Goal: Information Seeking & Learning: Get advice/opinions

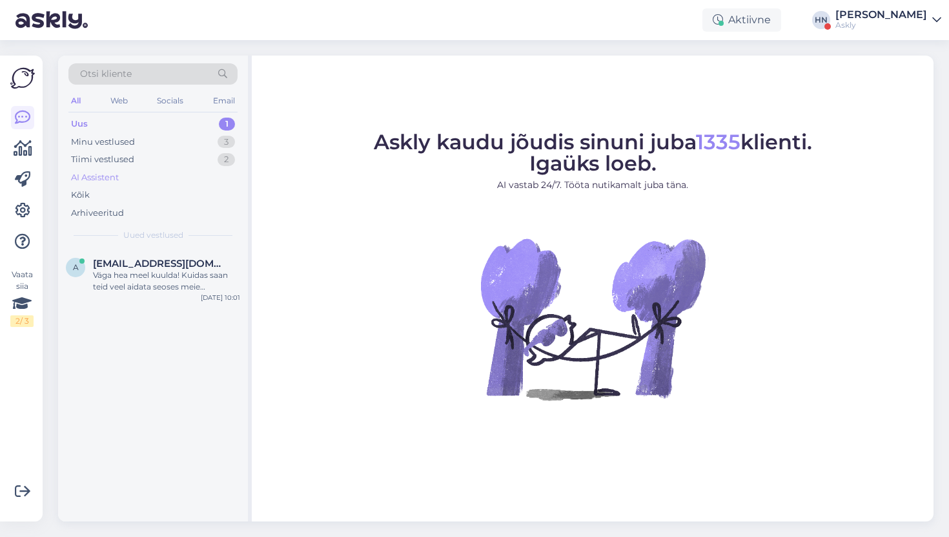
click at [192, 169] on div "AI Assistent" at bounding box center [152, 178] width 169 height 18
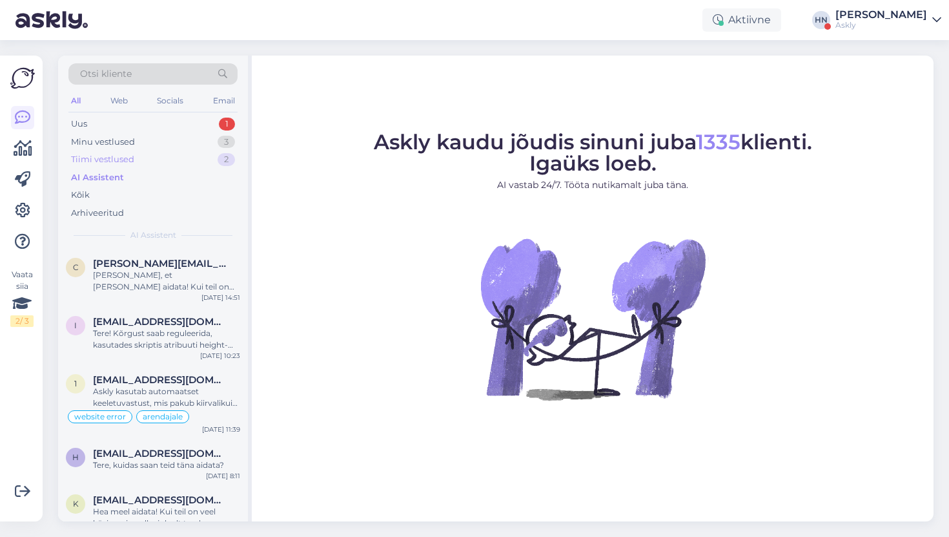
click at [192, 163] on div "Tiimi vestlused 2" at bounding box center [152, 159] width 169 height 18
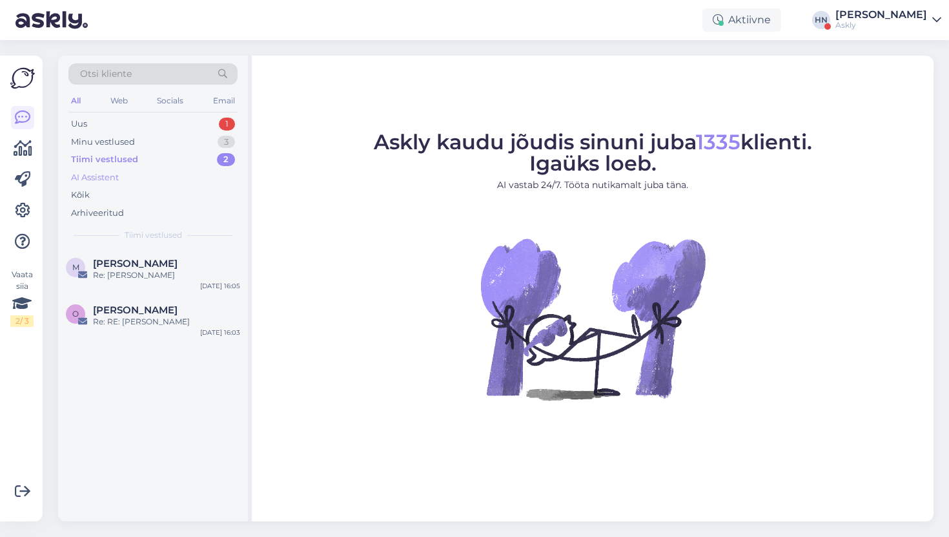
click at [170, 180] on div "AI Assistent" at bounding box center [152, 178] width 169 height 18
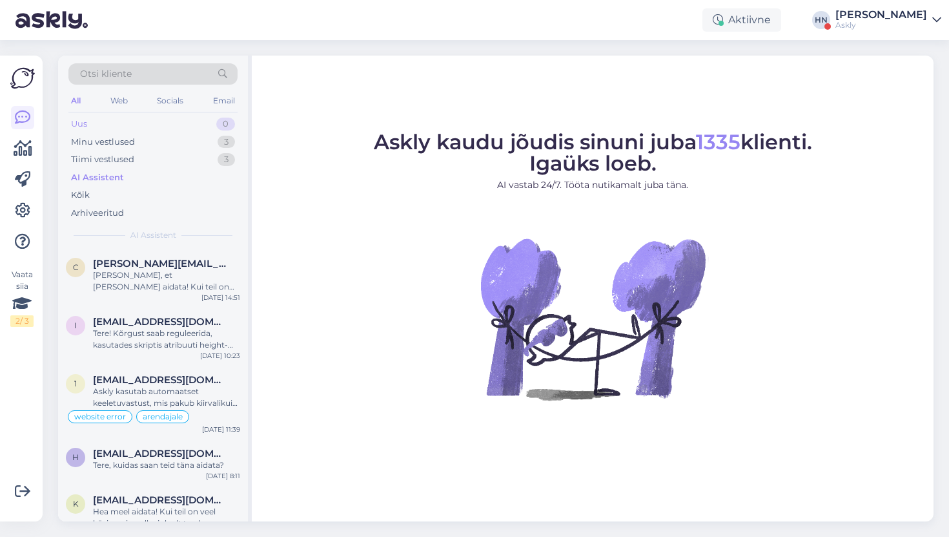
click at [178, 121] on div "Uus 0" at bounding box center [152, 124] width 169 height 18
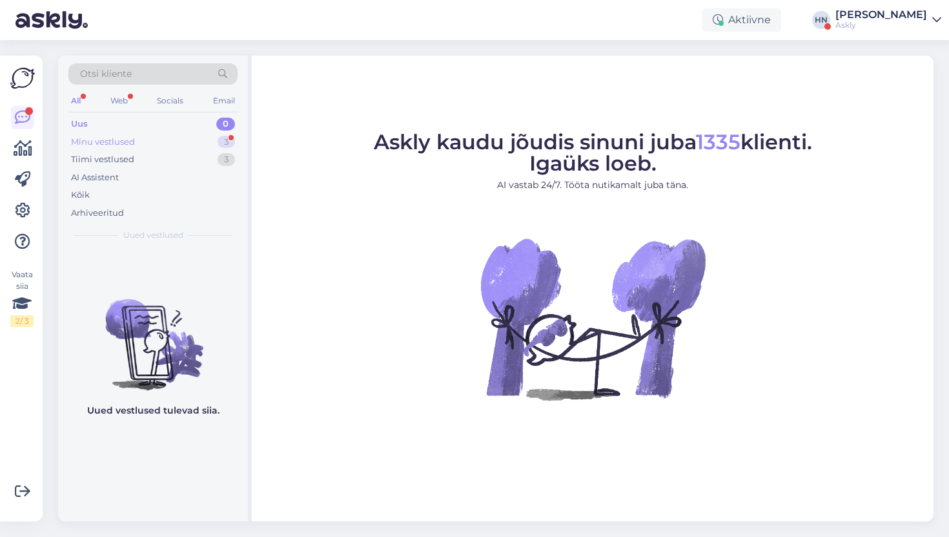
click at [174, 140] on div "Minu vestlused 3" at bounding box center [152, 142] width 169 height 18
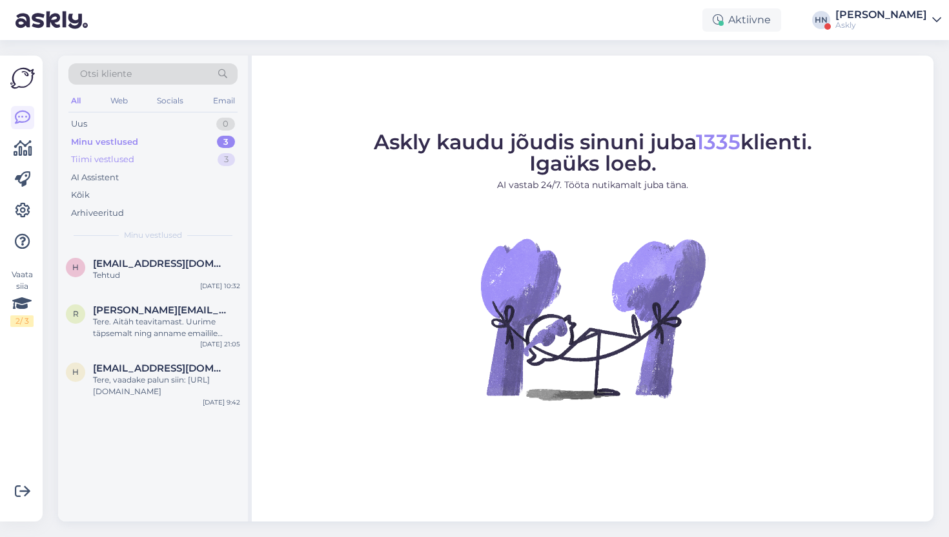
click at [168, 156] on div "Tiimi vestlused 3" at bounding box center [152, 159] width 169 height 18
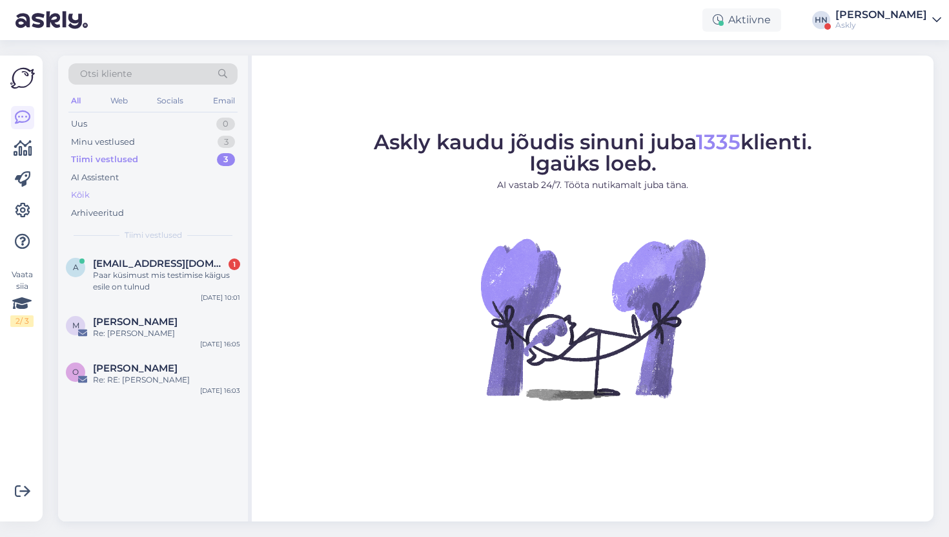
click at [123, 196] on div "Kõik" at bounding box center [152, 195] width 169 height 18
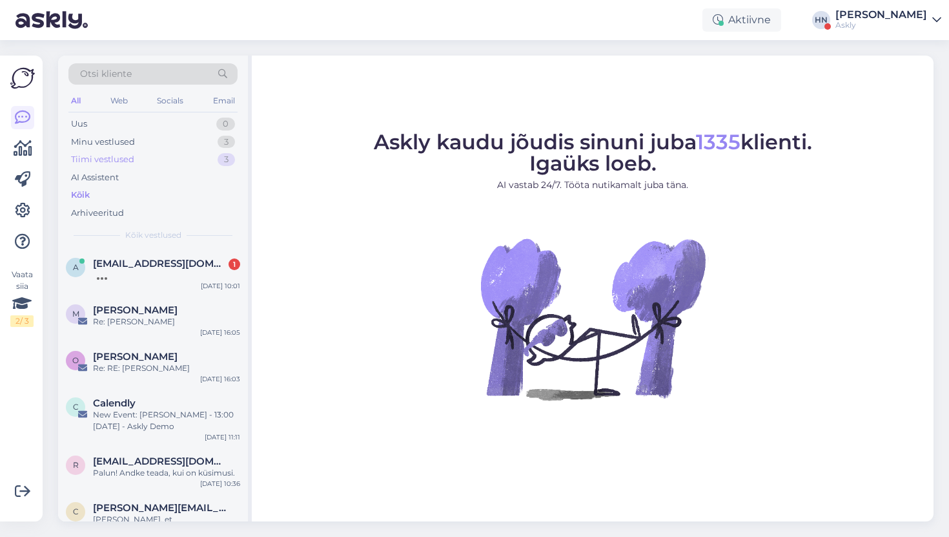
click at [165, 165] on div "Tiimi vestlused 3" at bounding box center [152, 159] width 169 height 18
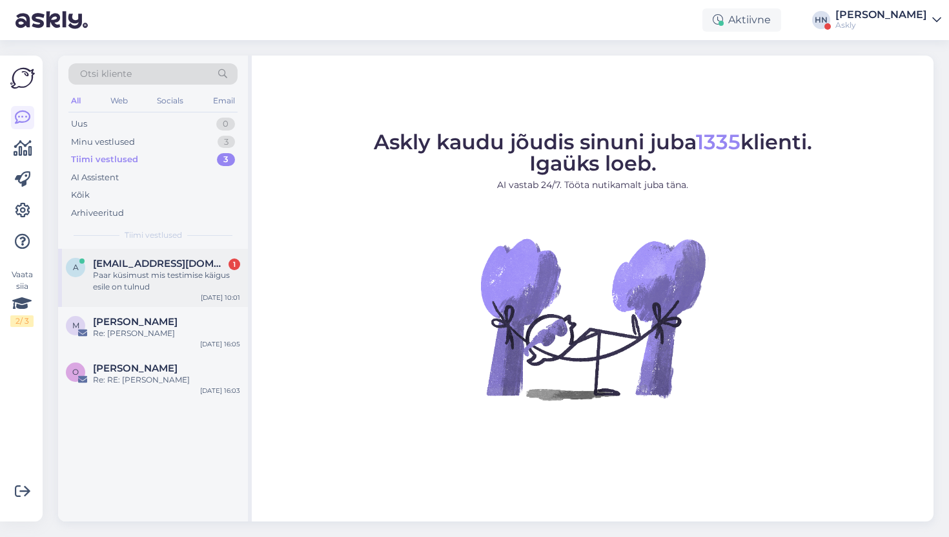
click at [108, 304] on div "a asd@asd.ee 1 Paar küsimust mis testimise käigus esile on tulnud Sep 10 10:01" at bounding box center [153, 278] width 190 height 58
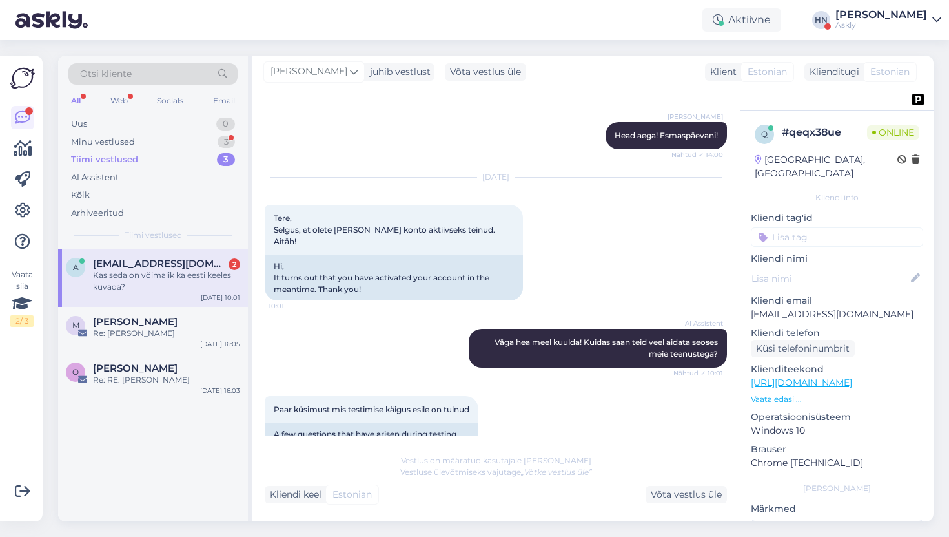
scroll to position [7128, 0]
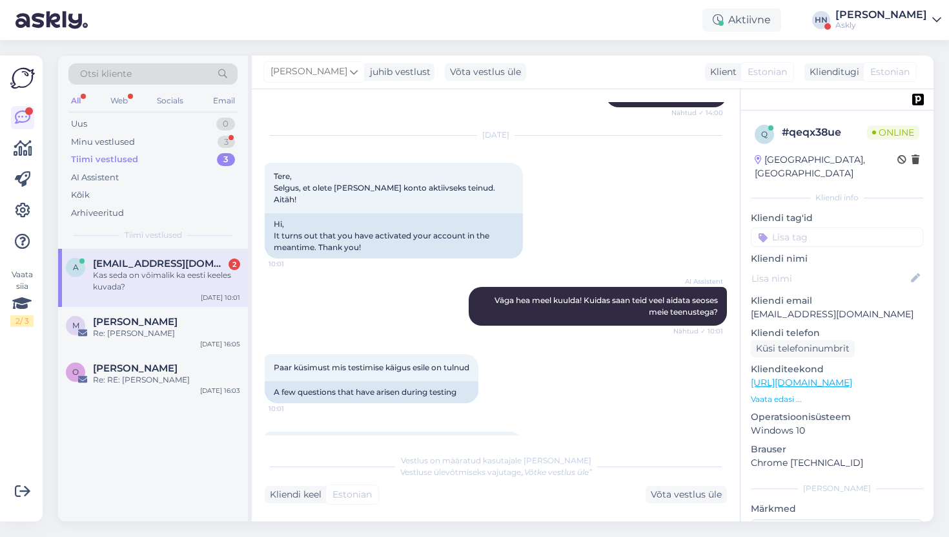
drag, startPoint x: 333, startPoint y: 392, endPoint x: 369, endPoint y: 393, distance: 36.2
click at [369, 484] on div "Kas seda on võimalik ka eesti keeles kuvada? 10:02" at bounding box center [496, 512] width 462 height 56
drag, startPoint x: 333, startPoint y: 352, endPoint x: 444, endPoint y: 353, distance: 110.4
click at [444, 440] on span "Kui vajutada nupule "Kutsu agent", siis kuvatakse teksti inglise keeles- Your r…" at bounding box center [395, 450] width 242 height 21
copy span "Your request has beent sent."
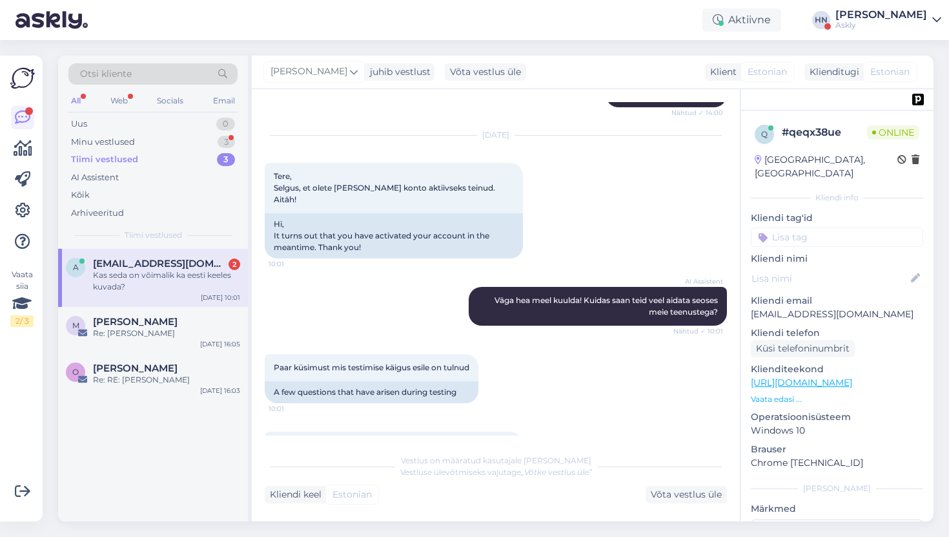
scroll to position [7207, 0]
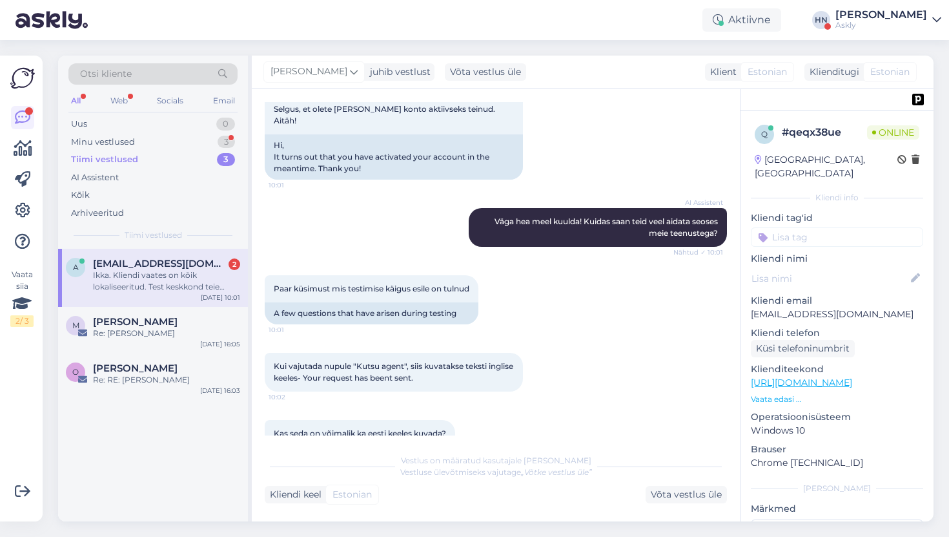
click at [387, 420] on div "Kas seda on võimalik ka eesti keeles kuvada? 10:02" at bounding box center [360, 433] width 190 height 27
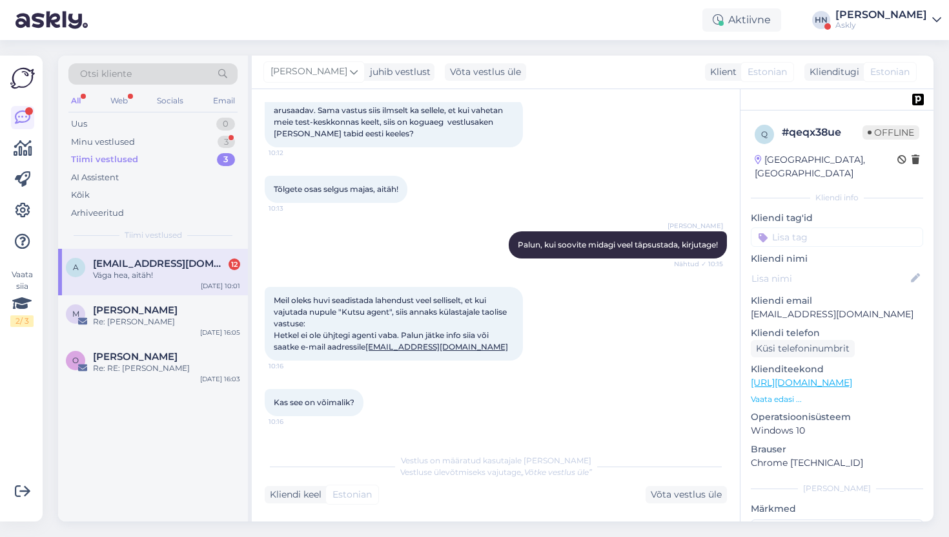
scroll to position [8200, 0]
click at [329, 294] on span "Meil oleks huvi seadistada lahendust veel selliselt, et kui vajutada nupule "Ku…" at bounding box center [391, 322] width 235 height 56
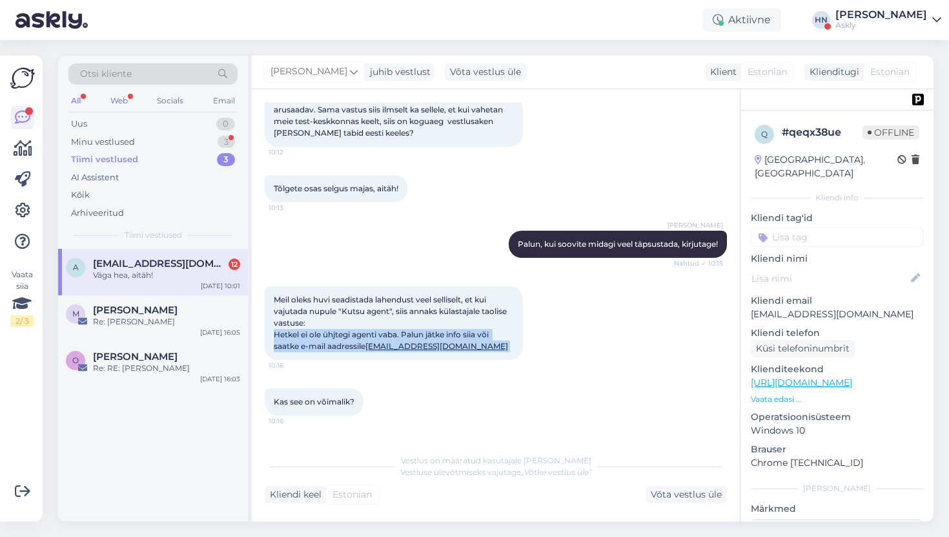
click at [329, 294] on span "Meil oleks huvi seadistada lahendust veel selliselt, et kui vajutada nupule "Ku…" at bounding box center [391, 322] width 235 height 56
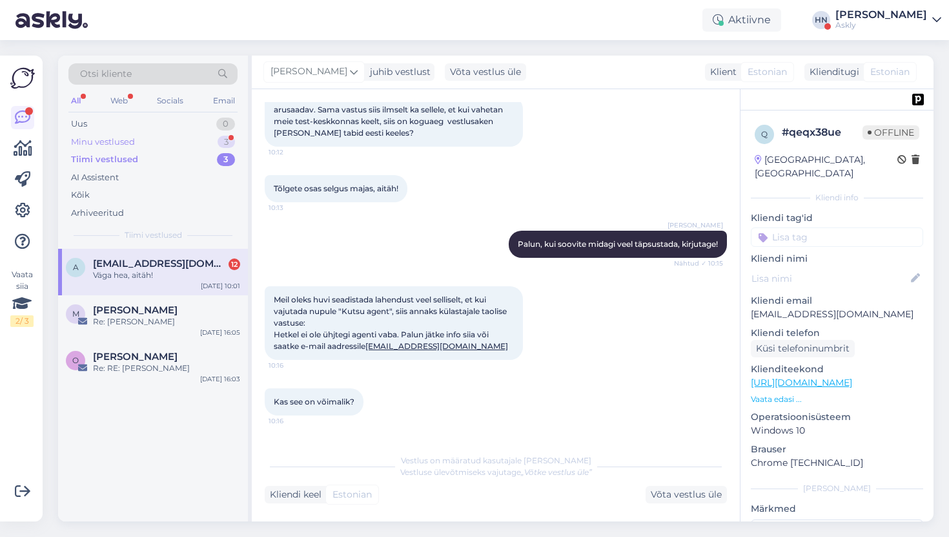
click at [217, 143] on div "Minu vestlused 3" at bounding box center [152, 142] width 169 height 18
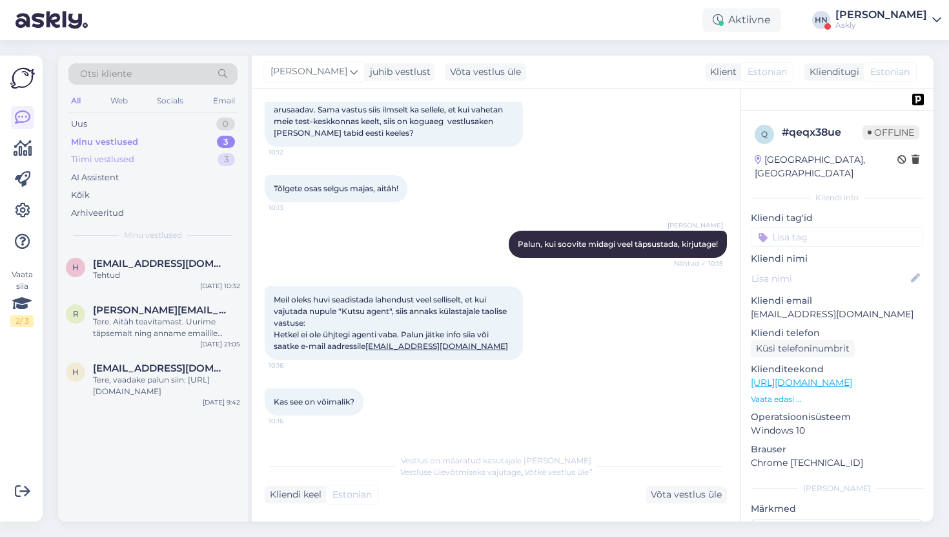
click at [202, 156] on div "Tiimi vestlused 3" at bounding box center [152, 159] width 169 height 18
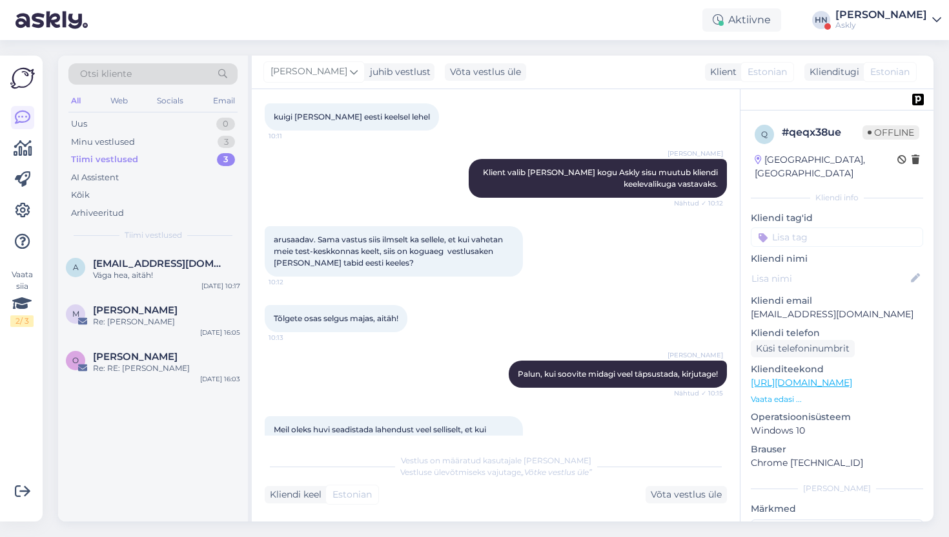
scroll to position [8200, 0]
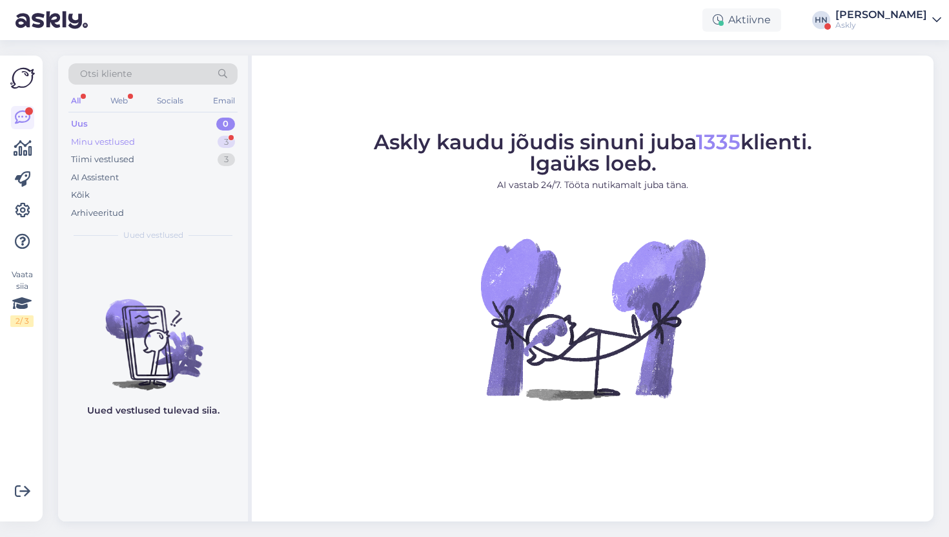
click at [113, 139] on div "Minu vestlused" at bounding box center [103, 142] width 64 height 13
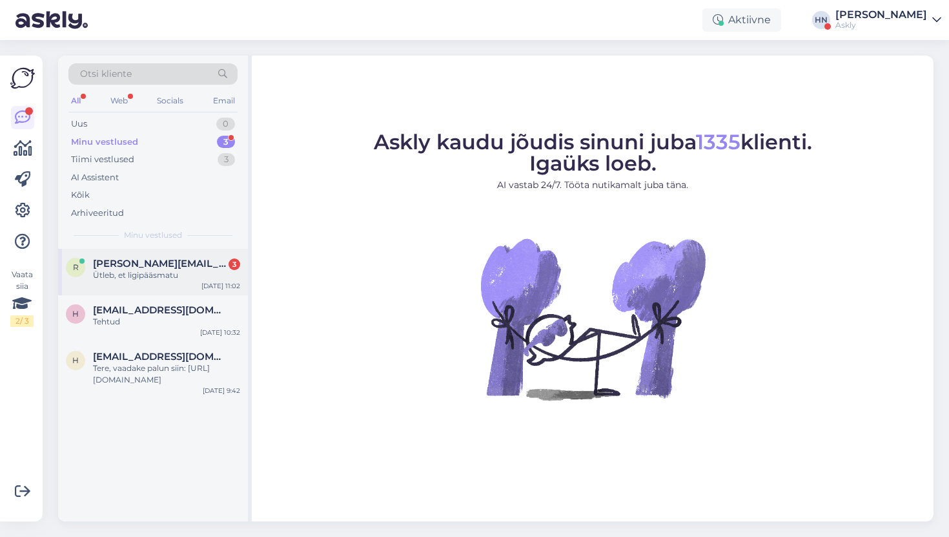
click at [133, 262] on span "[PERSON_NAME][EMAIL_ADDRESS][DOMAIN_NAME]" at bounding box center [160, 264] width 134 height 12
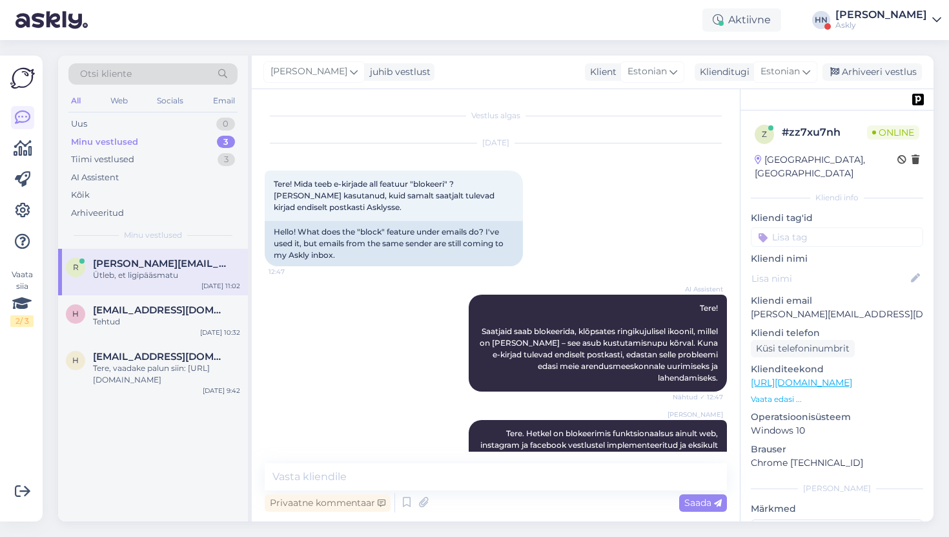
scroll to position [1593, 0]
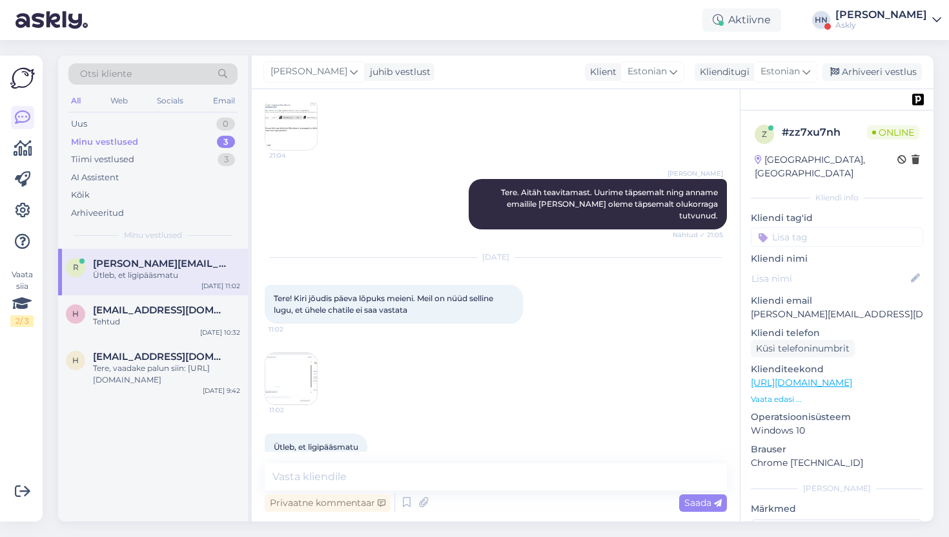
click at [293, 367] on img at bounding box center [291, 379] width 52 height 52
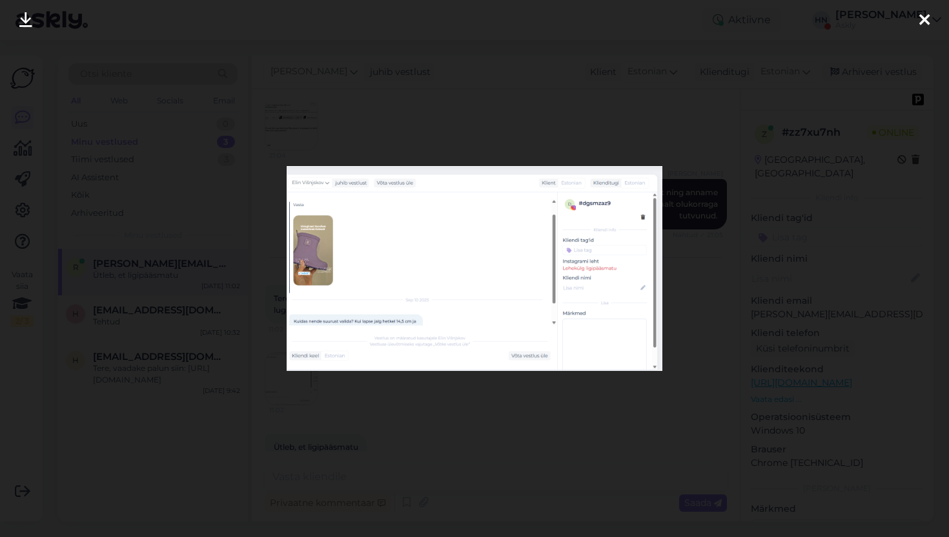
click at [274, 329] on div at bounding box center [474, 268] width 949 height 537
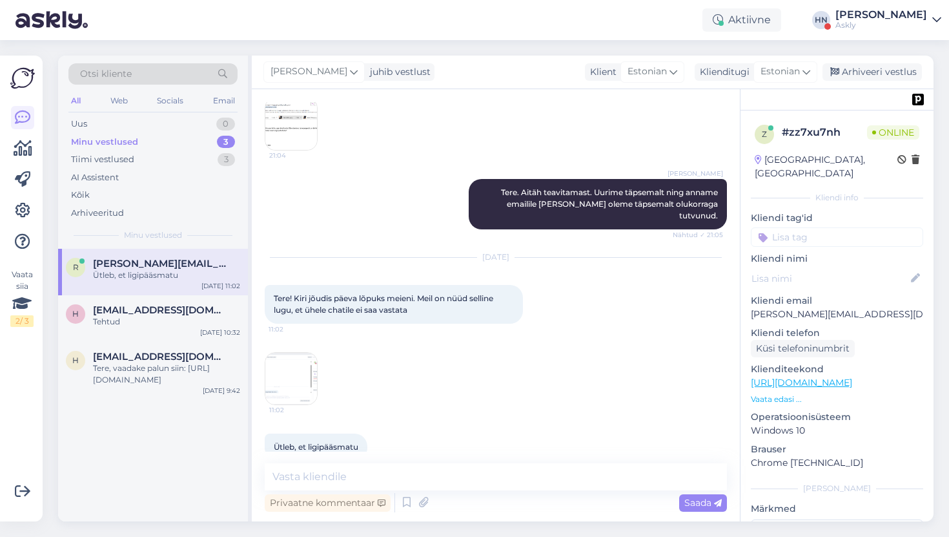
click at [347, 462] on div "Vestlus algas Jul 23 2025 Tere! Mida teeb e-kirjade all featuur "blokeeri" ? OL…" at bounding box center [496, 305] width 488 height 432
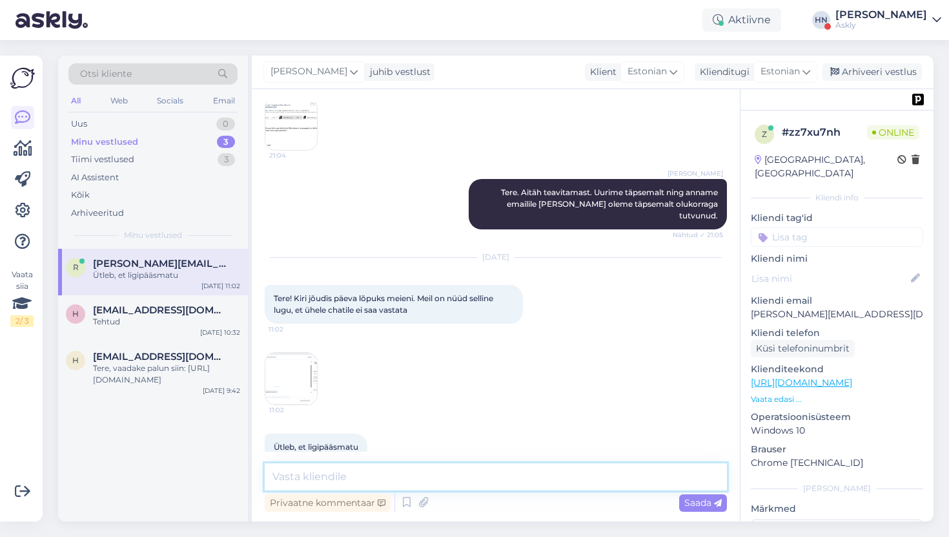
click at [347, 466] on textarea at bounding box center [496, 476] width 462 height 27
type textarea "P"
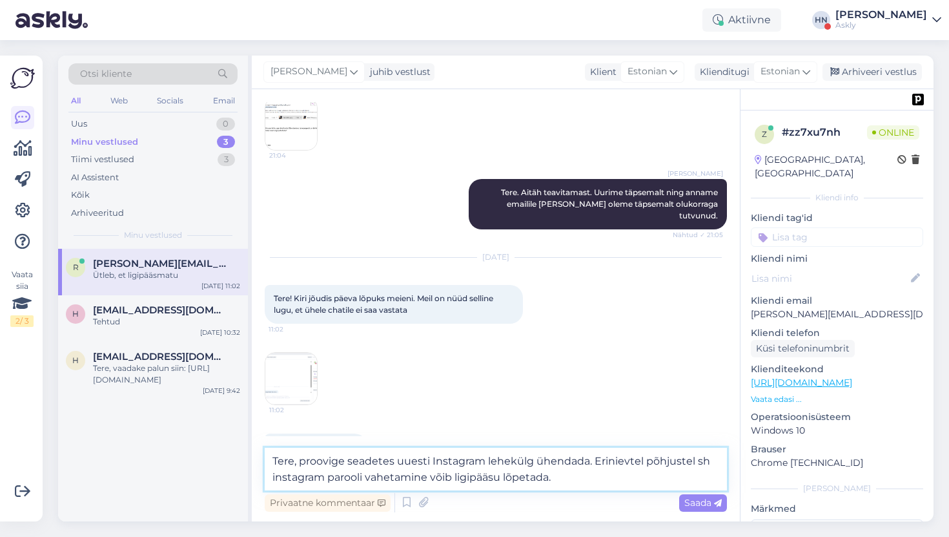
click at [324, 480] on textarea "Tere, proovige seadetes uuesti Instagram lehekülg ühendada. Erinievtel põhjuste…" at bounding box center [496, 469] width 462 height 43
click at [318, 480] on textarea "Tere, proovige seadetes uuesti Instagram lehekülg ühendada. Erinievtel põhjuste…" at bounding box center [496, 469] width 462 height 43
type textarea "Tere, proovige seadetes uuesti Instagram lehekülg ühendada. Erinievtel põhjuste…"
click at [703, 508] on div "Saada" at bounding box center [703, 502] width 48 height 17
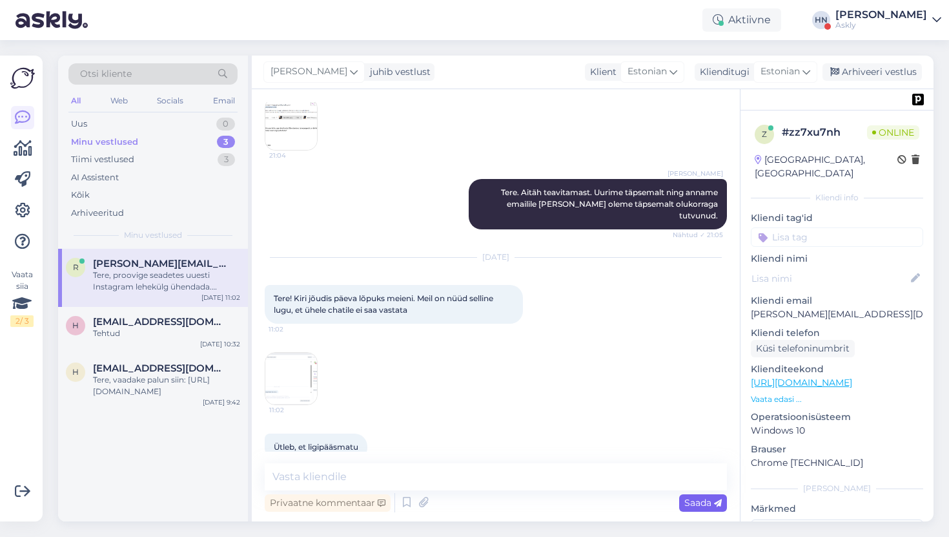
scroll to position [1672, 0]
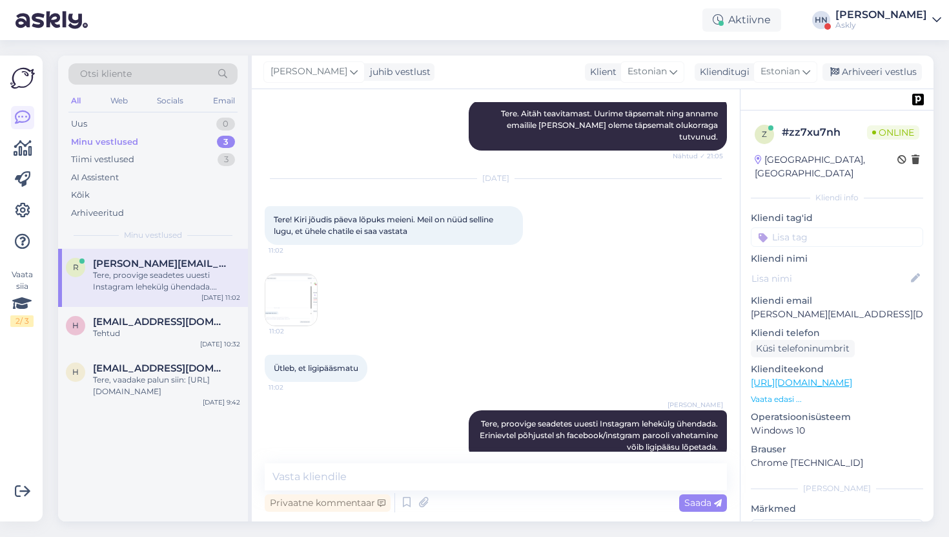
click at [284, 274] on img at bounding box center [291, 300] width 52 height 52
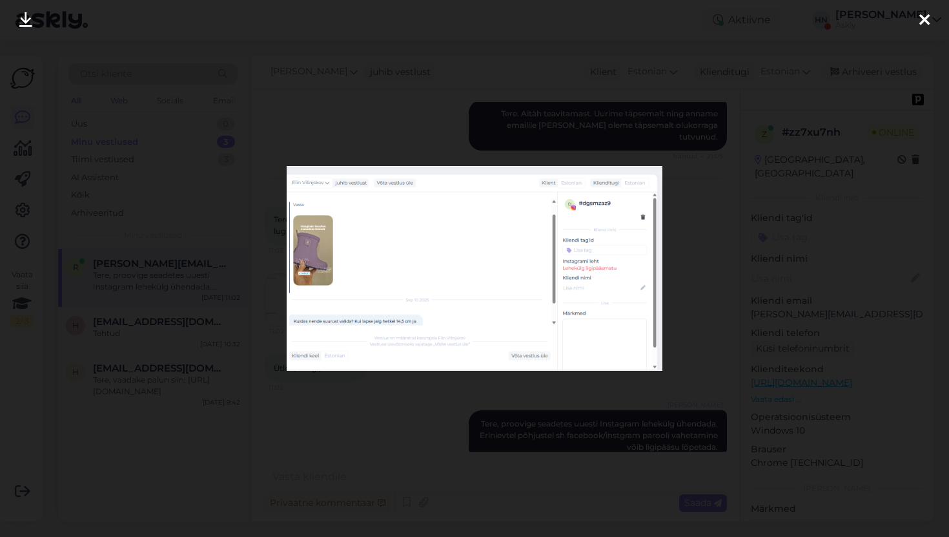
click at [270, 266] on div at bounding box center [474, 268] width 949 height 537
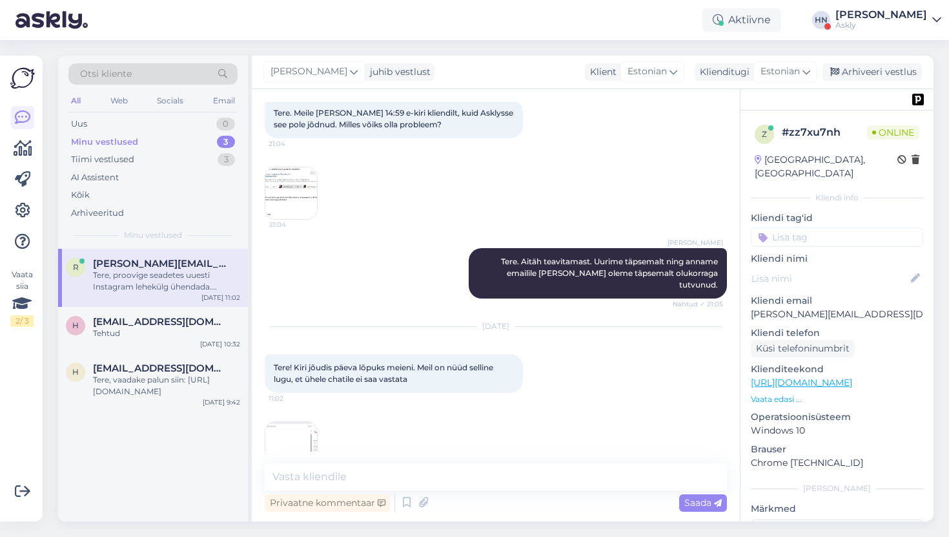
scroll to position [1513, 0]
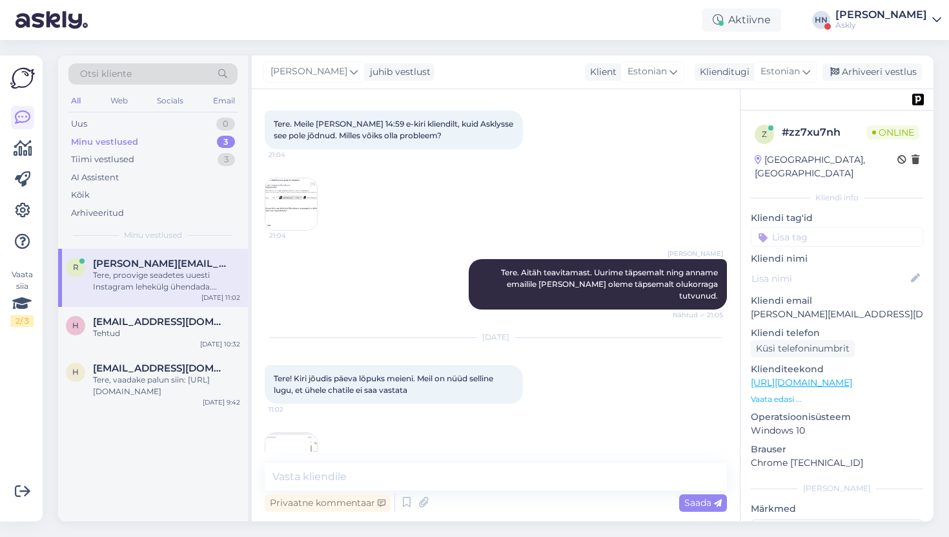
click at [304, 216] on img at bounding box center [291, 204] width 52 height 52
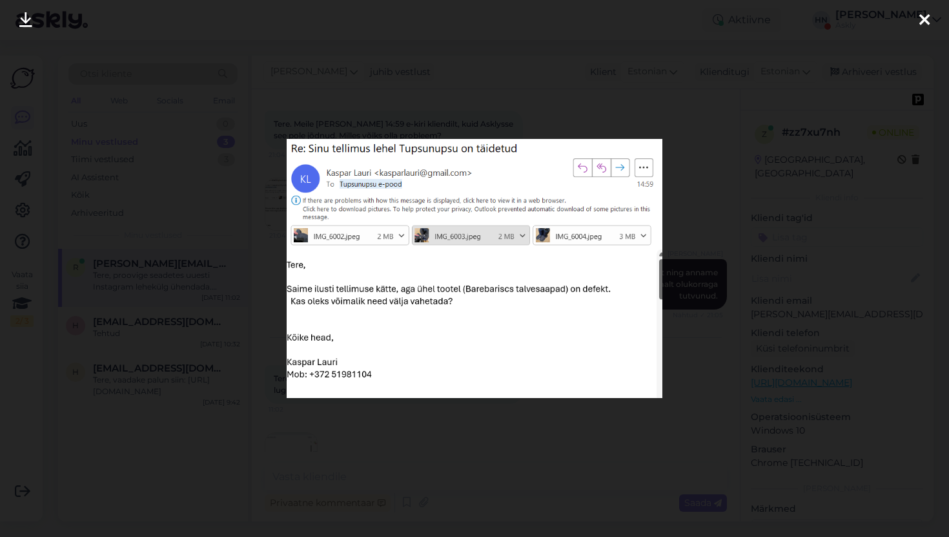
click at [227, 229] on div at bounding box center [474, 268] width 949 height 537
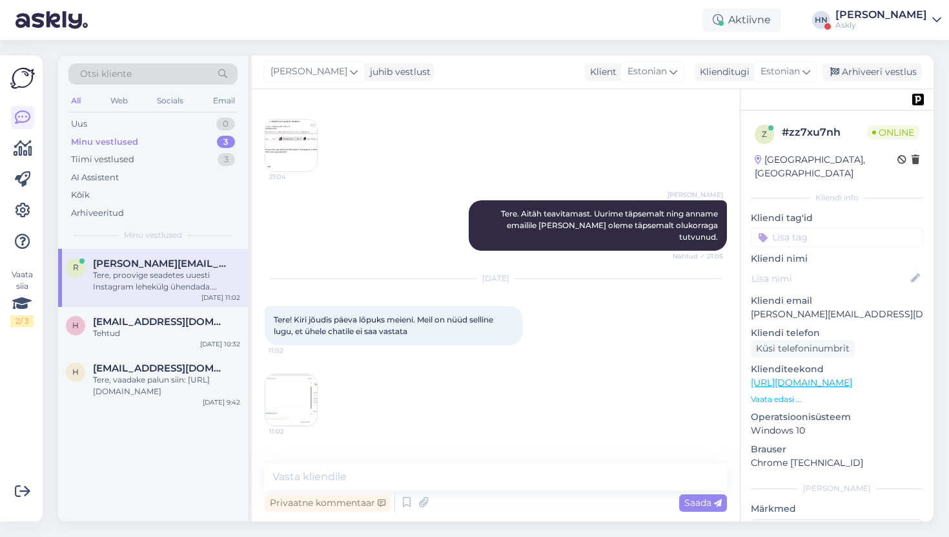
scroll to position [1672, 0]
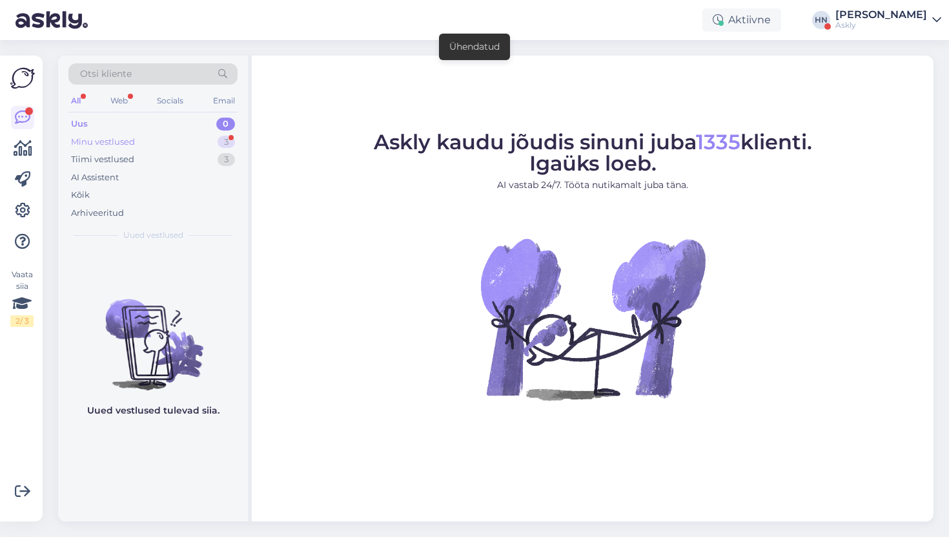
click at [200, 139] on div "Minu vestlused 3" at bounding box center [152, 142] width 169 height 18
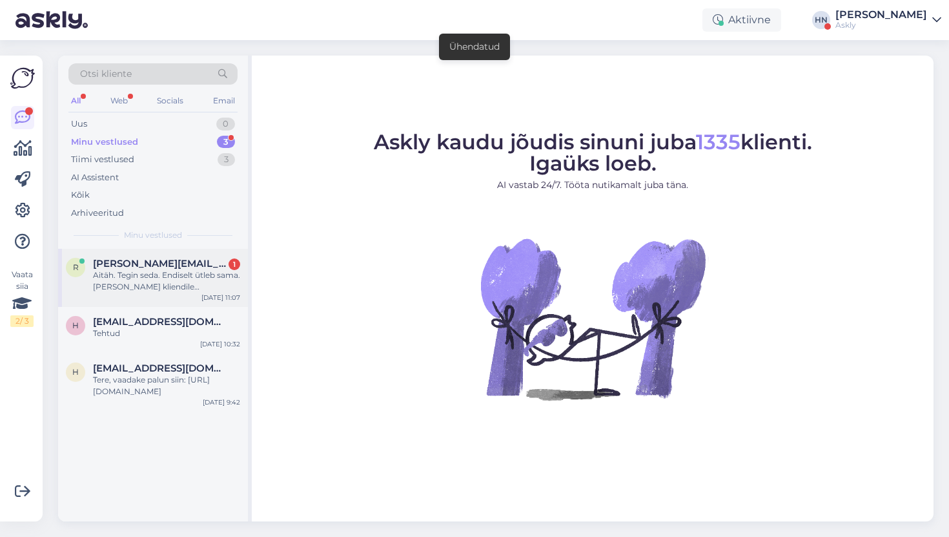
click at [163, 285] on div "Aitäh. Tegin seda. Endiselt ütleb sama. [PERSON_NAME] kliendile Instagramis vas…" at bounding box center [166, 280] width 147 height 23
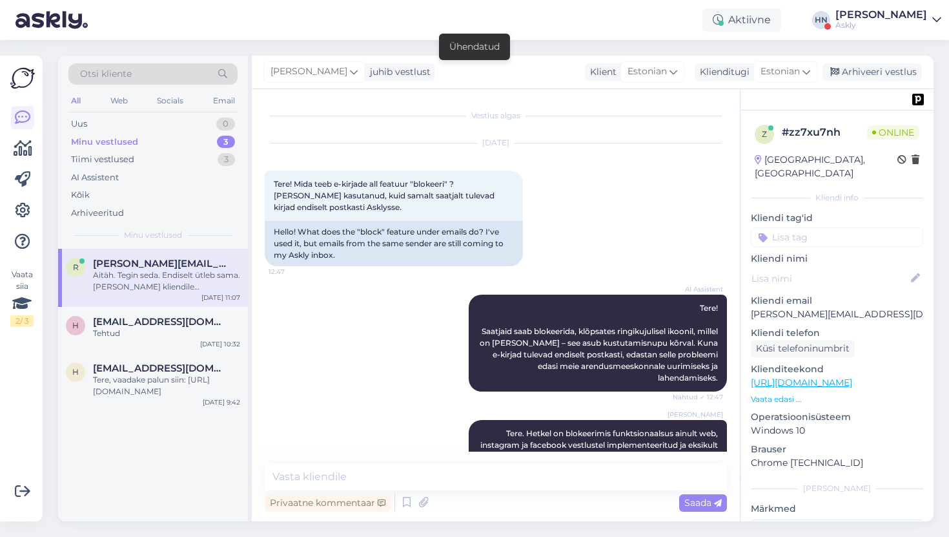
scroll to position [1739, 0]
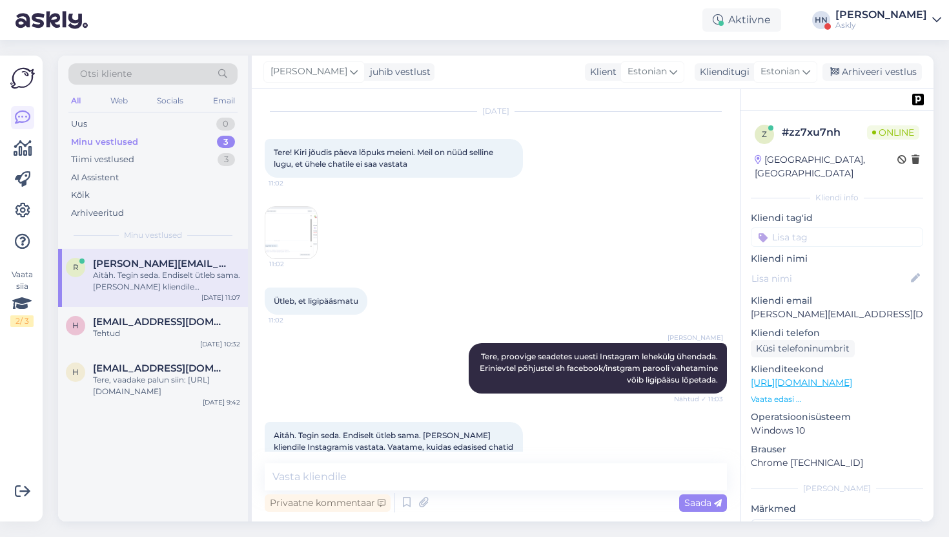
click at [282, 207] on img at bounding box center [291, 233] width 52 height 52
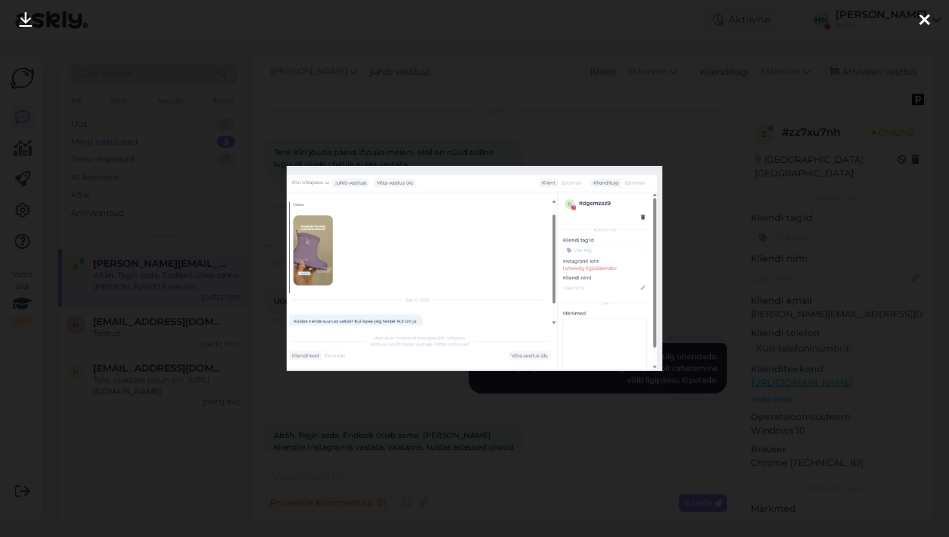
click at [256, 167] on div at bounding box center [474, 268] width 949 height 537
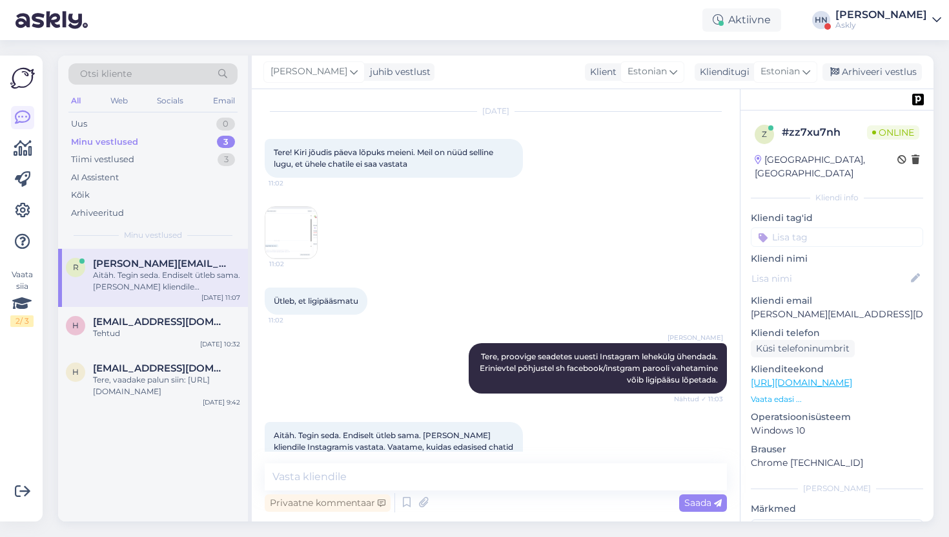
click at [372, 430] on span "Aitäh. Tegin seda. Endiselt ütleb sama. [PERSON_NAME] kliendile Instagramis vas…" at bounding box center [395, 446] width 242 height 33
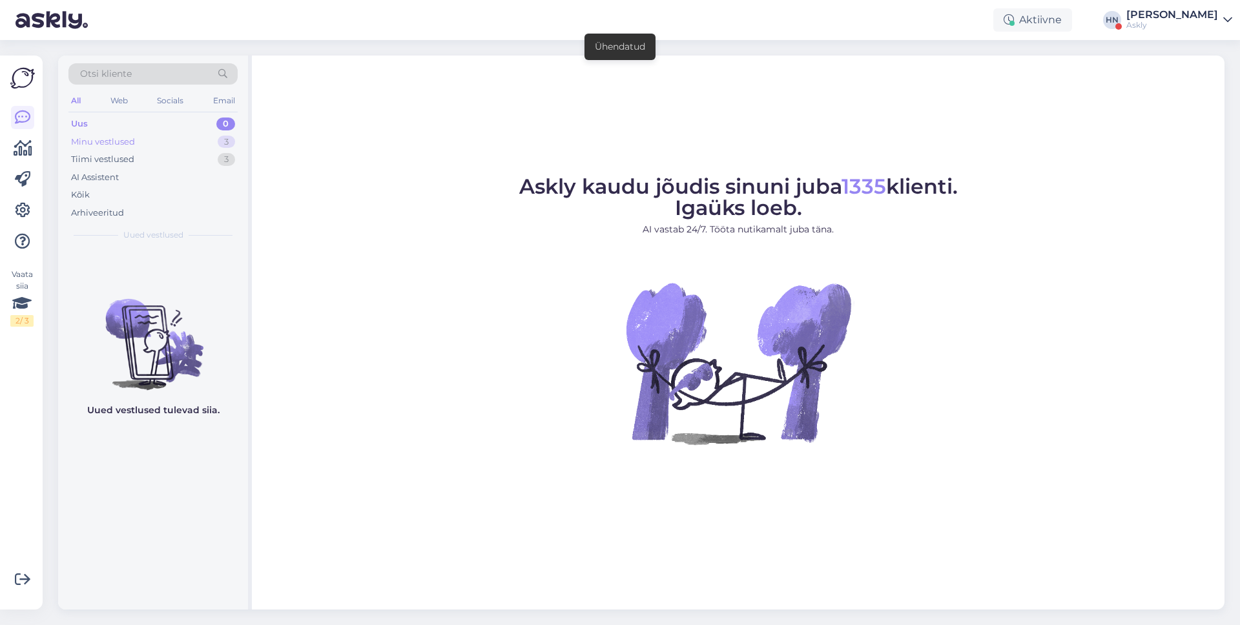
click at [108, 148] on div "Minu vestlused 3" at bounding box center [152, 142] width 169 height 18
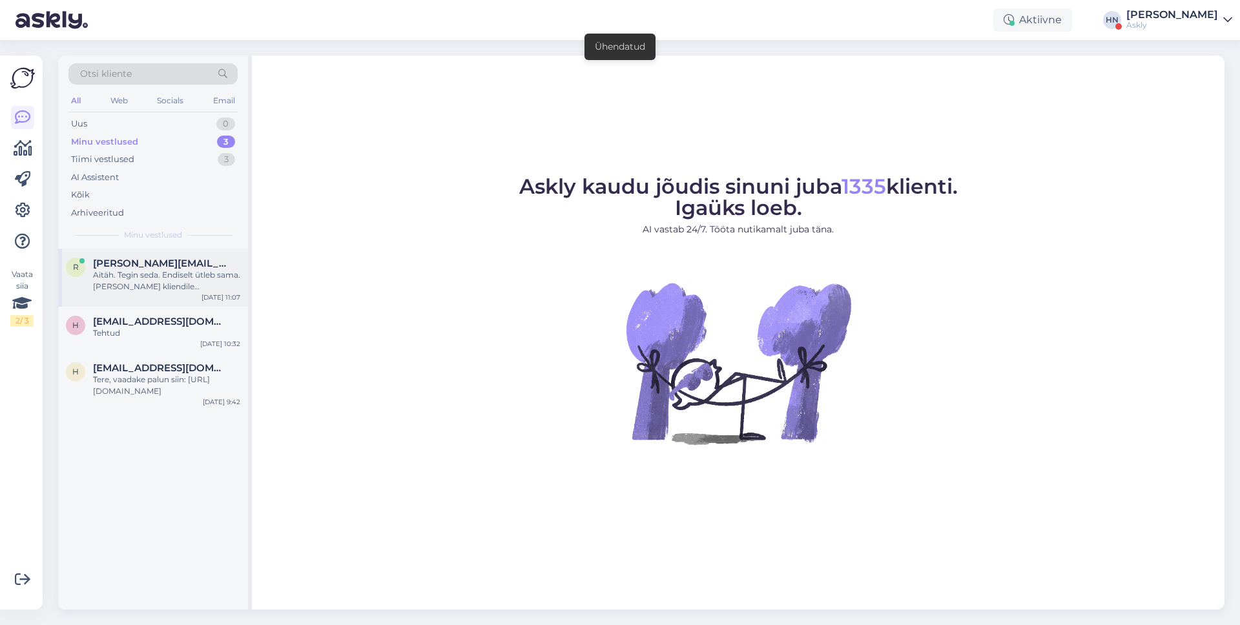
click at [119, 255] on div "r [PERSON_NAME][EMAIL_ADDRESS][DOMAIN_NAME] Aitäh. Tegin seda. Endiselt ütleb s…" at bounding box center [153, 278] width 190 height 58
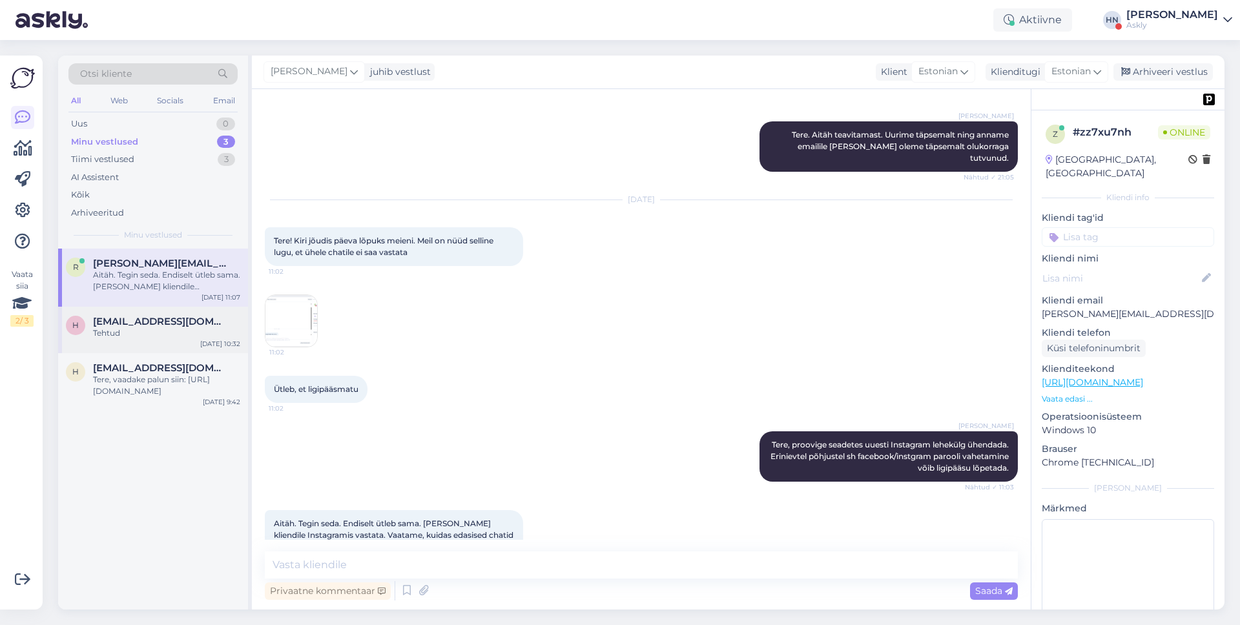
click at [110, 336] on div "Tehtud" at bounding box center [166, 333] width 147 height 12
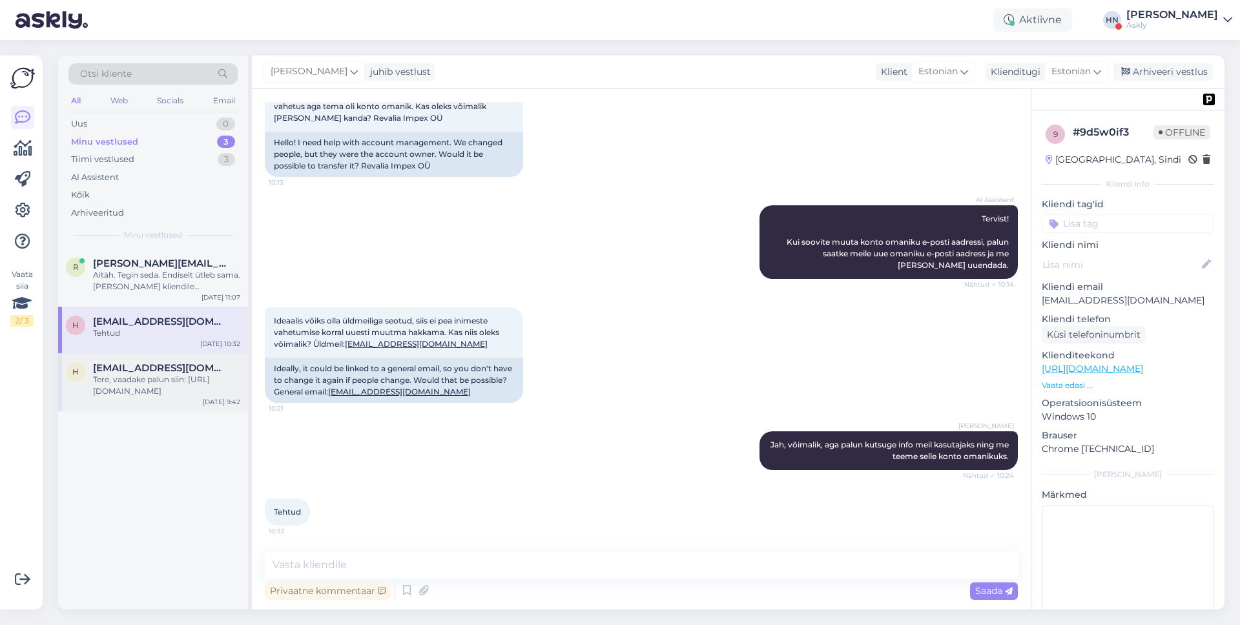
click at [112, 356] on div "h [EMAIL_ADDRESS][DOMAIN_NAME] Tere, vaadake palun siin: [URL][DOMAIN_NAME] [DA…" at bounding box center [153, 382] width 190 height 58
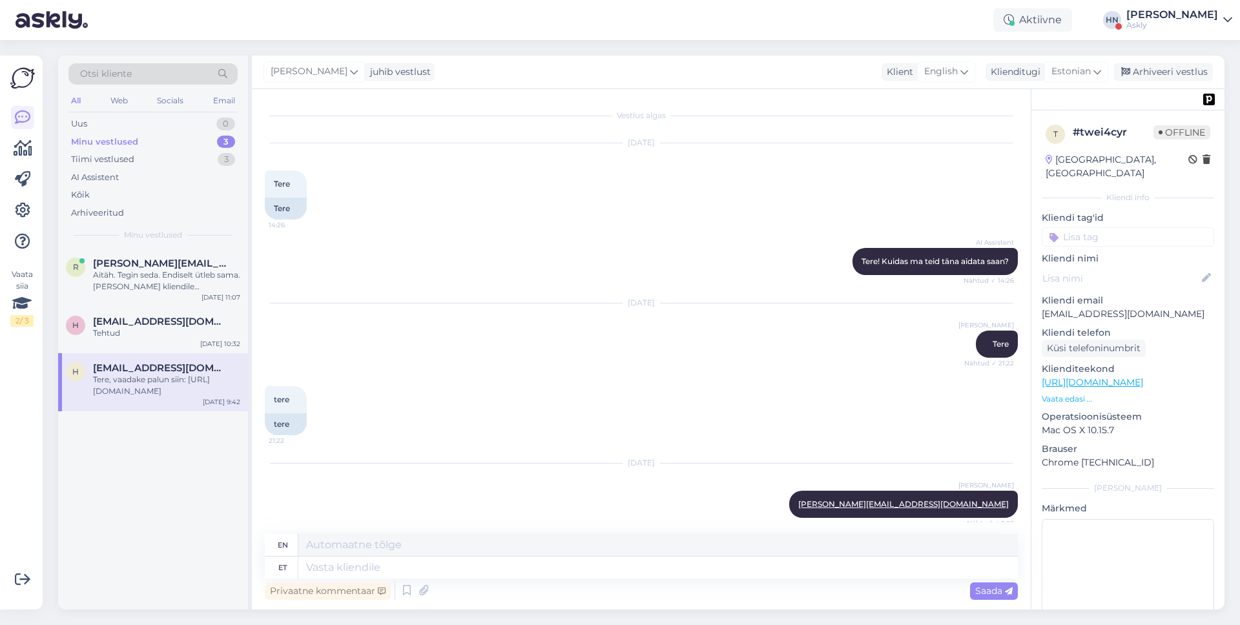
scroll to position [355, 0]
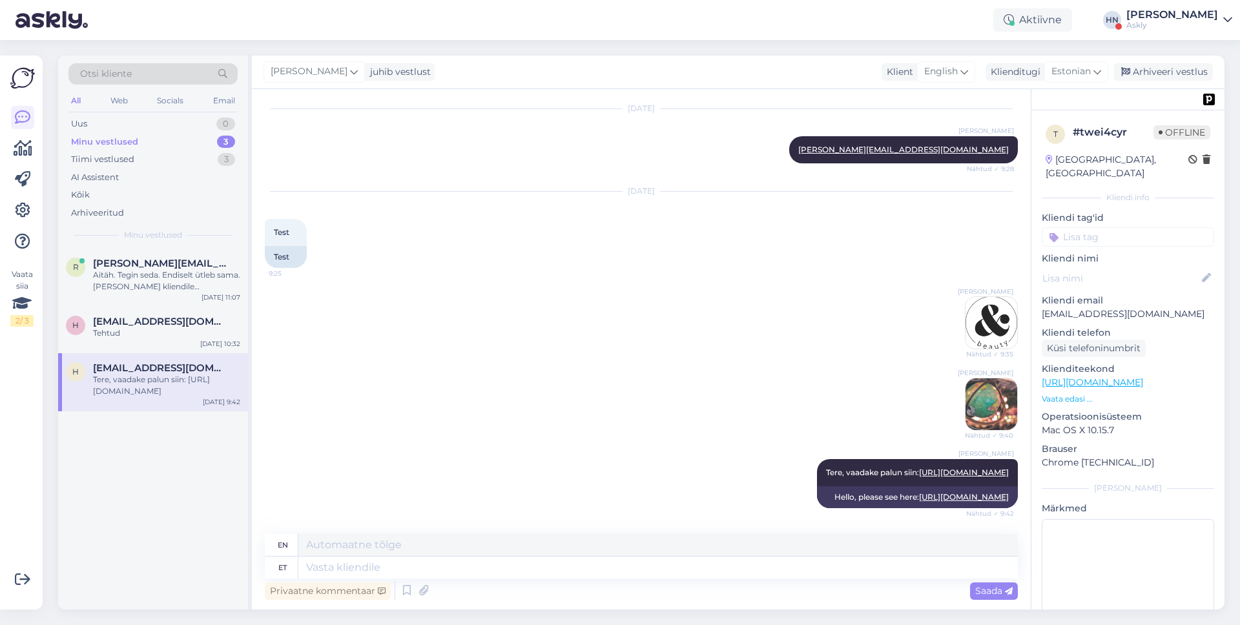
click at [112, 365] on span "[EMAIL_ADDRESS][DOMAIN_NAME]" at bounding box center [160, 368] width 134 height 12
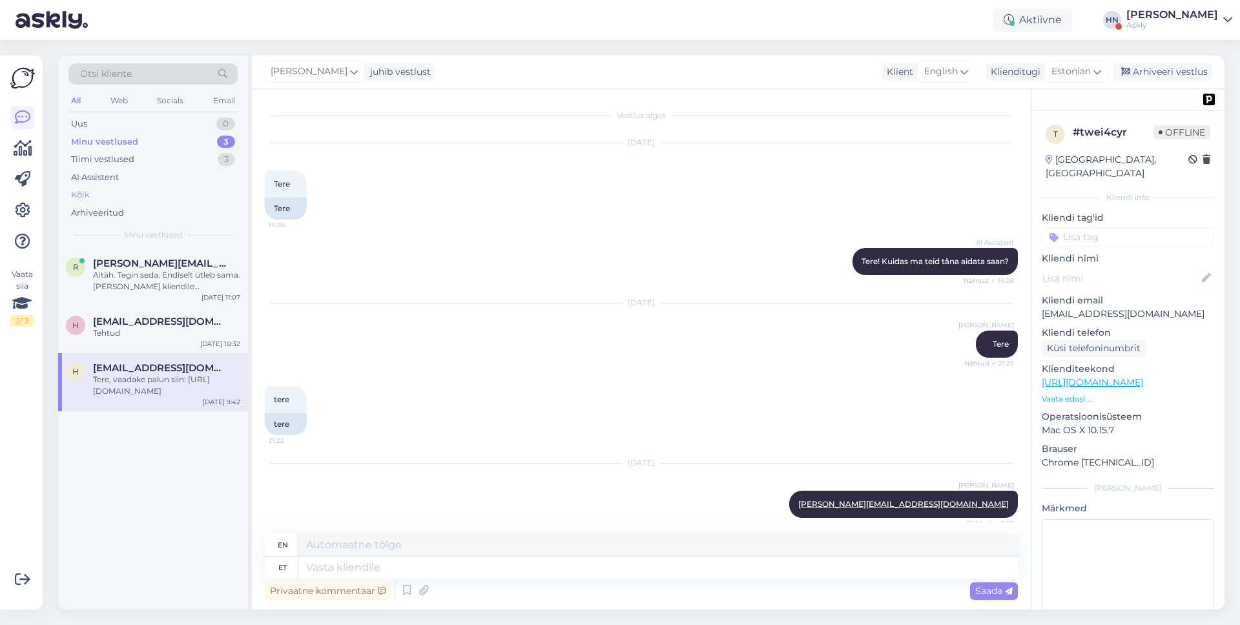
click at [122, 194] on div "Kõik" at bounding box center [152, 195] width 169 height 18
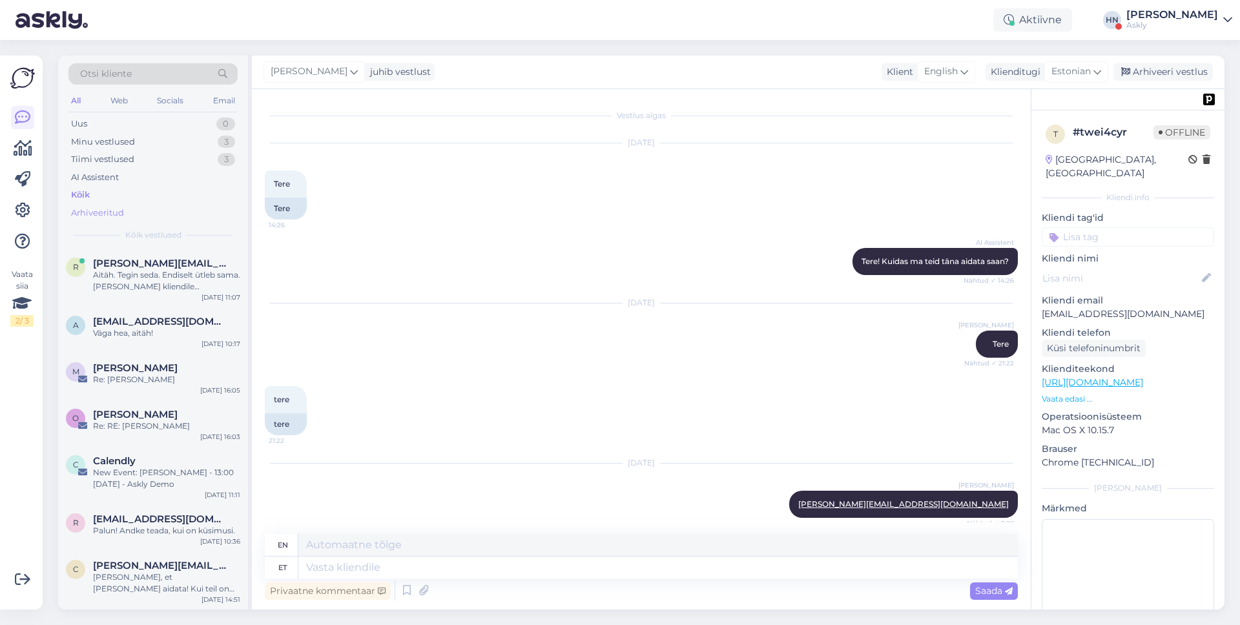
click at [118, 210] on div "Arhiveeritud" at bounding box center [97, 213] width 53 height 13
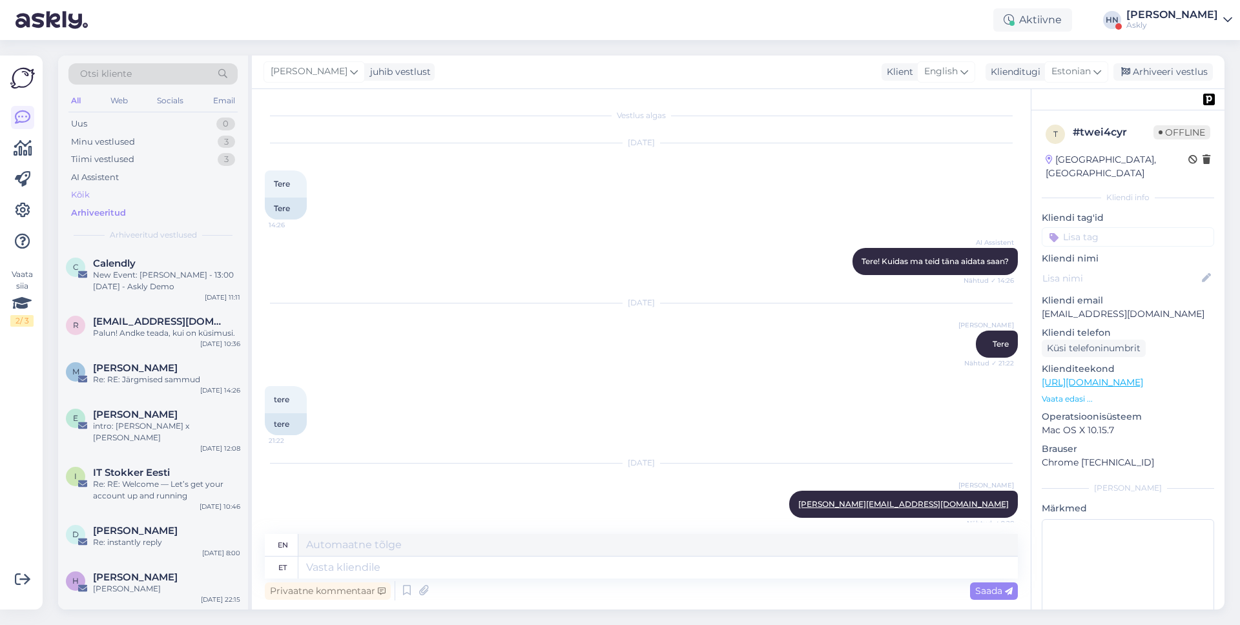
click at [119, 197] on div "Kõik" at bounding box center [152, 195] width 169 height 18
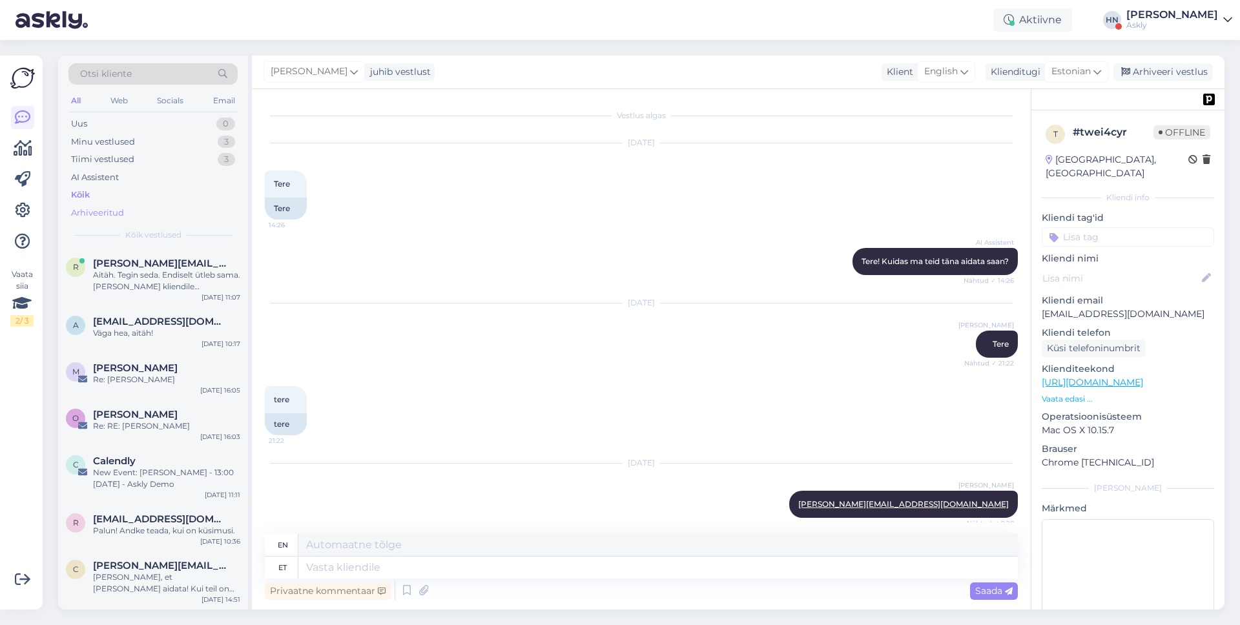
click at [112, 209] on div "Arhiveeritud" at bounding box center [97, 213] width 53 height 13
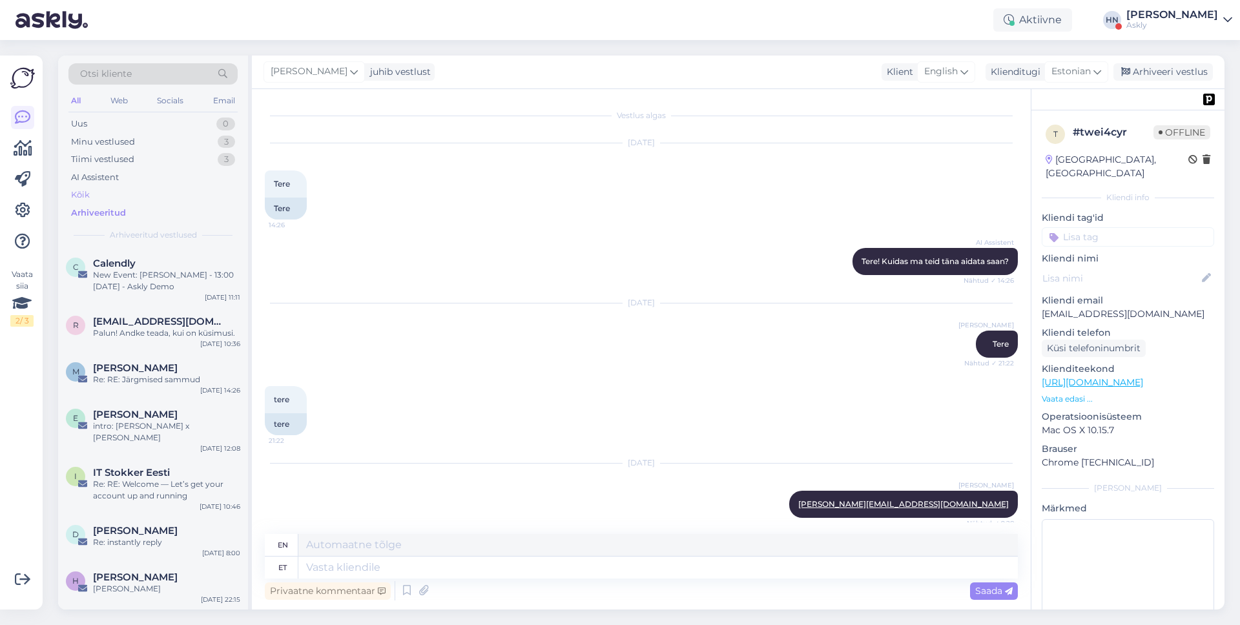
click at [116, 194] on div "Kõik" at bounding box center [152, 195] width 169 height 18
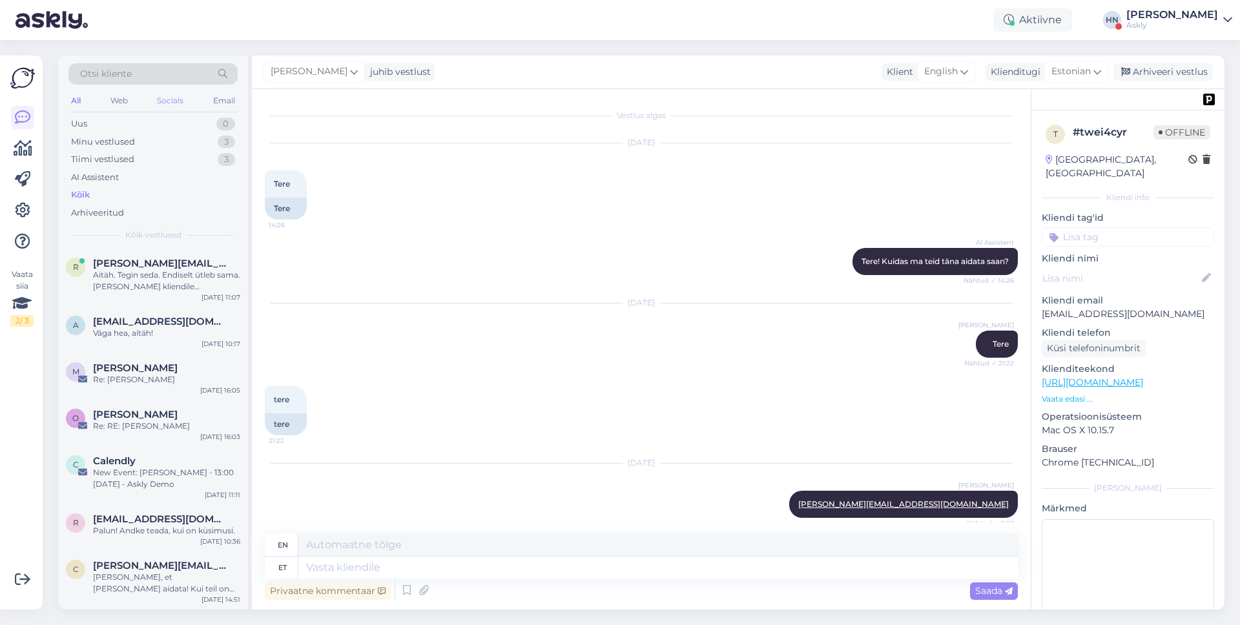
click at [167, 105] on div "Socials" at bounding box center [170, 100] width 32 height 17
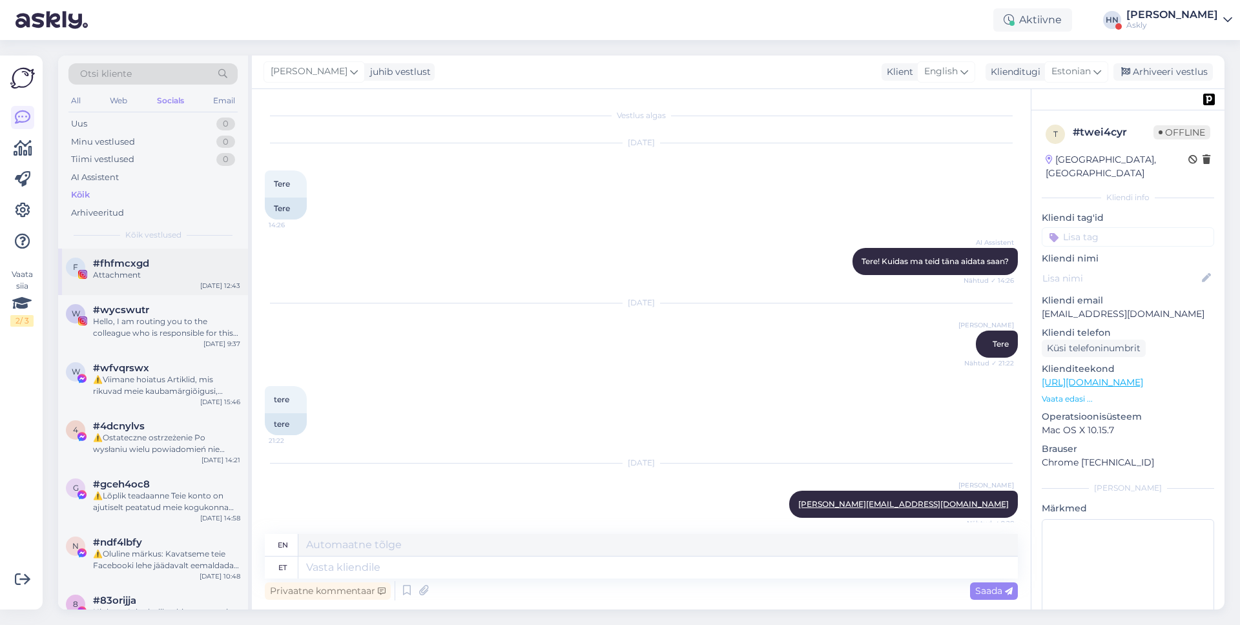
click at [120, 274] on div "Attachment" at bounding box center [166, 275] width 147 height 12
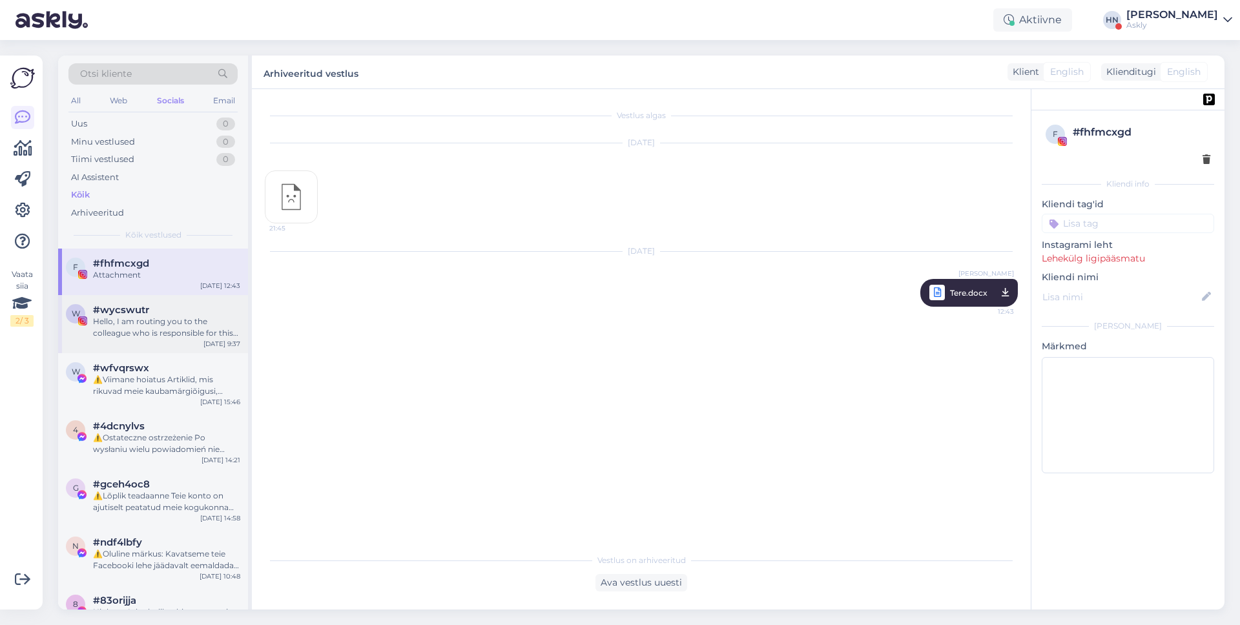
click at [127, 310] on span "#wycswutr" at bounding box center [121, 310] width 56 height 12
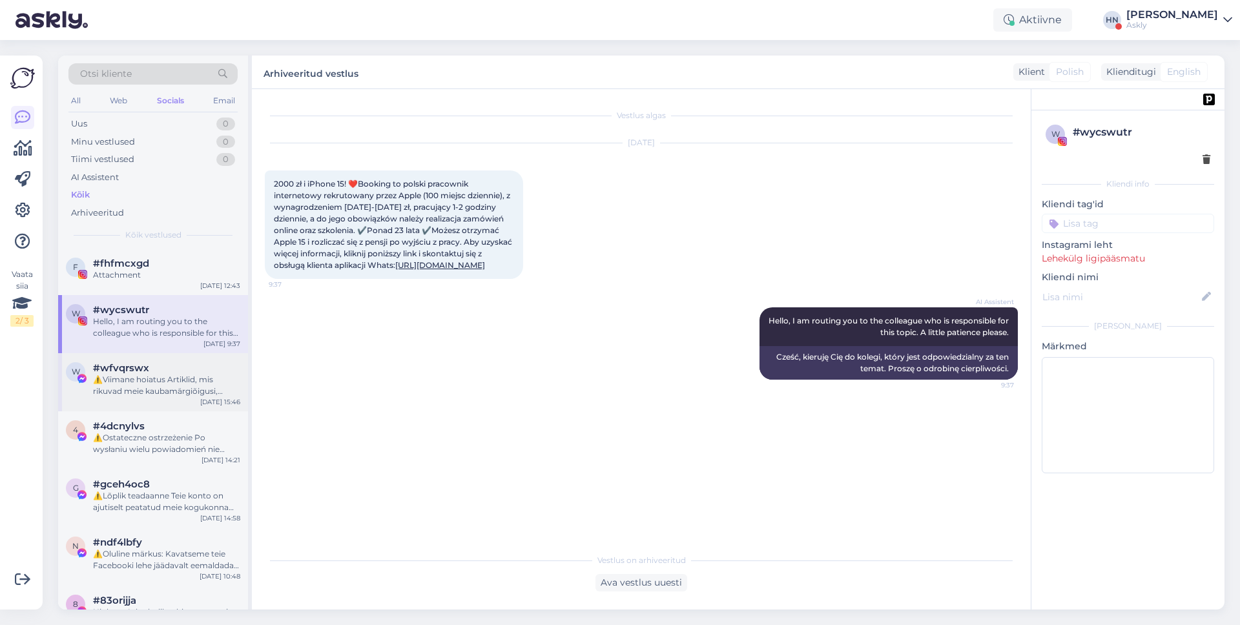
click at [133, 388] on div "⚠️Viimane hoiatus Artiklid, mis rikuvad meie kaubamärgiõigusi, eemaldatakse leh…" at bounding box center [166, 385] width 147 height 23
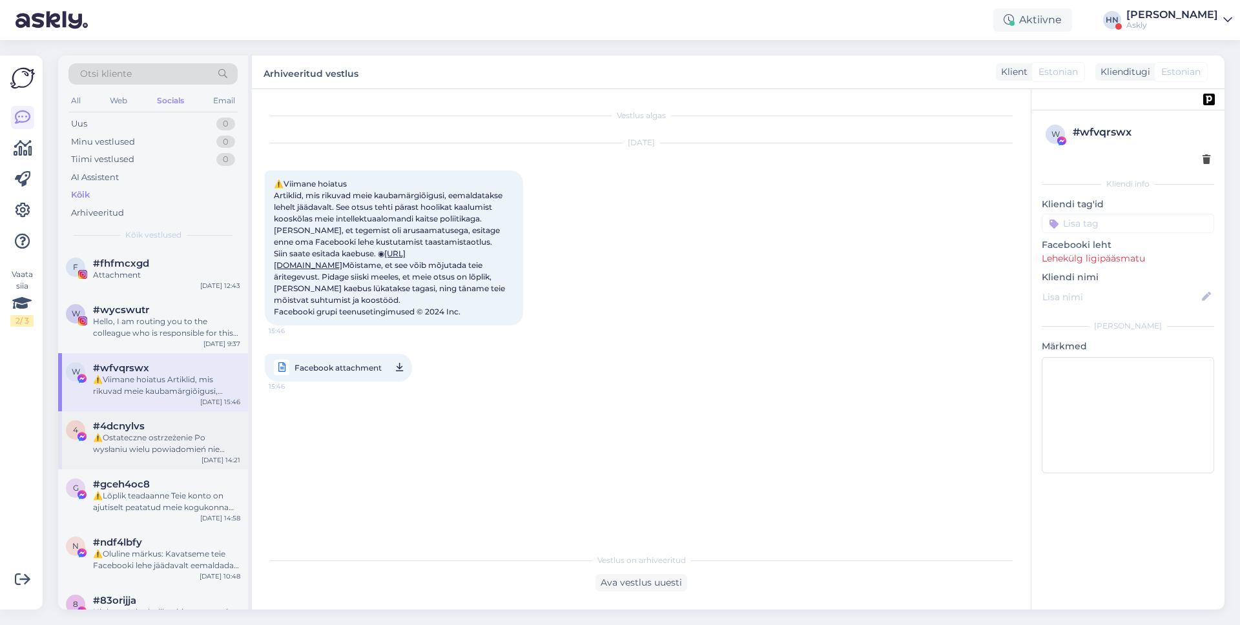
click at [134, 427] on span "#4dcnylvs" at bounding box center [119, 426] width 52 height 12
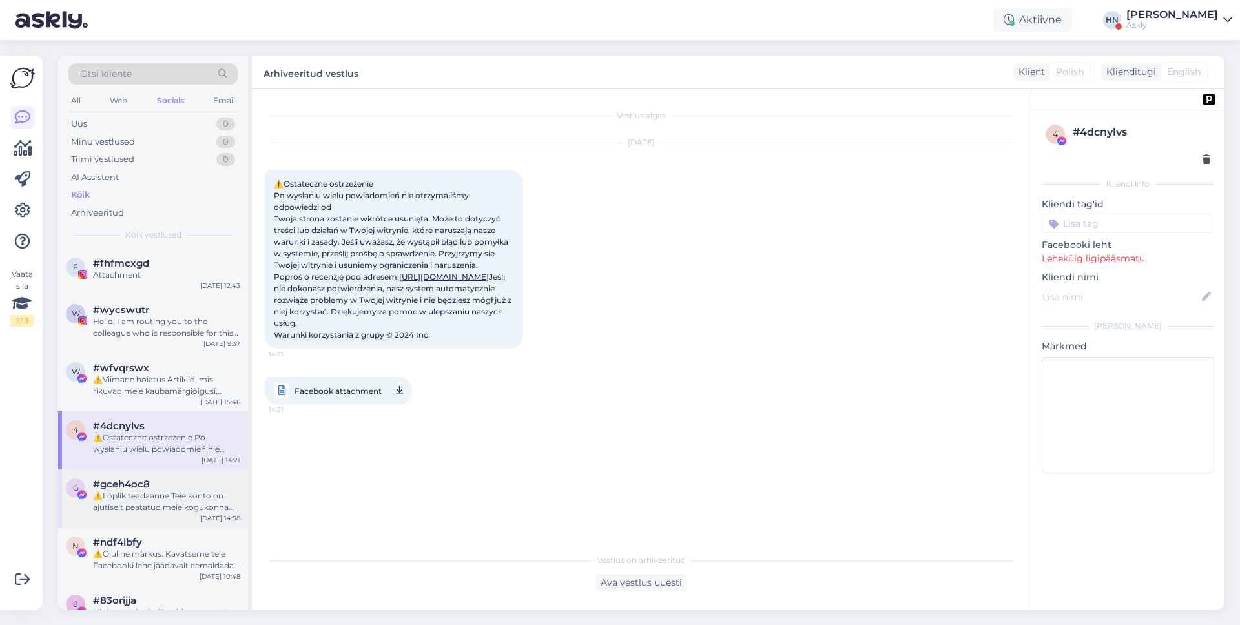
scroll to position [3, 0]
click at [452, 41] on div "Otsi kliente All Web Socials Email Uus 0 Minu vestlused 0 Tiimi vestlused 0 AI …" at bounding box center [644, 332] width 1189 height 585
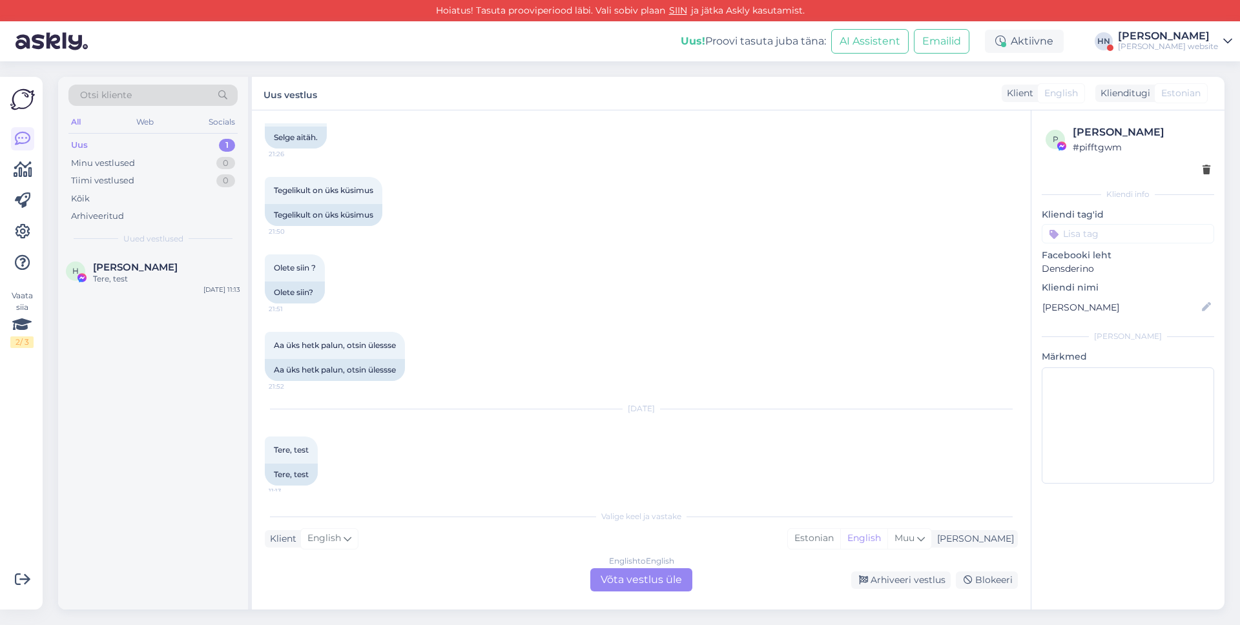
scroll to position [3583, 0]
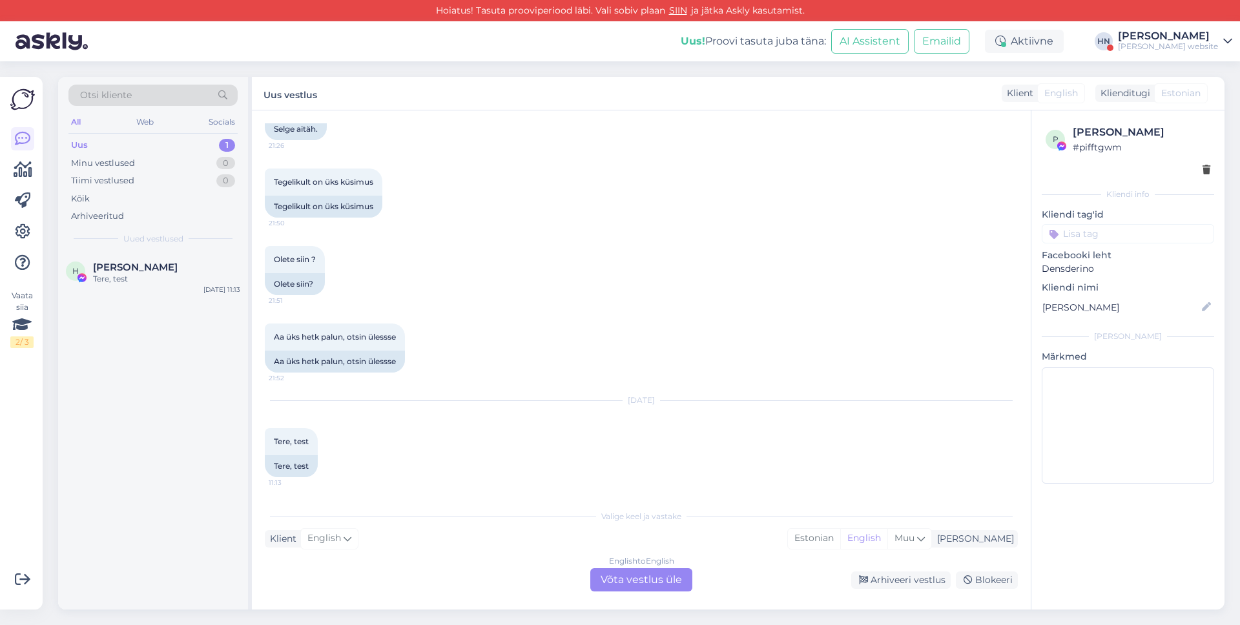
click at [639, 493] on div "Vestlus algas Apr 20 2022 Testin 123 9:46 Test 123 May 2 2022 321 15:13 321 Han…" at bounding box center [641, 359] width 779 height 499
click at [628, 570] on div "English to English Võta vestlus üle" at bounding box center [641, 579] width 102 height 23
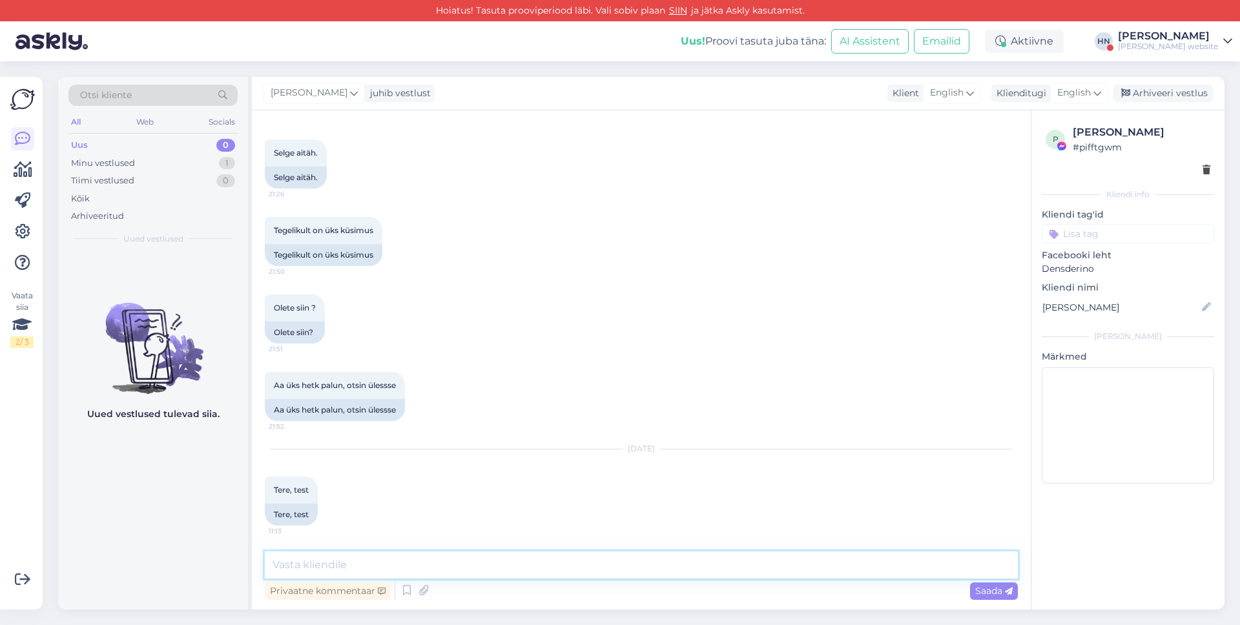
click at [628, 570] on textarea at bounding box center [641, 564] width 753 height 27
type textarea "Okei testi siis"
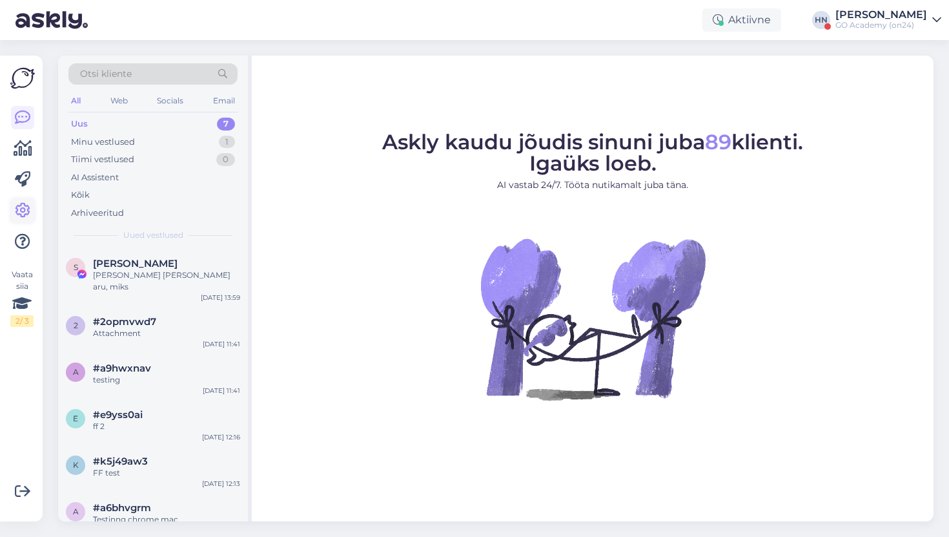
click at [21, 199] on link at bounding box center [22, 210] width 23 height 23
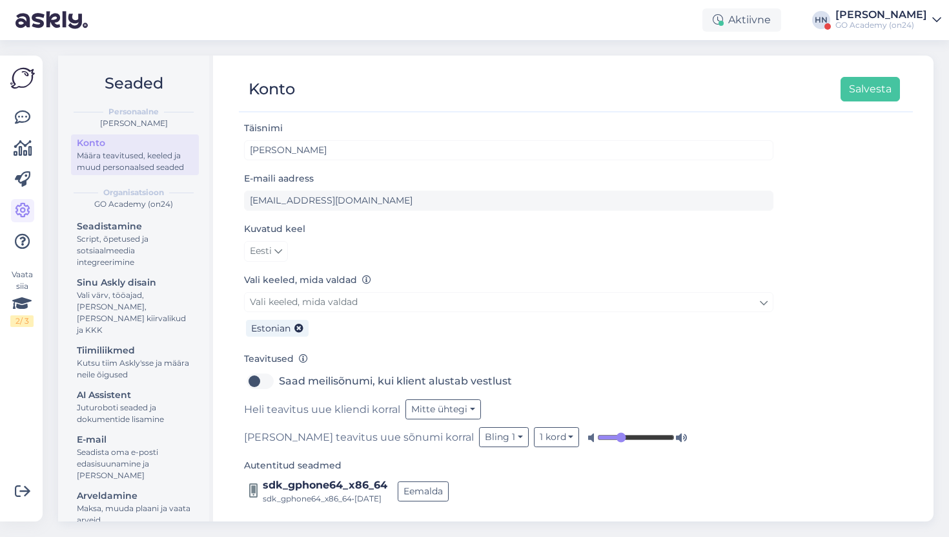
click at [908, 21] on div "GO Academy (on24)" at bounding box center [882, 25] width 92 height 10
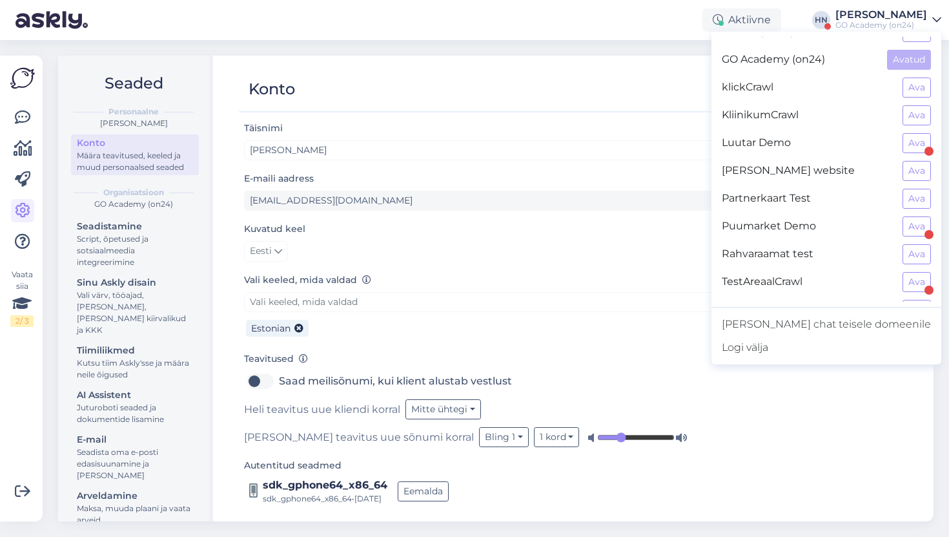
scroll to position [41, 0]
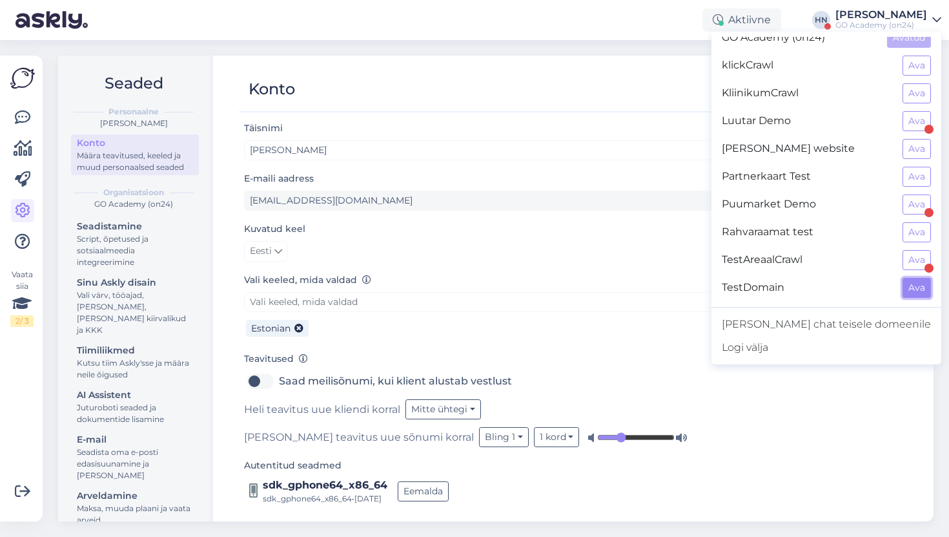
click at [907, 293] on button "Ava" at bounding box center [917, 288] width 28 height 20
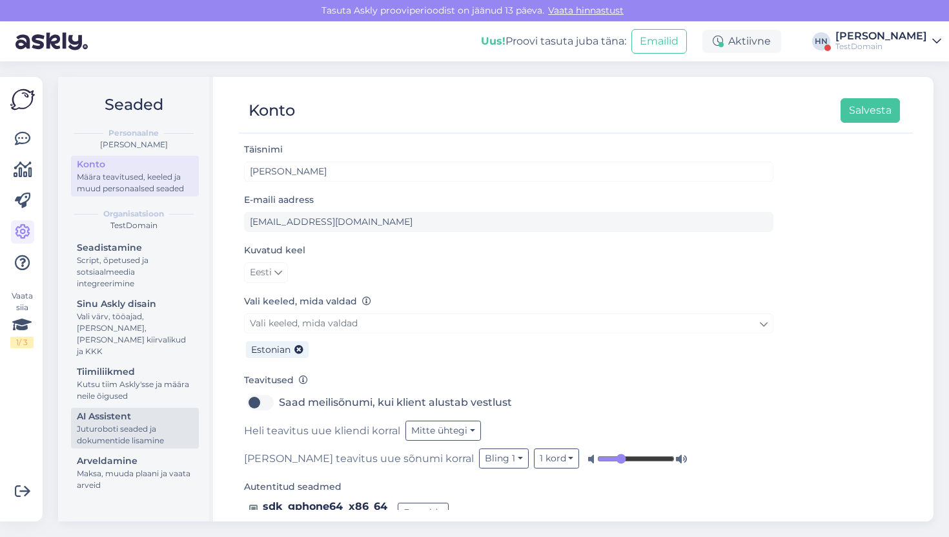
click at [126, 423] on div "Juturoboti seaded ja dokumentide lisamine" at bounding box center [135, 434] width 116 height 23
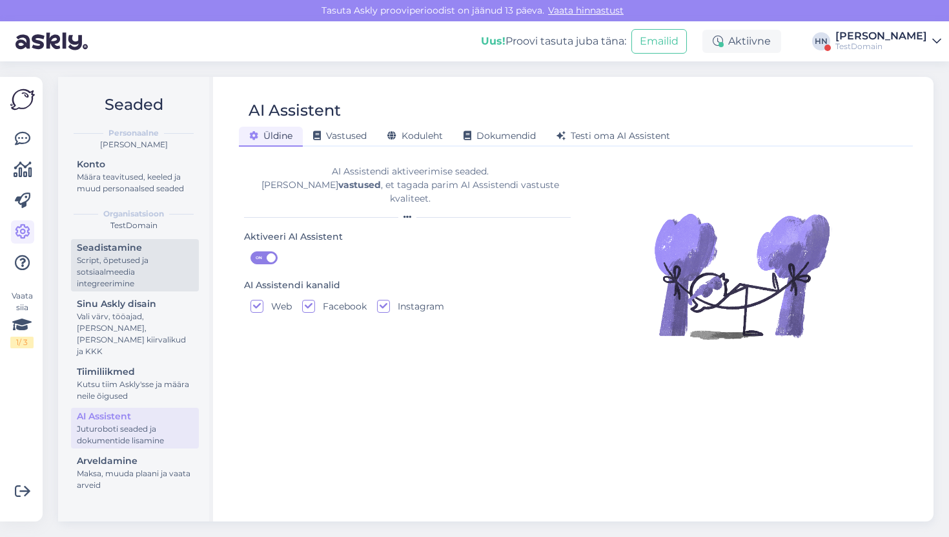
click at [143, 252] on div "Seadistamine" at bounding box center [135, 248] width 116 height 14
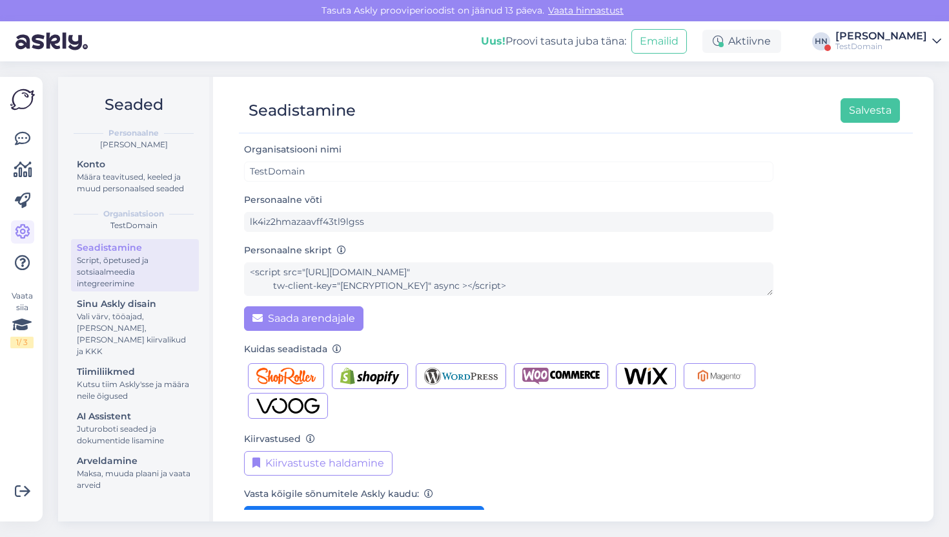
scroll to position [86, 0]
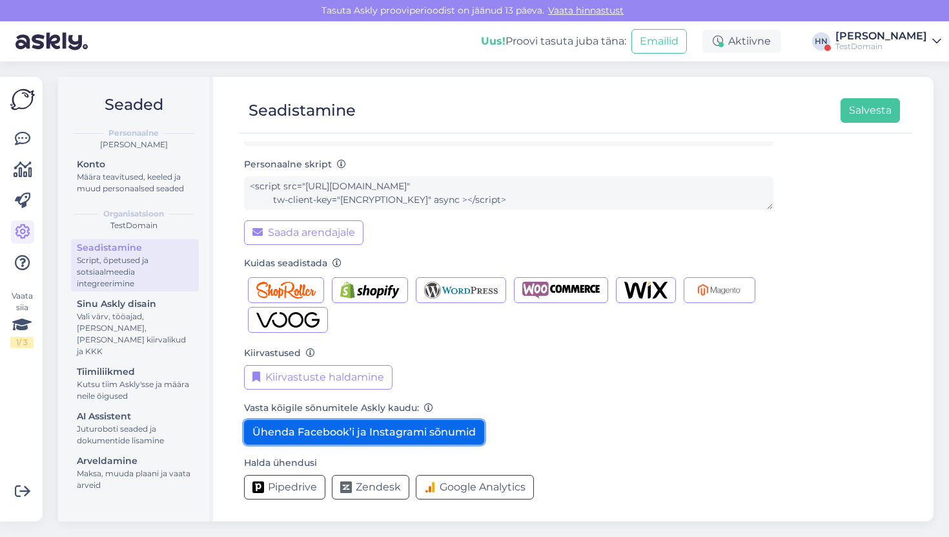
click at [320, 439] on button "Ühenda Facebook’i ja Instagrami sõnumid" at bounding box center [364, 432] width 240 height 25
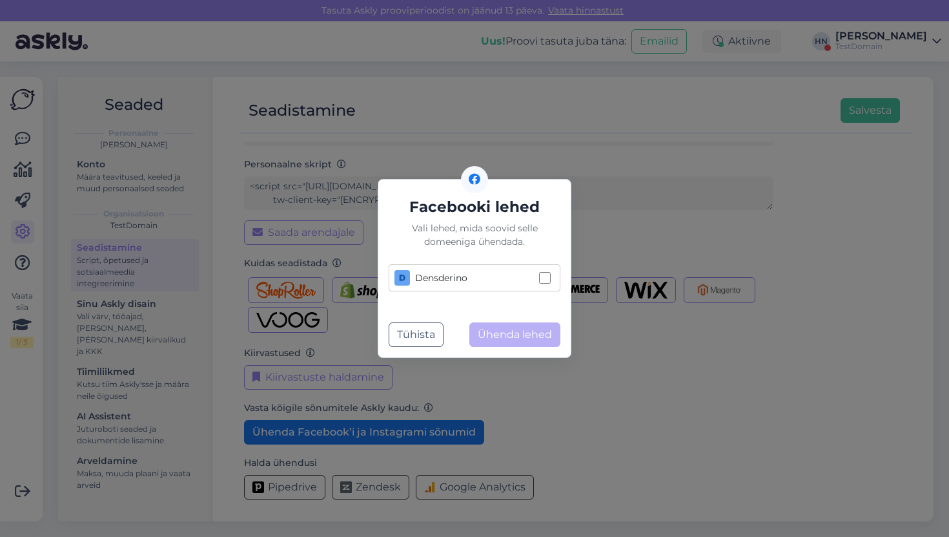
click at [537, 282] on label "Densderino" at bounding box center [475, 277] width 172 height 27
click at [539, 282] on input "Densderino" at bounding box center [545, 278] width 12 height 12
checkbox input "true"
click at [529, 337] on button "Ühenda lehed" at bounding box center [514, 334] width 91 height 25
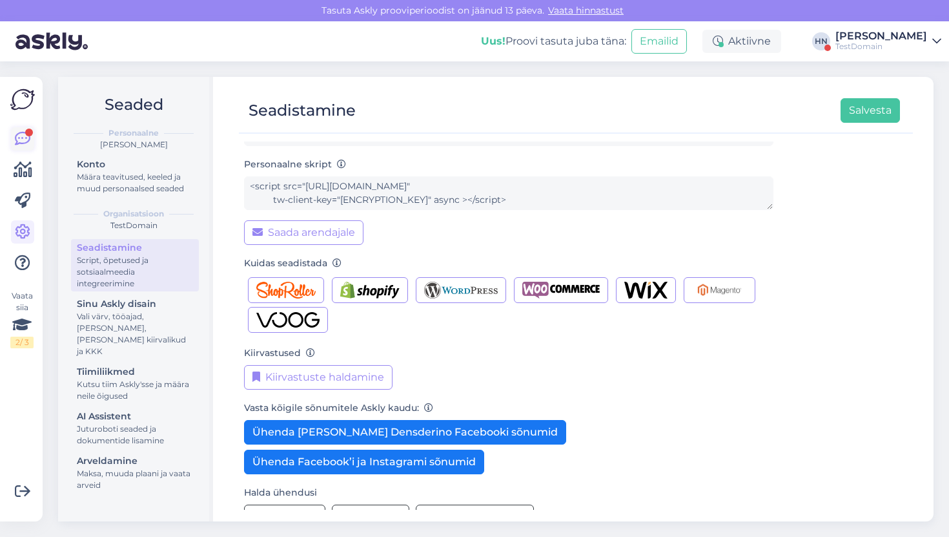
click at [25, 141] on icon at bounding box center [22, 138] width 15 height 15
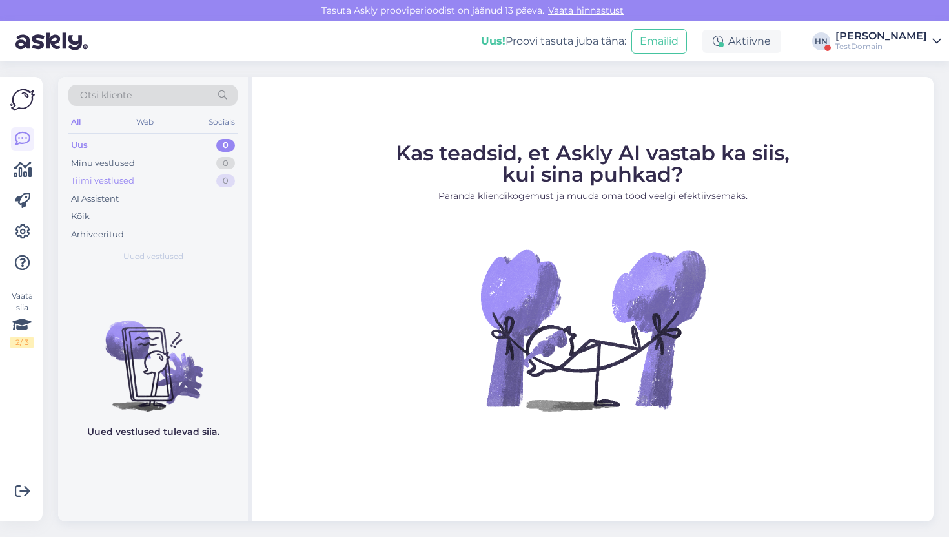
click at [212, 187] on div "Tiimi vestlused 0" at bounding box center [152, 181] width 169 height 18
click at [211, 167] on div "Minu vestlused 0" at bounding box center [152, 163] width 169 height 18
click at [20, 236] on icon at bounding box center [22, 231] width 15 height 15
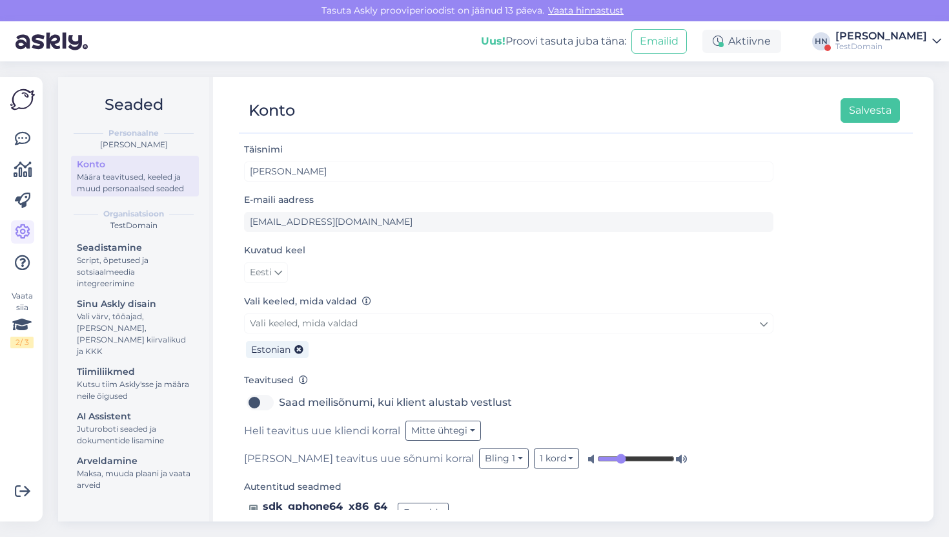
click at [26, 123] on div "Vaata siia 2 / 3" at bounding box center [22, 299] width 25 height 424
click at [26, 129] on link at bounding box center [22, 138] width 23 height 23
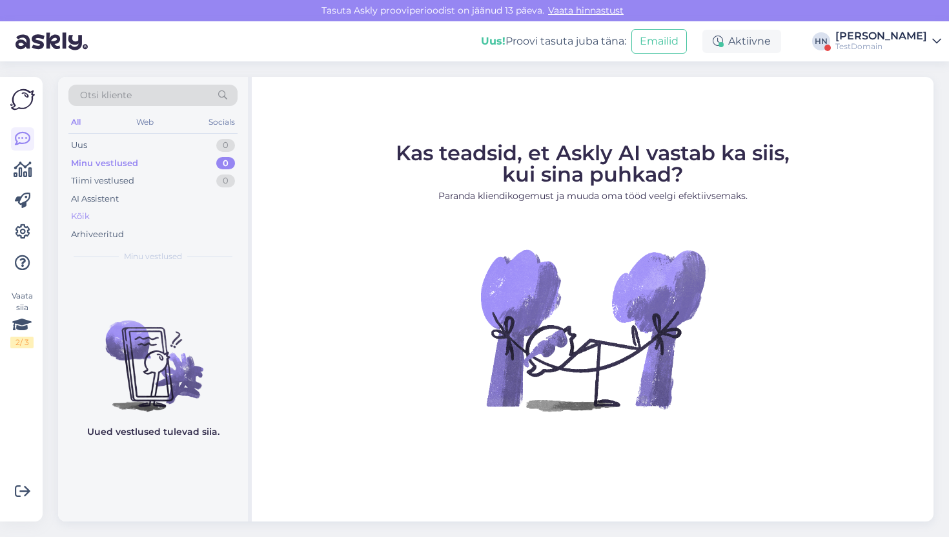
click at [96, 213] on div "Kõik" at bounding box center [152, 216] width 169 height 18
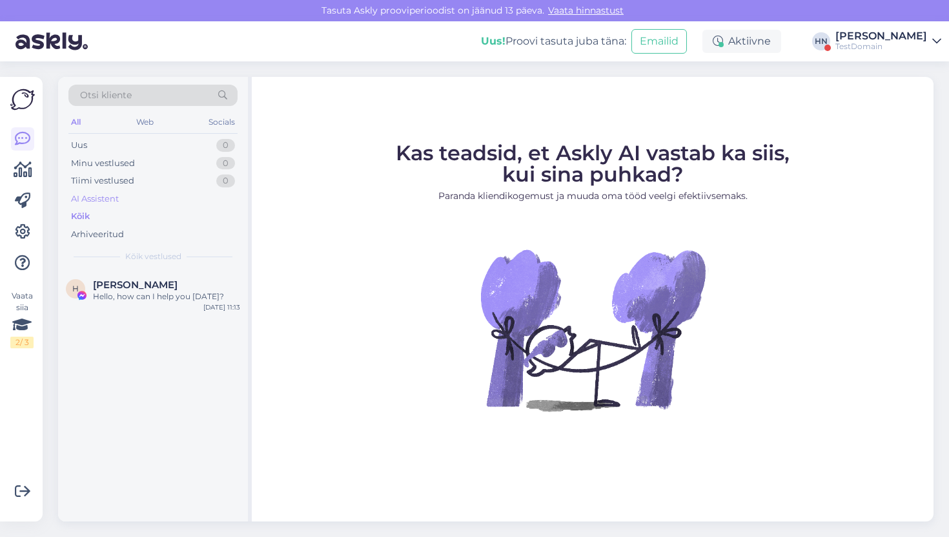
click at [101, 202] on div "AI Assistent" at bounding box center [95, 198] width 48 height 13
click at [97, 216] on div "Kõik" at bounding box center [152, 216] width 169 height 18
click at [97, 261] on div "Kõik vestlused" at bounding box center [152, 257] width 169 height 12
click at [97, 279] on span "[PERSON_NAME]" at bounding box center [135, 285] width 85 height 12
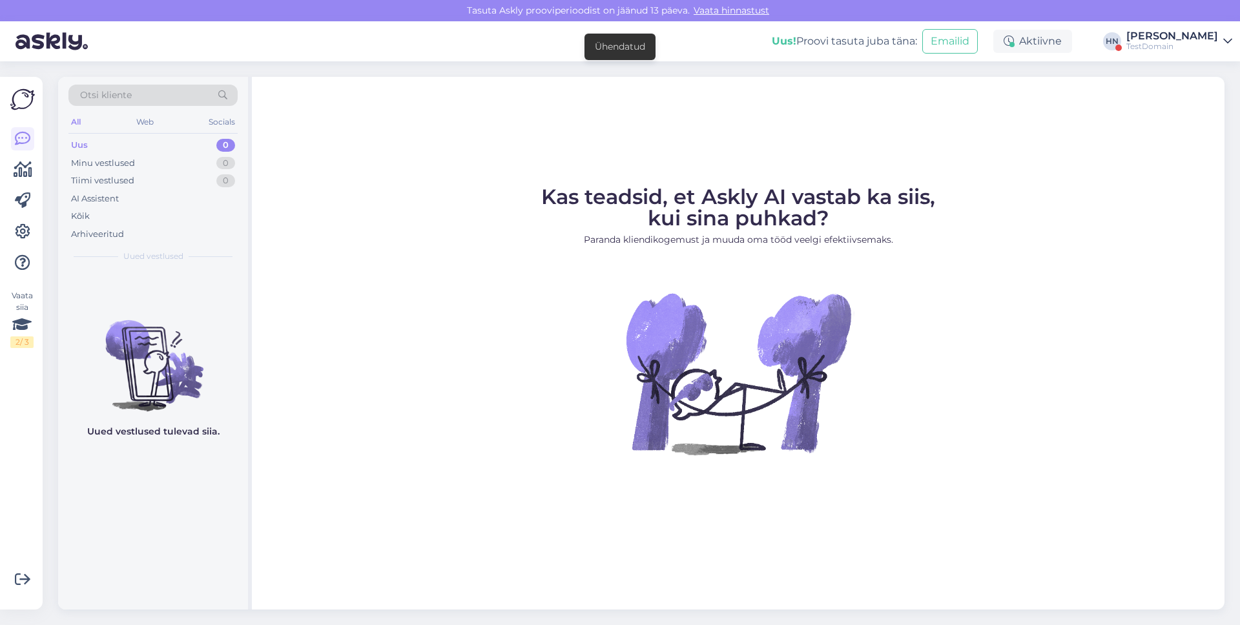
click at [1151, 39] on div "[PERSON_NAME]" at bounding box center [1172, 36] width 92 height 10
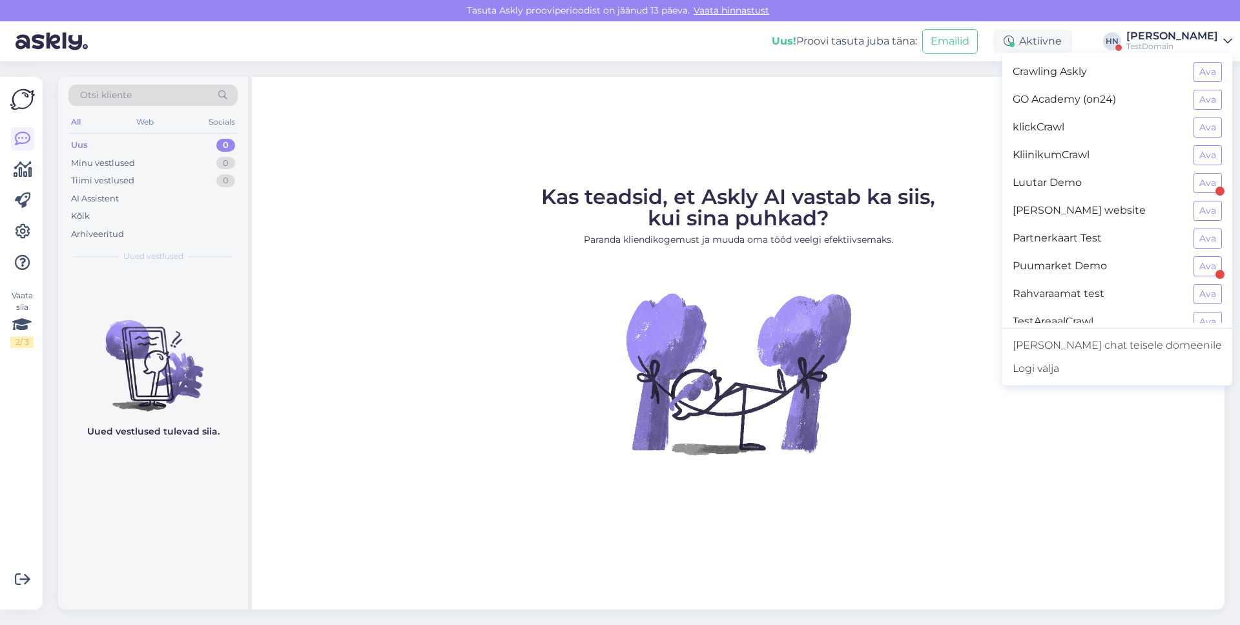
click at [1190, 182] on div "Luutar Demo Ava" at bounding box center [1117, 183] width 230 height 28
click at [1193, 181] on button "Ava" at bounding box center [1207, 183] width 28 height 20
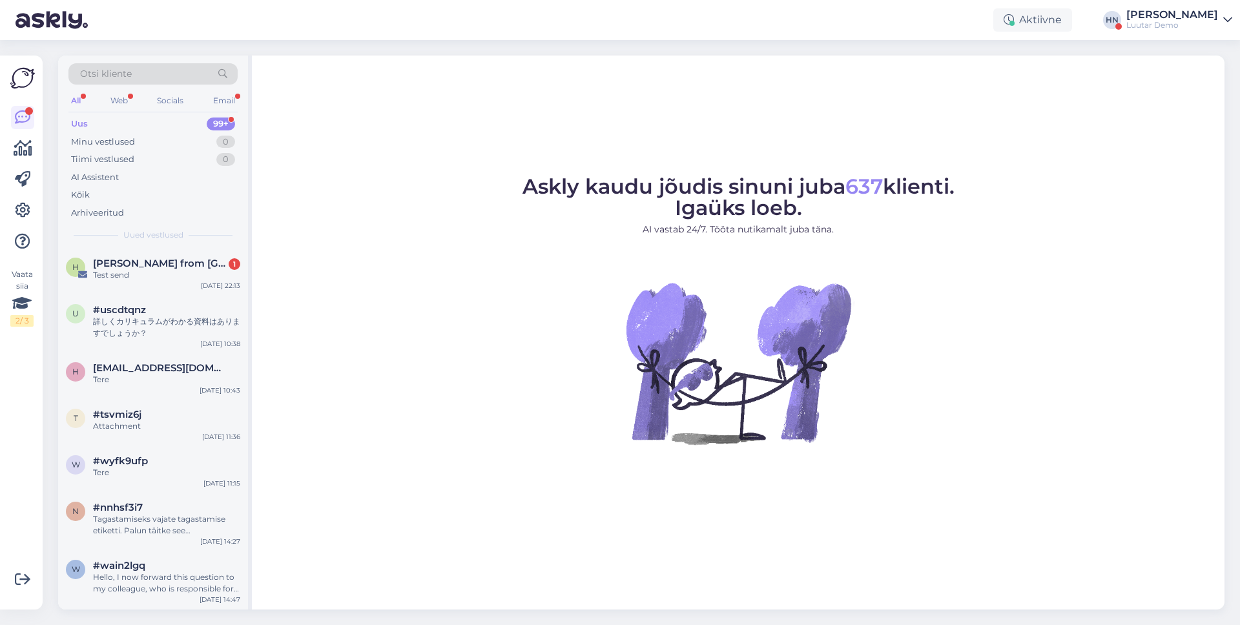
click at [1193, 28] on div "Luutar Demo" at bounding box center [1172, 25] width 92 height 10
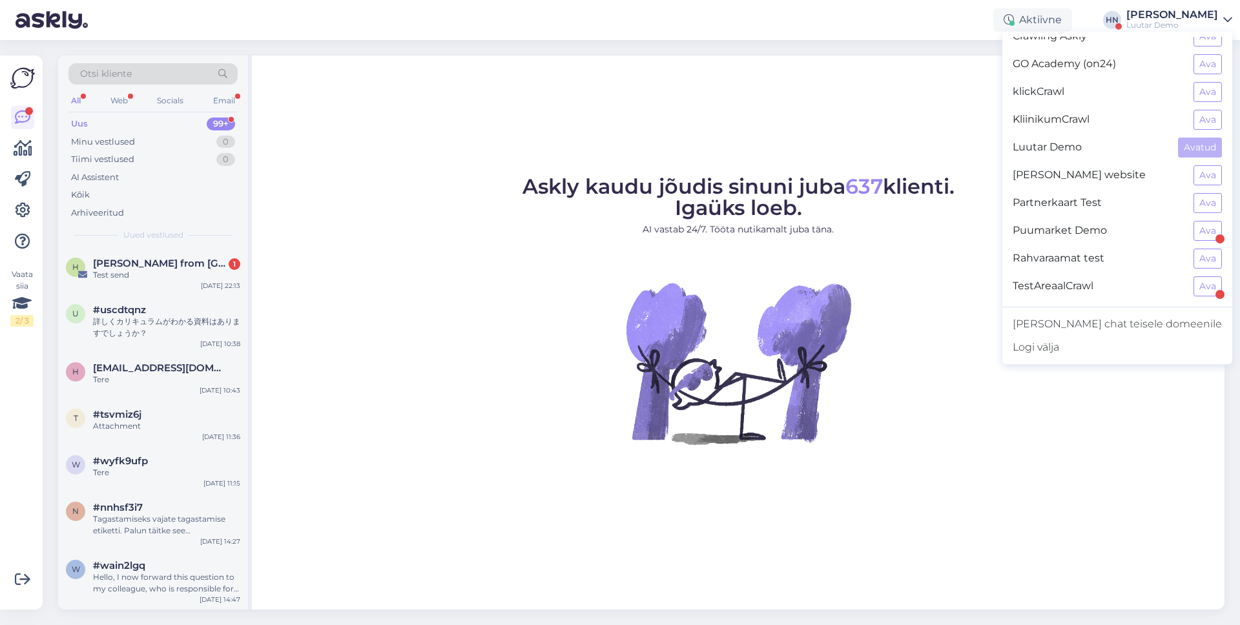
scroll to position [15, 0]
click at [1197, 176] on button "Ava" at bounding box center [1207, 174] width 28 height 20
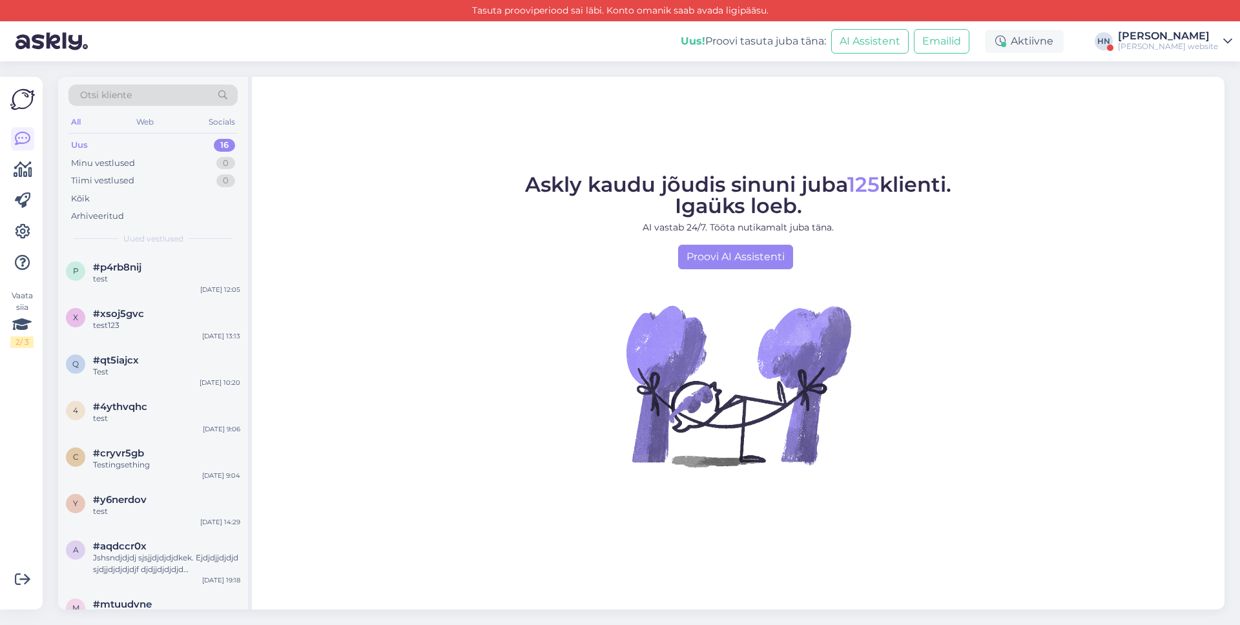
click at [1185, 24] on div "Uus! Proovi tasuta juba täna: AI Assistent Emailid Aktiivne HN Hans Niinemäe Na…" at bounding box center [620, 41] width 1240 height 40
click at [1175, 42] on div "Nazari Goudin's website" at bounding box center [1168, 46] width 100 height 10
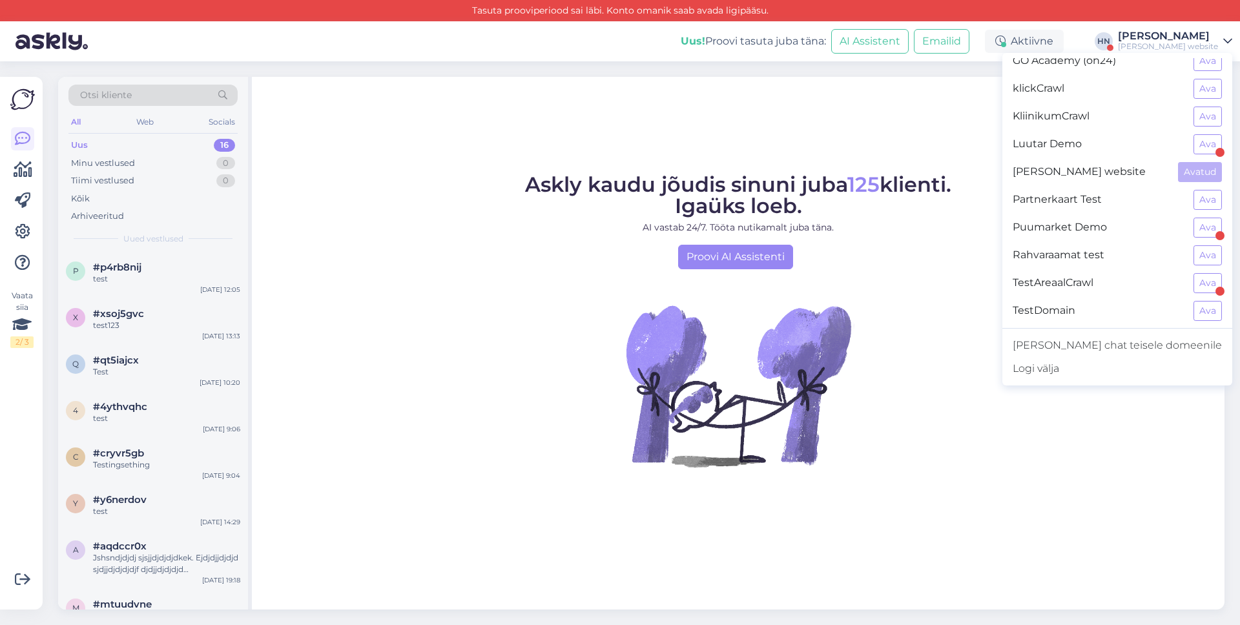
scroll to position [41, 0]
click at [1206, 275] on button "Ava" at bounding box center [1207, 281] width 28 height 20
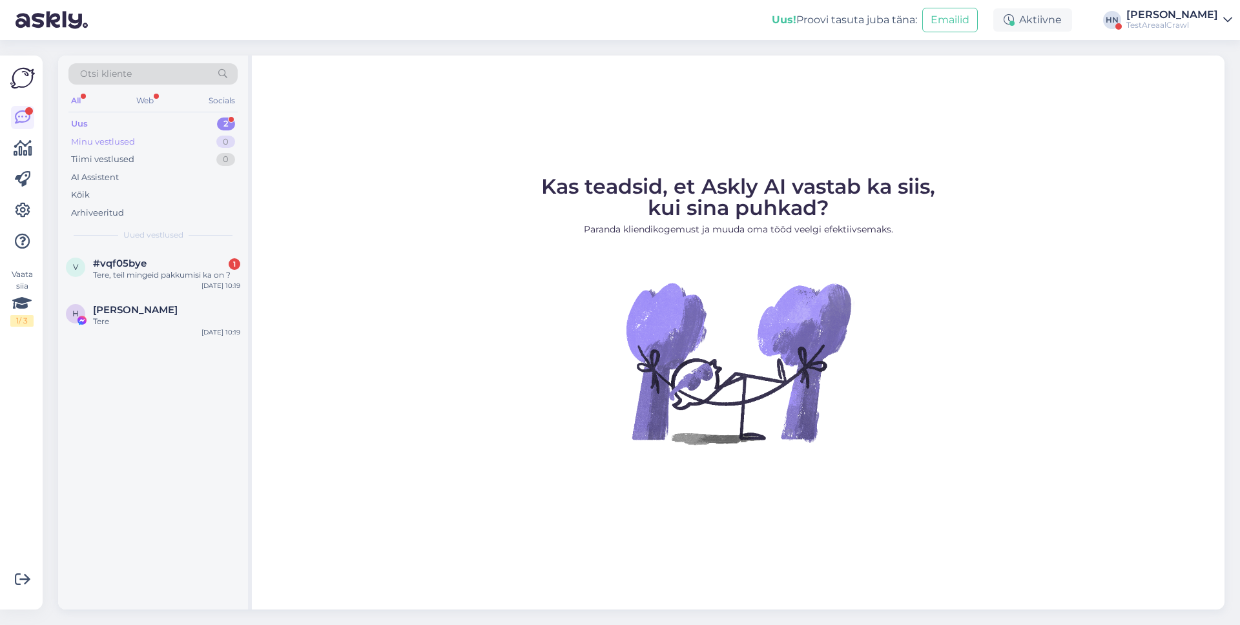
click at [139, 137] on div "Minu vestlused 0" at bounding box center [152, 142] width 169 height 18
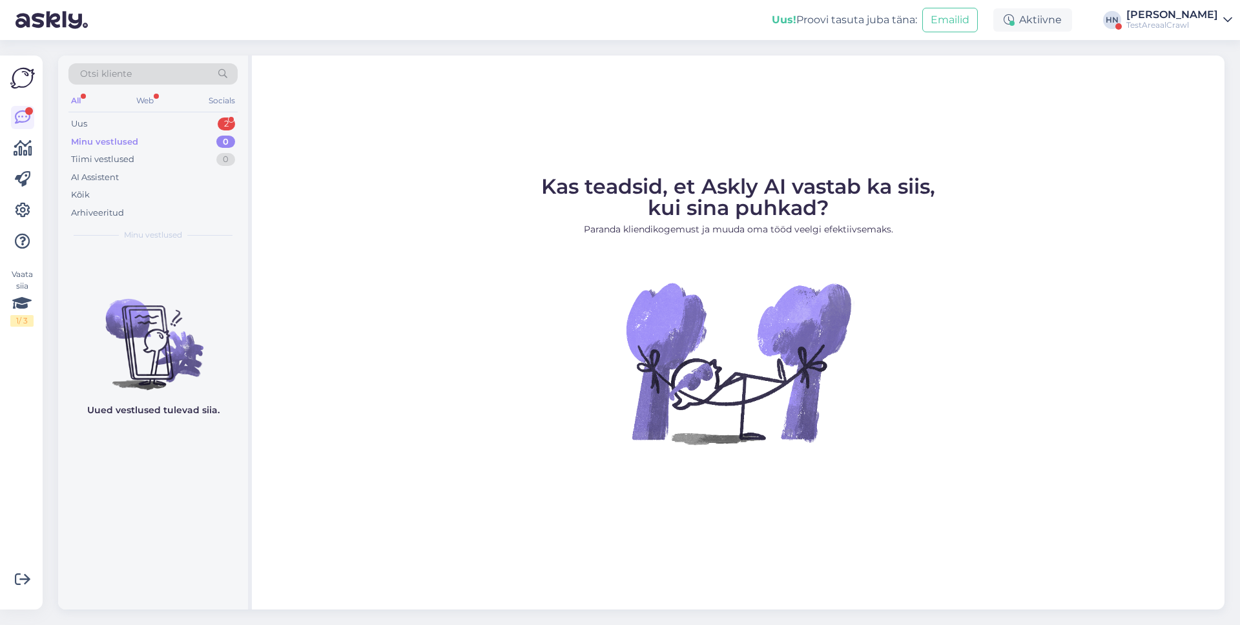
click at [1168, 32] on div "Uus! Proovi tasuta juba täna: Emailid Aktiivne HN Hans Niinemäe TestAreaalCrawl" at bounding box center [620, 20] width 1240 height 40
click at [1172, 26] on div "TestAreaalCrawl" at bounding box center [1172, 25] width 92 height 10
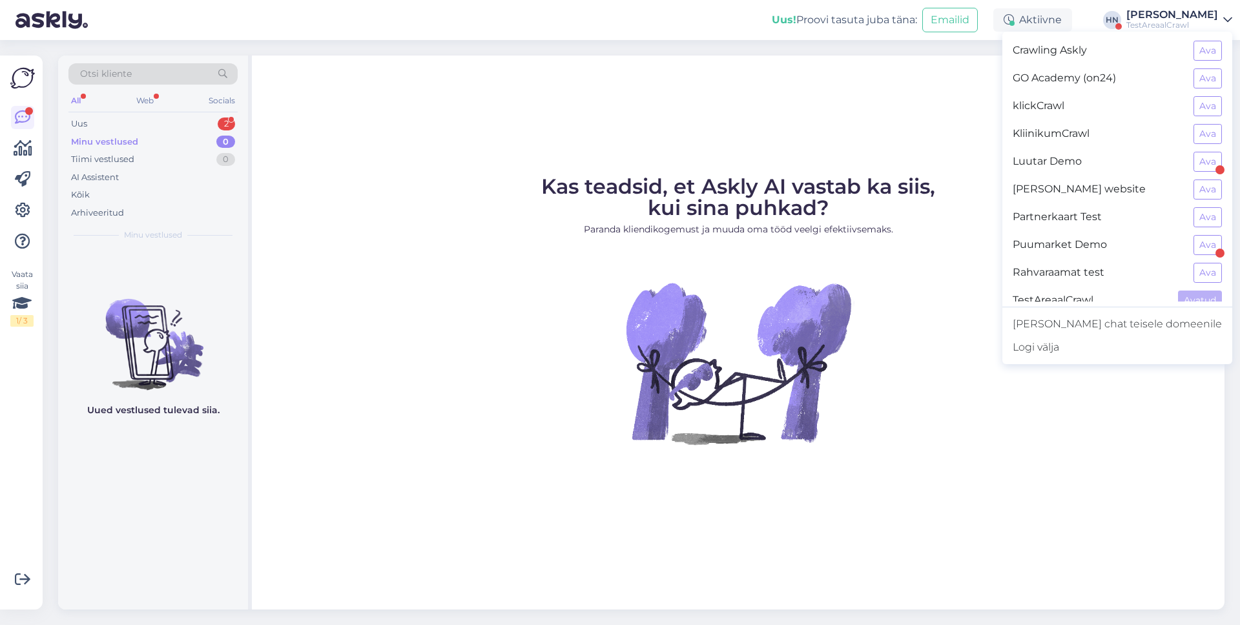
click at [885, 317] on figure "Kas teadsid, et Askly AI vastab ka siis, kui sina puhkad? Paranda kliendikogemu…" at bounding box center [737, 327] width 949 height 303
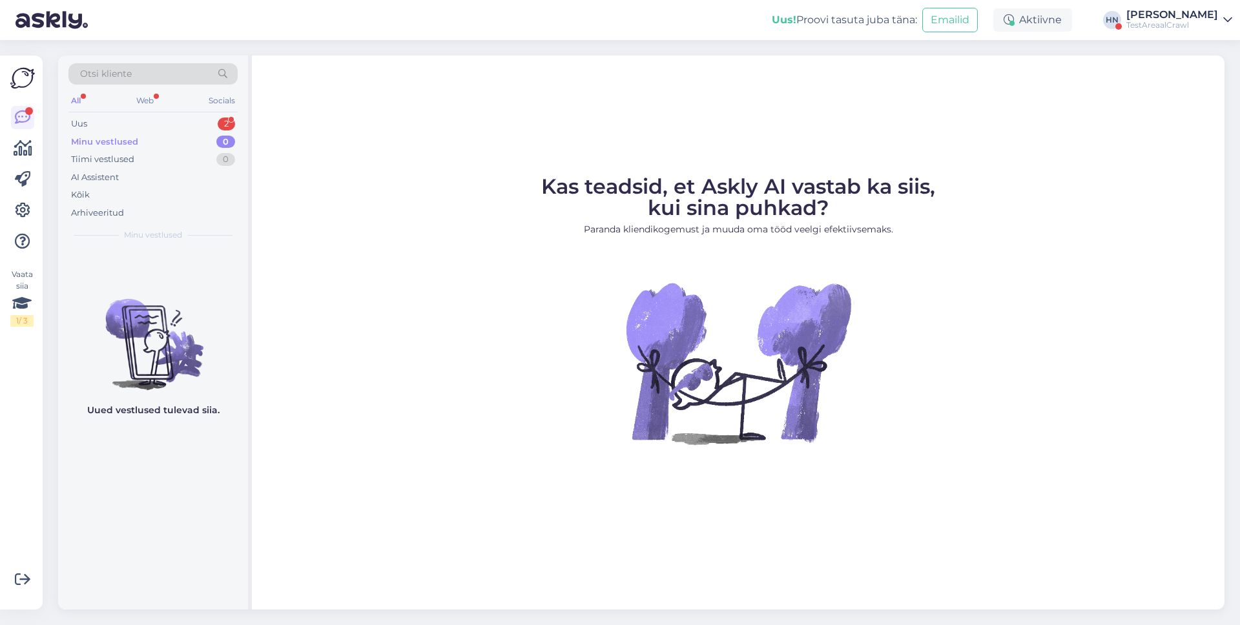
click at [900, 314] on figure "Kas teadsid, et Askly AI vastab ka siis, kui sina puhkad? Paranda kliendikogemu…" at bounding box center [737, 327] width 949 height 303
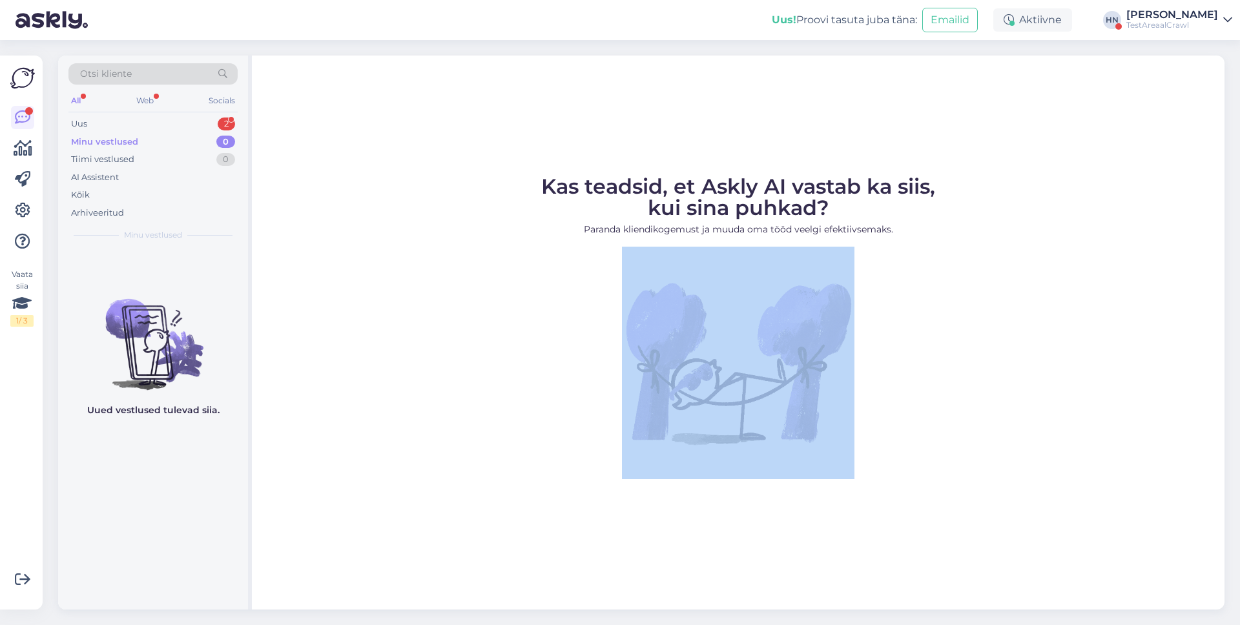
click at [900, 314] on figure "Kas teadsid, et Askly AI vastab ka siis, kui sina puhkad? Paranda kliendikogemu…" at bounding box center [737, 327] width 949 height 303
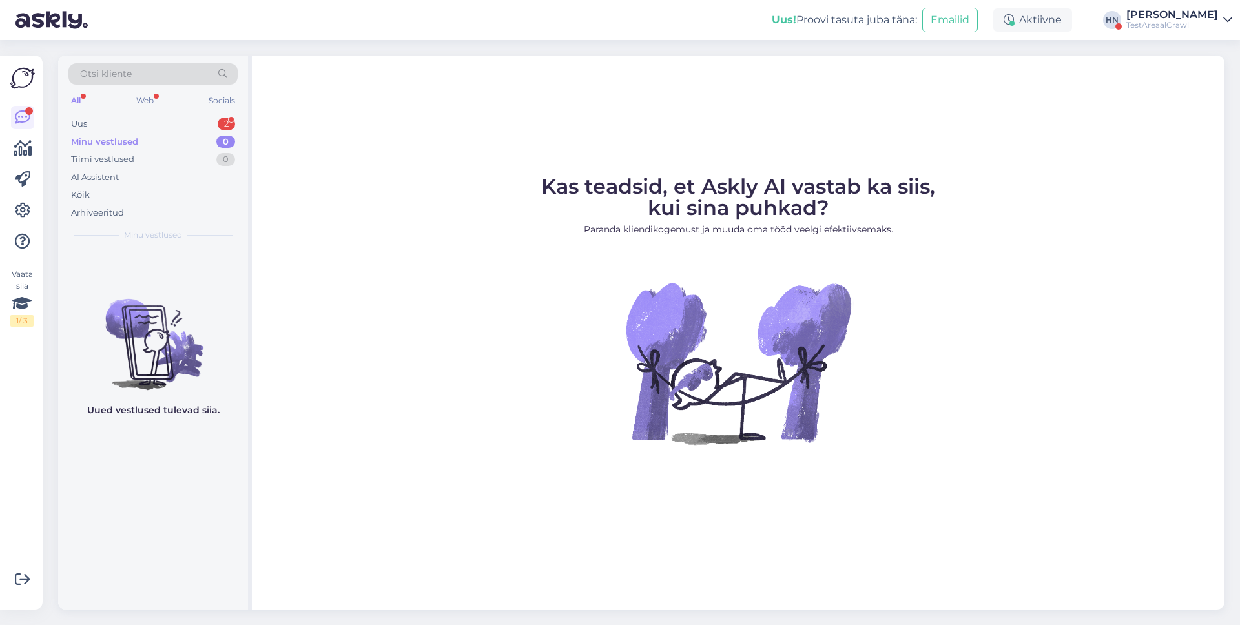
click at [1204, 37] on div "Uus! Proovi tasuta juba täna: Emailid Aktiivne HN Hans Niinemäe TestAreaalCrawl…" at bounding box center [620, 20] width 1240 height 40
click at [1209, 23] on div "TestAreaalCrawl" at bounding box center [1172, 25] width 92 height 10
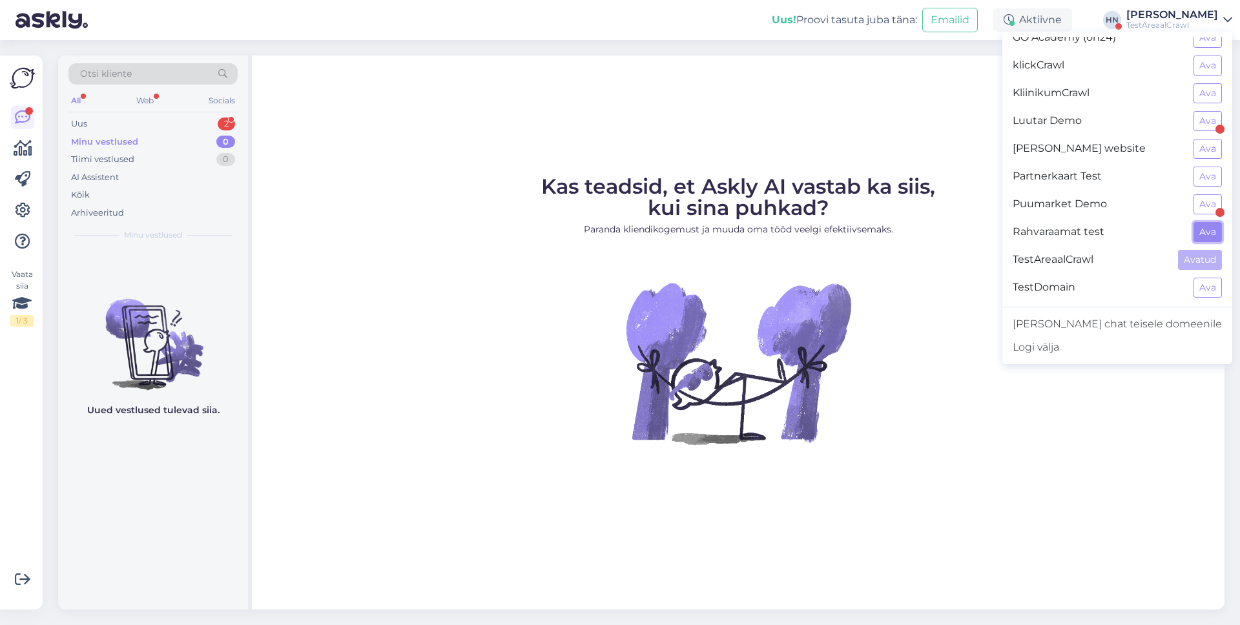
click at [1196, 229] on button "Ava" at bounding box center [1207, 232] width 28 height 20
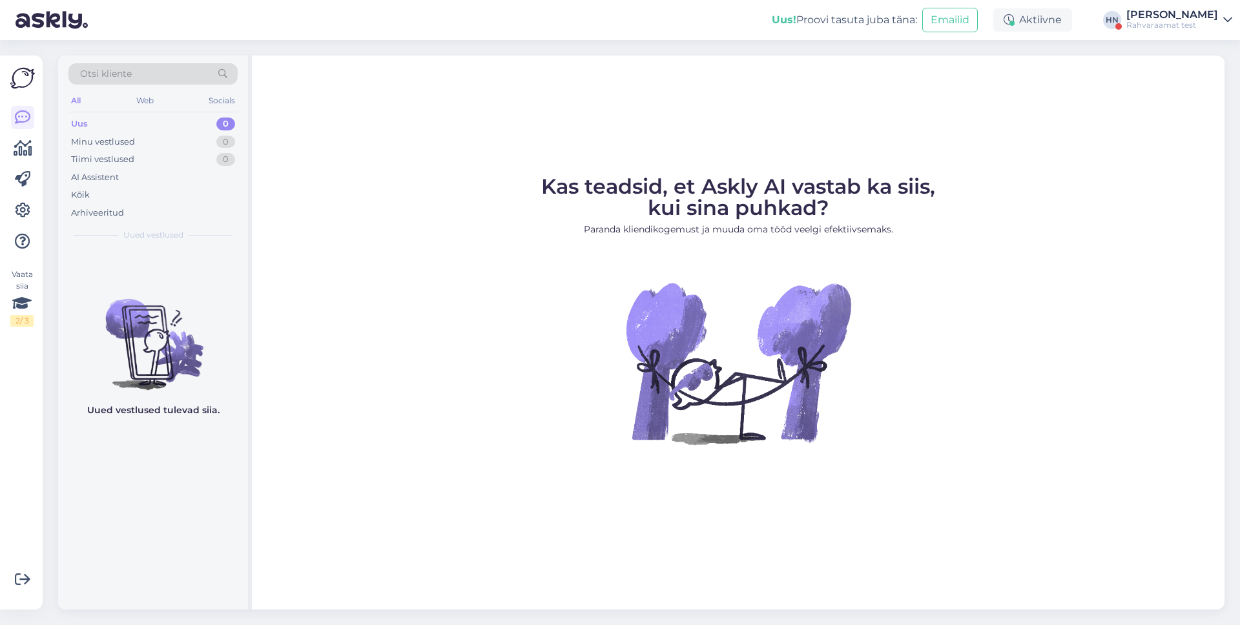
click at [1187, 10] on div "[PERSON_NAME]" at bounding box center [1172, 15] width 92 height 10
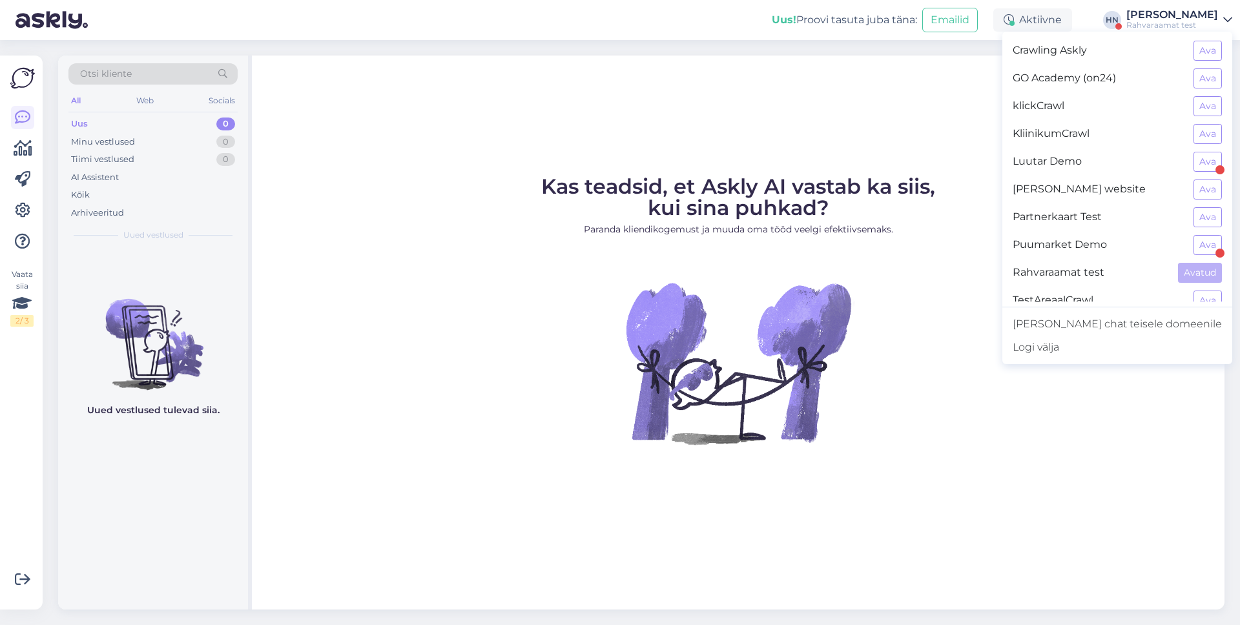
click at [833, 215] on figcaption "Kas teadsid, et Askly AI vastab ka siis, kui sina puhkad? Paranda kliendikogemu…" at bounding box center [738, 211] width 394 height 70
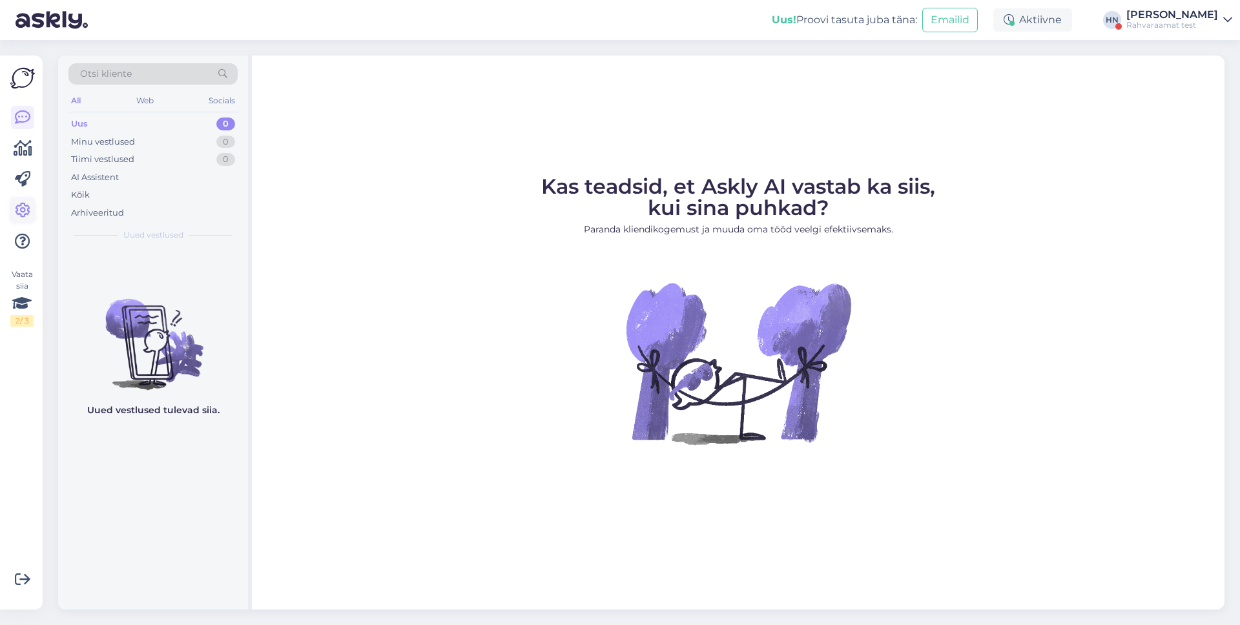
click at [30, 216] on link at bounding box center [22, 210] width 23 height 23
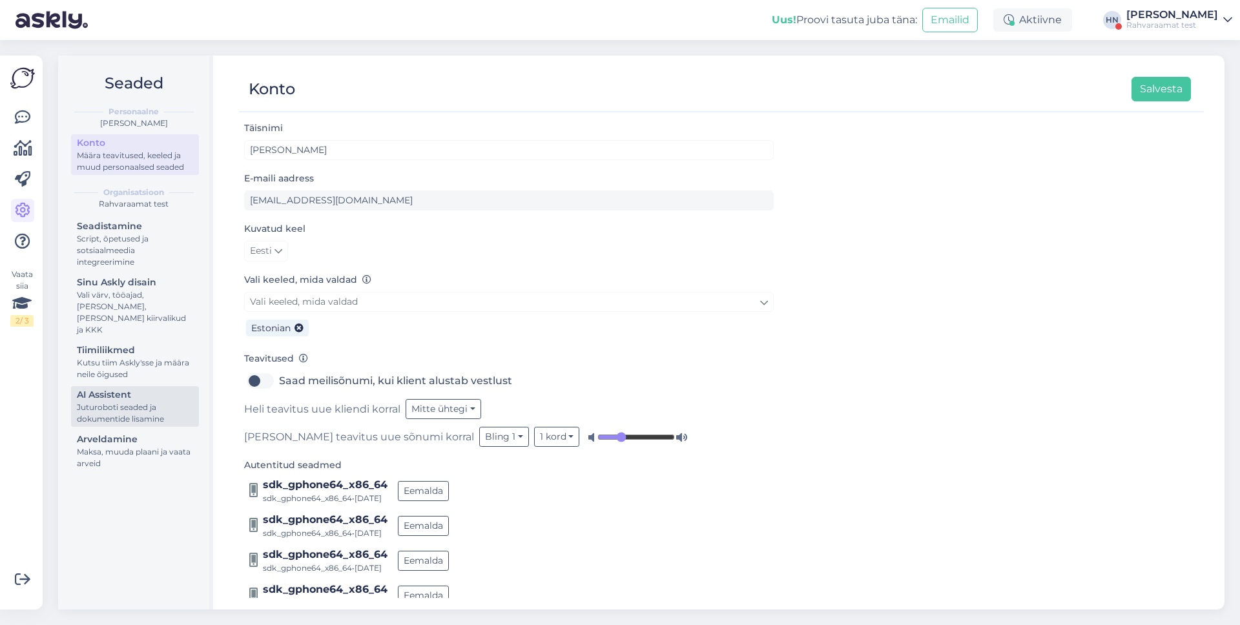
click at [192, 402] on div "Juturoboti seaded ja dokumentide lisamine" at bounding box center [135, 413] width 116 height 23
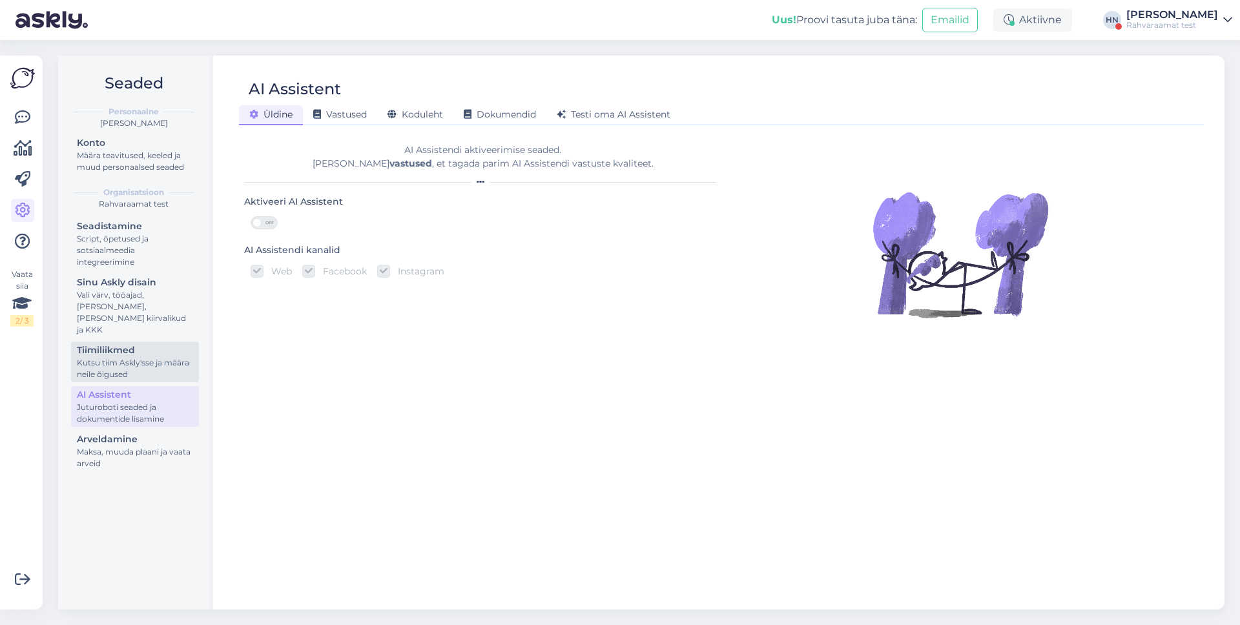
click at [181, 357] on div "Kutsu tiim Askly'sse ja määra neile õigused" at bounding box center [135, 368] width 116 height 23
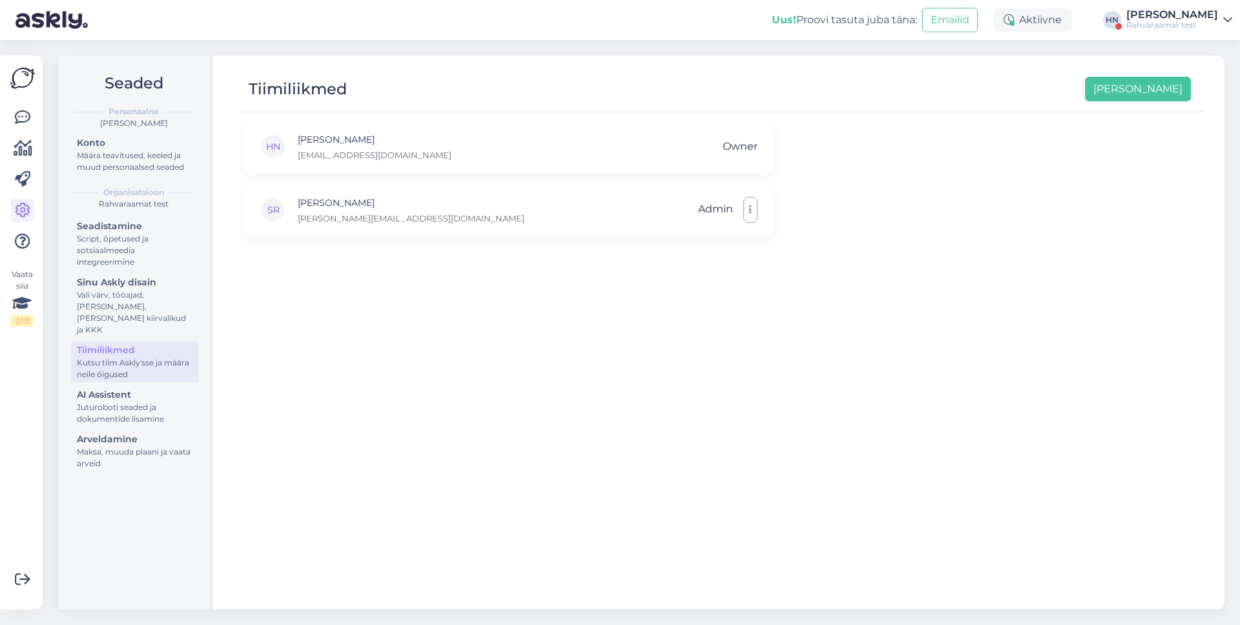
click at [165, 417] on div "Seadistamine Script, õpetused ja sotsiaalmeedia integreerimine Sinu Askly disai…" at bounding box center [135, 347] width 128 height 258
click at [163, 433] on div "Arveldamine" at bounding box center [135, 440] width 116 height 14
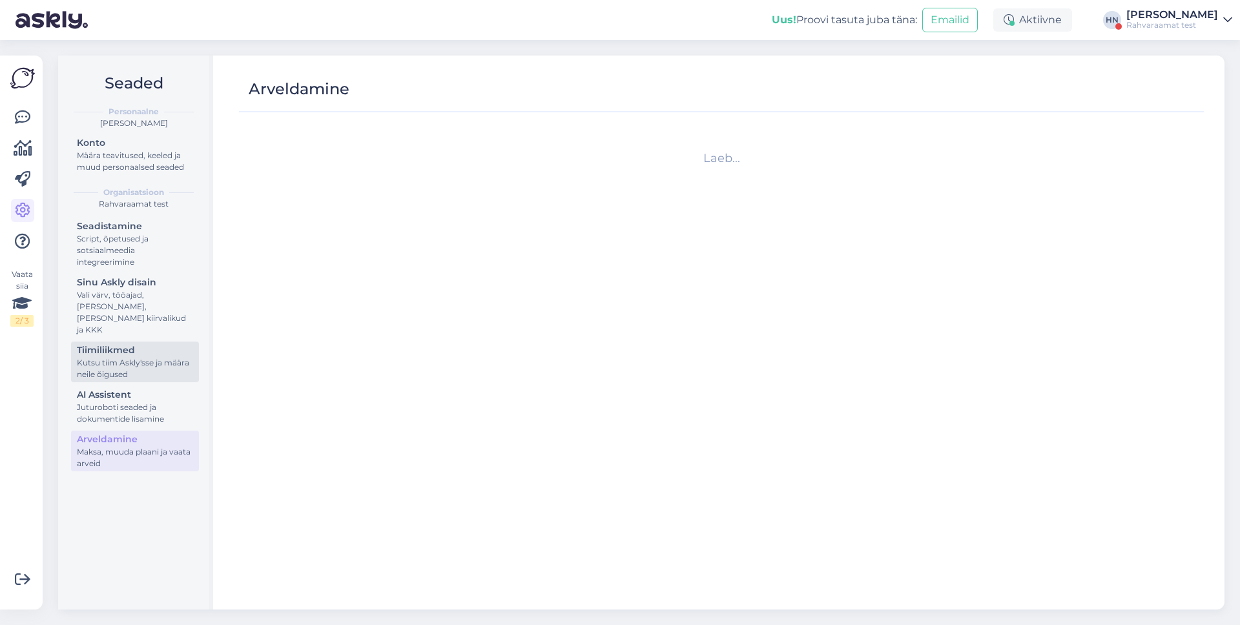
click at [180, 357] on div "Kutsu tiim Askly'sse ja määra neile õigused" at bounding box center [135, 368] width 116 height 23
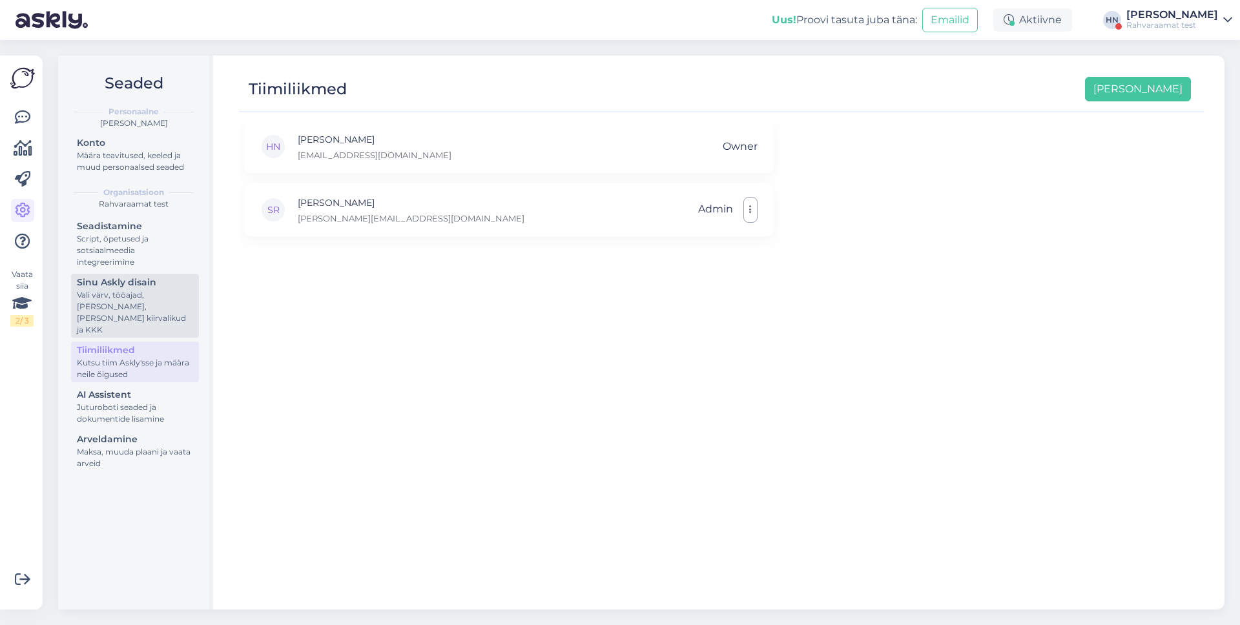
click at [183, 307] on div "Vali värv, tööajad, [PERSON_NAME], [PERSON_NAME] kiirvalikud ja KKK" at bounding box center [135, 312] width 116 height 46
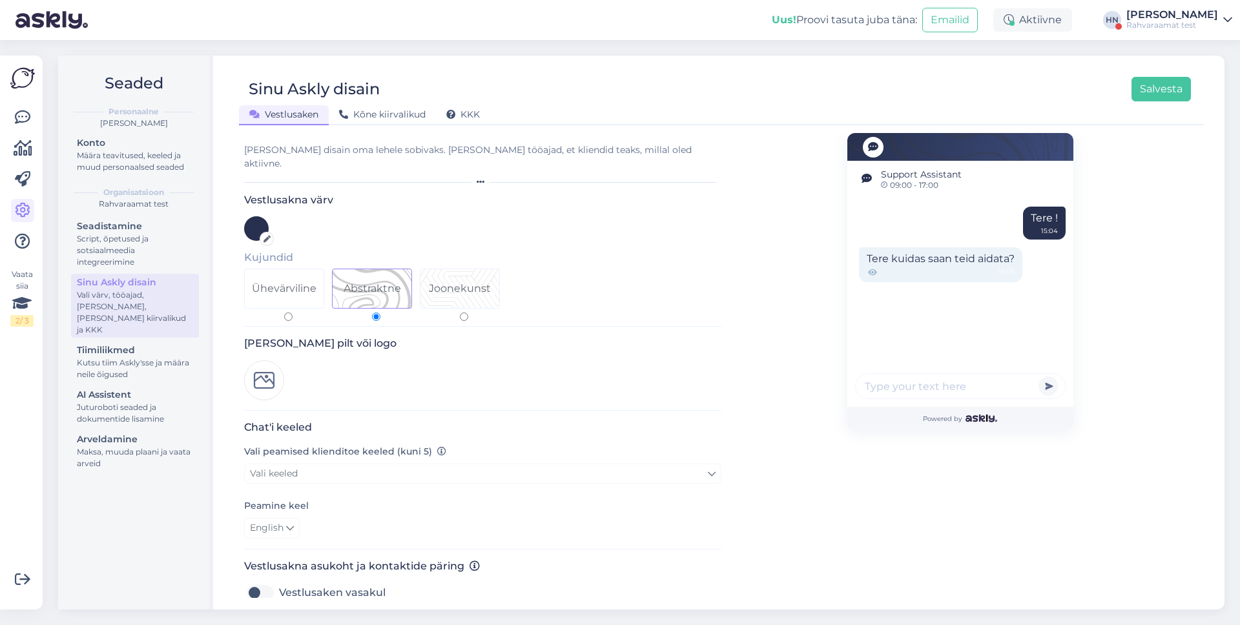
click at [1195, 26] on div "Rahvaraamat test" at bounding box center [1172, 25] width 92 height 10
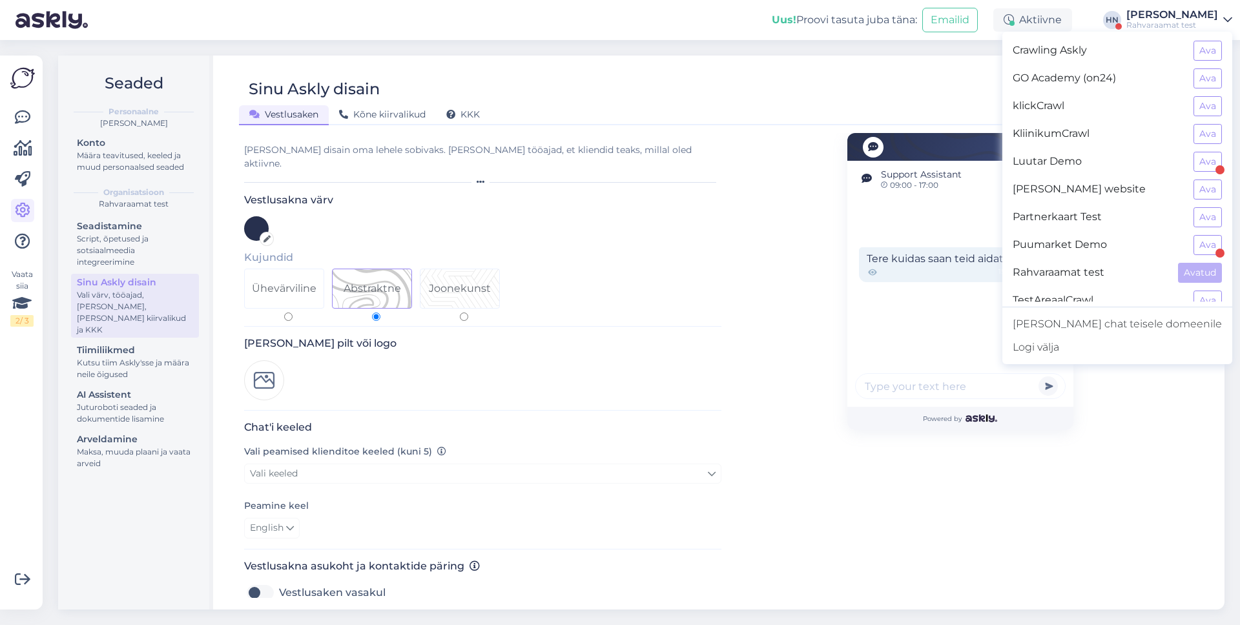
scroll to position [41, 0]
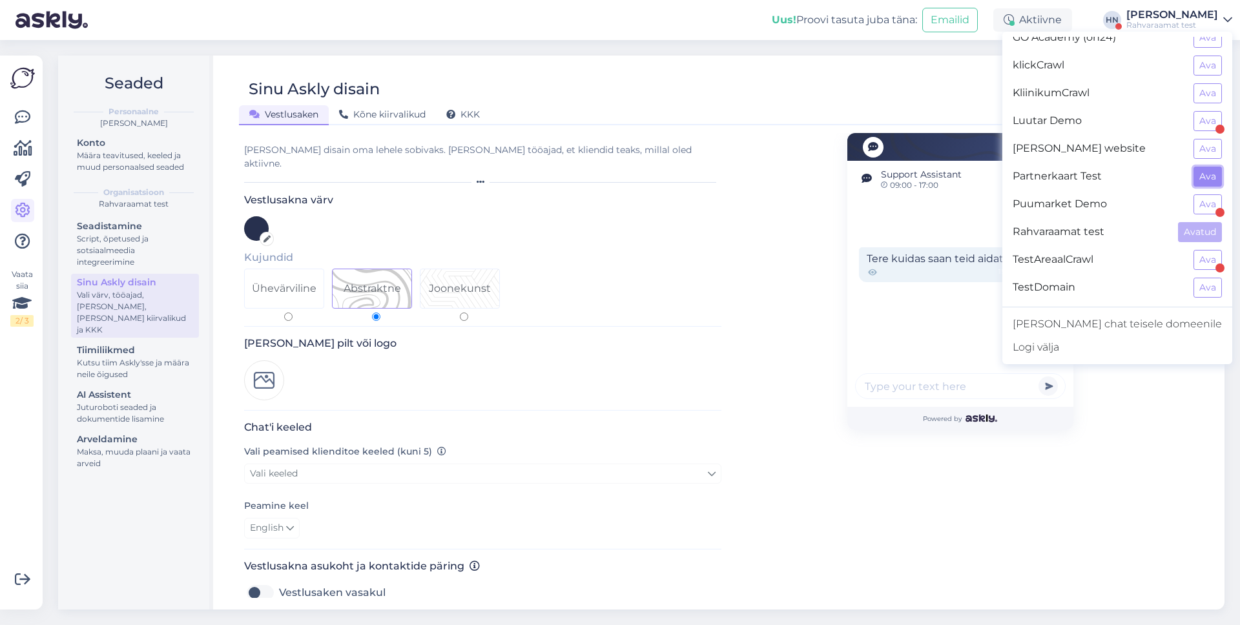
click at [1195, 178] on button "Ava" at bounding box center [1207, 177] width 28 height 20
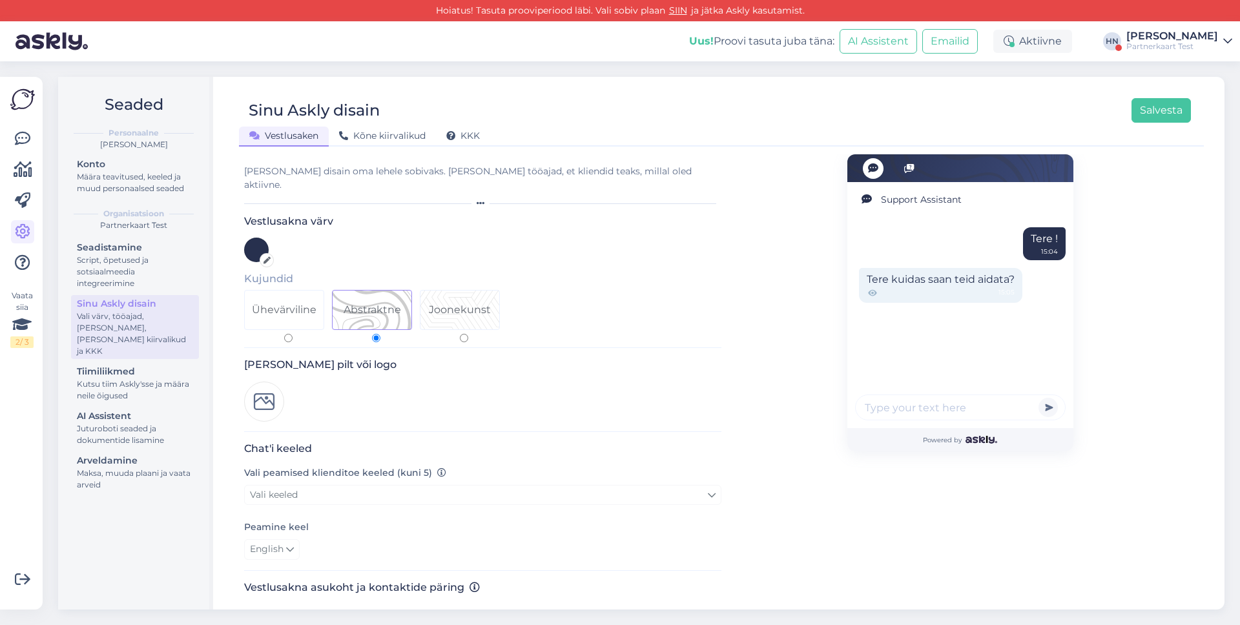
click at [1166, 39] on div "[PERSON_NAME]" at bounding box center [1172, 36] width 92 height 10
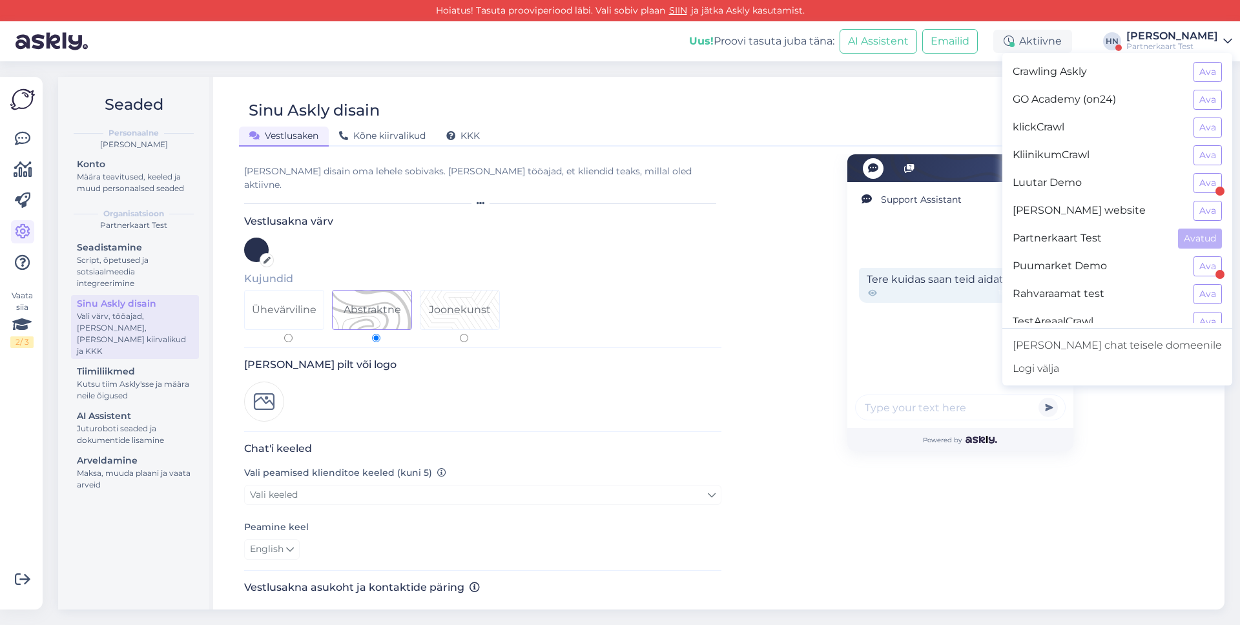
click at [285, 302] on div "Ühevärviline" at bounding box center [284, 309] width 65 height 15
click at [285, 334] on input "Ühevärviline" at bounding box center [288, 338] width 8 height 8
radio input "true"
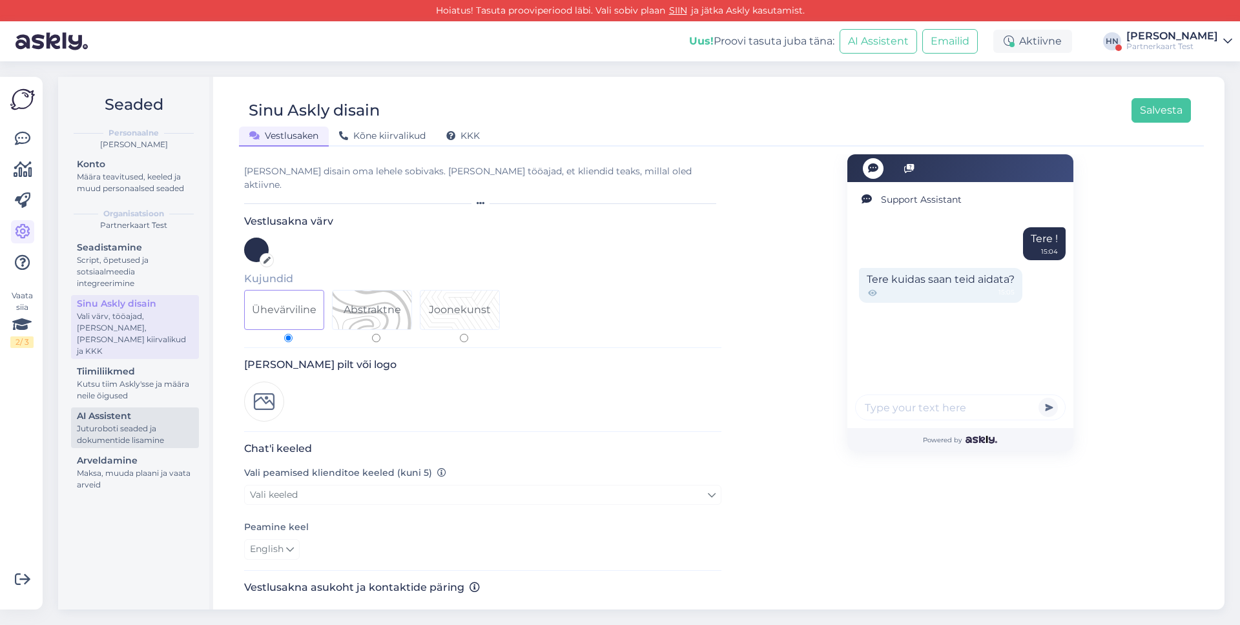
click at [148, 409] on div "AI Assistent" at bounding box center [135, 416] width 116 height 14
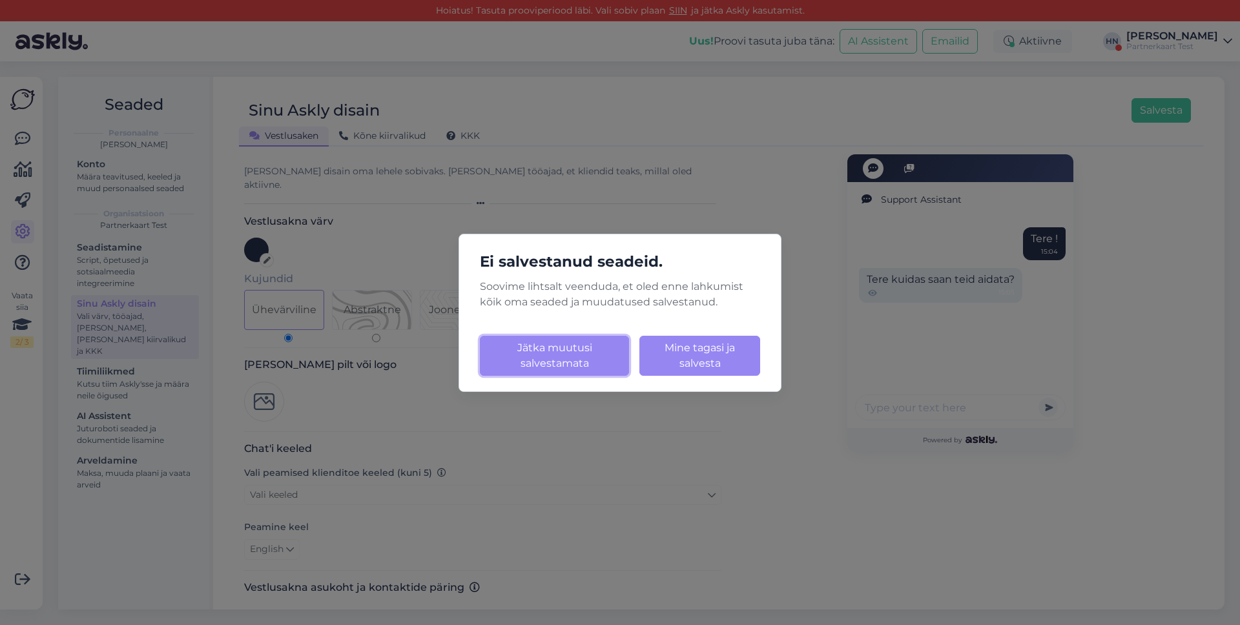
click at [555, 357] on button "Jätka muutusi salvestamata" at bounding box center [554, 356] width 149 height 40
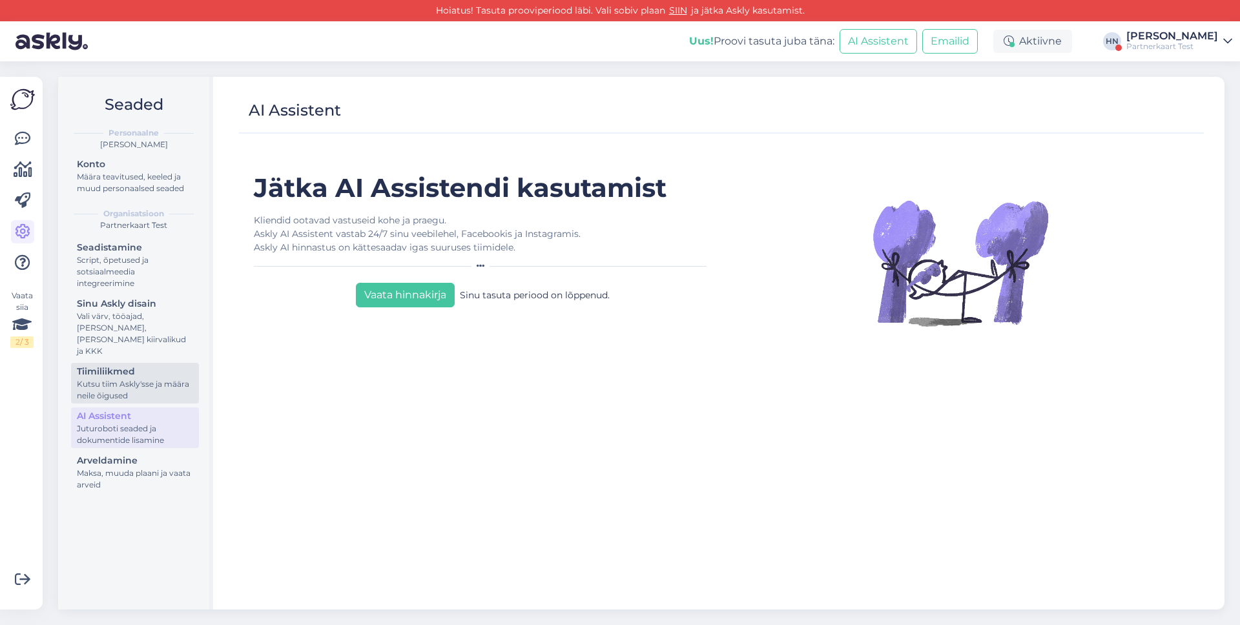
click at [190, 365] on div "Tiimiliikmed" at bounding box center [135, 372] width 116 height 14
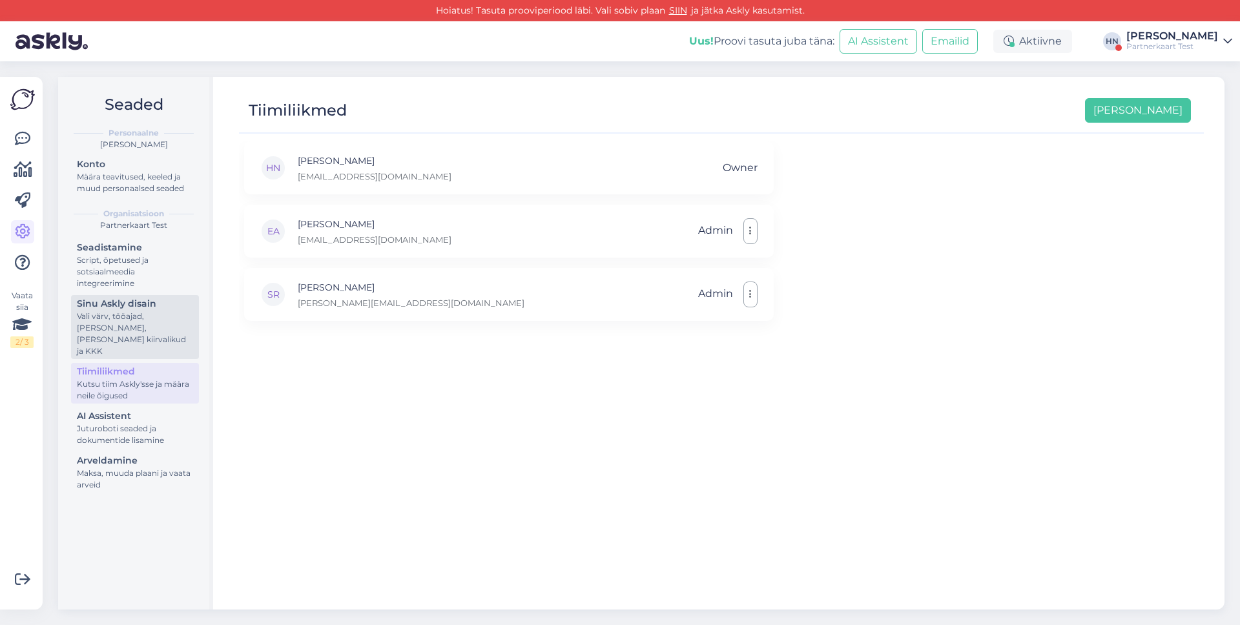
click at [172, 340] on div "Vali värv, tööajad, [PERSON_NAME], [PERSON_NAME] kiirvalikud ja KKK" at bounding box center [135, 334] width 116 height 46
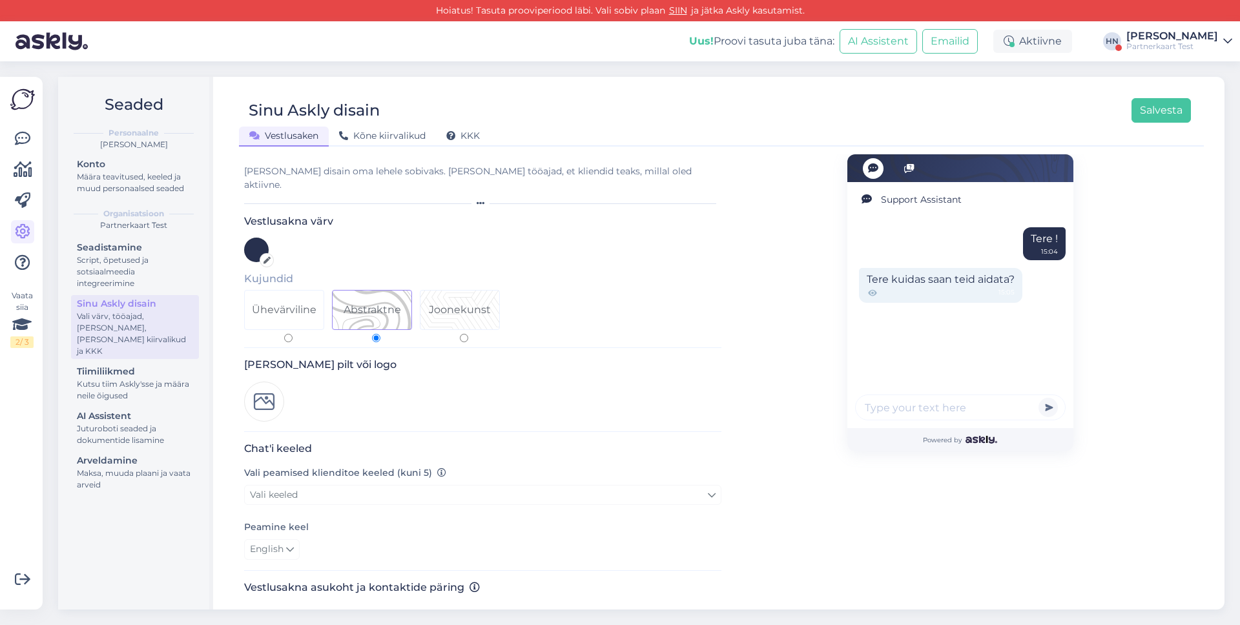
click at [1159, 31] on div "[PERSON_NAME]" at bounding box center [1172, 36] width 92 height 10
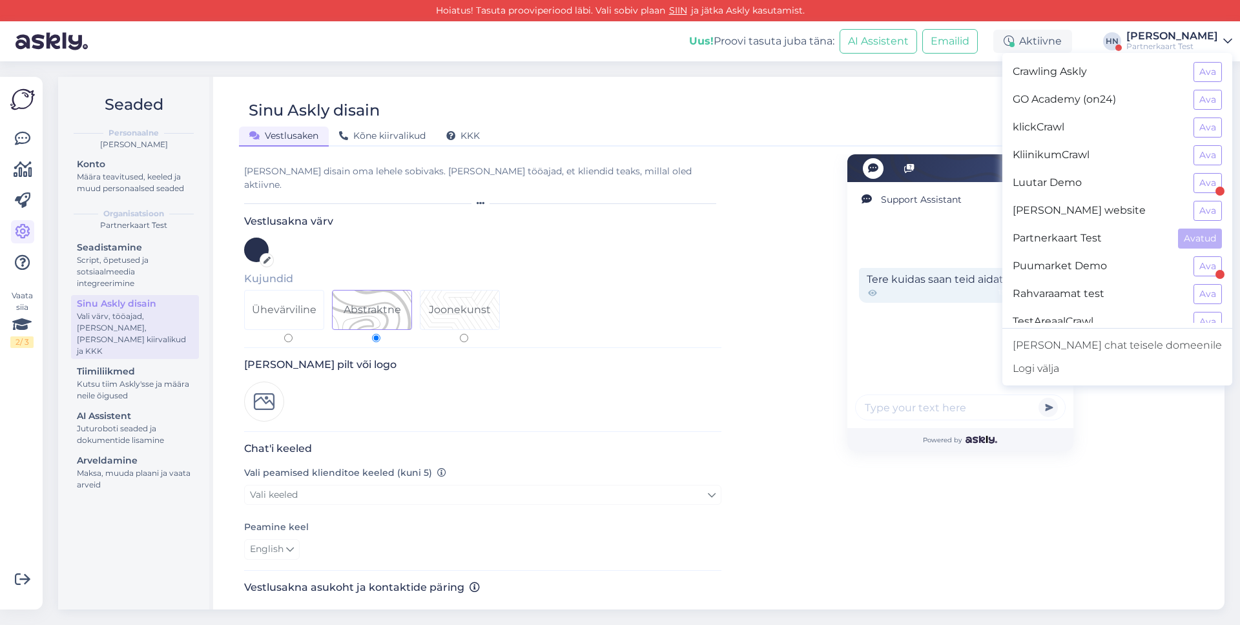
click at [936, 99] on div "Sinu Askly disain Salvesta" at bounding box center [715, 110] width 952 height 25
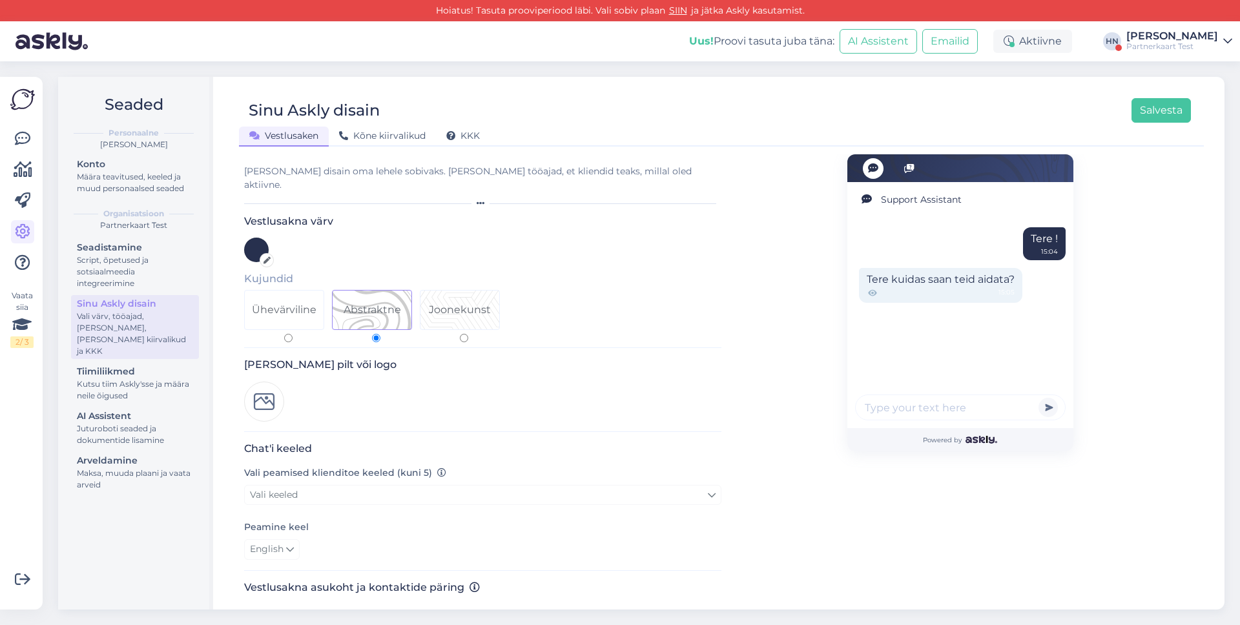
click at [1177, 43] on div "Partnerkaart Test" at bounding box center [1172, 46] width 92 height 10
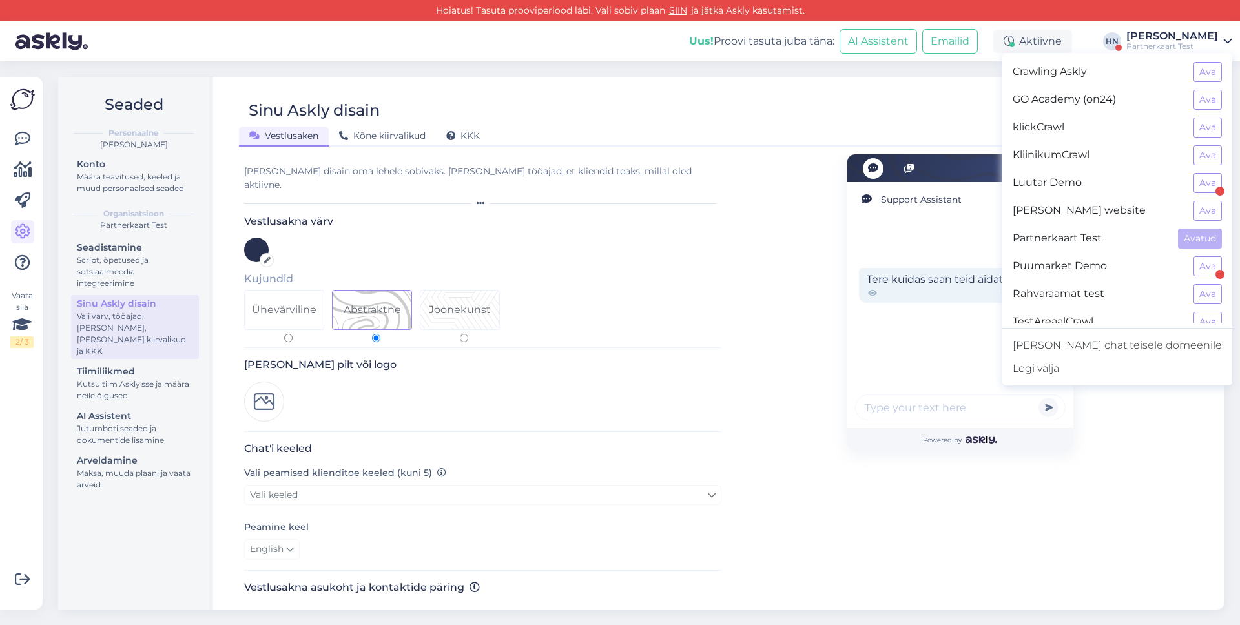
click at [961, 107] on div "Sinu Askly disain Salvesta" at bounding box center [715, 110] width 952 height 25
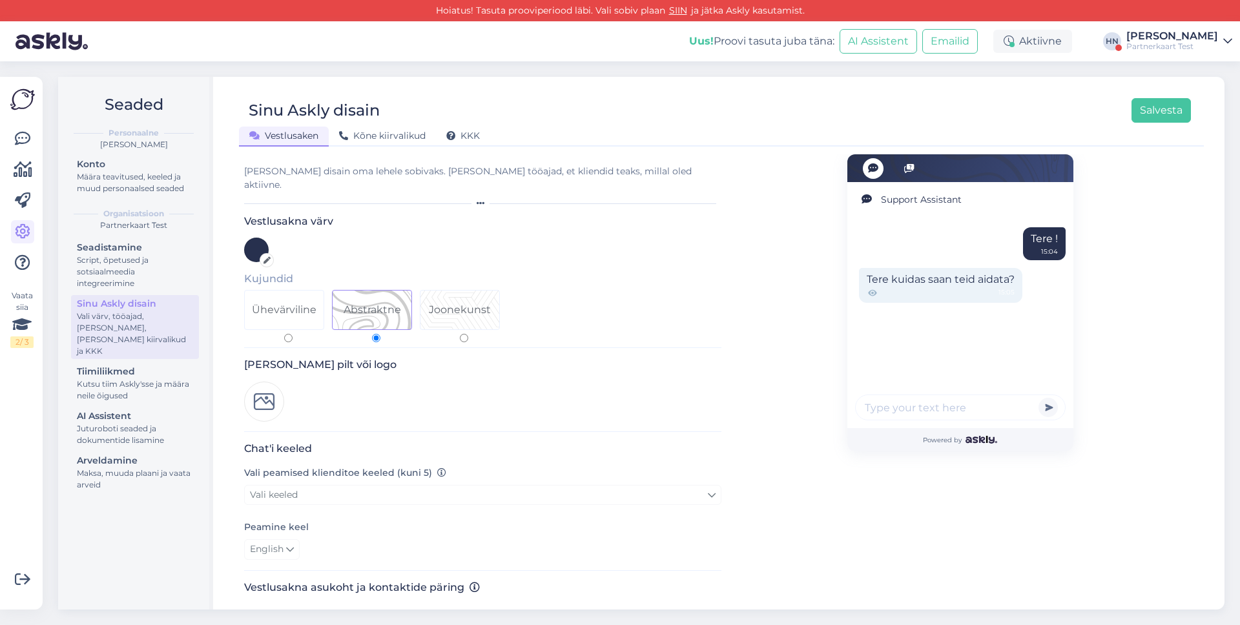
click at [1127, 33] on div "Uus! Proovi tasuta juba täna: AI Assistent Emailid Aktiivne HN Hans Niinemäe Pa…" at bounding box center [620, 41] width 1240 height 40
click at [77, 423] on div "Juturoboti seaded ja dokumentide lisamine" at bounding box center [135, 434] width 116 height 23
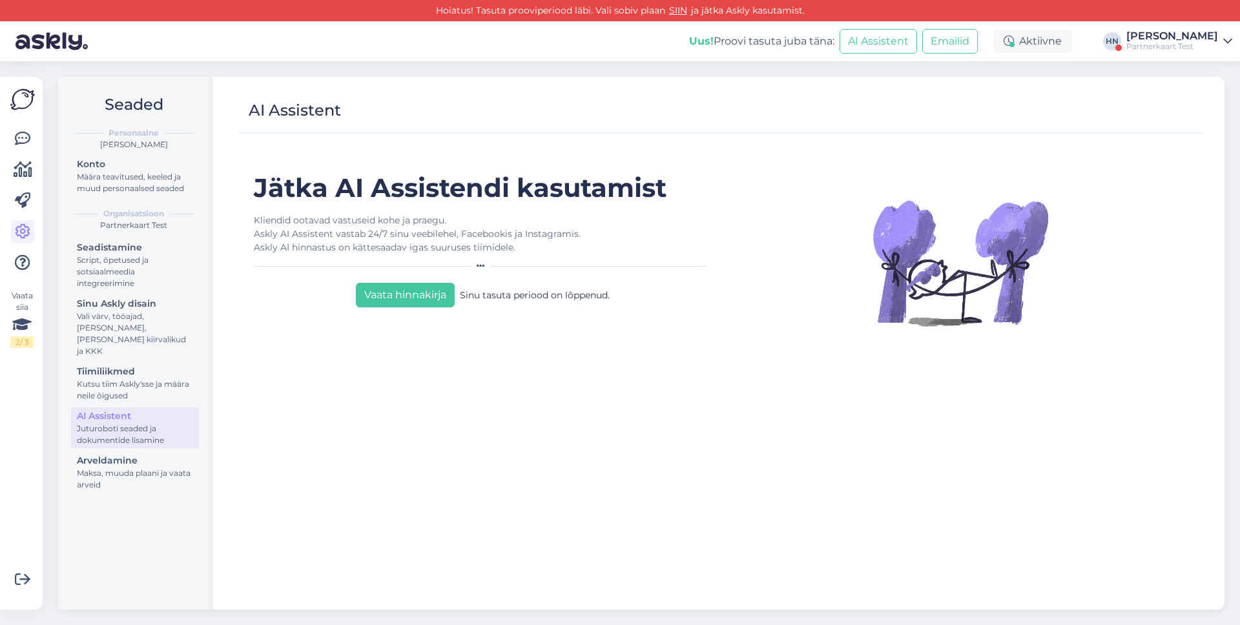
click at [1149, 48] on div "Partnerkaart Test" at bounding box center [1172, 46] width 92 height 10
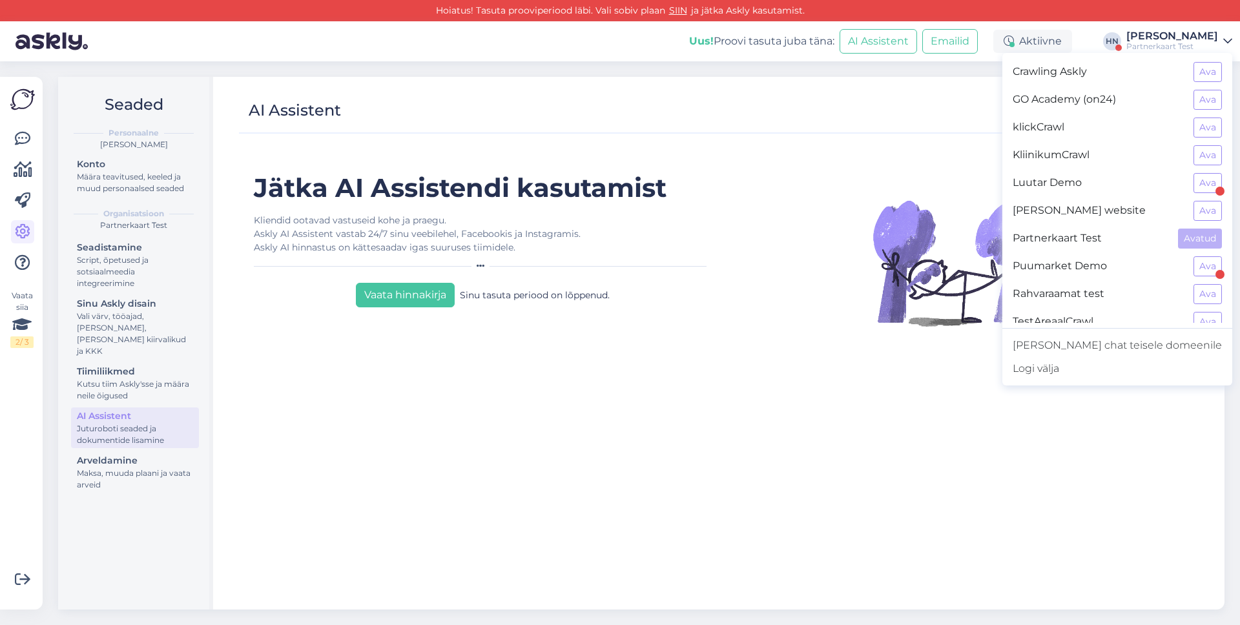
click at [786, 275] on figure at bounding box center [960, 262] width 446 height 181
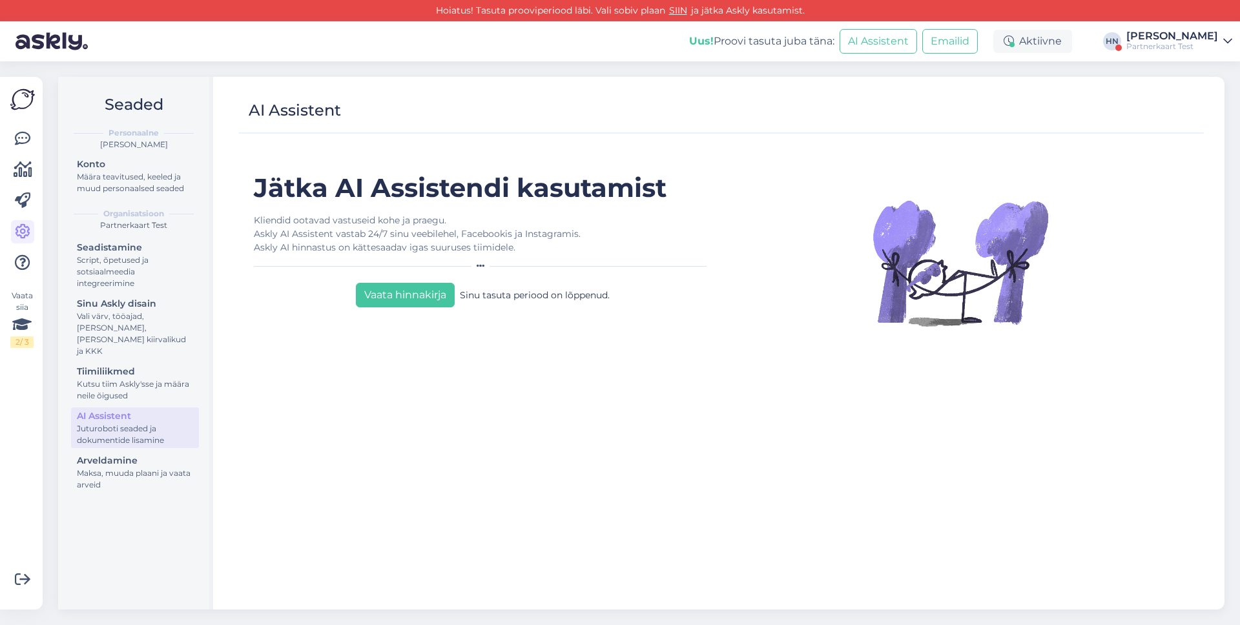
click at [1176, 45] on div "Partnerkaart Test" at bounding box center [1172, 46] width 92 height 10
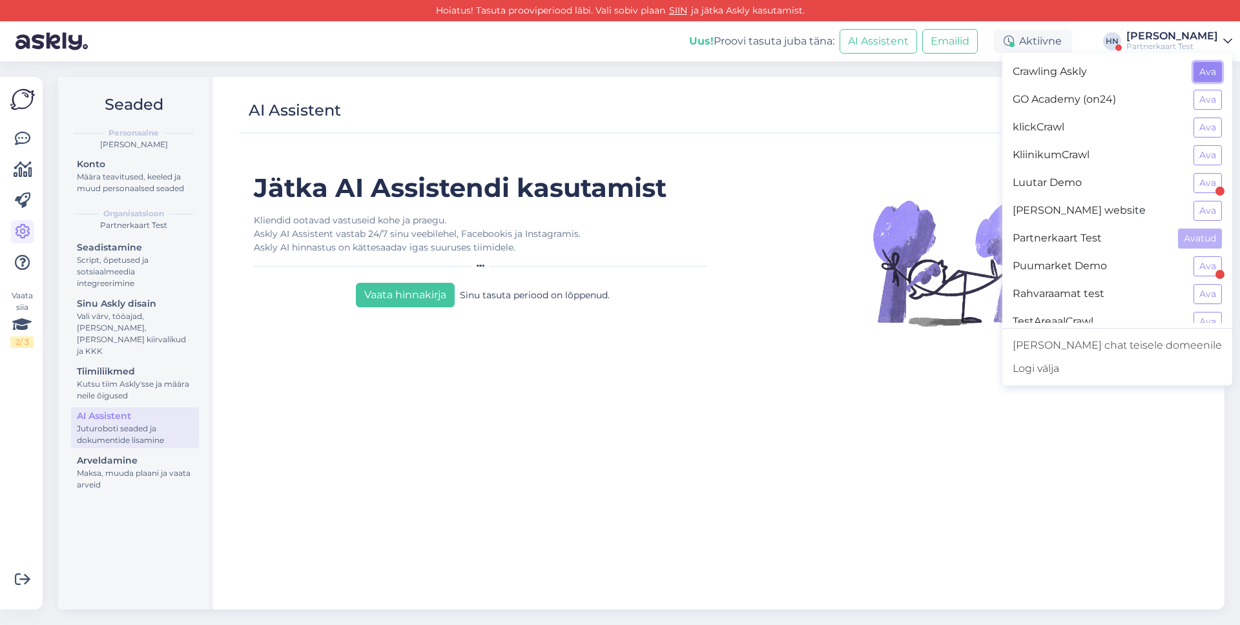
click at [1211, 79] on button "Ava" at bounding box center [1207, 72] width 28 height 20
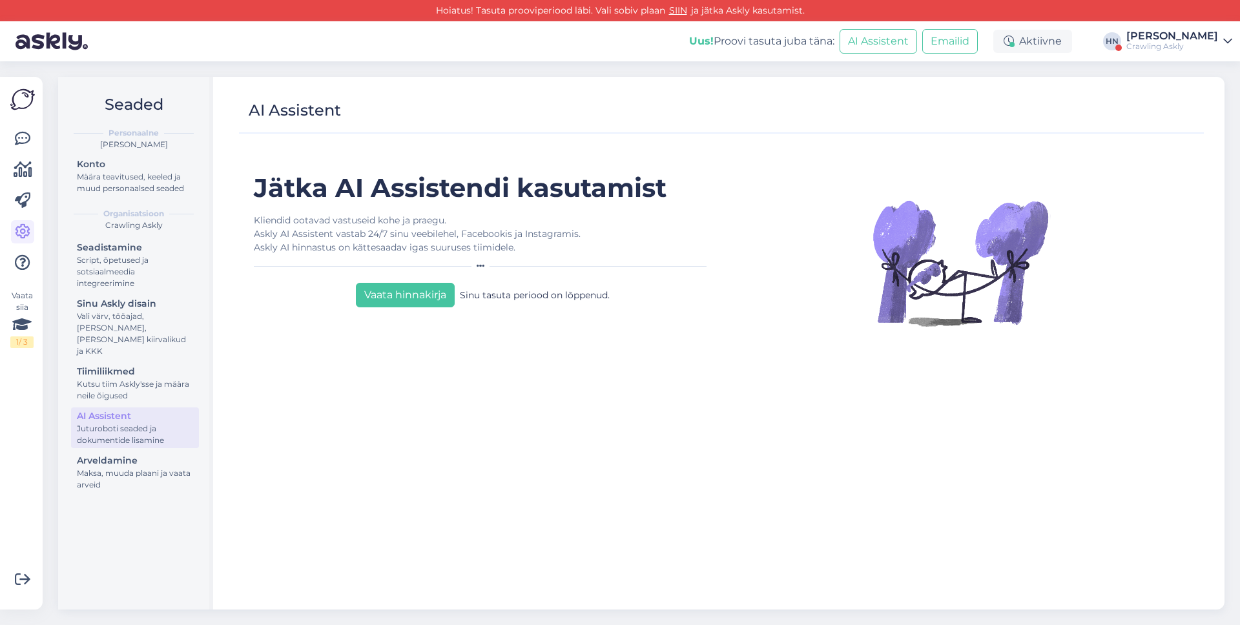
click at [1180, 45] on div "Crawling Askly" at bounding box center [1172, 46] width 92 height 10
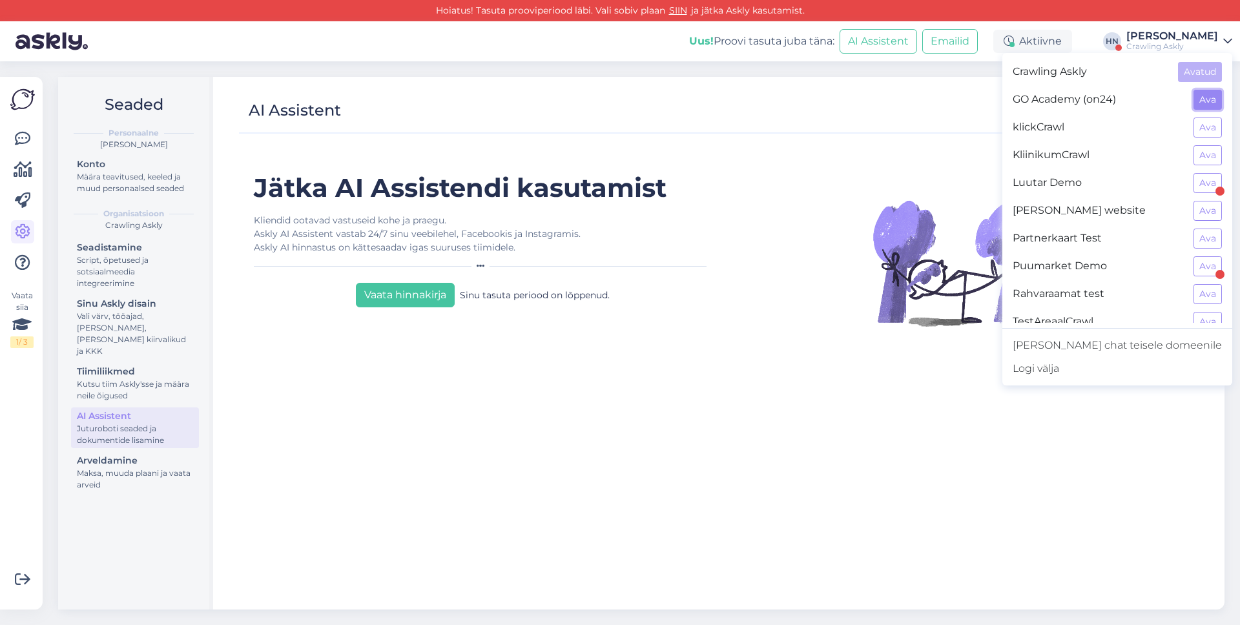
click at [1195, 101] on button "Ava" at bounding box center [1207, 100] width 28 height 20
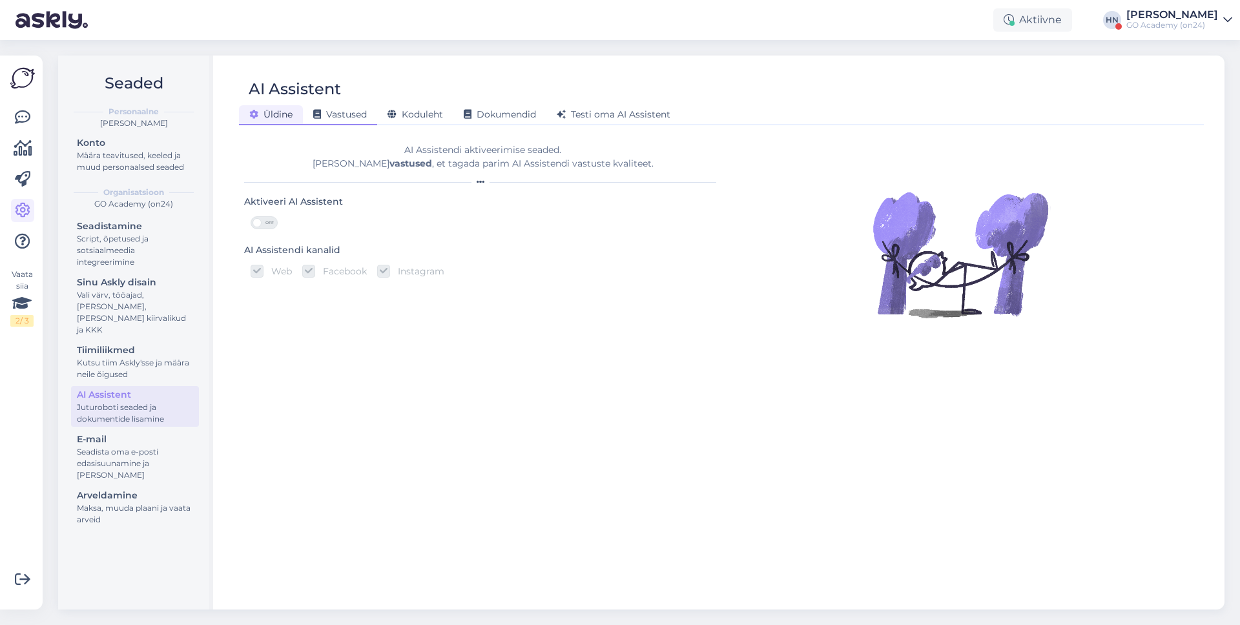
click at [353, 108] on span "Vastused" at bounding box center [340, 114] width 54 height 12
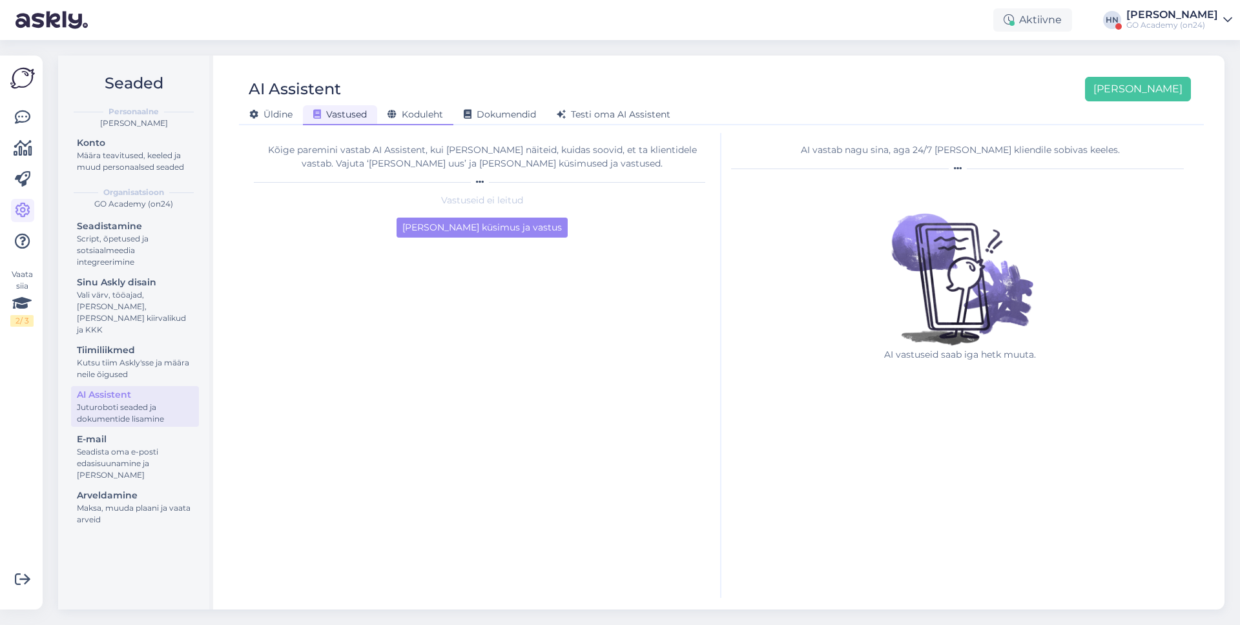
click at [422, 118] on span "Koduleht" at bounding box center [415, 114] width 56 height 12
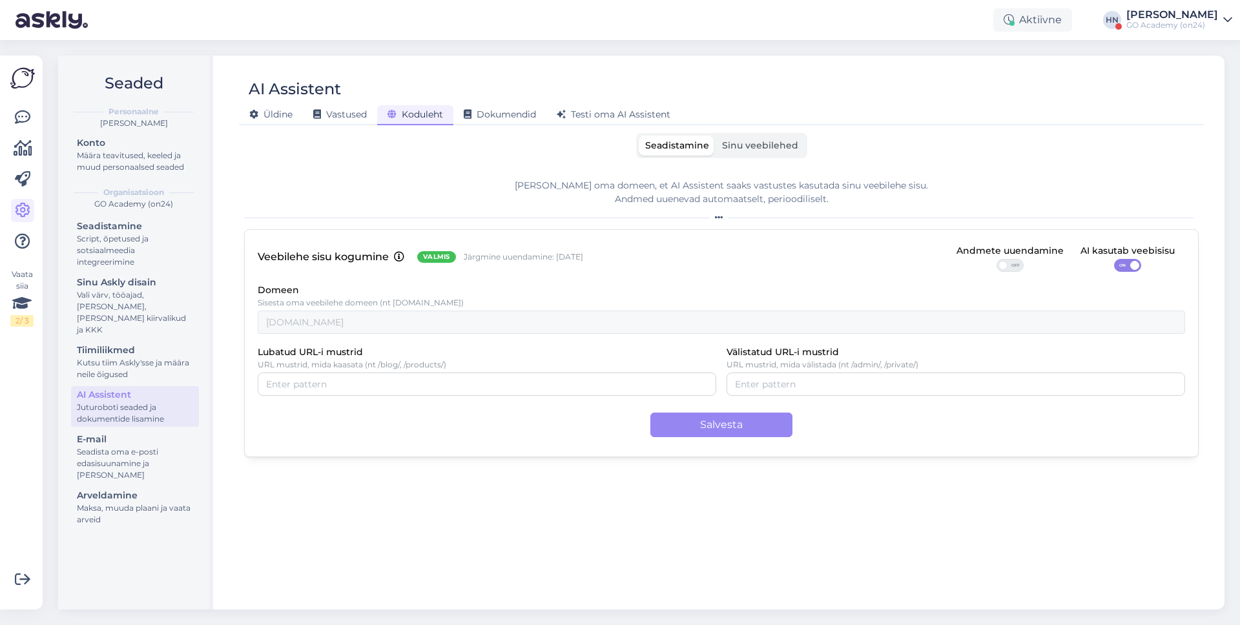
click at [1165, 37] on div "Aktiivne HN Hans Niinemäe GO Academy (on24)" at bounding box center [620, 20] width 1240 height 40
click at [1166, 30] on div "Aktiivne HN Hans Niinemäe GO Academy (on24)" at bounding box center [620, 20] width 1240 height 40
click at [1177, 10] on div "[PERSON_NAME]" at bounding box center [1172, 15] width 92 height 10
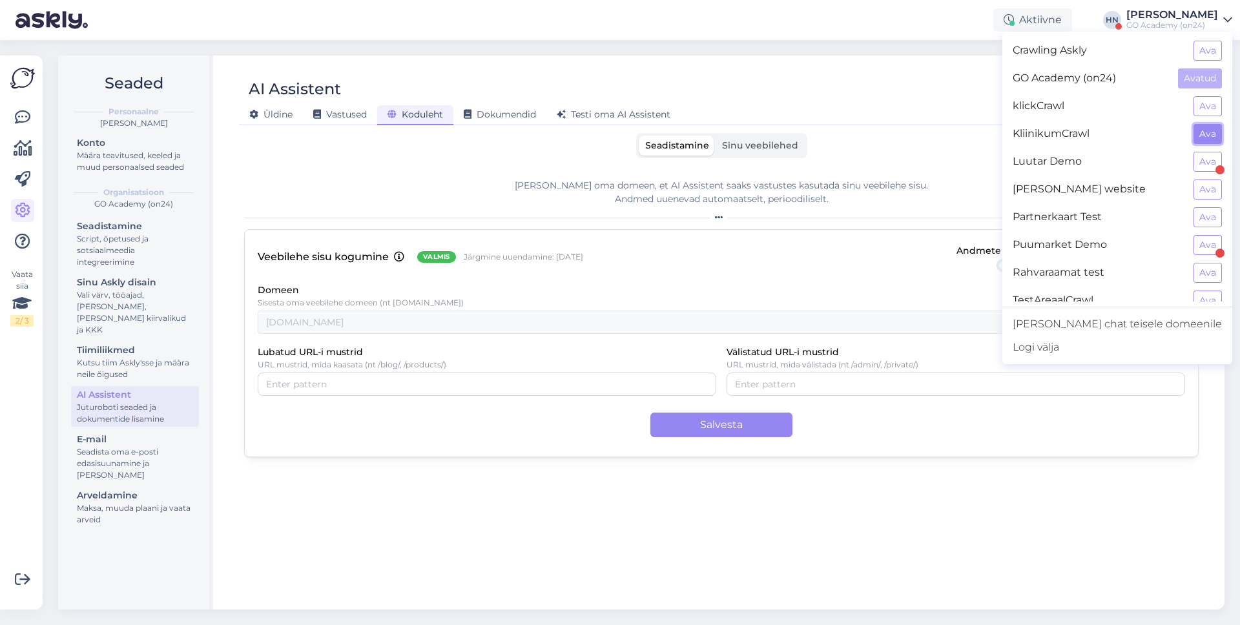
click at [1200, 134] on button "Ava" at bounding box center [1207, 134] width 28 height 20
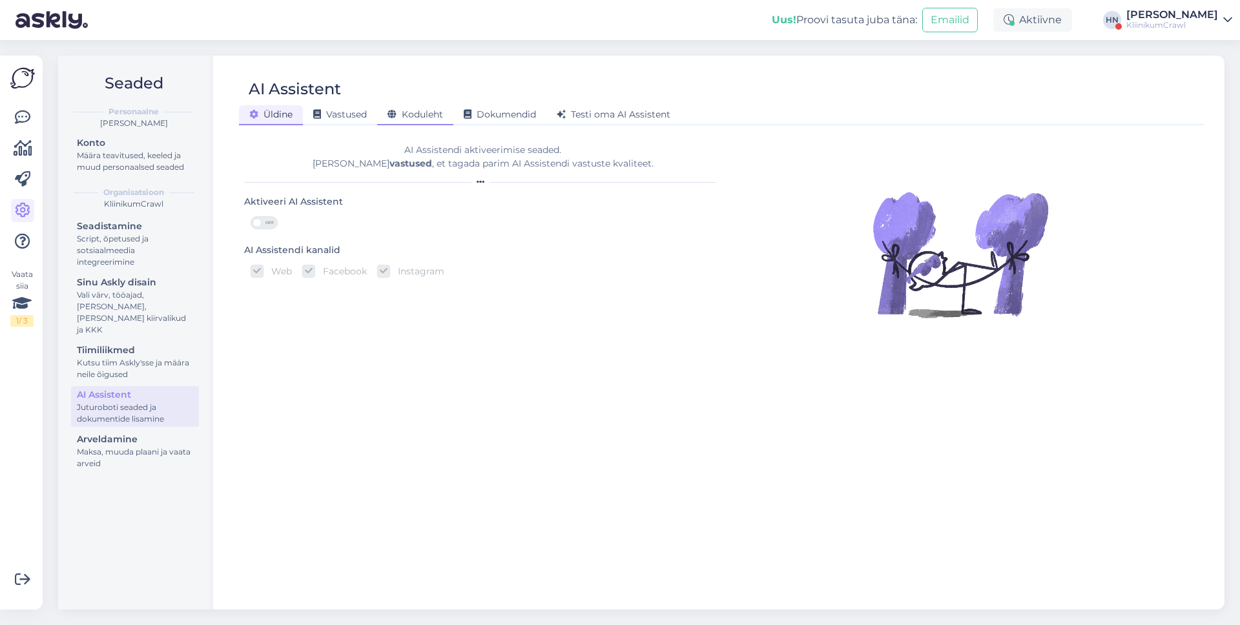
click at [431, 107] on div "Koduleht" at bounding box center [415, 115] width 76 height 20
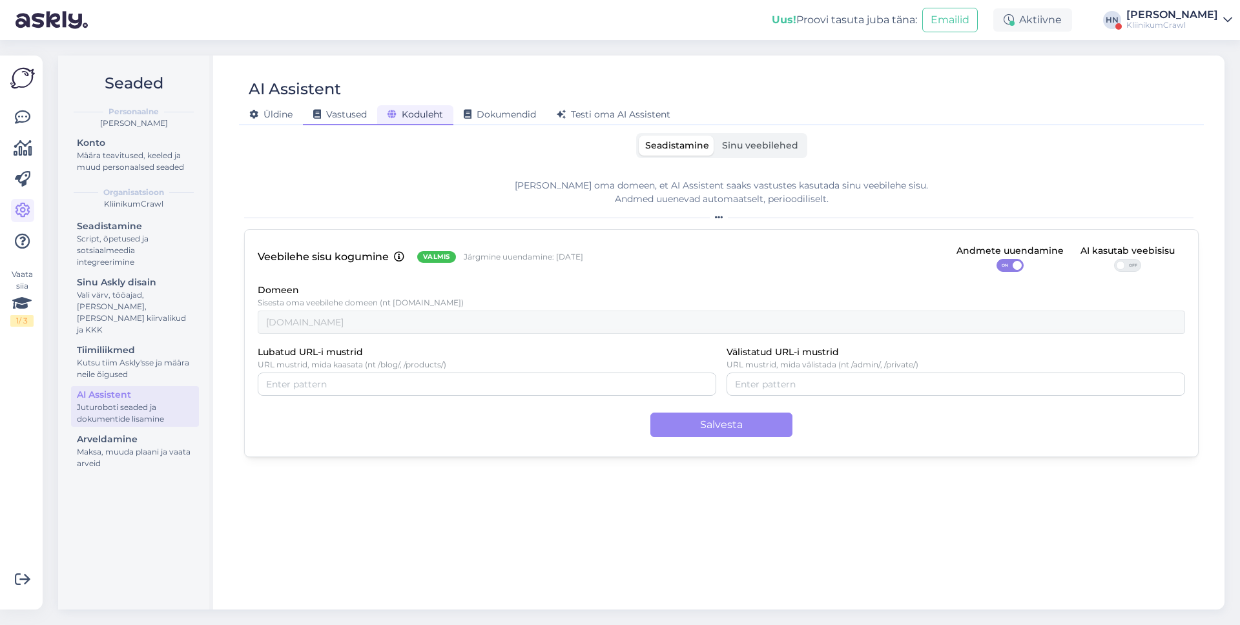
click at [347, 114] on span "Vastused" at bounding box center [340, 114] width 54 height 12
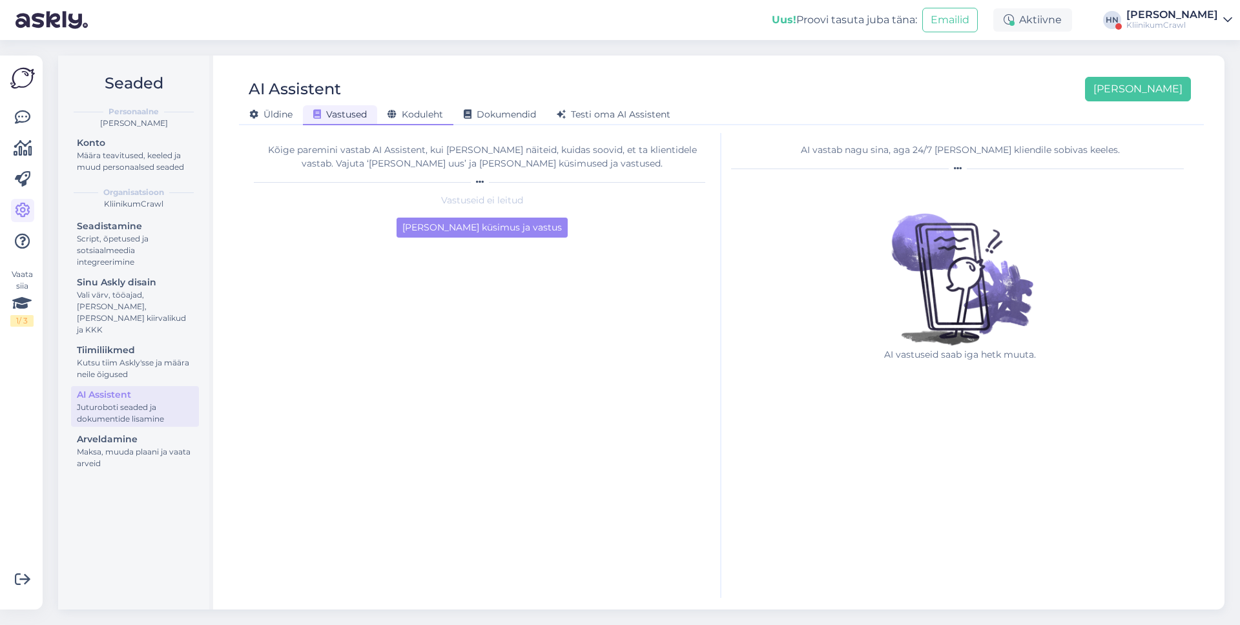
click at [445, 114] on div "Koduleht" at bounding box center [415, 115] width 76 height 20
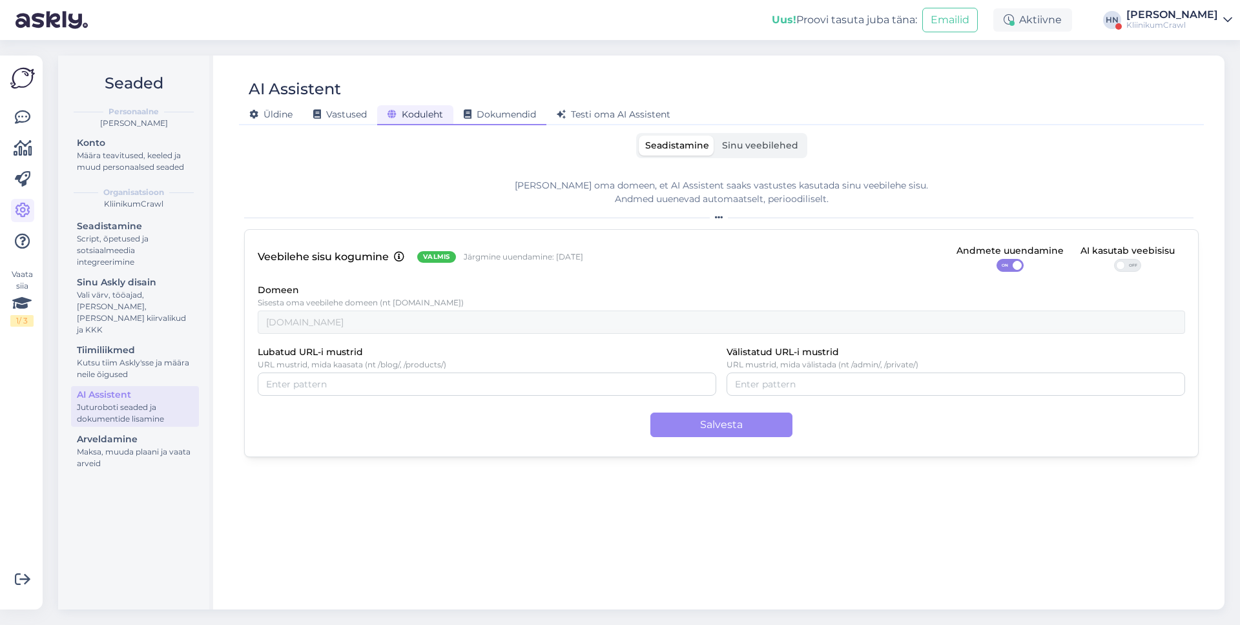
click at [486, 114] on span "Dokumendid" at bounding box center [500, 114] width 72 height 12
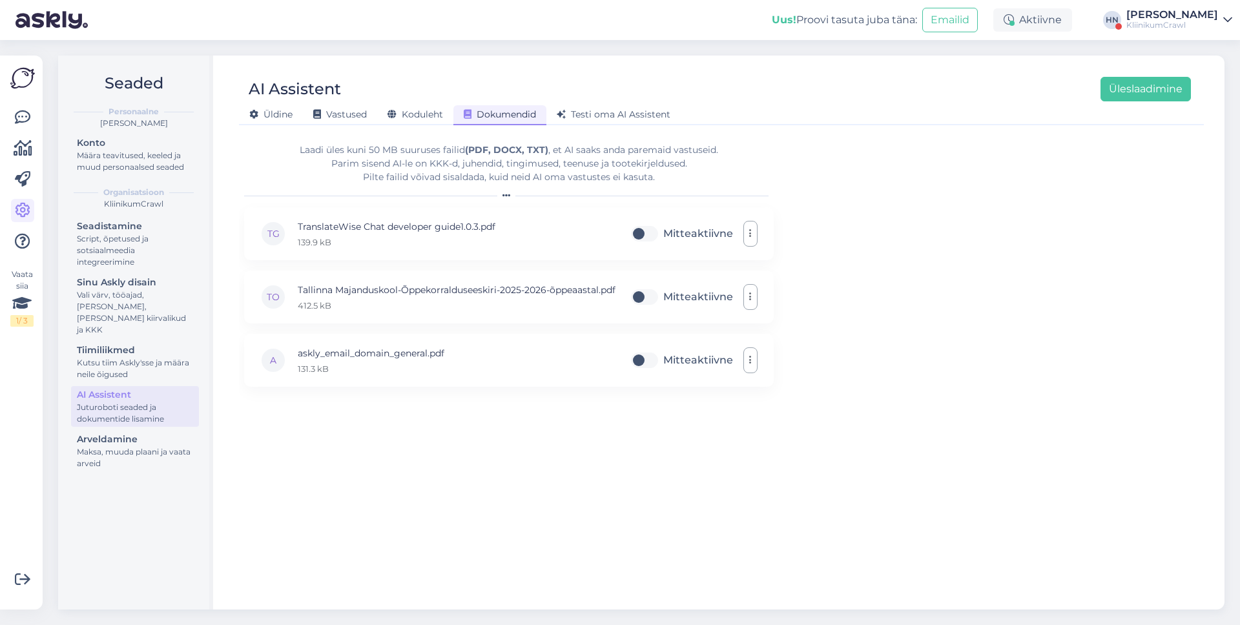
click at [1159, 25] on div "KliinikumCrawl" at bounding box center [1172, 25] width 92 height 10
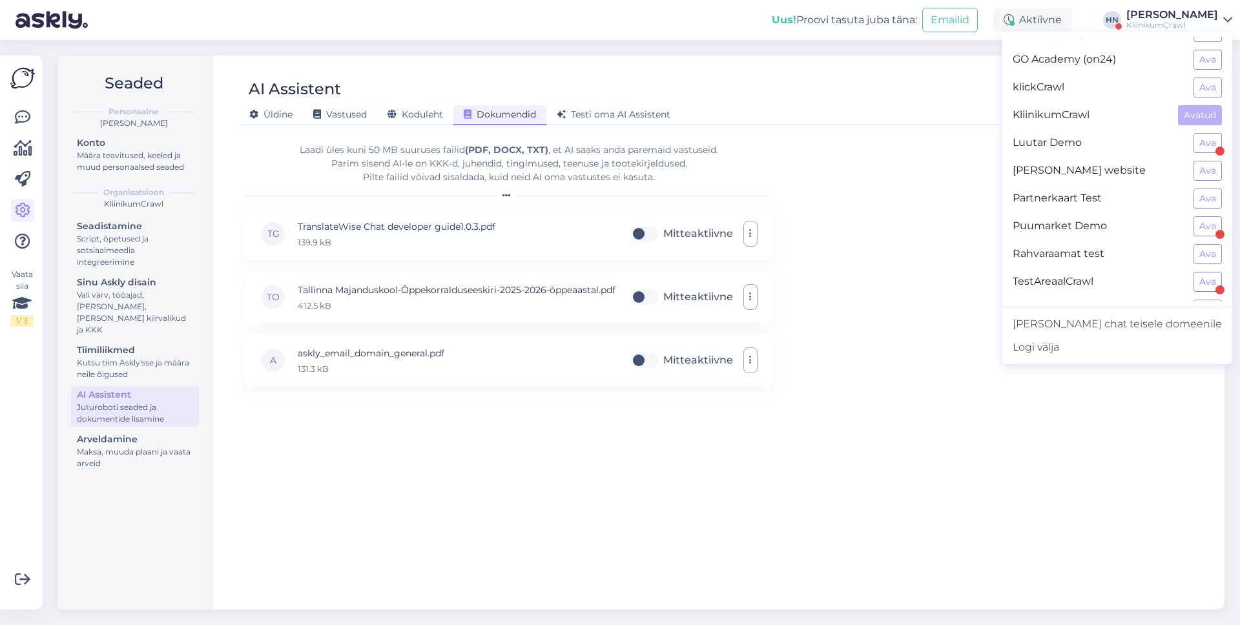
scroll to position [41, 0]
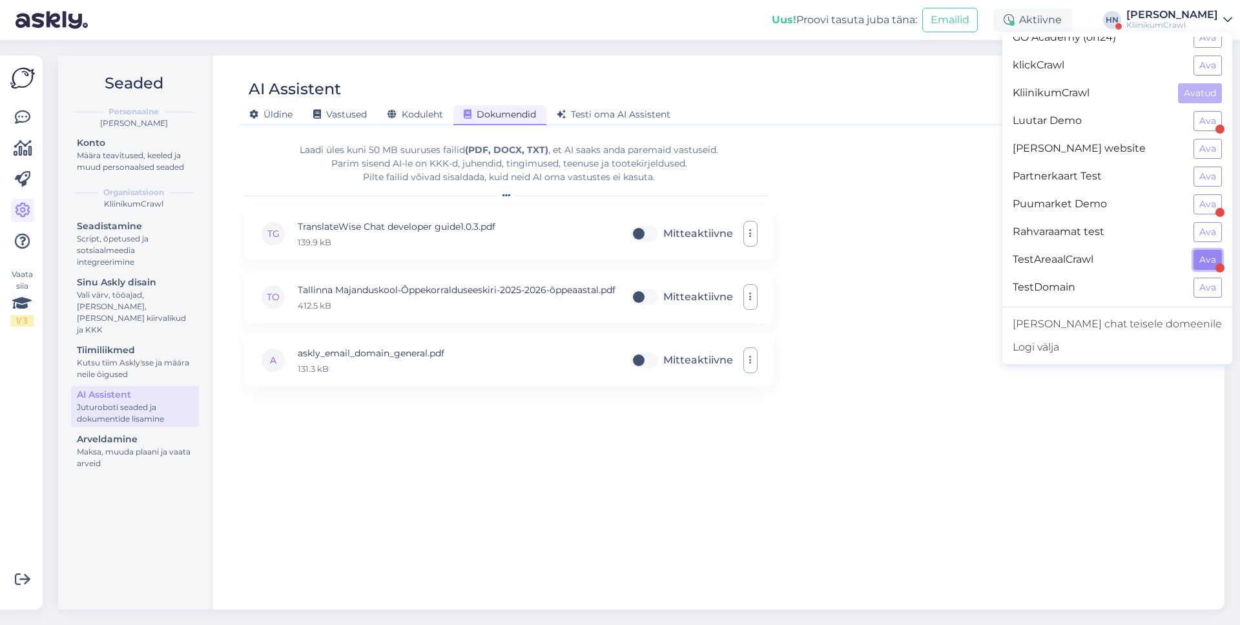
click at [1194, 259] on button "Ava" at bounding box center [1207, 260] width 28 height 20
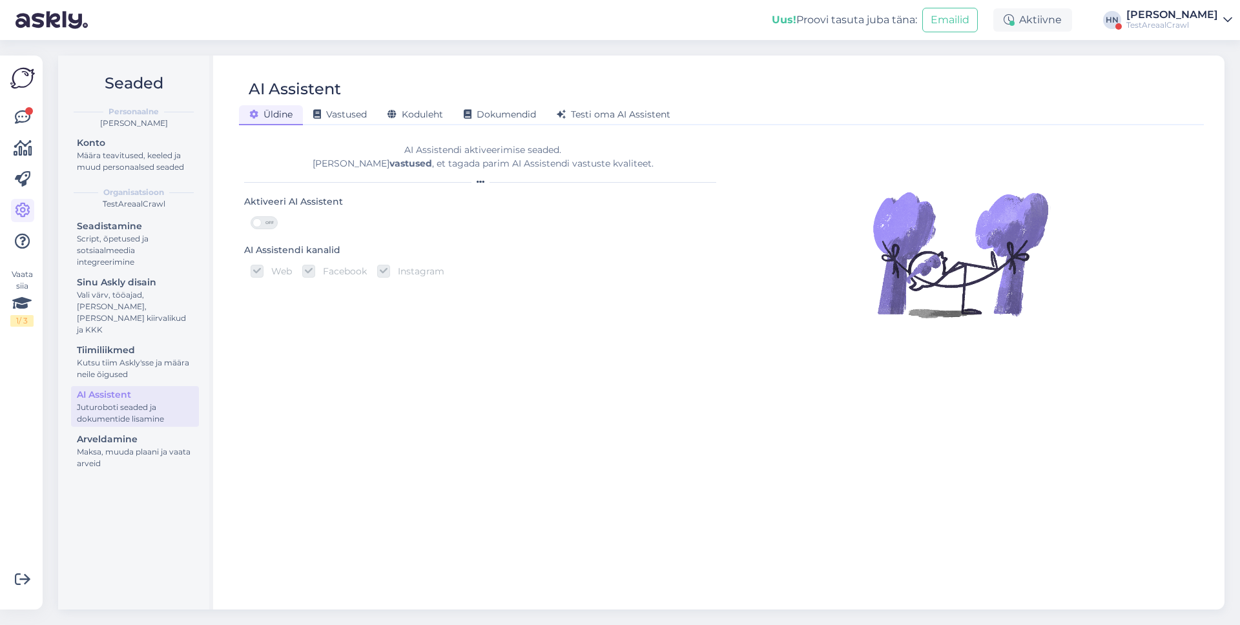
click at [371, 100] on div "AI Assistent" at bounding box center [715, 89] width 952 height 25
click at [363, 109] on span "Vastused" at bounding box center [340, 114] width 54 height 12
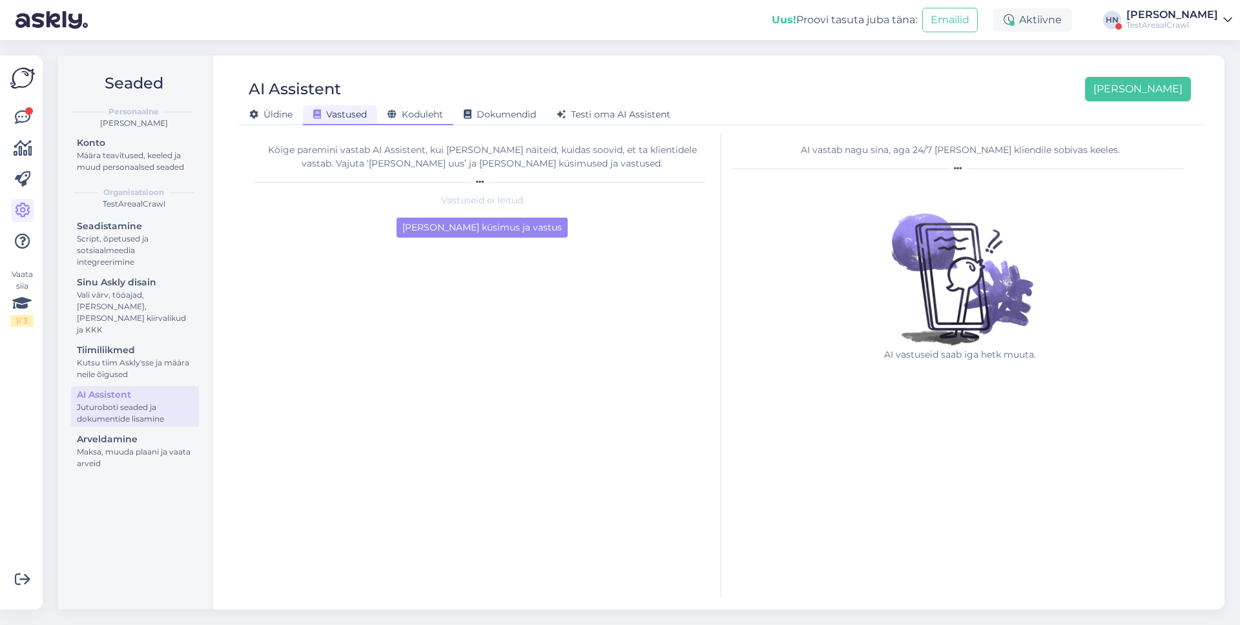
click at [405, 112] on span "Koduleht" at bounding box center [415, 114] width 56 height 12
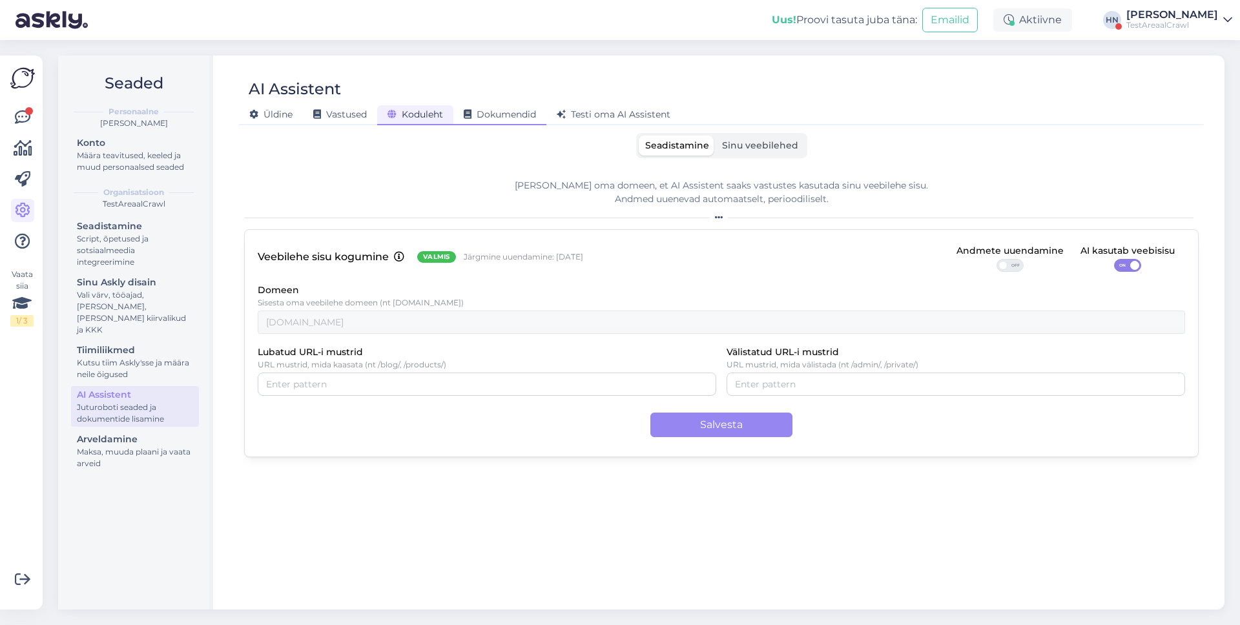
click at [518, 116] on span "Dokumendid" at bounding box center [500, 114] width 72 height 12
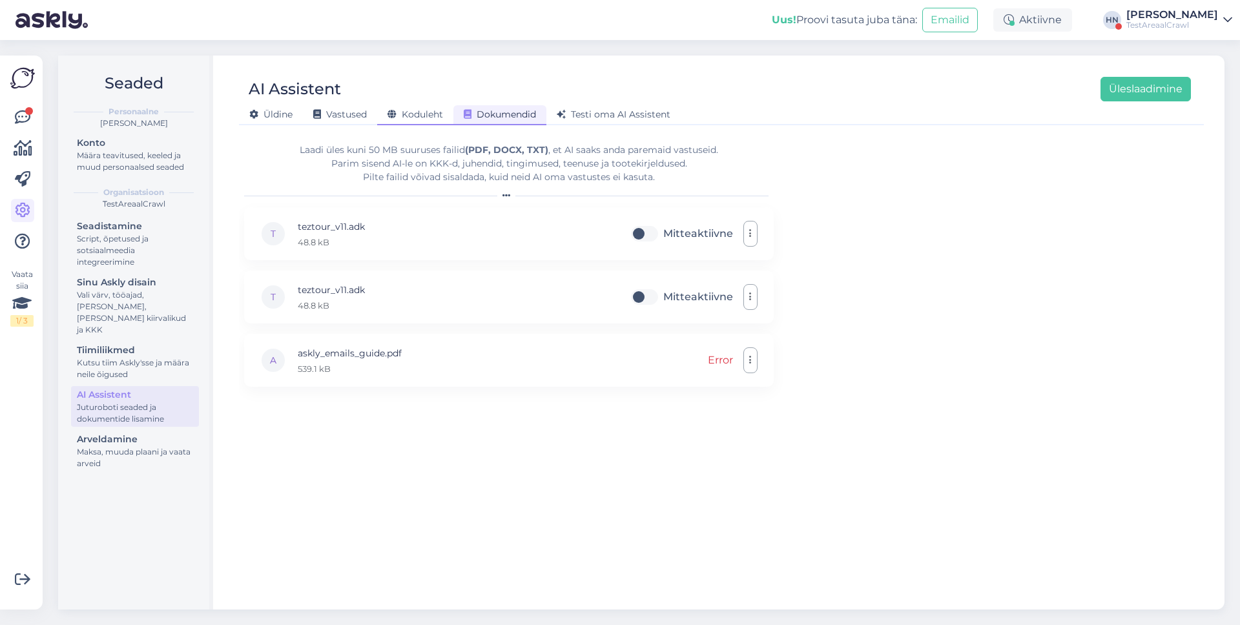
click at [447, 114] on div "Koduleht" at bounding box center [415, 115] width 76 height 20
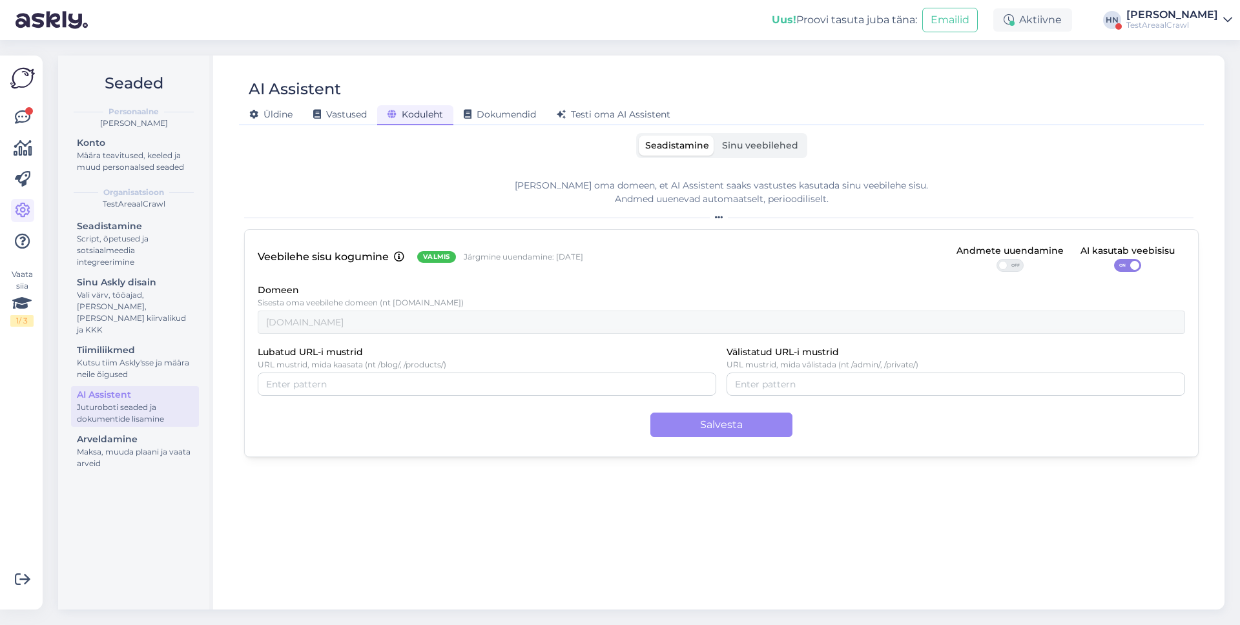
click at [753, 156] on div "Seadistamine Sinu veebilehed" at bounding box center [721, 145] width 171 height 25
click at [754, 152] on label "Sinu veebilehed" at bounding box center [759, 146] width 89 height 20
click at [715, 136] on input "Sinu veebilehed" at bounding box center [715, 136] width 0 height 0
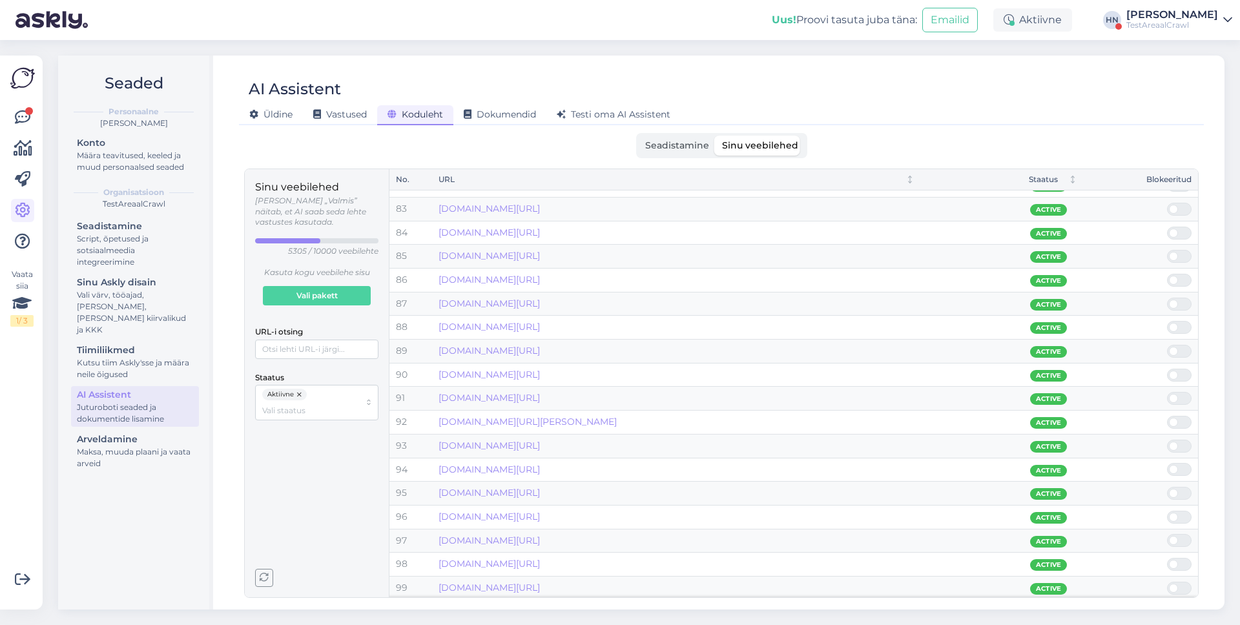
scroll to position [1962, 0]
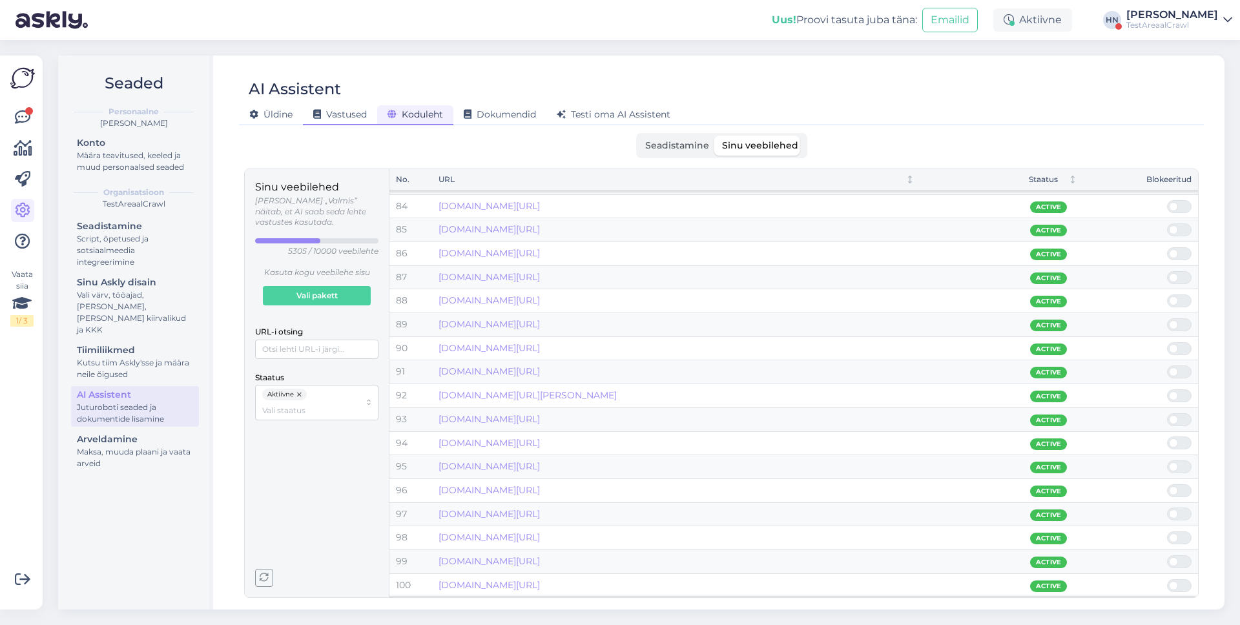
click at [362, 123] on div "Vastused" at bounding box center [340, 115] width 74 height 20
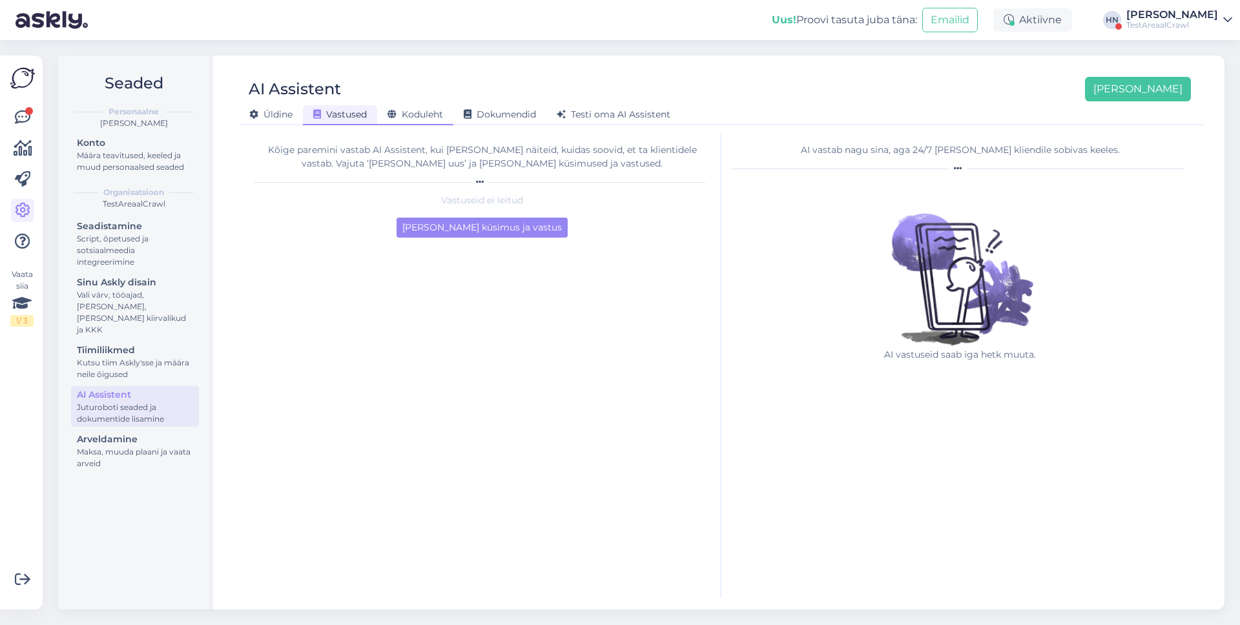
click at [389, 115] on icon at bounding box center [391, 114] width 9 height 9
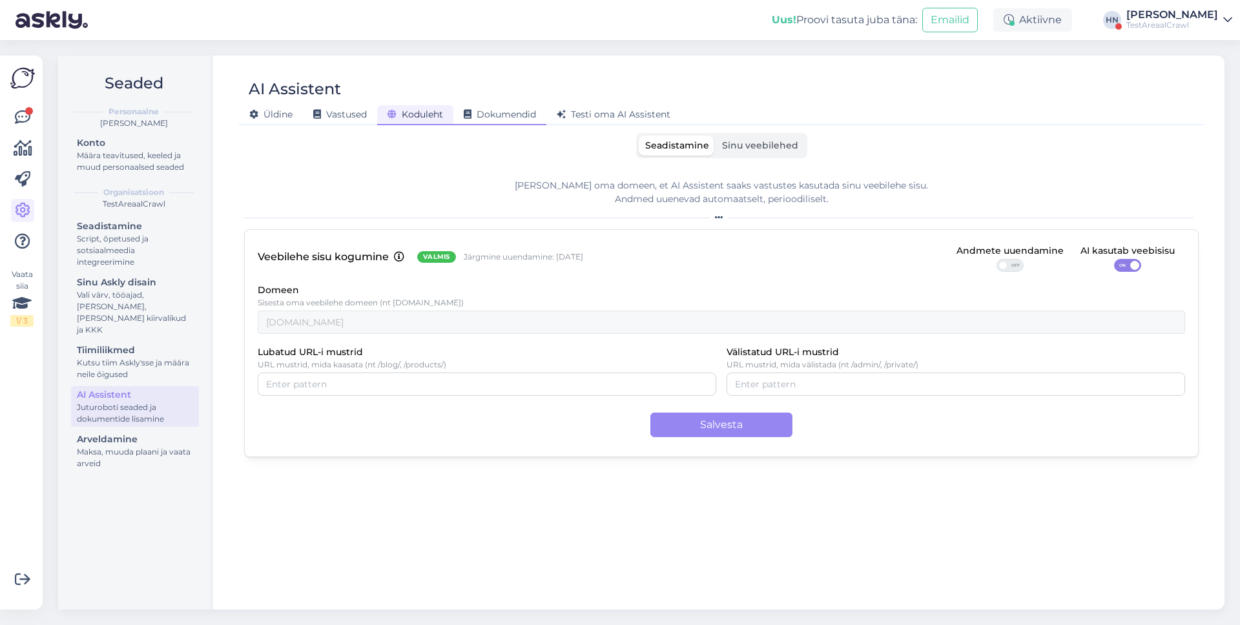
click at [504, 107] on div "Dokumendid" at bounding box center [499, 115] width 93 height 20
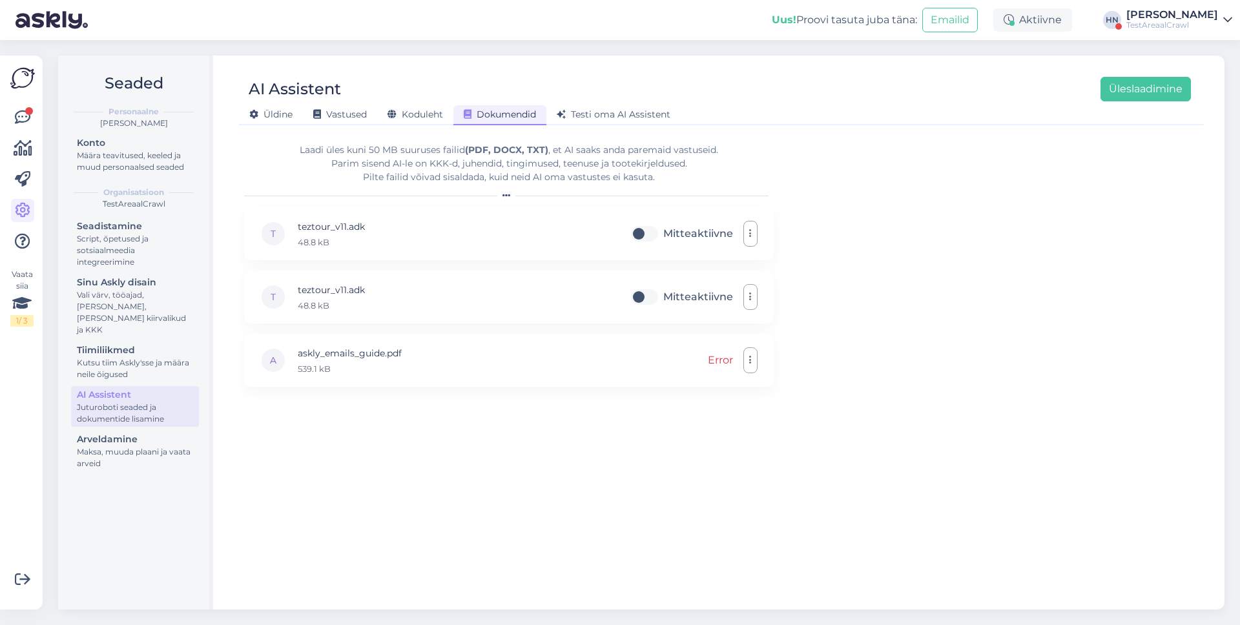
click at [355, 100] on div "AI Assistent Üleslaadimine" at bounding box center [715, 89] width 952 height 25
click at [349, 112] on span "Vastused" at bounding box center [340, 114] width 54 height 12
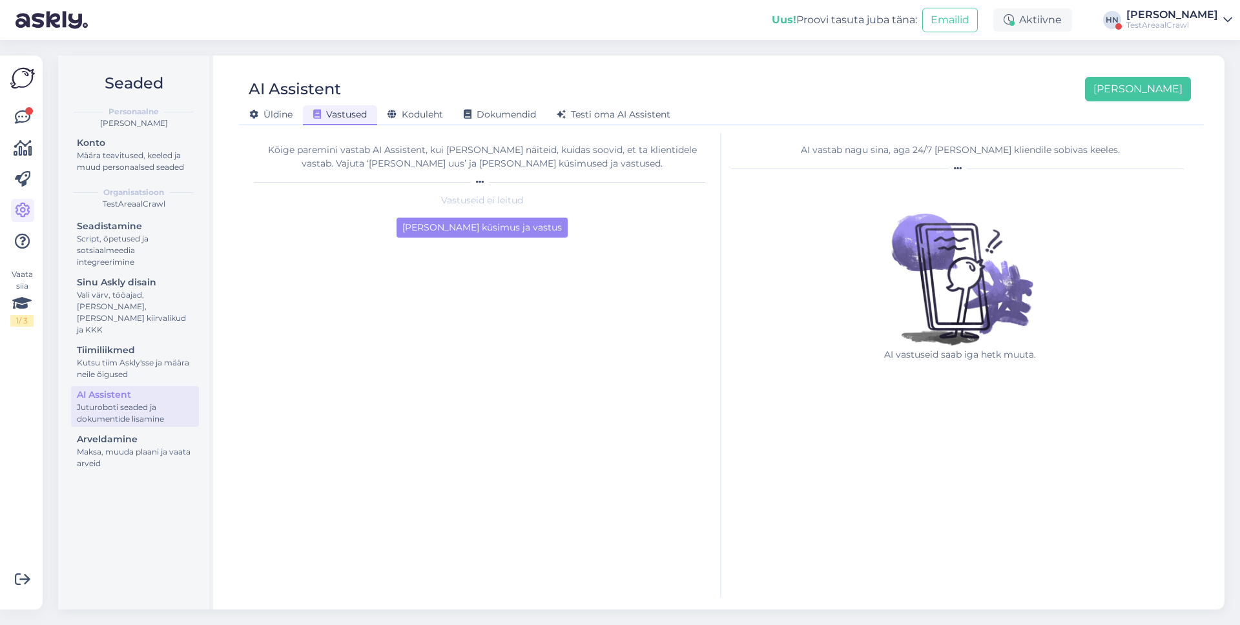
click at [454, 185] on div at bounding box center [482, 182] width 457 height 8
click at [461, 163] on div "Kõige paremini vastab AI Assistent, kui [PERSON_NAME] näiteid, kuidas soovid, e…" at bounding box center [482, 156] width 457 height 27
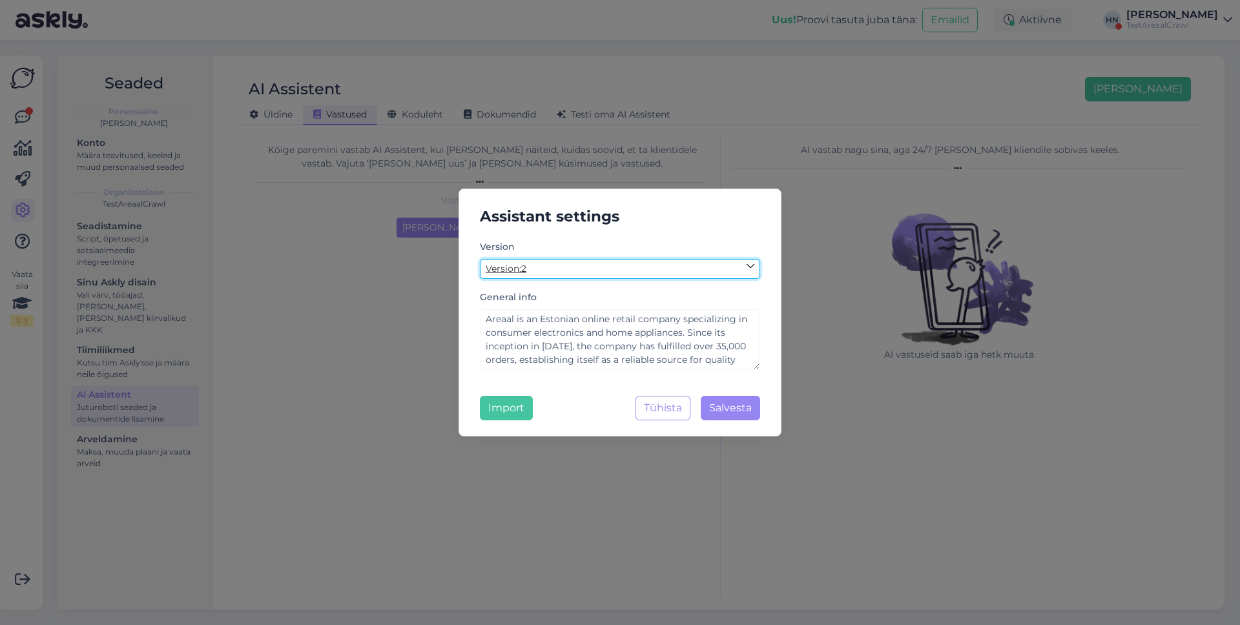
click at [549, 268] on link "Version : 2" at bounding box center [620, 269] width 280 height 20
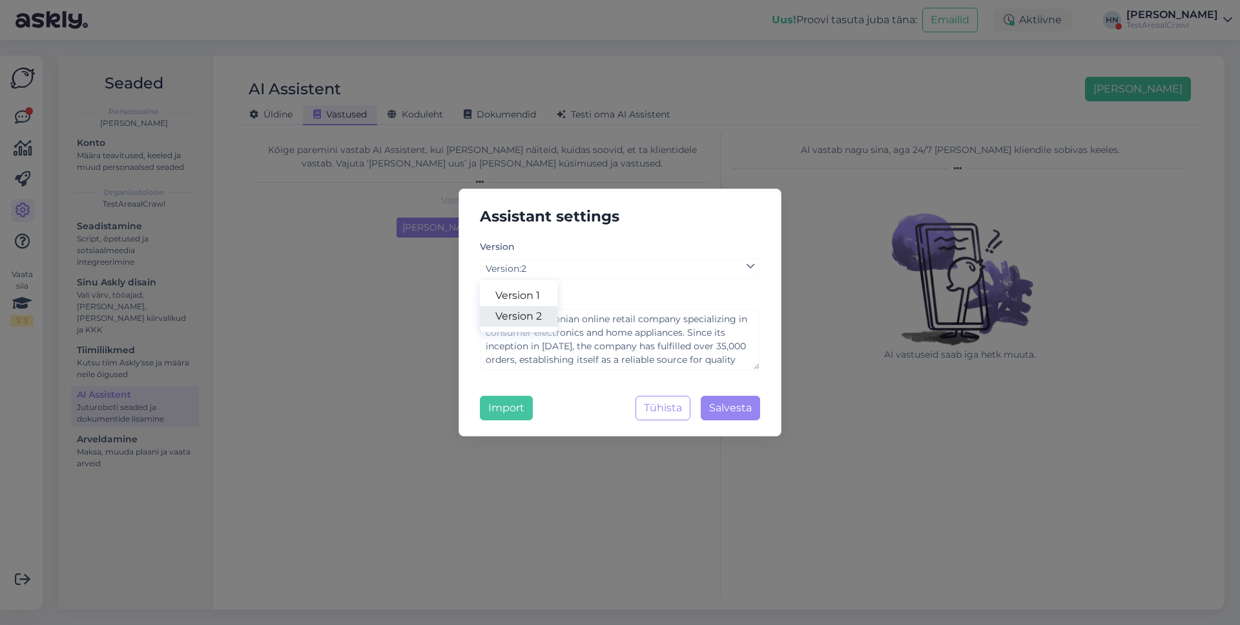
click at [534, 318] on link "Version 2" at bounding box center [518, 316] width 77 height 21
click at [670, 409] on button "Tühista" at bounding box center [662, 408] width 55 height 25
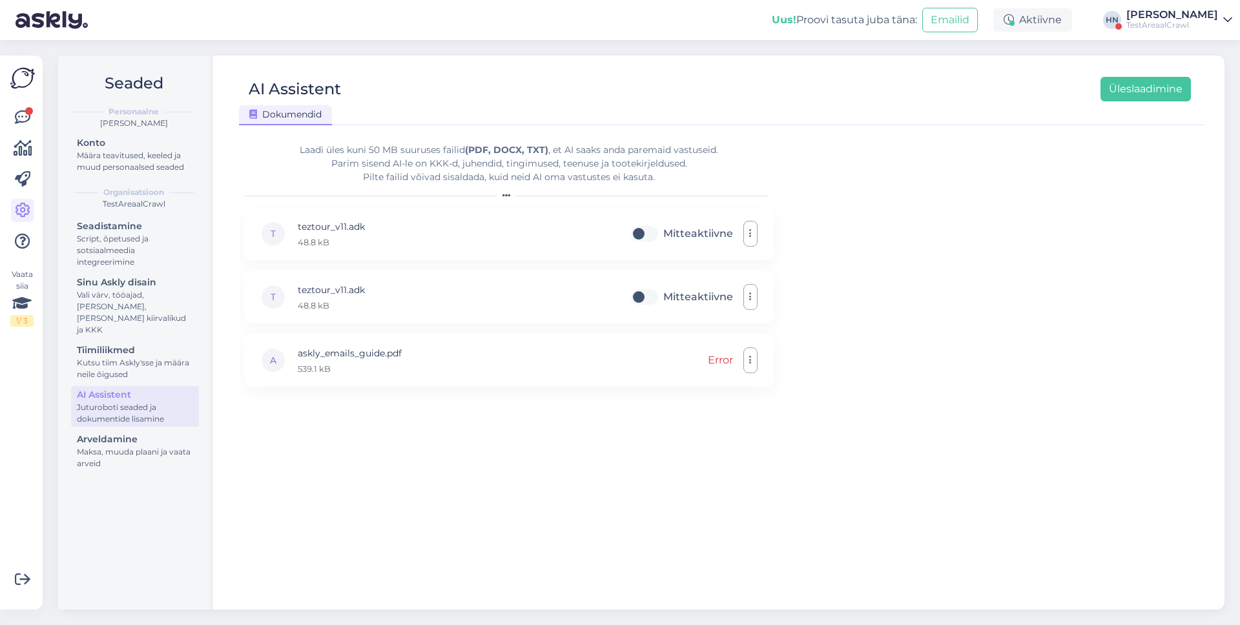
click at [343, 136] on form "Laadi üles kuni 50 MB suuruses failid (PDF, DOCX, TXT) , et AI saaks anda parem…" at bounding box center [509, 365] width 530 height 465
click at [824, 101] on div "Dokumendid" at bounding box center [715, 112] width 952 height 23
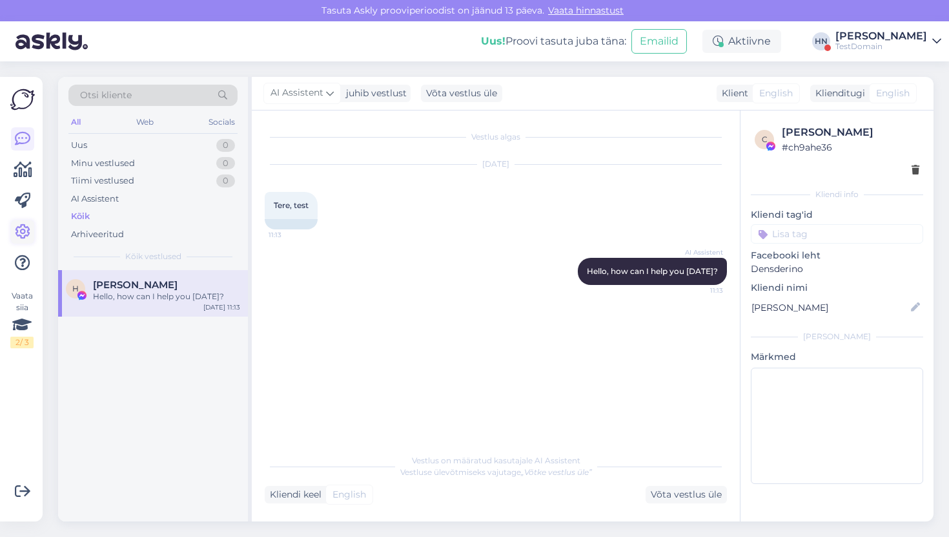
click at [25, 221] on link at bounding box center [22, 231] width 23 height 23
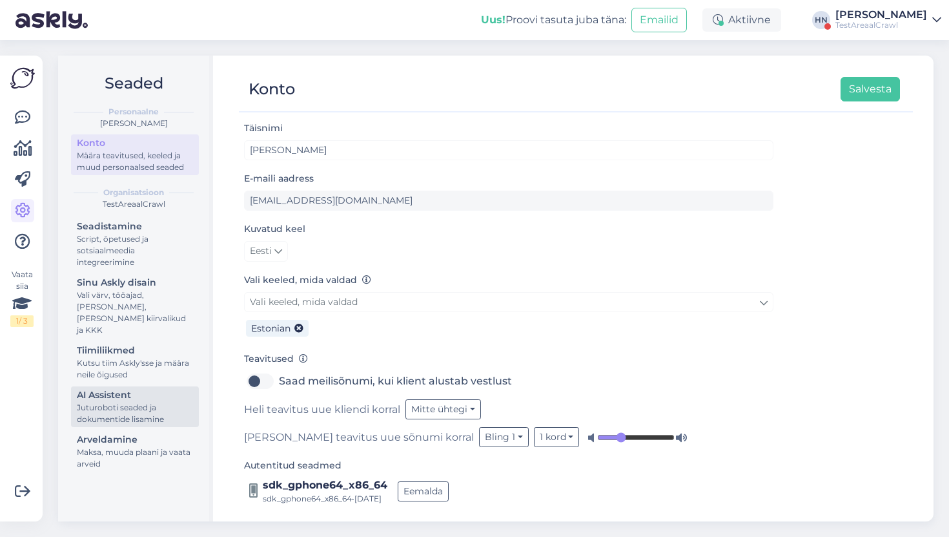
click at [116, 402] on div "Juturoboti seaded ja dokumentide lisamine" at bounding box center [135, 413] width 116 height 23
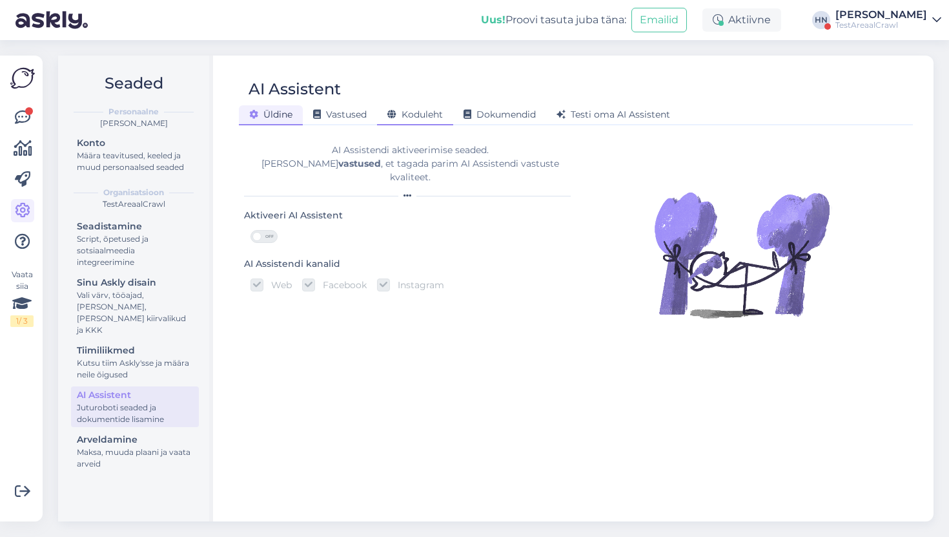
click at [396, 112] on icon at bounding box center [391, 114] width 9 height 9
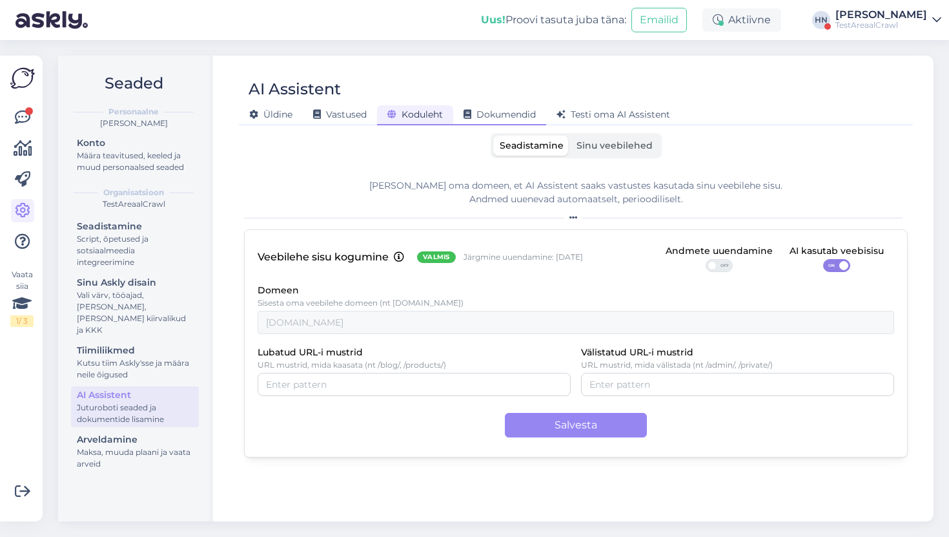
click at [492, 119] on span "Dokumendid" at bounding box center [500, 114] width 72 height 12
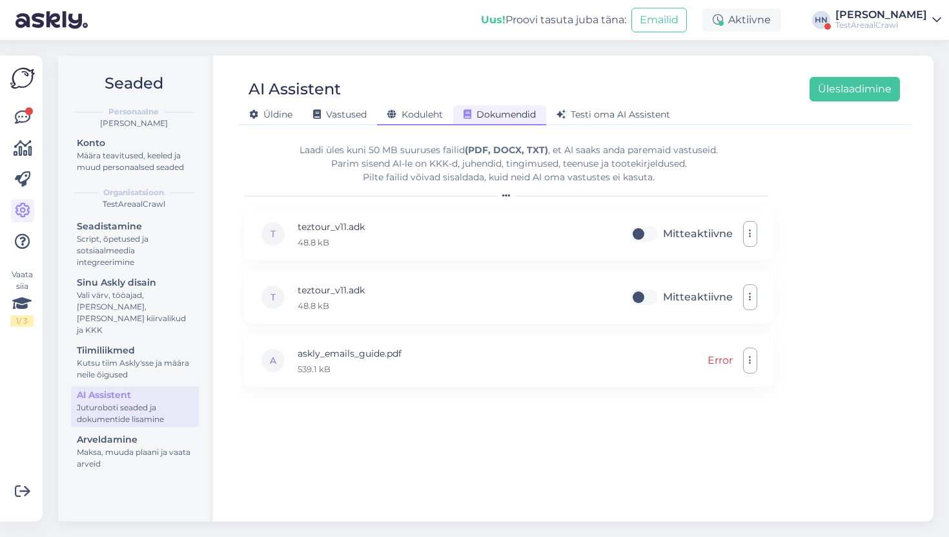
click at [437, 116] on span "Koduleht" at bounding box center [415, 114] width 56 height 12
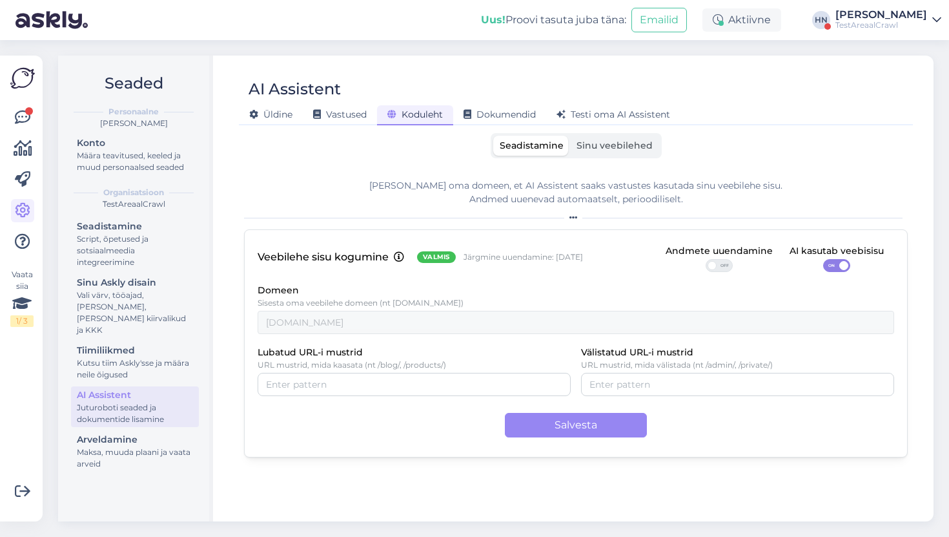
click at [589, 145] on span "Sinu veebilehed" at bounding box center [615, 145] width 76 height 12
click at [570, 136] on input "Sinu veebilehed" at bounding box center [570, 136] width 0 height 0
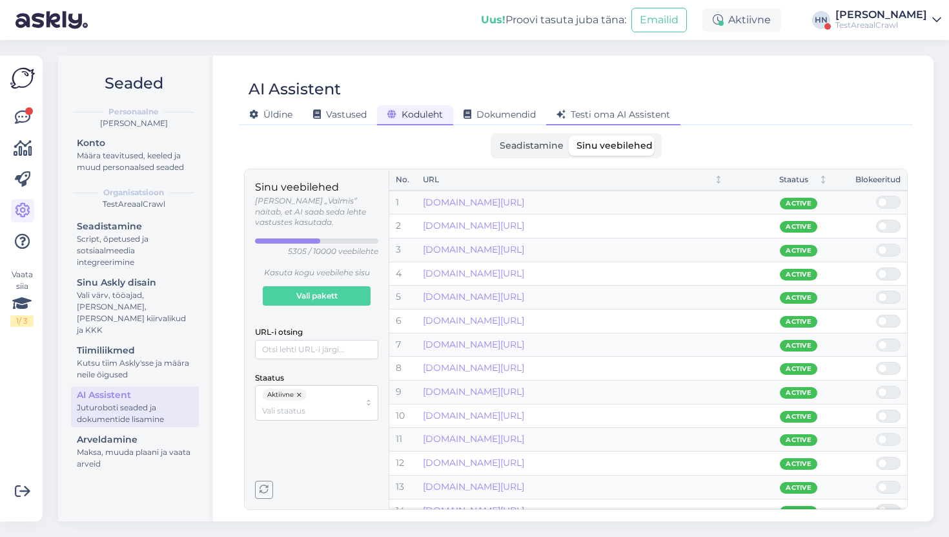
click at [573, 117] on span "Testi oma AI Assistent" at bounding box center [614, 114] width 114 height 12
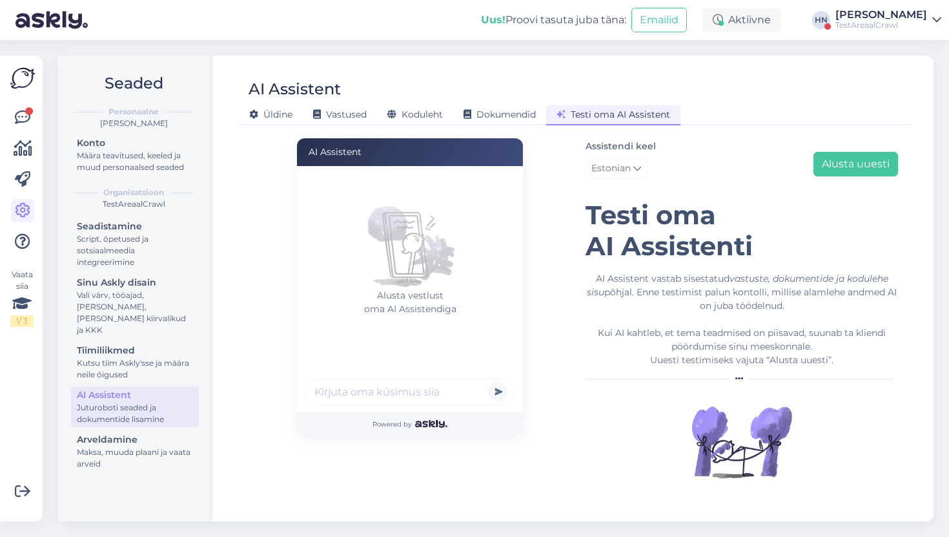
click at [413, 385] on input "text" at bounding box center [410, 391] width 211 height 26
type input "Tere, telekaid on ?"
click at [488, 382] on button "submit" at bounding box center [497, 391] width 19 height 19
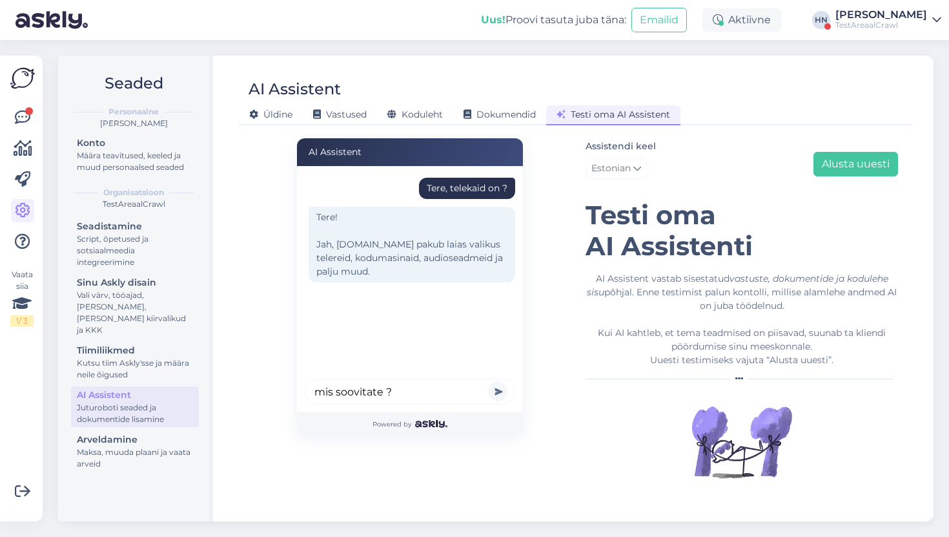
type input "mis soovitate ?"
click at [488, 382] on button "submit" at bounding box center [497, 391] width 19 height 19
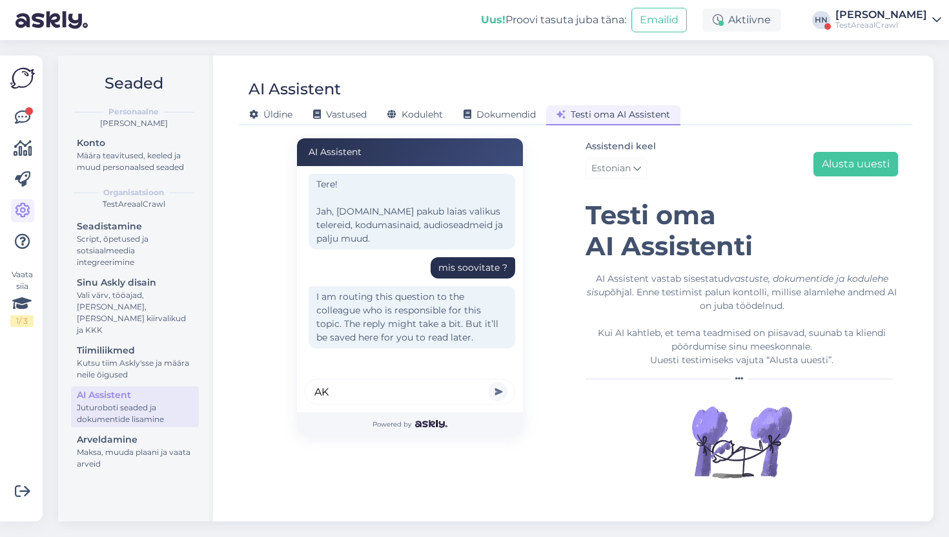
type input "A"
type input "Kas alla 500 euroseid telekaid on ?"
click at [488, 382] on button "submit" at bounding box center [497, 391] width 19 height 19
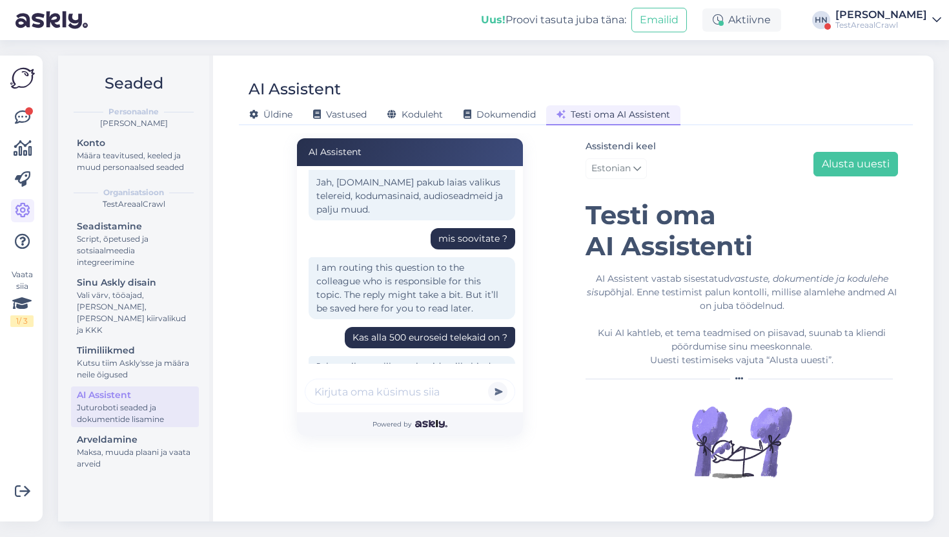
scroll to position [227, 0]
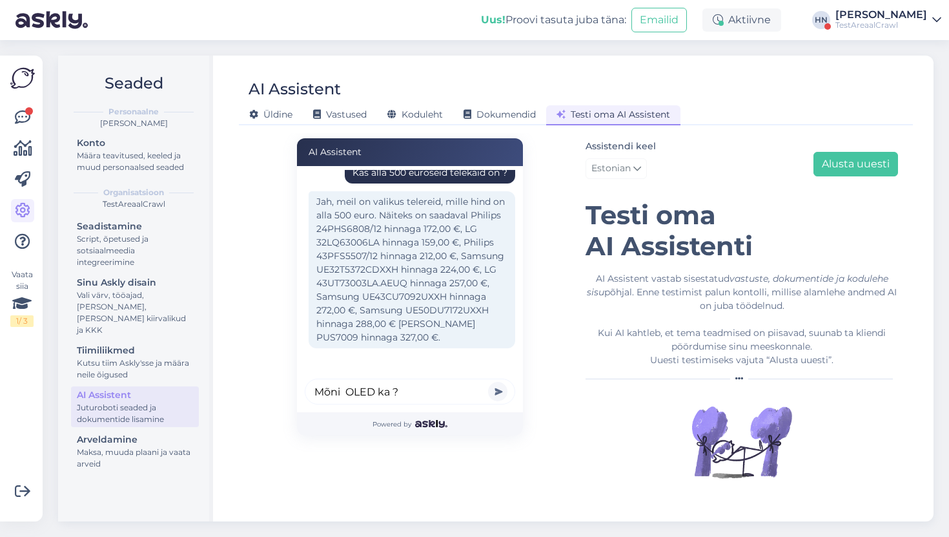
type input "Mõni OLED ka ?"
click at [488, 382] on button "submit" at bounding box center [497, 391] width 19 height 19
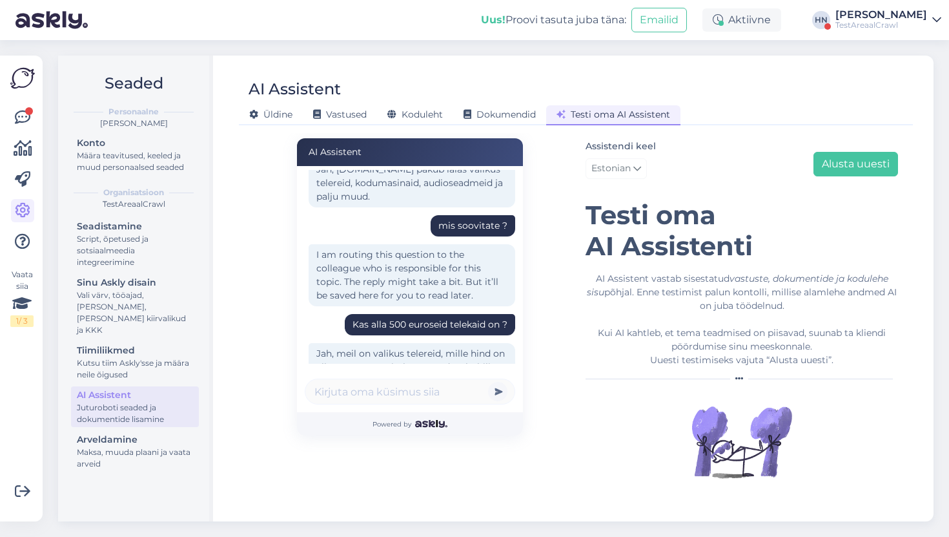
scroll to position [0, 0]
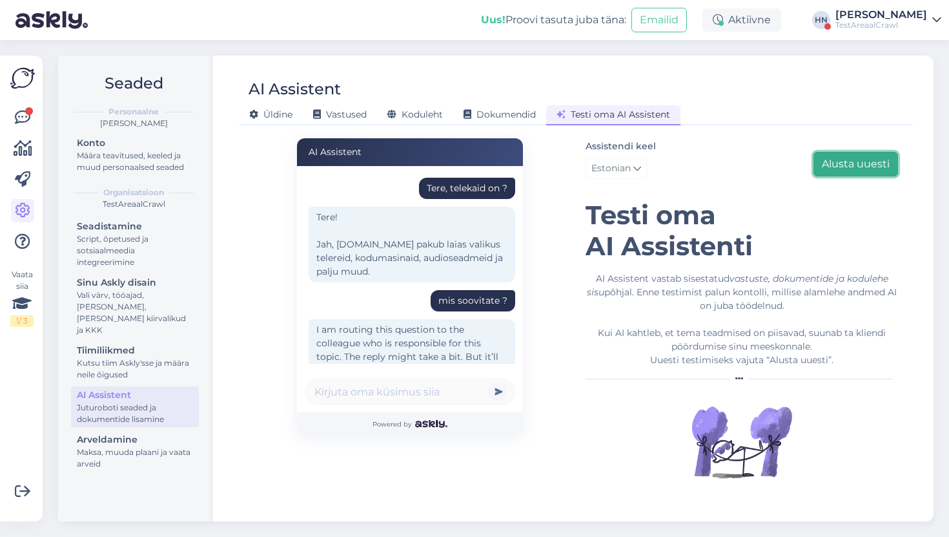
click at [857, 168] on button "Alusta uuesti" at bounding box center [856, 164] width 85 height 25
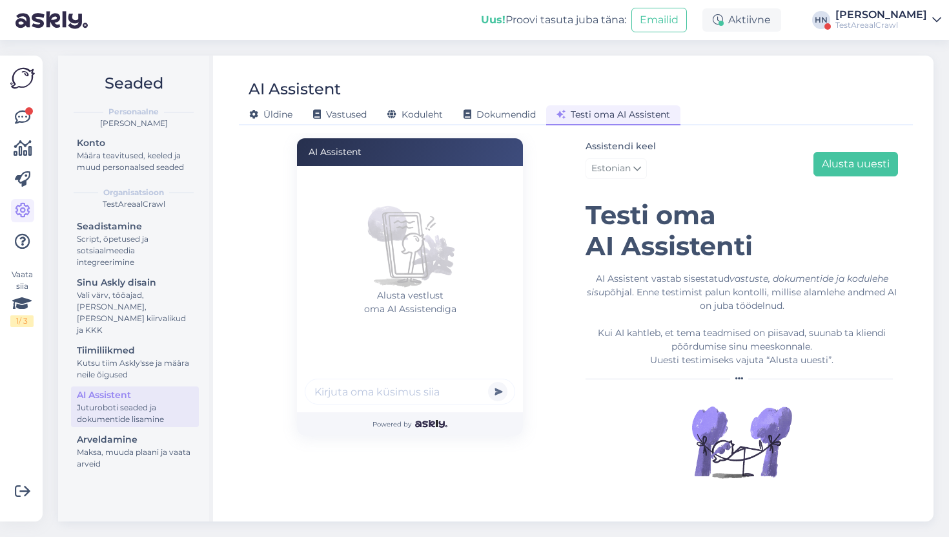
click at [471, 379] on input "text" at bounding box center [410, 391] width 211 height 26
type input "Kas mõni oled alla 500 eurot on saadaval ?"
click at [488, 382] on button "submit" at bounding box center [497, 391] width 19 height 19
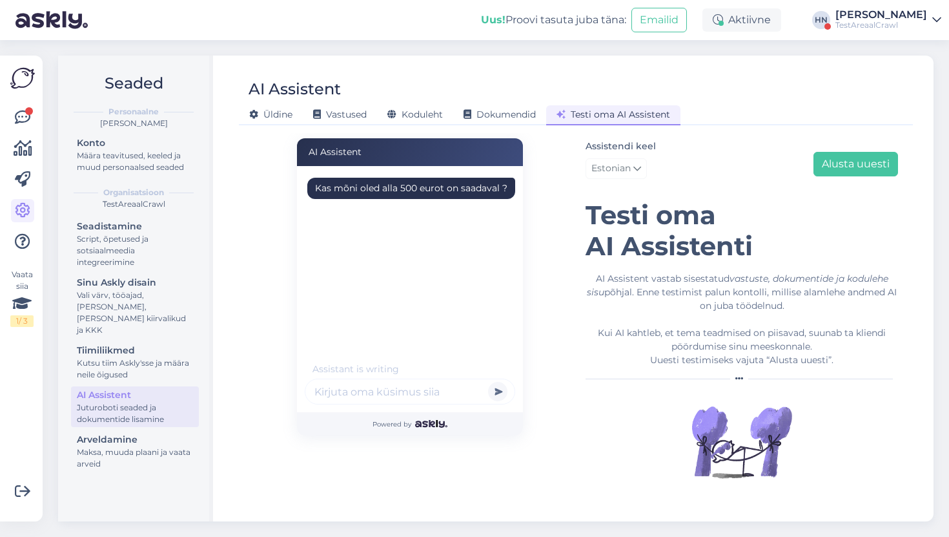
scroll to position [0, 0]
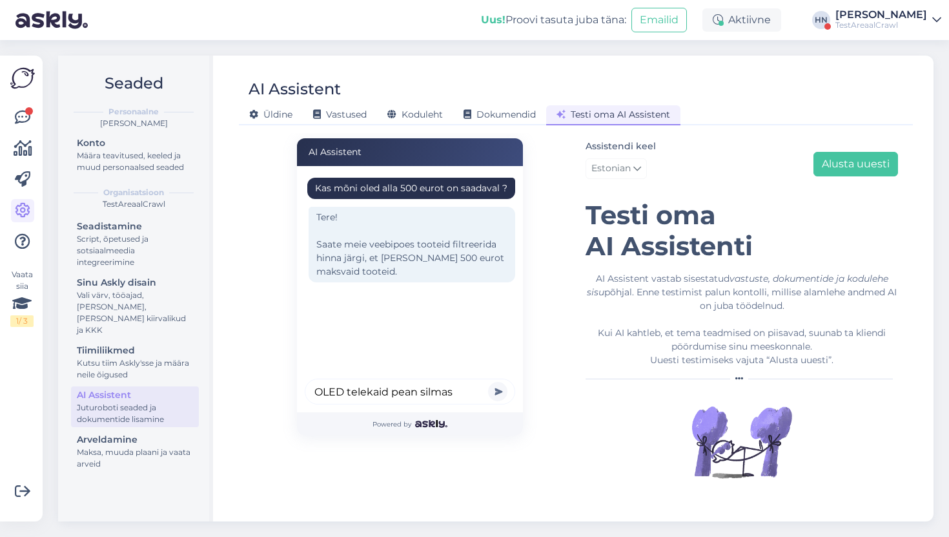
type input "OLED telekaid pean silmas"
click at [488, 382] on button "submit" at bounding box center [497, 391] width 19 height 19
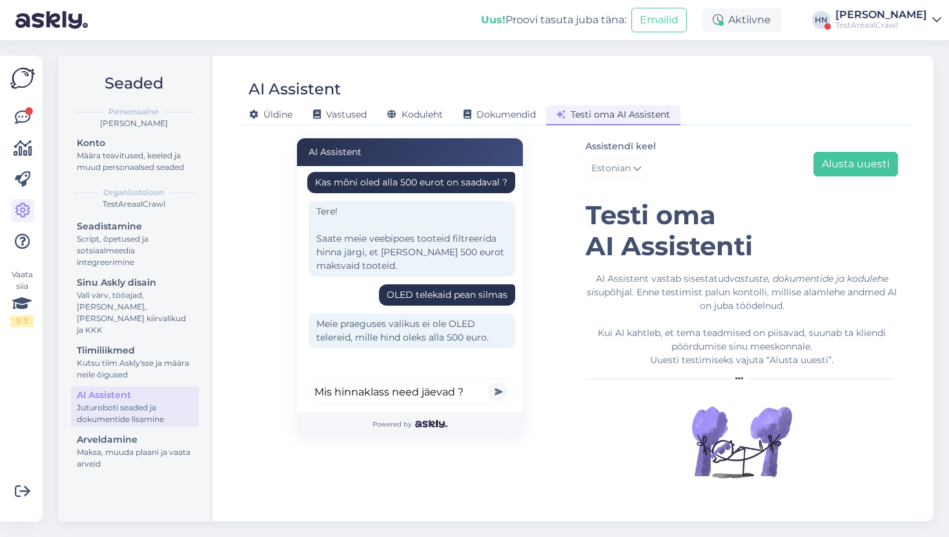
type input "Mis hinnaklass need jäevad ?"
click at [488, 382] on button "submit" at bounding box center [497, 391] width 19 height 19
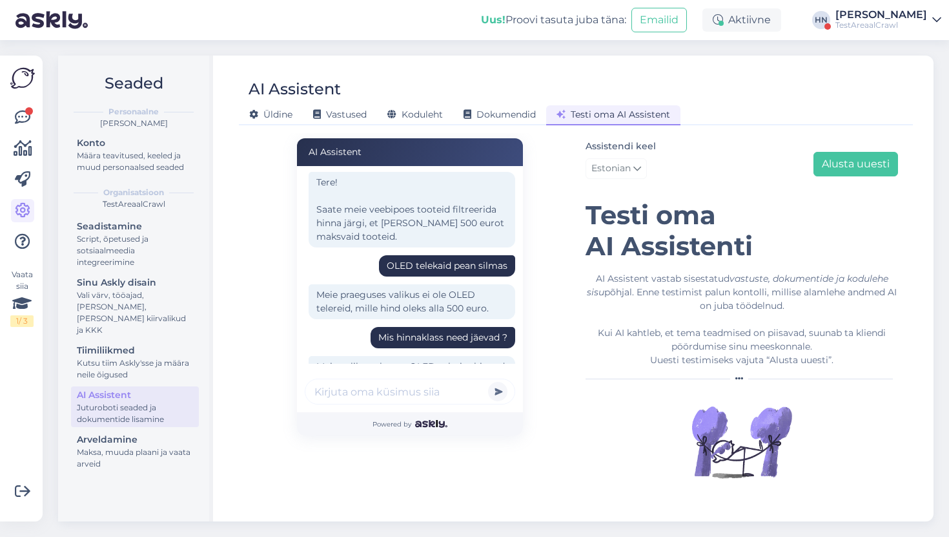
scroll to position [105, 0]
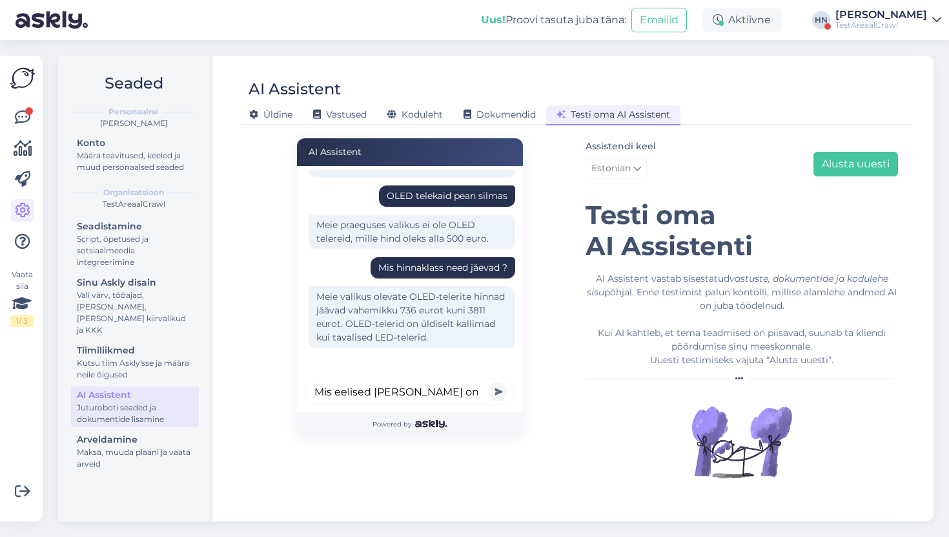
type input "Mis eelised [PERSON_NAME] on ?"
click at [488, 382] on button "submit" at bounding box center [497, 391] width 19 height 19
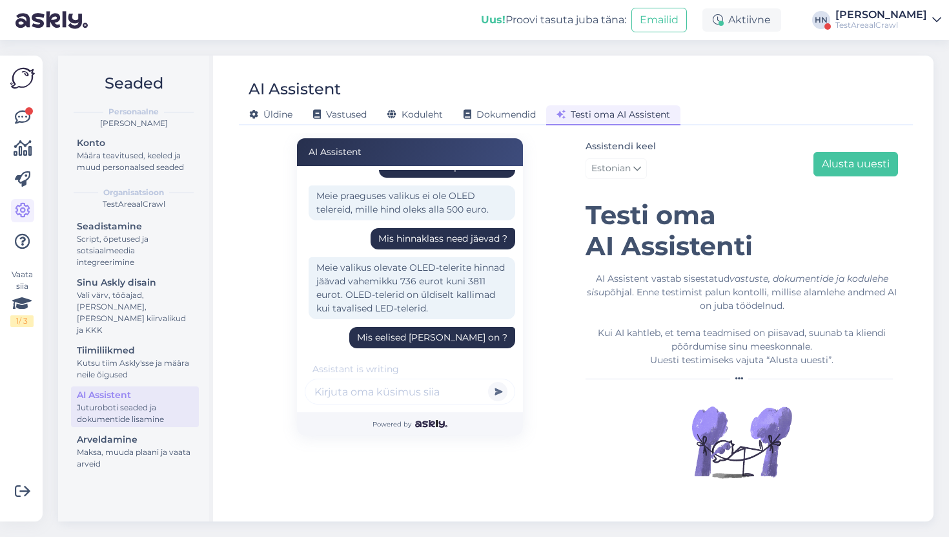
scroll to position [285, 0]
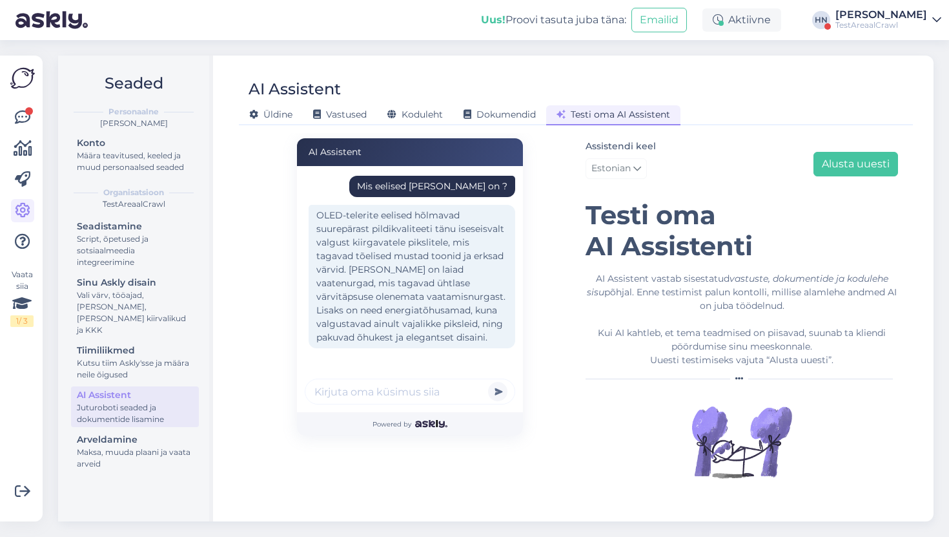
click at [468, 397] on input "text" at bounding box center [410, 391] width 211 height 26
type input "KQ"
click at [429, 395] on input "KQ" at bounding box center [410, 391] width 211 height 26
type input "Kaua mu telekas tuleb ?"
click at [488, 382] on button "submit" at bounding box center [497, 391] width 19 height 19
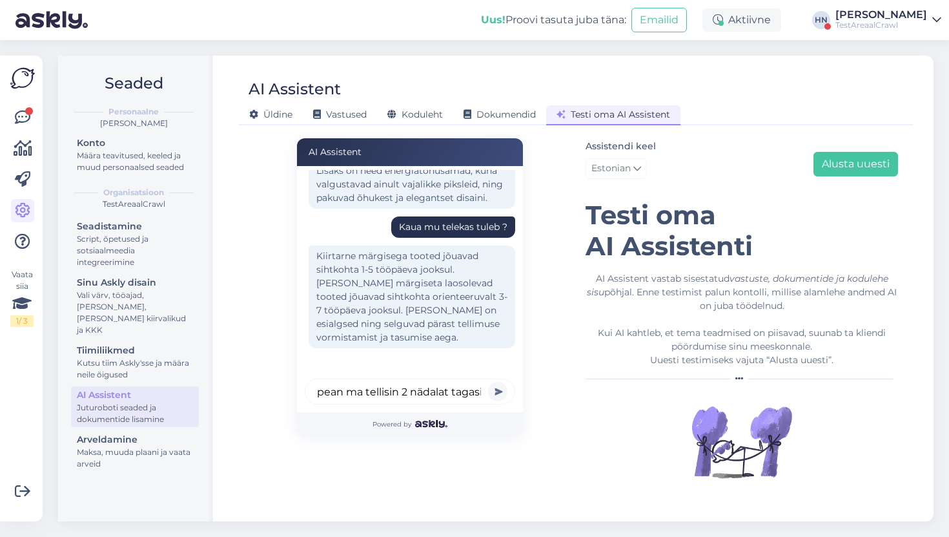
scroll to position [0, 114]
type input "Kaua ma veel ootama pean ma tellisin 2 nädalat tagasi"
click at [488, 382] on button "submit" at bounding box center [497, 391] width 19 height 19
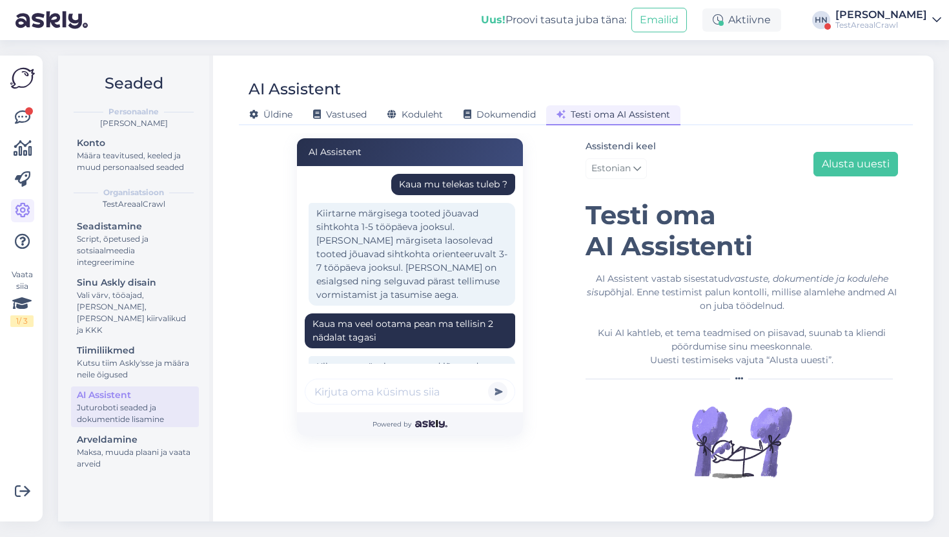
scroll to position [577, 0]
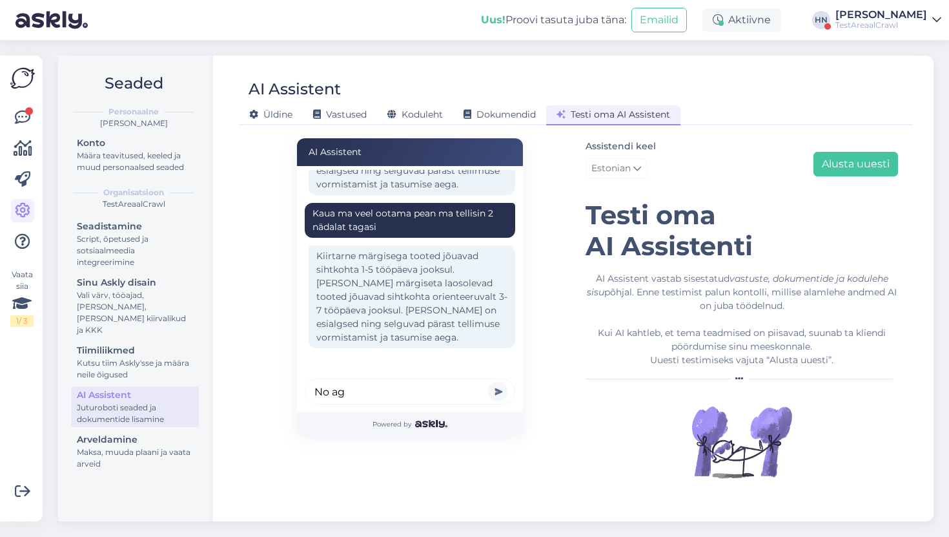
type input "No aga"
type input "JAH Mul on juba tellitud 14 päeva tagasi. Kaua veel"
click at [488, 382] on button "submit" at bounding box center [497, 391] width 19 height 19
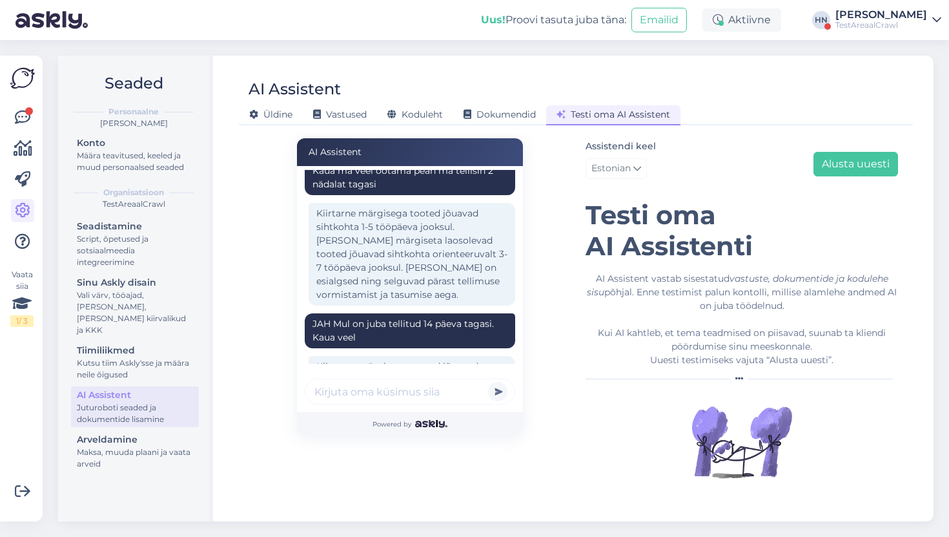
scroll to position [730, 0]
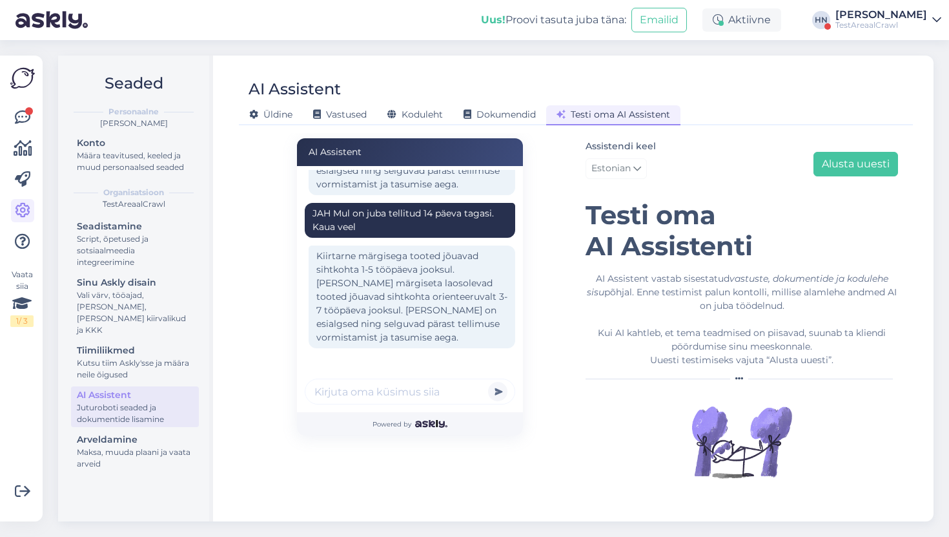
click at [367, 388] on input "text" at bounding box center [410, 391] width 211 height 26
type input ";"
type input "14 > 7"
click at [488, 382] on button "submit" at bounding box center [497, 391] width 19 height 19
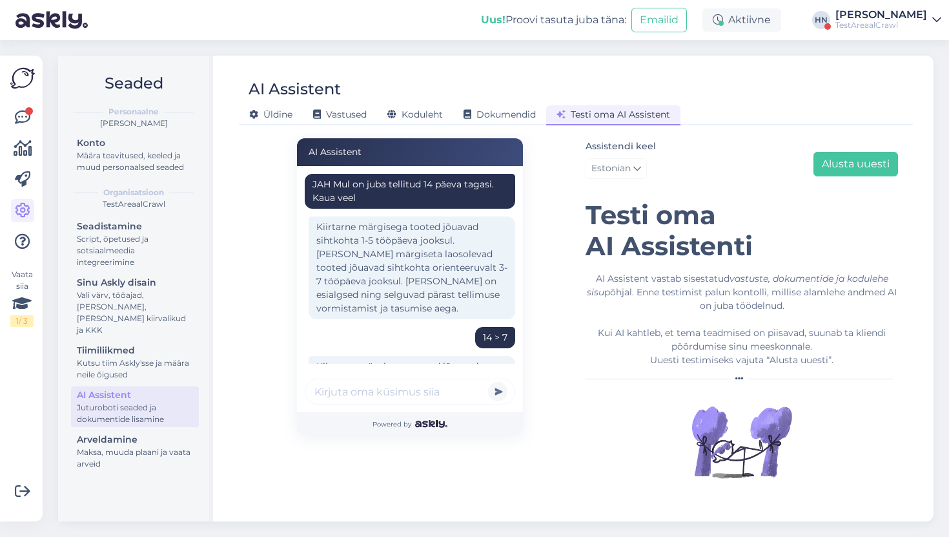
scroll to position [870, 0]
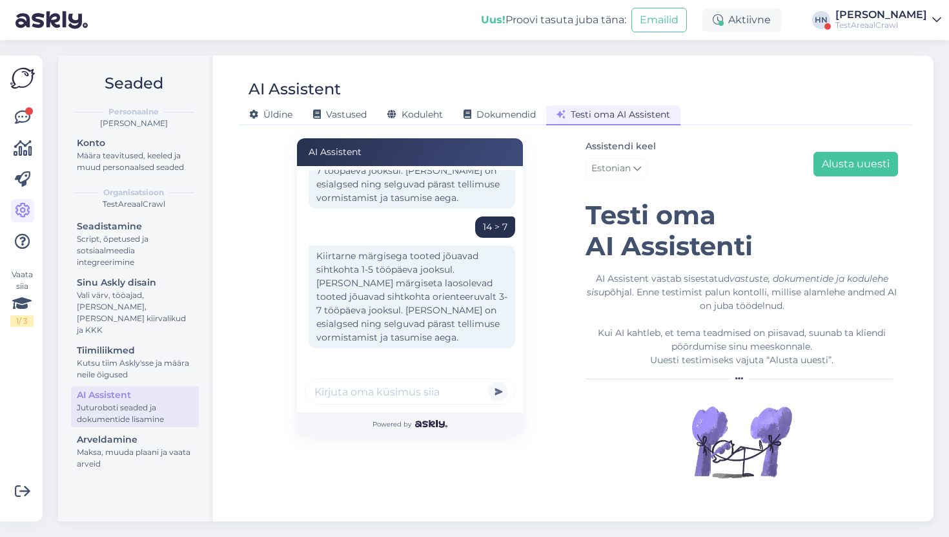
click at [389, 387] on input "text" at bounding box center [410, 391] width 211 height 26
type input "T"
type input "Dum dum oled ?"
click at [488, 382] on button "submit" at bounding box center [497, 391] width 19 height 19
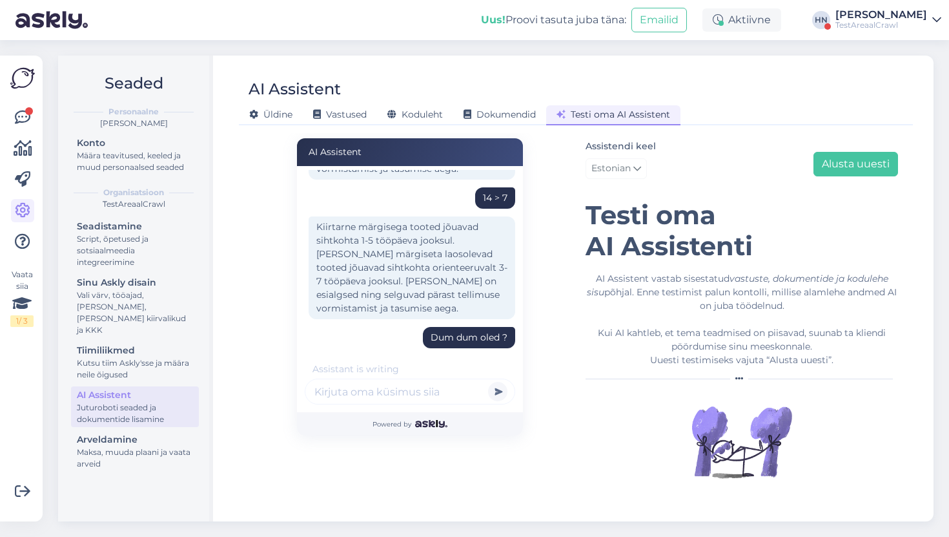
scroll to position [1009, 0]
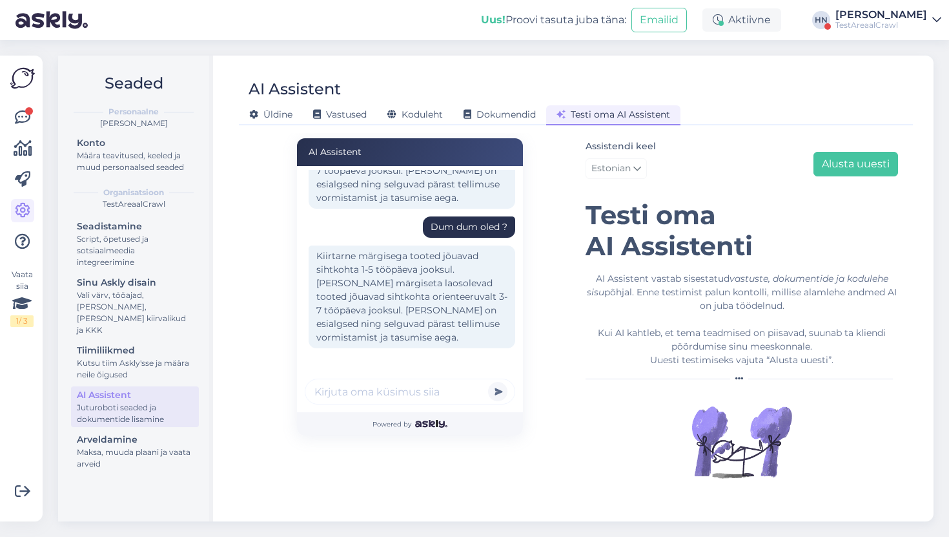
click at [368, 381] on input "text" at bounding box center [410, 391] width 211 height 26
type input "M"
type input "Palju kõige odavam OLED telekas maksab ?"
click at [488, 382] on button "submit" at bounding box center [497, 391] width 19 height 19
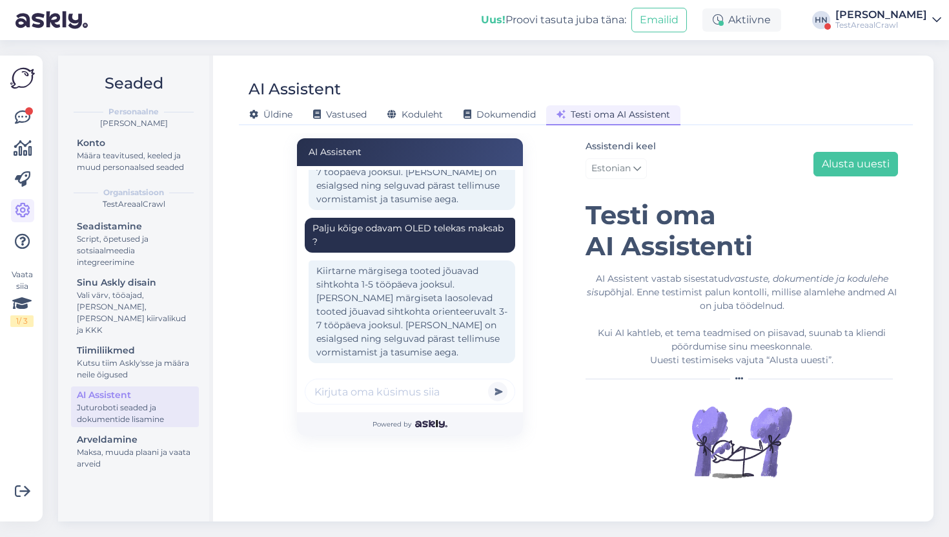
scroll to position [1153, 0]
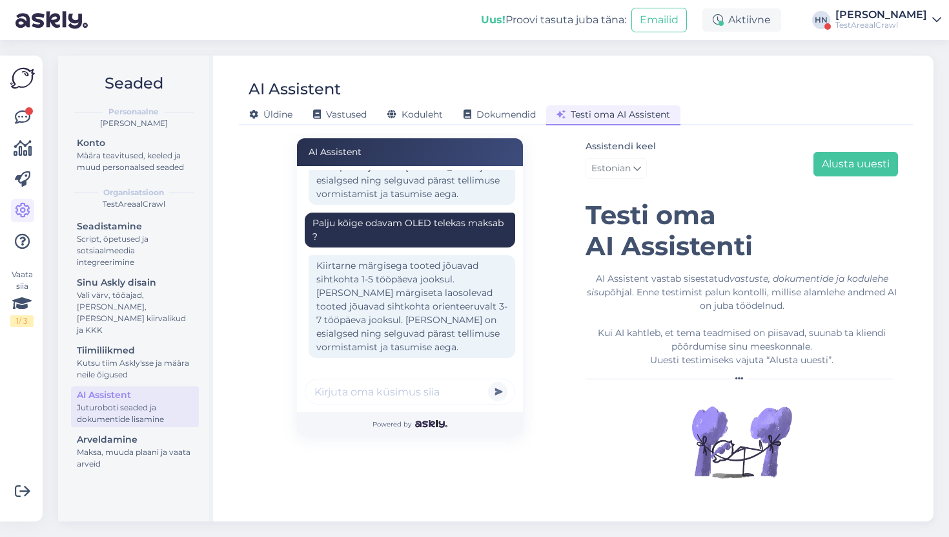
click at [440, 398] on input "text" at bounding box center [410, 391] width 211 height 26
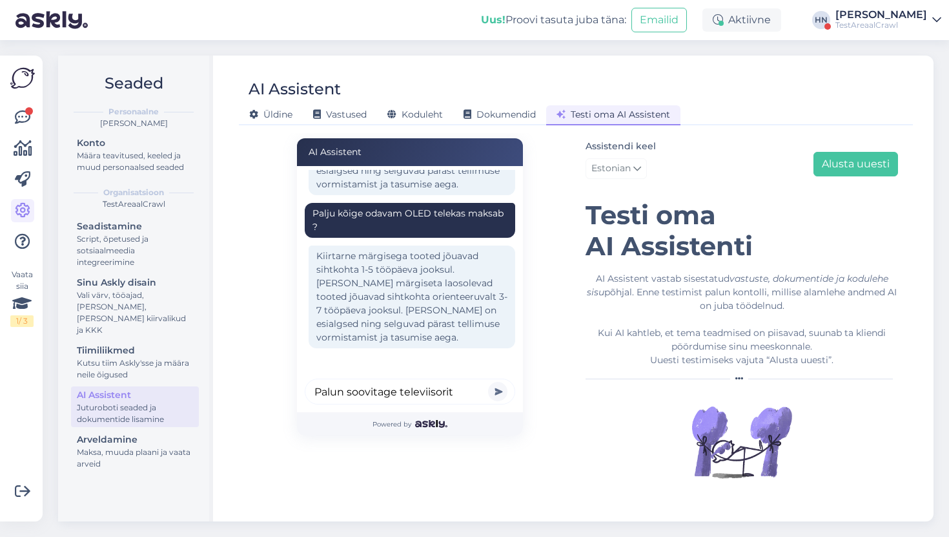
type input "Palun soovitage televiisorit"
click at [488, 382] on button "submit" at bounding box center [497, 391] width 19 height 19
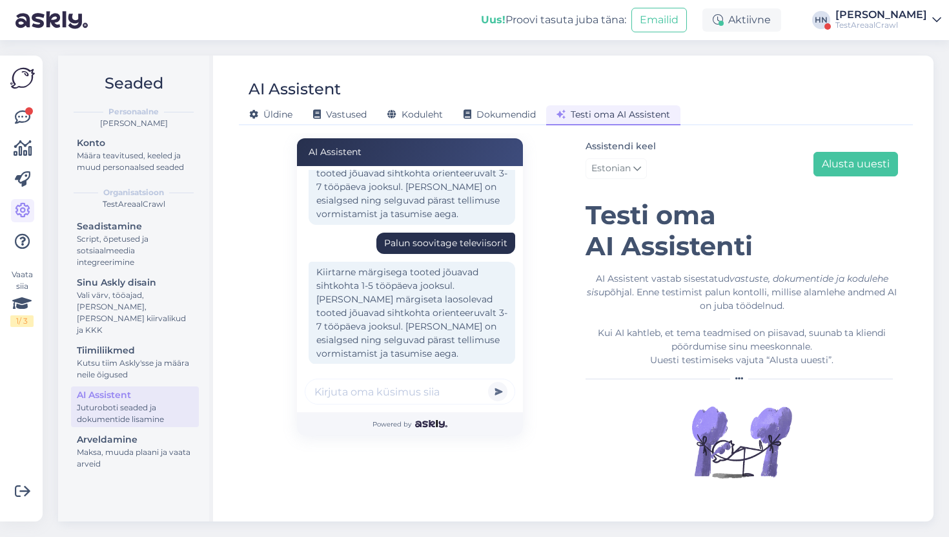
scroll to position [1293, 0]
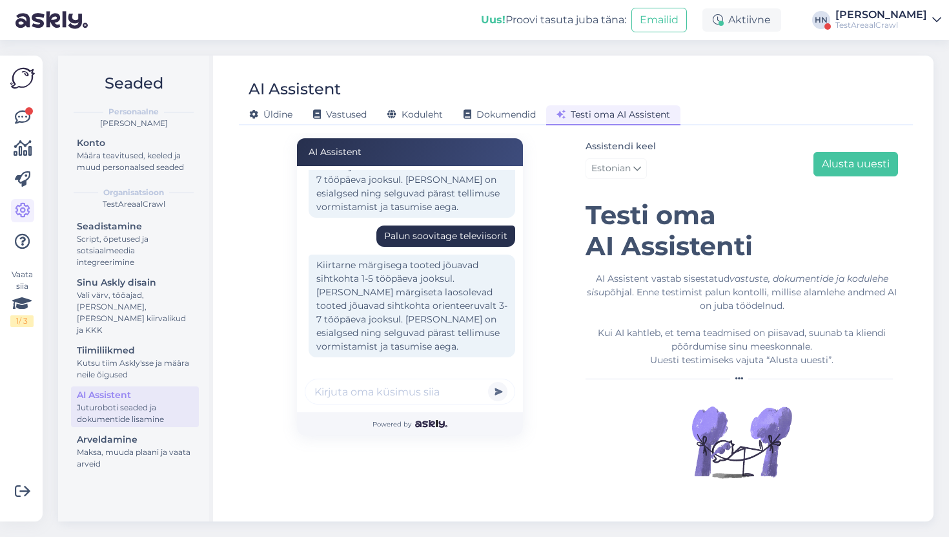
click at [359, 293] on div "Kiirtarne märgisega tooted jõuavad sihtkohta 1-5 tööpäeva jooksul. [PERSON_NAME…" at bounding box center [412, 305] width 207 height 103
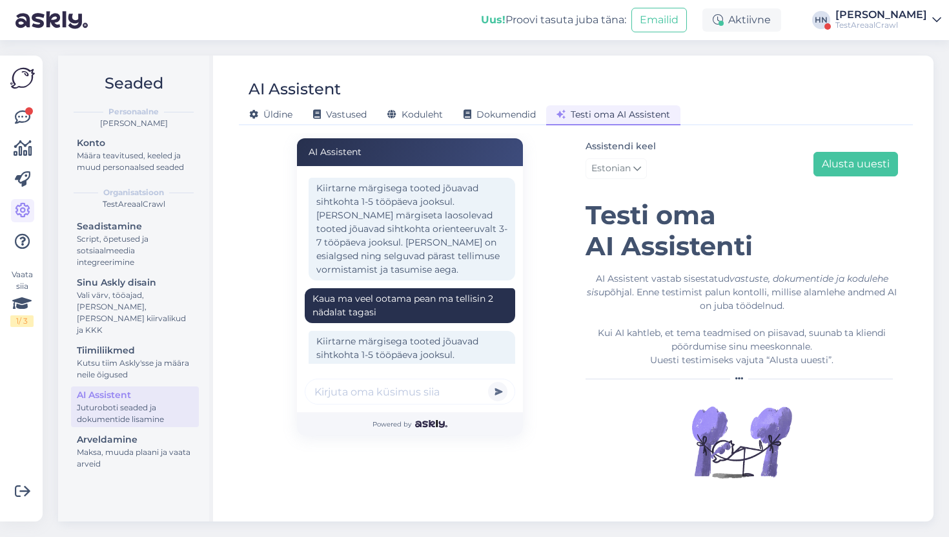
scroll to position [535, 0]
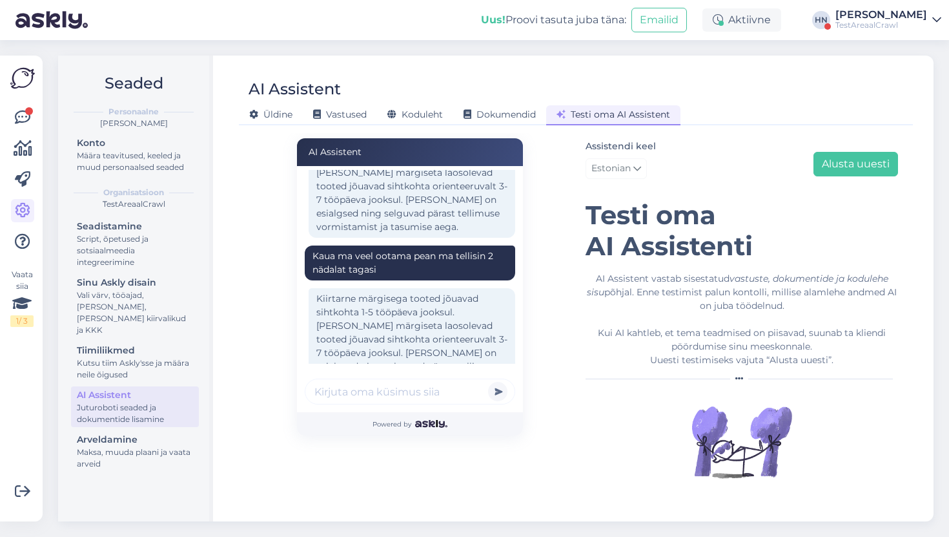
click at [375, 276] on div "Kaua ma veel ootama pean ma tellisin 2 nädalat tagasi" at bounding box center [410, 262] width 195 height 27
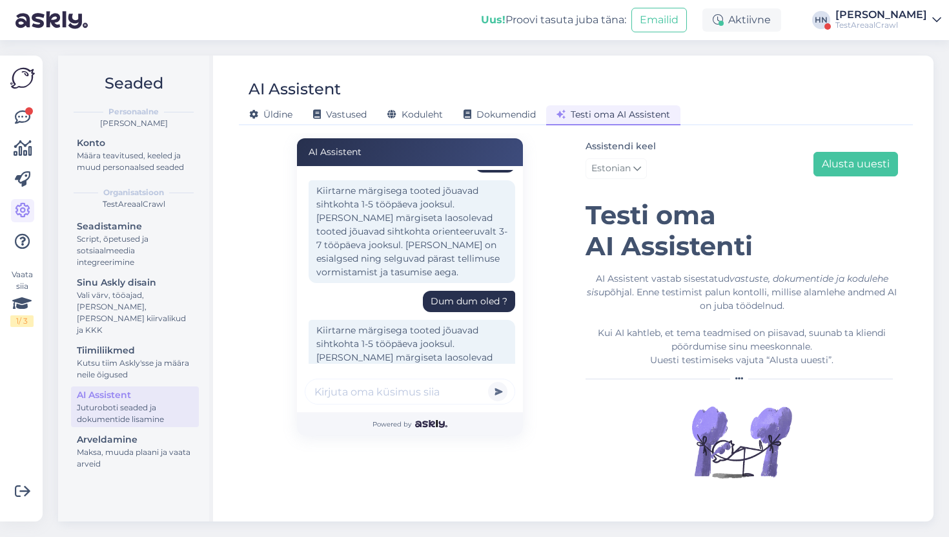
scroll to position [1302, 0]
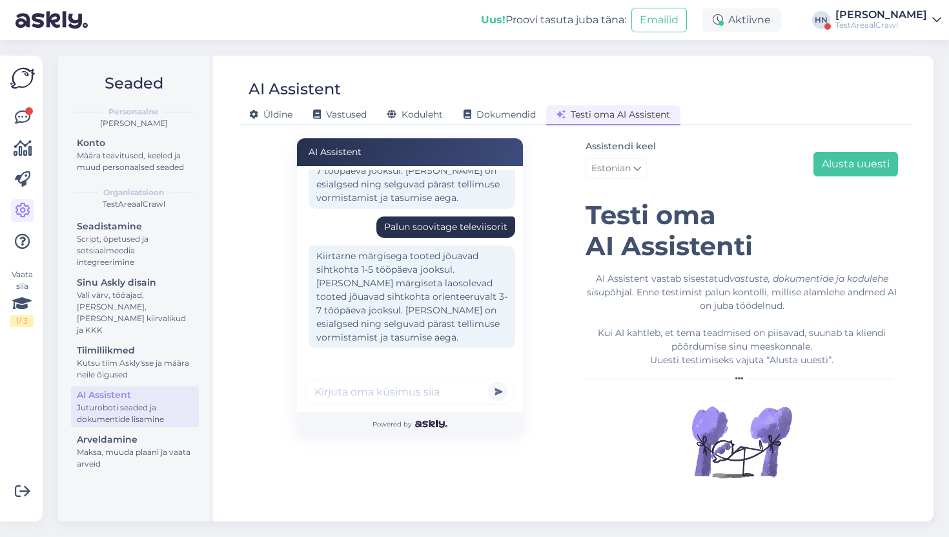
click at [422, 220] on div "Palun soovitage televiisorit" at bounding box center [445, 227] width 123 height 14
click at [417, 228] on div "Palun soovitage televiisorit" at bounding box center [445, 227] width 123 height 14
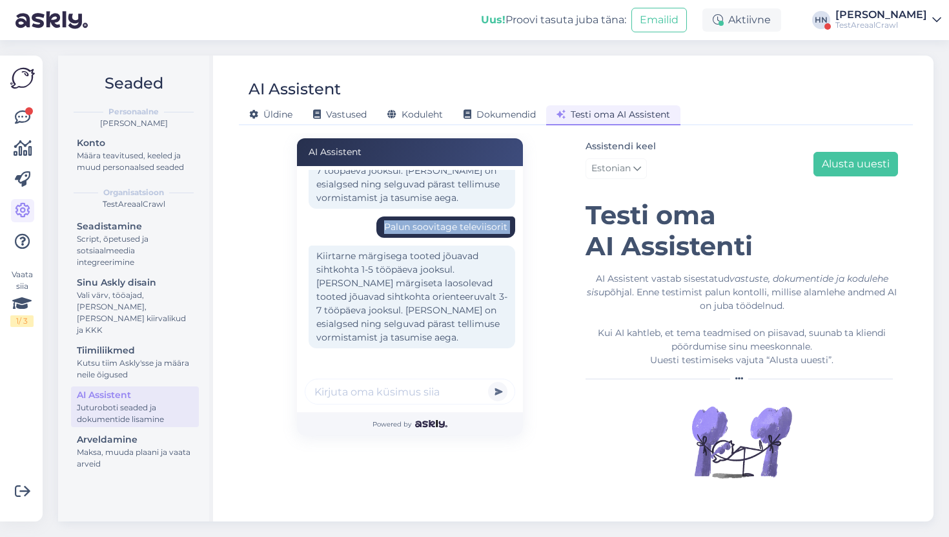
copy div "Palun soovitage televiisorit"
click at [375, 384] on input "text" at bounding box center [410, 391] width 211 height 26
paste input "Palun soovitage televiisorit"
type input "Palun soovitage televiisorit"
click at [488, 382] on button "submit" at bounding box center [497, 391] width 19 height 19
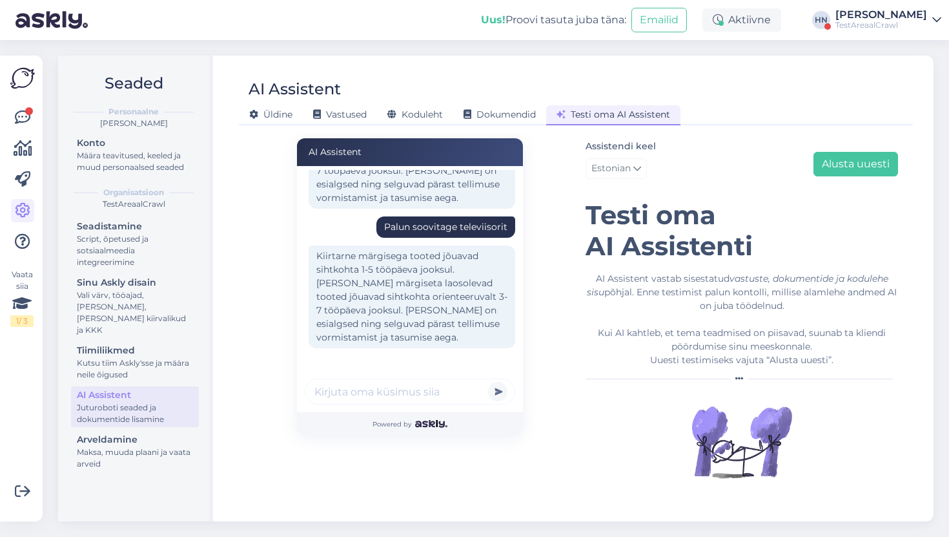
scroll to position [1331, 0]
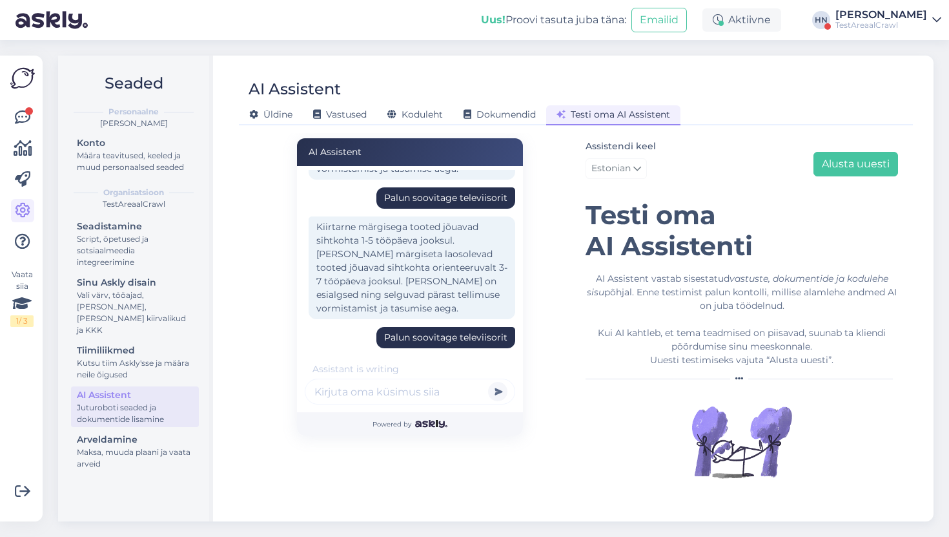
click at [375, 384] on input "text" at bounding box center [410, 391] width 211 height 26
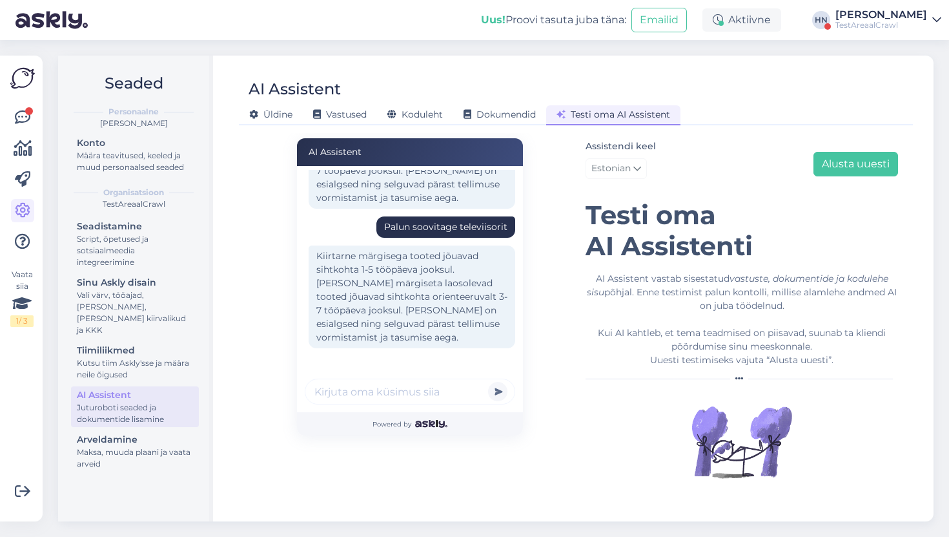
paste input "Palun soovitage televiisorit"
type input "Palun soovitage televiisorit"
click at [488, 382] on button "submit" at bounding box center [497, 391] width 19 height 19
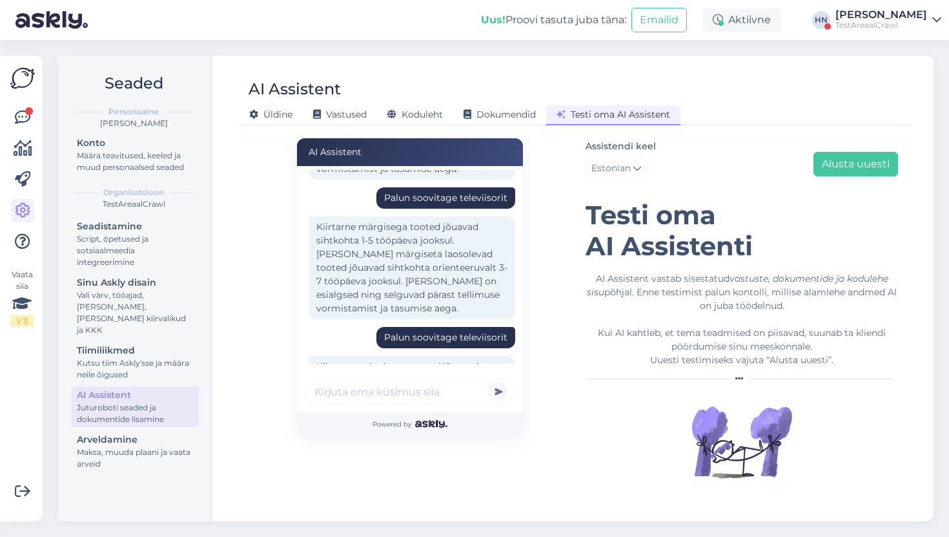
scroll to position [1581, 0]
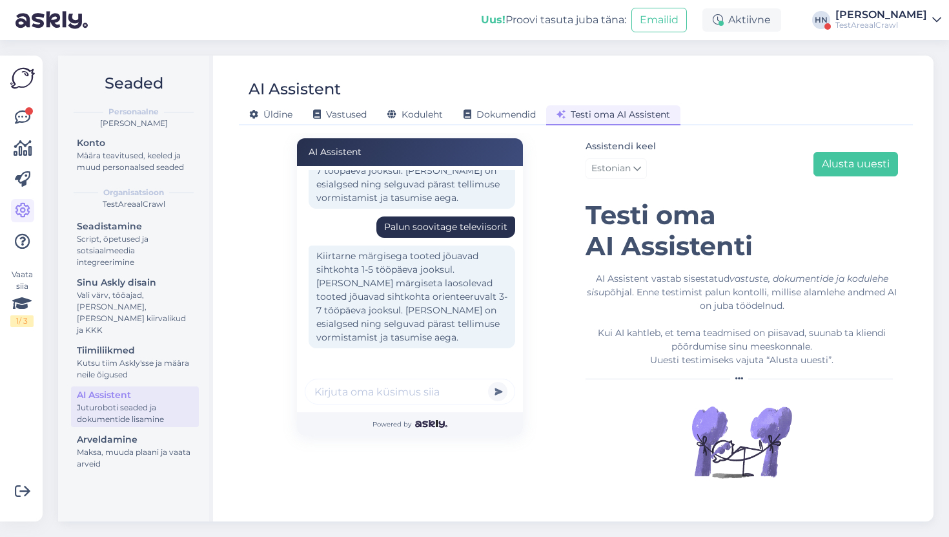
paste input "Palun soovitage televiisorit"
type input "Palun soovitage televiisorit"
click at [488, 382] on button "submit" at bounding box center [497, 391] width 19 height 19
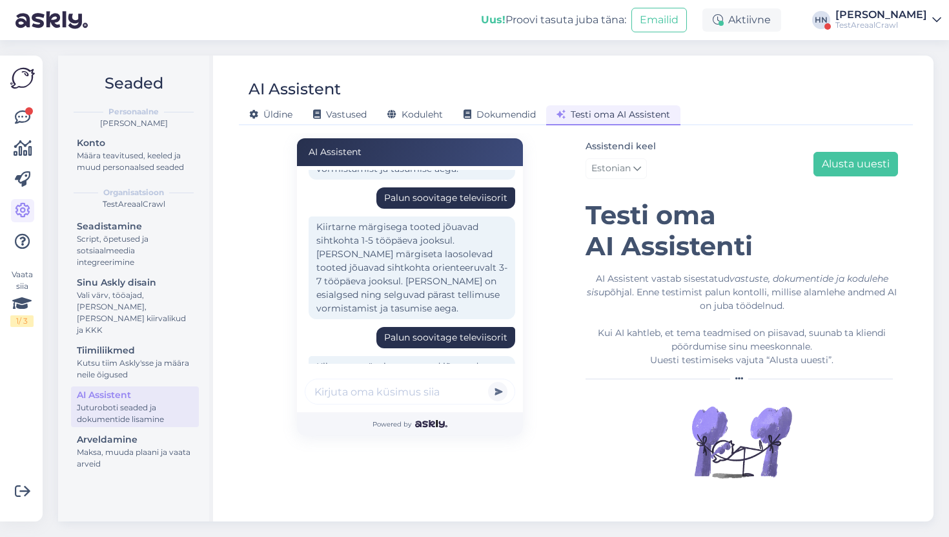
scroll to position [1720, 0]
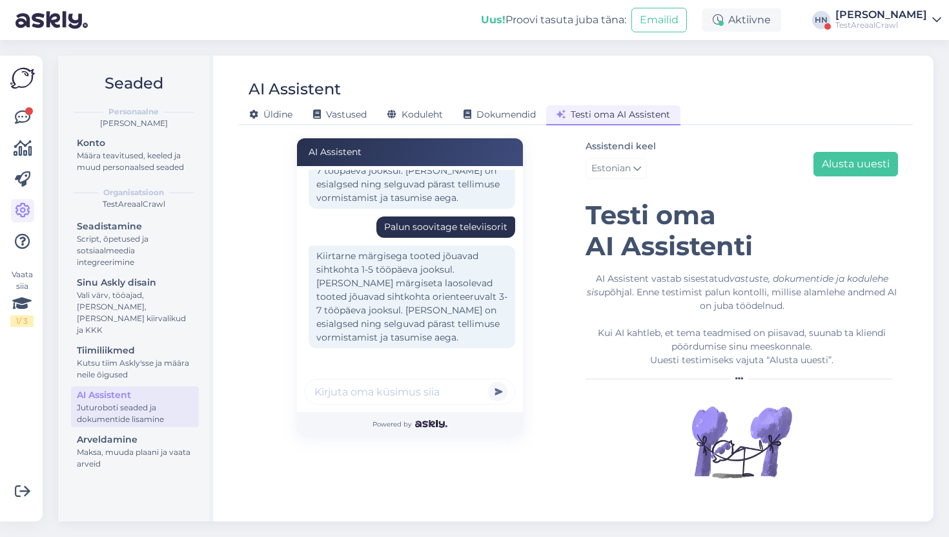
paste input "Palun soovitage televiisorit"
type input "Palun soovitage televiisorit"
click at [488, 382] on button "submit" at bounding box center [497, 391] width 19 height 19
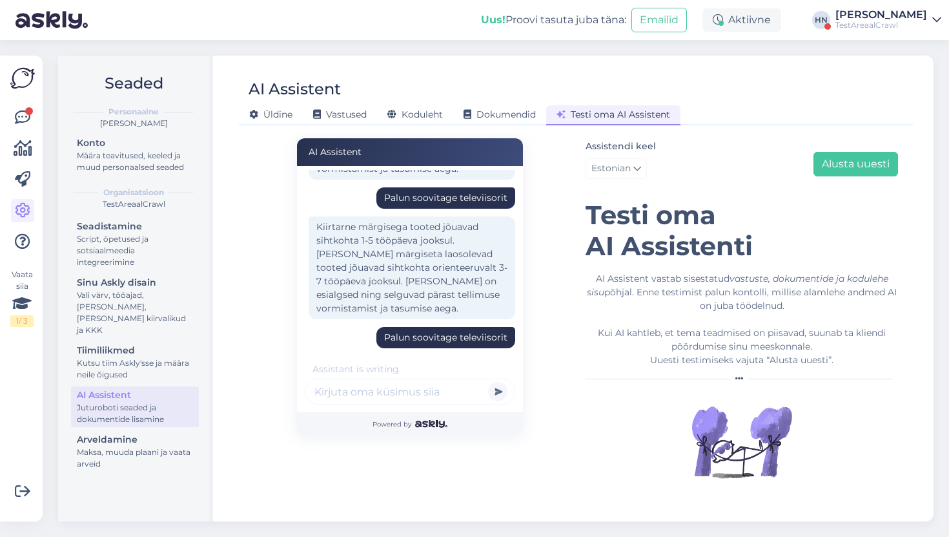
scroll to position [1860, 0]
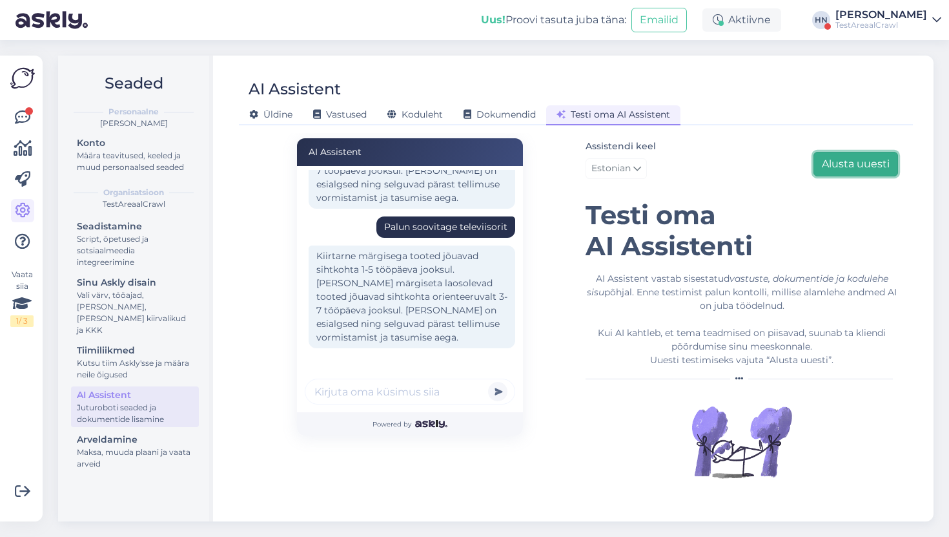
click at [830, 161] on button "Alusta uuesti" at bounding box center [856, 164] width 85 height 25
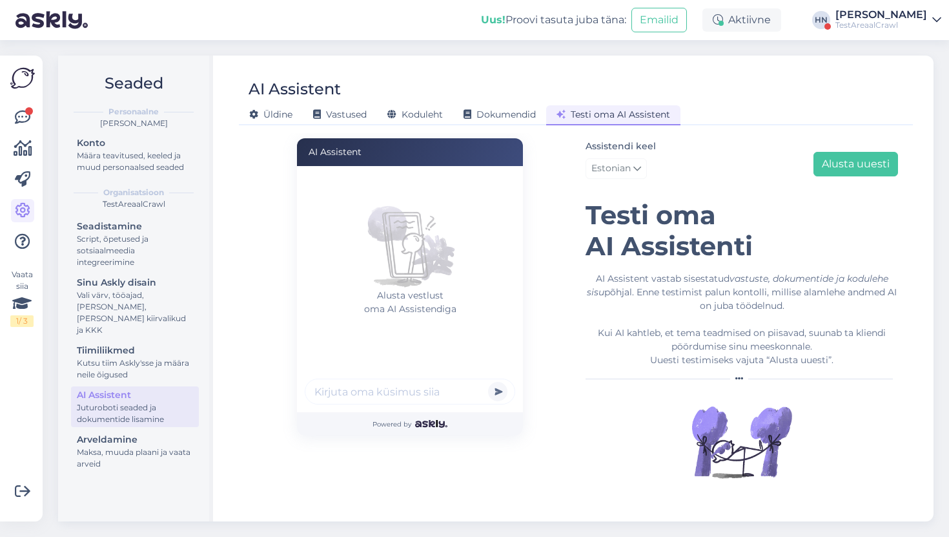
click at [405, 401] on input "text" at bounding box center [410, 391] width 211 height 26
type input "Kaua [PERSON_NAME] peab ootama ma juba 15 päeva siin ootan"
click at [488, 382] on button "submit" at bounding box center [497, 391] width 19 height 19
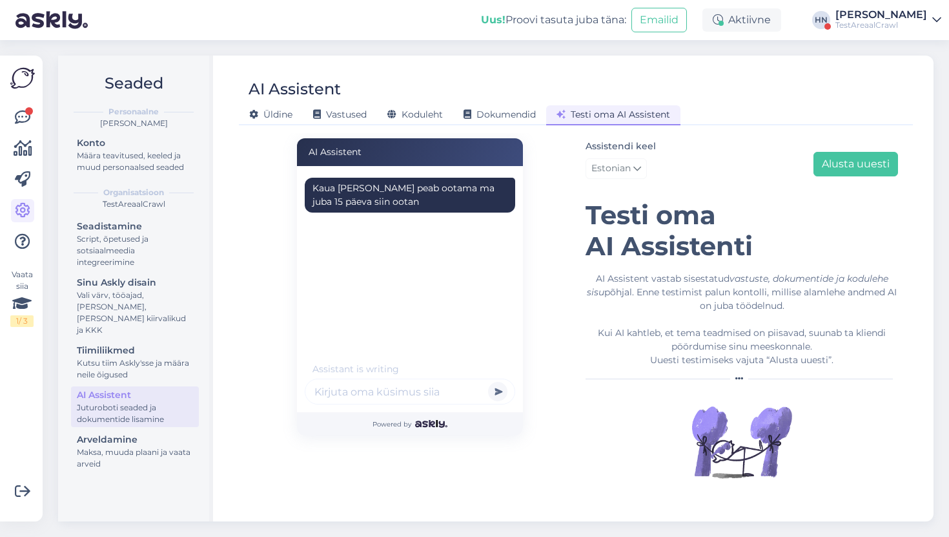
scroll to position [0, 0]
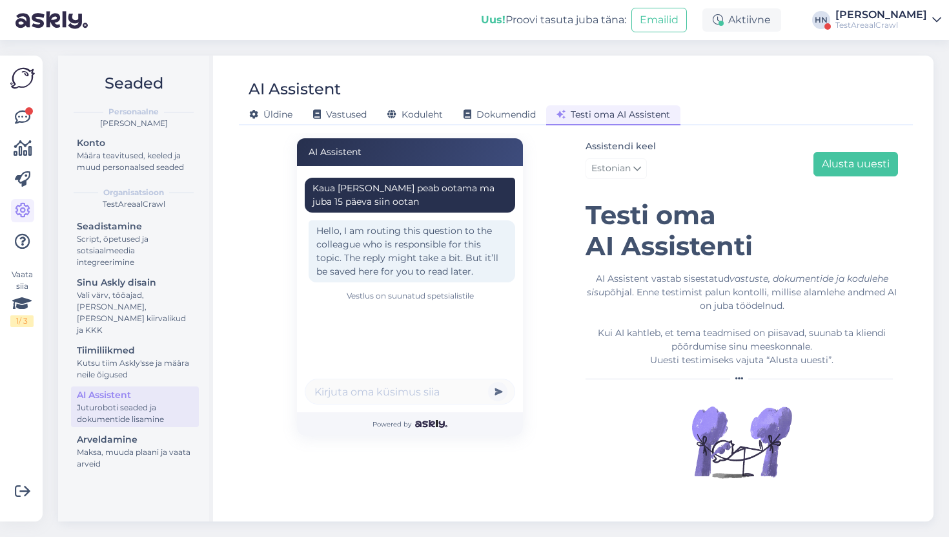
click at [892, 30] on div "Uus! Proovi tasuta [PERSON_NAME]: Emailid Aktiivne [PERSON_NAME] TestAreaalCrawl" at bounding box center [474, 20] width 949 height 40
click at [892, 29] on div "TestAreaalCrawl" at bounding box center [882, 25] width 92 height 10
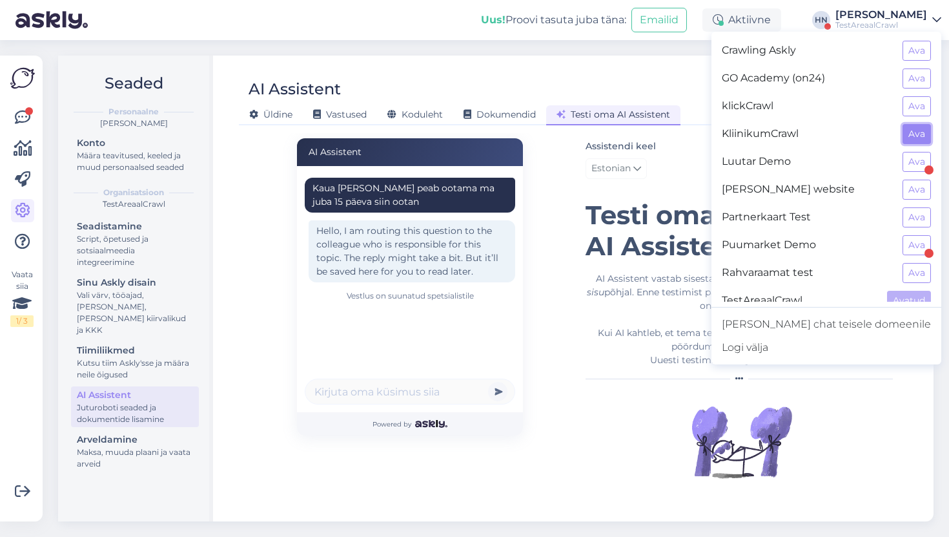
click at [916, 129] on button "Ava" at bounding box center [917, 134] width 28 height 20
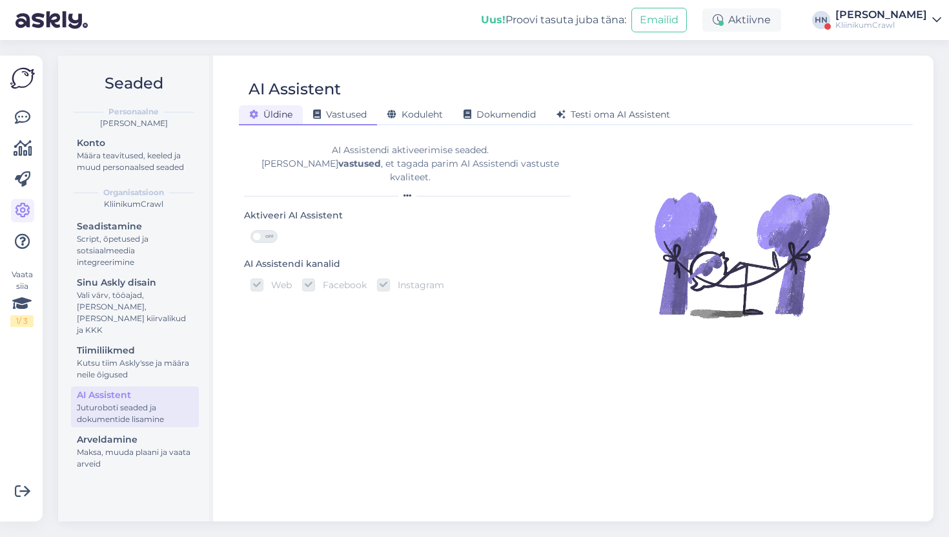
click at [373, 121] on div "Vastused" at bounding box center [340, 115] width 74 height 20
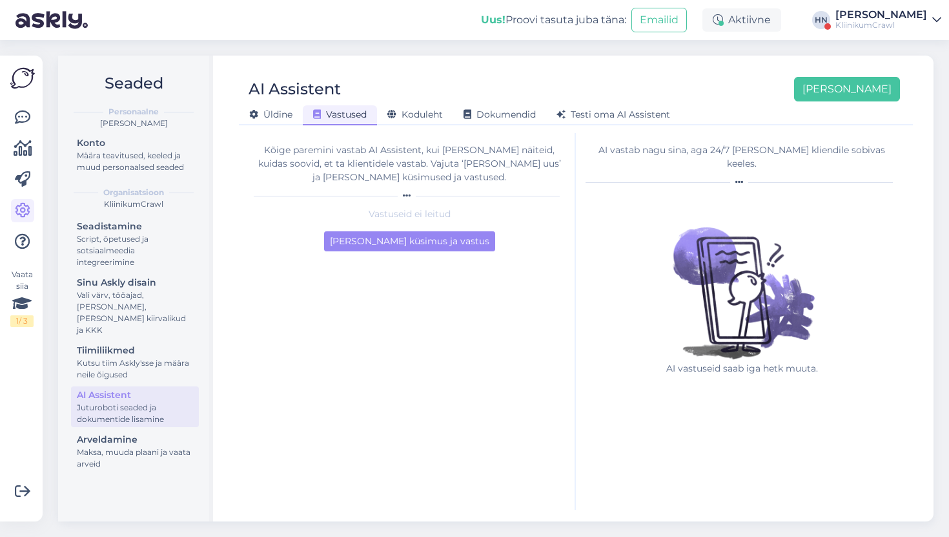
click at [416, 127] on div "AI Assistent [PERSON_NAME] uus [PERSON_NAME] Vastused Koduleht Dokumendid [PERS…" at bounding box center [575, 289] width 715 height 466
click at [419, 119] on span "Koduleht" at bounding box center [415, 114] width 56 height 12
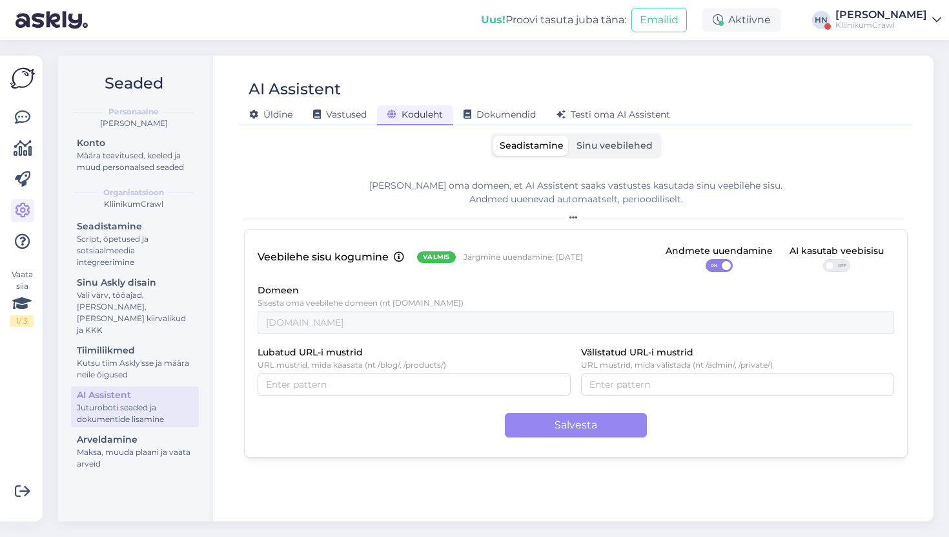
click at [511, 127] on div "AI Assistent [PERSON_NAME] Vastused Koduleht Dokumendid [PERSON_NAME] oma AI As…" at bounding box center [575, 289] width 715 height 466
click at [517, 114] on span "Dokumendid" at bounding box center [500, 114] width 72 height 12
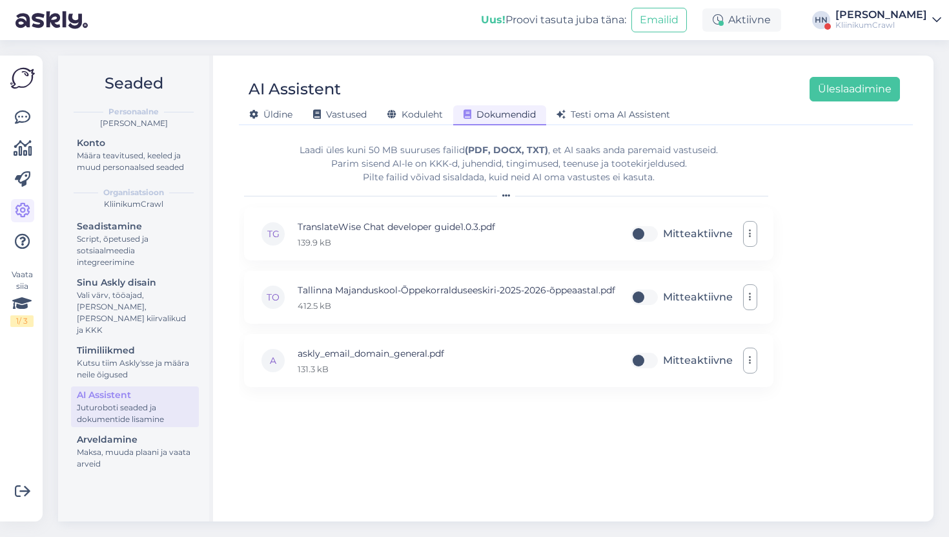
click at [895, 25] on div "KliinikumCrawl" at bounding box center [882, 25] width 92 height 10
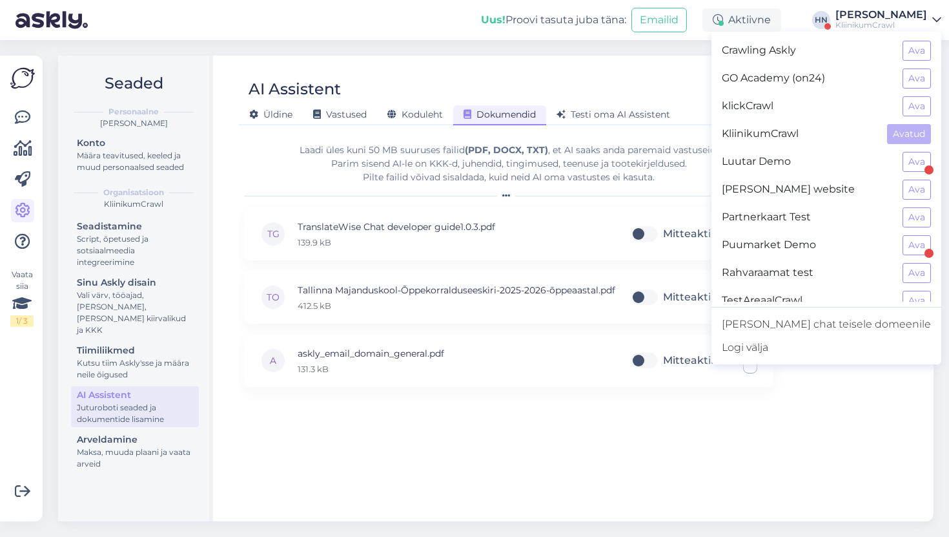
click at [900, 100] on div "klickCrawl Ava" at bounding box center [827, 106] width 230 height 28
click at [905, 105] on button "Ava" at bounding box center [917, 106] width 28 height 20
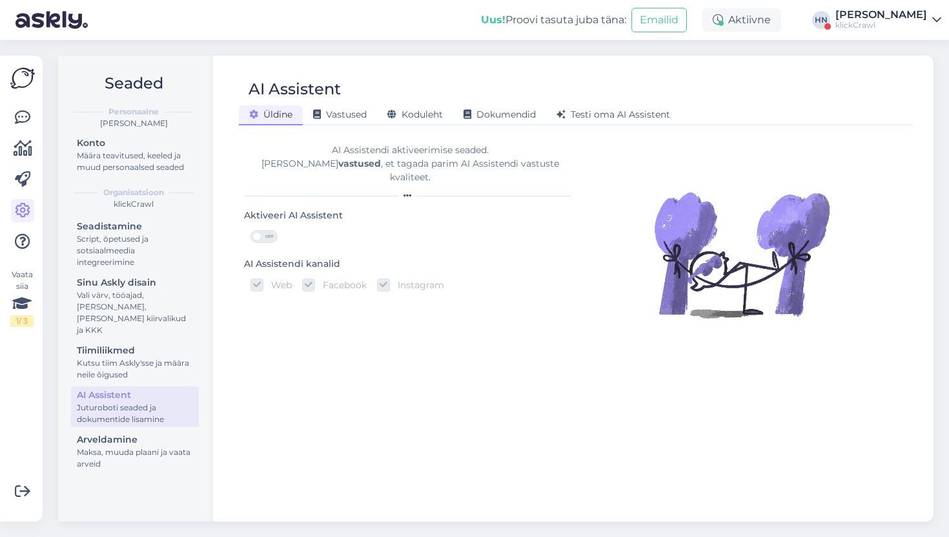
click at [366, 125] on div "AI Assistent [PERSON_NAME] Vastused Koduleht Dokumendid [PERSON_NAME] oma AI As…" at bounding box center [575, 289] width 715 height 466
click at [364, 123] on div "Vastused" at bounding box center [340, 115] width 74 height 20
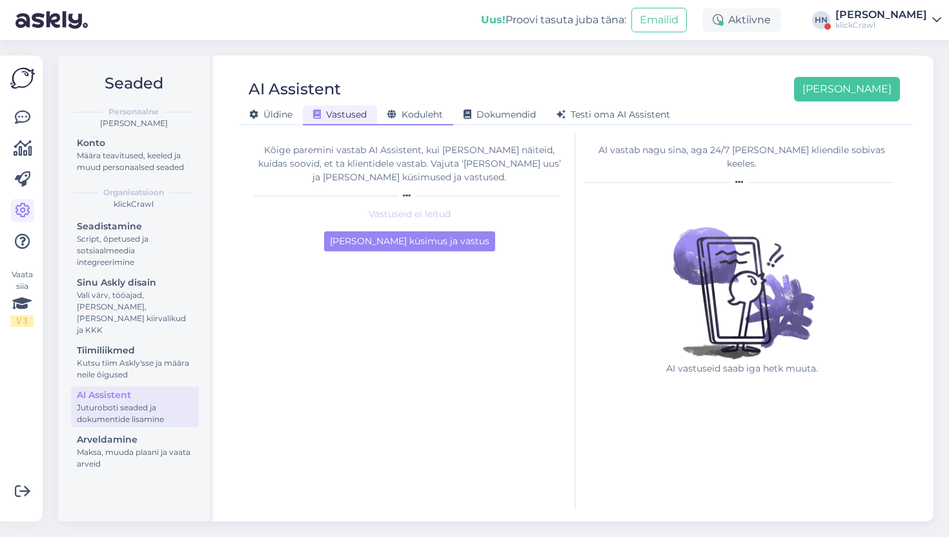
click at [408, 116] on span "Koduleht" at bounding box center [415, 114] width 56 height 12
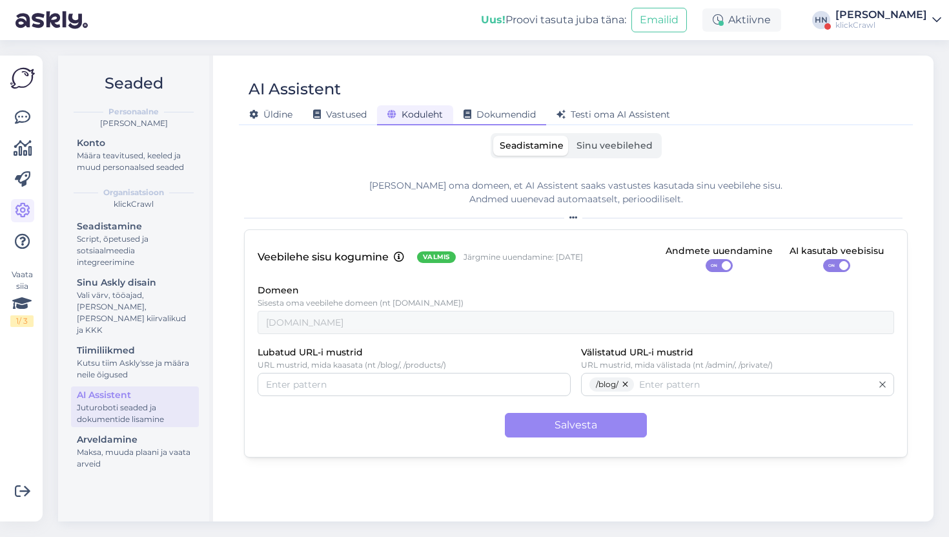
click at [493, 113] on span "Dokumendid" at bounding box center [500, 114] width 72 height 12
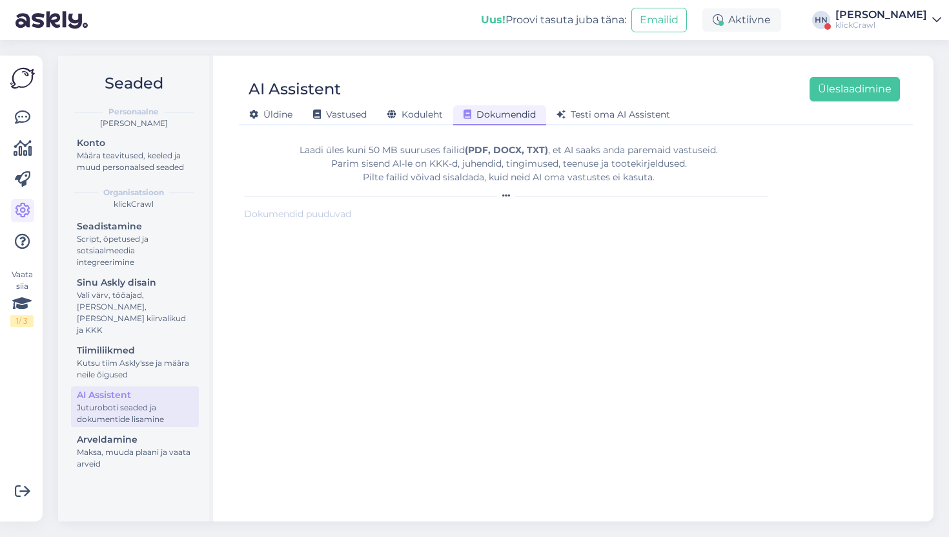
click at [889, 20] on div "klickCrawl" at bounding box center [882, 25] width 92 height 10
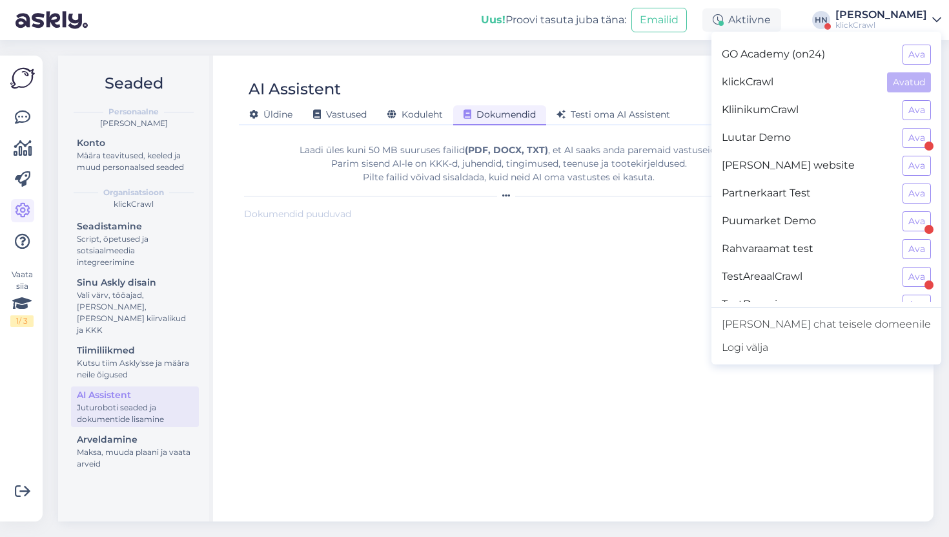
scroll to position [41, 0]
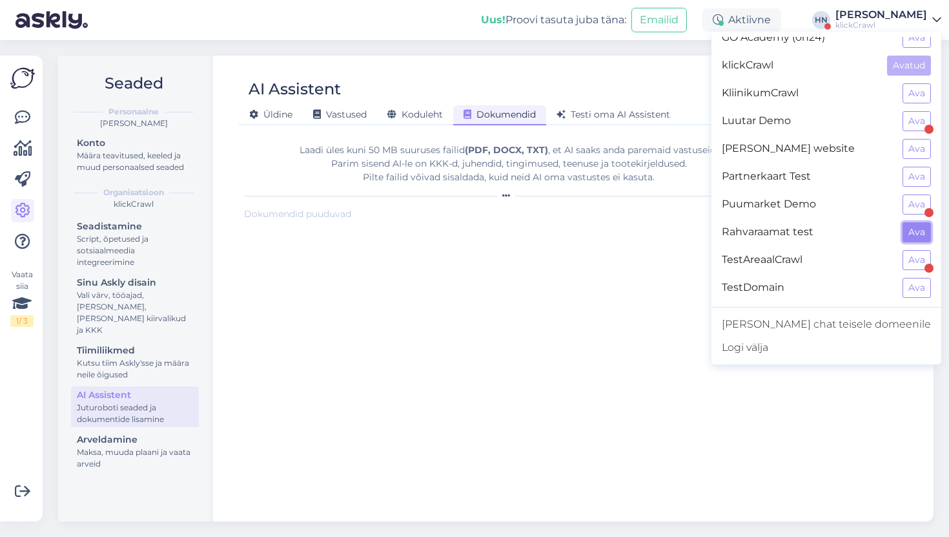
click at [911, 232] on button "Ava" at bounding box center [917, 232] width 28 height 20
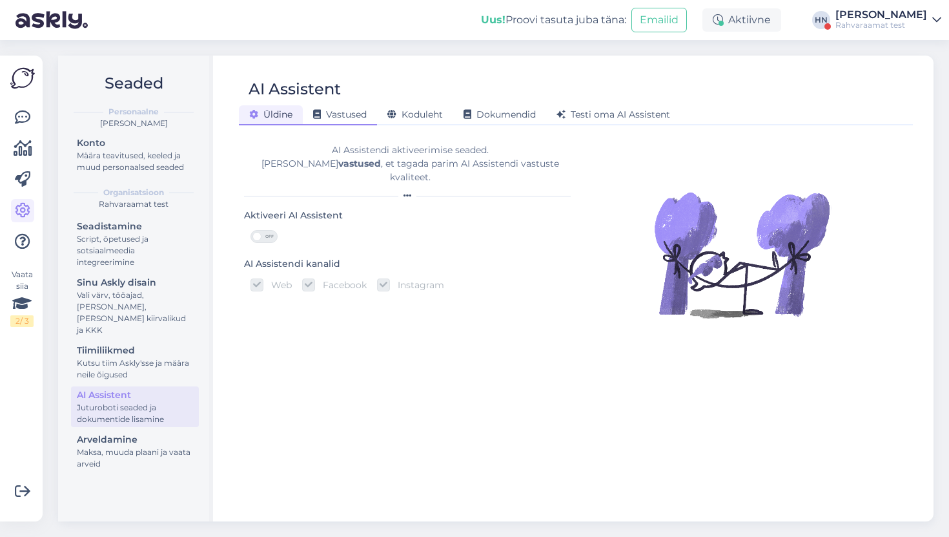
click at [321, 115] on icon at bounding box center [317, 114] width 8 height 9
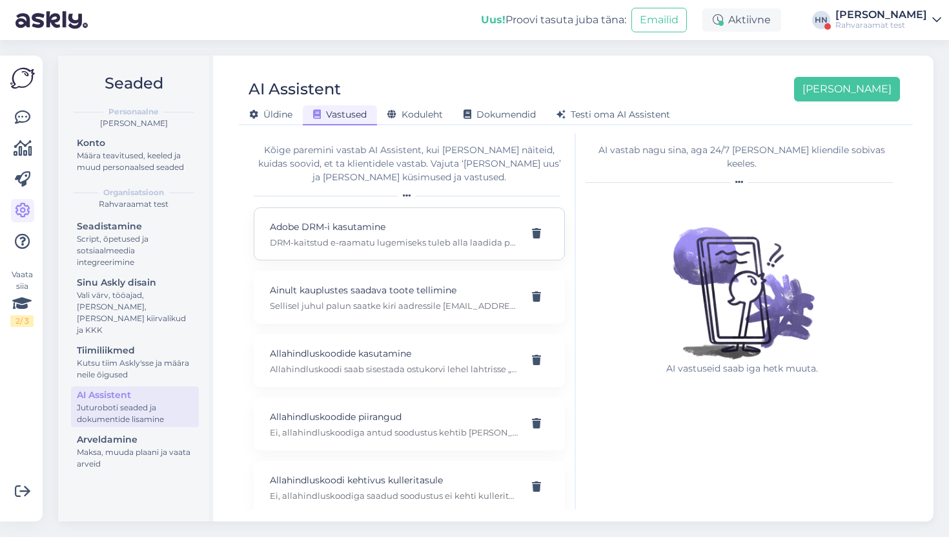
click at [374, 227] on p "Adobe DRM-i kasutamine" at bounding box center [394, 227] width 248 height 14
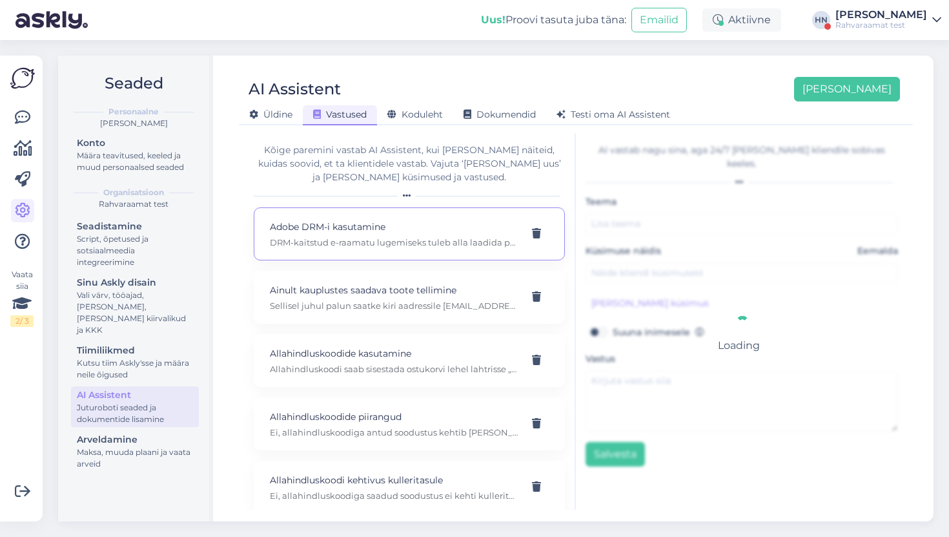
type input "Adobe DRM-i kasutamine"
type input "Kuidas kasutada Adobe DRMiga kaitstud e-raamatuid?"
type textarea "DRM-kaitstud e-raamatu lugemiseks tuleb alla laadida programm Adobe Digital Edi…"
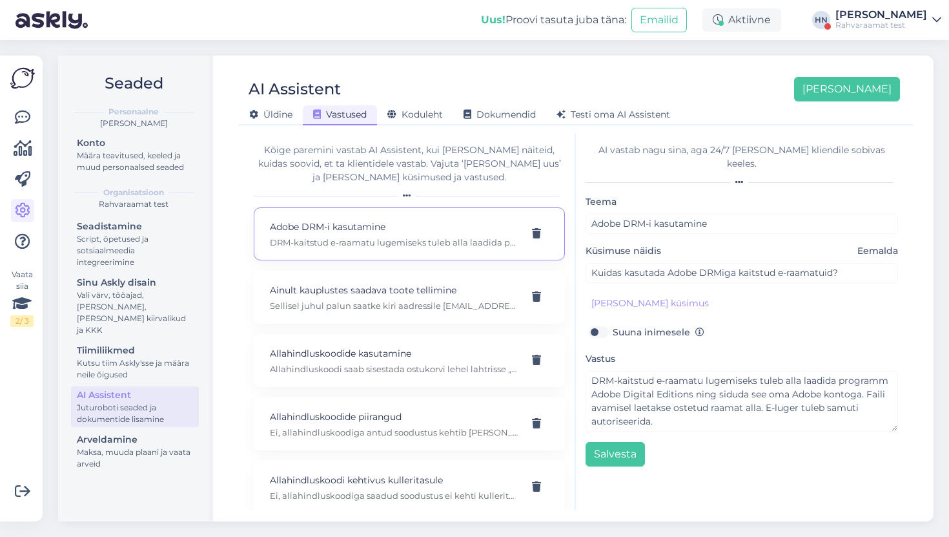
click at [418, 139] on div "Kõige paremini vastab AI Assistent, kui [PERSON_NAME] näiteid, kuidas soovid, e…" at bounding box center [410, 321] width 332 height 376
click at [424, 118] on span "Koduleht" at bounding box center [415, 114] width 56 height 12
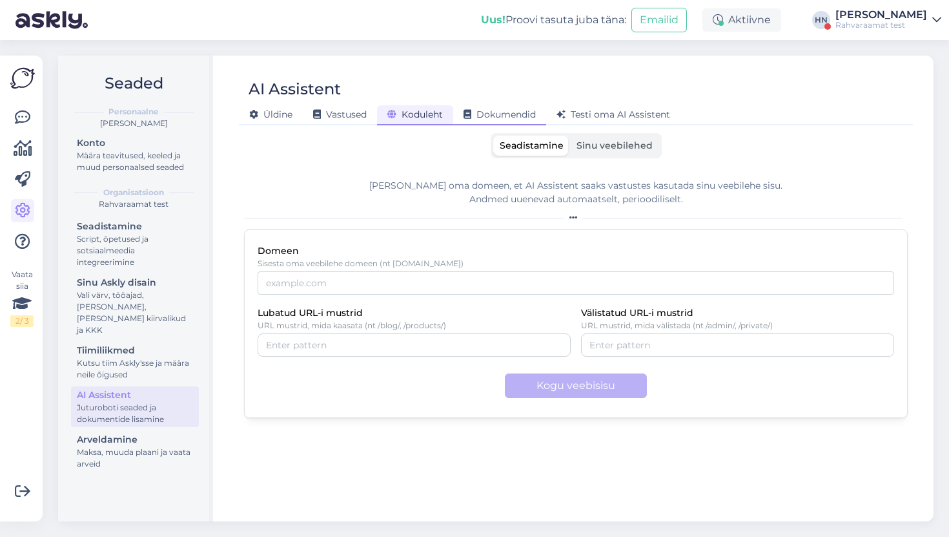
click at [491, 115] on span "Dokumendid" at bounding box center [500, 114] width 72 height 12
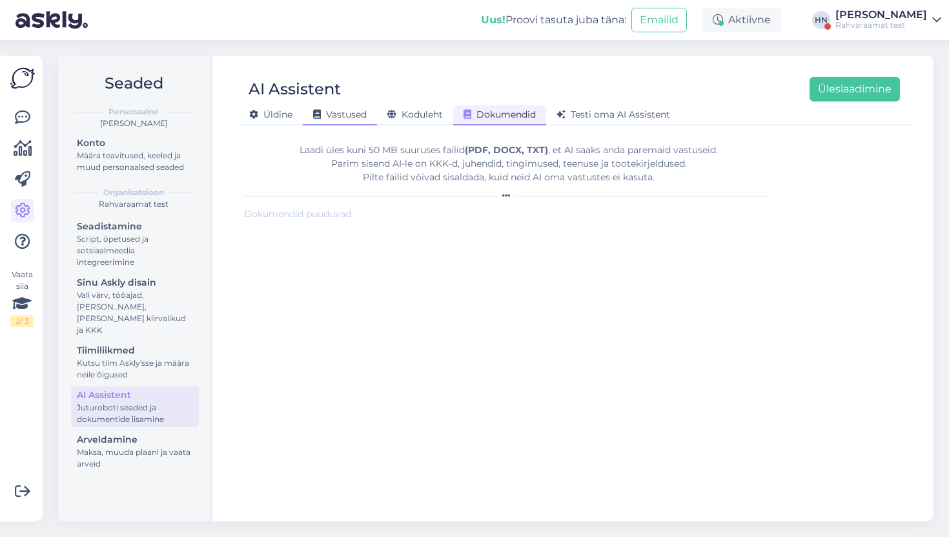
click at [336, 110] on span "Vastused" at bounding box center [340, 114] width 54 height 12
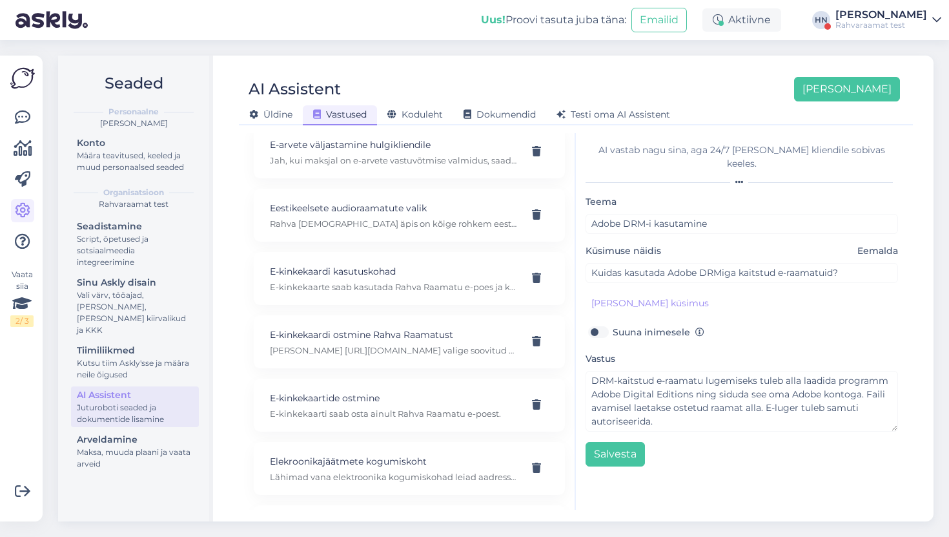
scroll to position [2037, 0]
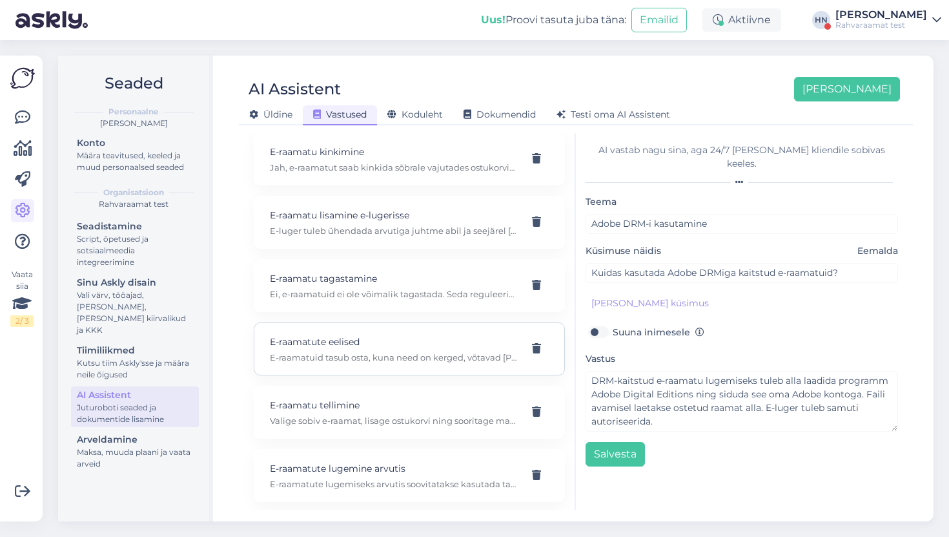
click at [406, 347] on p "E-raamatute eelised" at bounding box center [394, 341] width 248 height 14
type input "E-raamatute eelised"
type input "Miks tasub osta e-raamatuid?"
type textarea "E-raamatuid tasub osta, kuna need on kerged, võtavad [PERSON_NAME] ruumi, võima…"
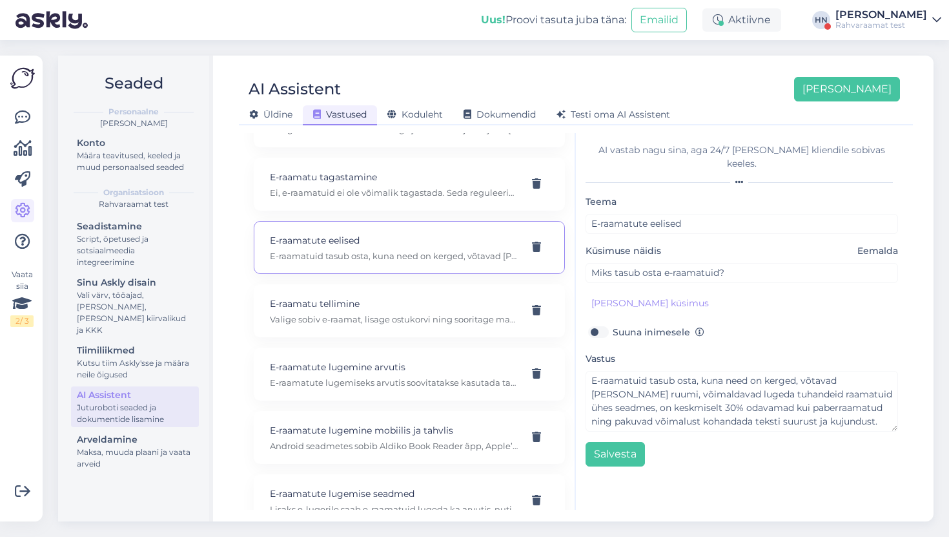
scroll to position [2148, 0]
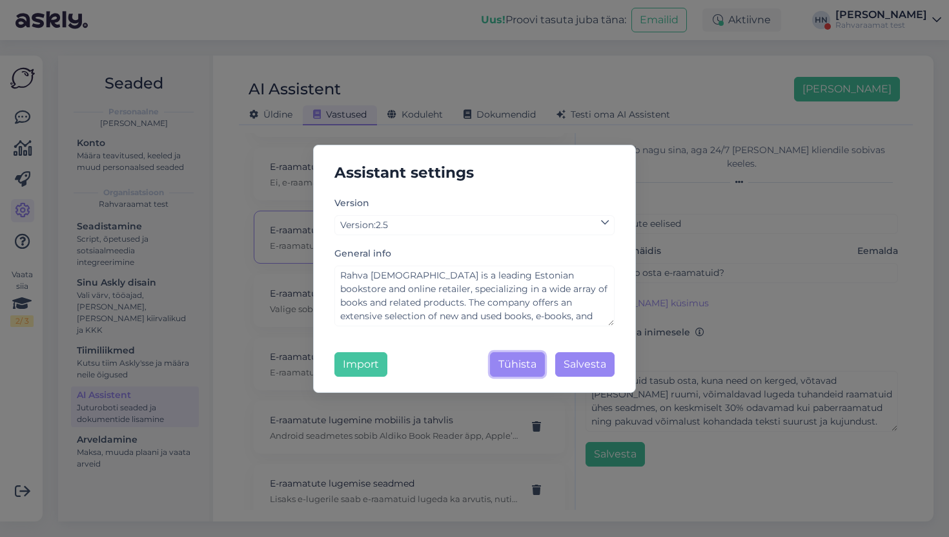
click at [522, 365] on button "Tühista" at bounding box center [517, 364] width 55 height 25
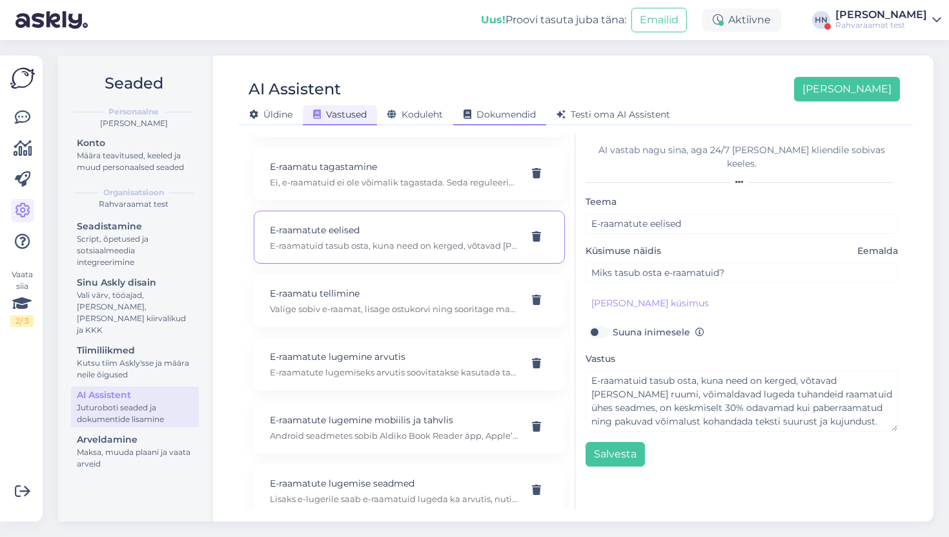
click at [513, 105] on div "Dokumendid" at bounding box center [499, 115] width 93 height 20
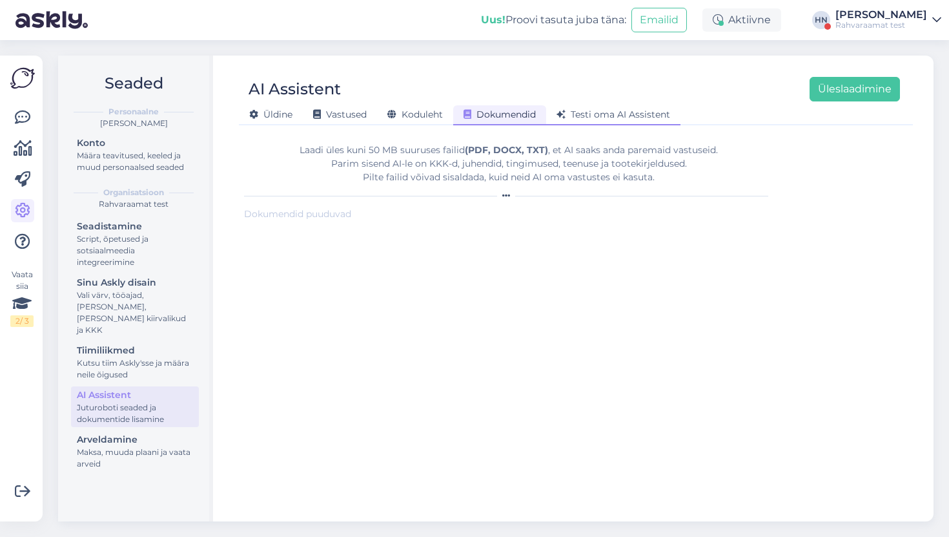
click at [593, 110] on span "Testi oma AI Assistent" at bounding box center [614, 114] width 114 height 12
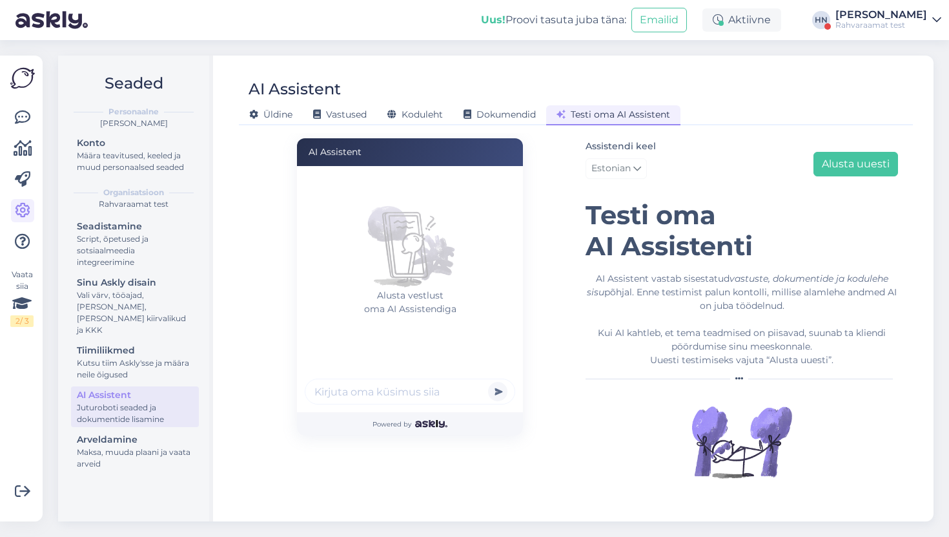
click at [440, 397] on input "text" at bounding box center [410, 391] width 211 height 26
type input "Soovitage raamatut. Mulle meeldib pipi"
click at [488, 382] on button "submit" at bounding box center [497, 391] width 19 height 19
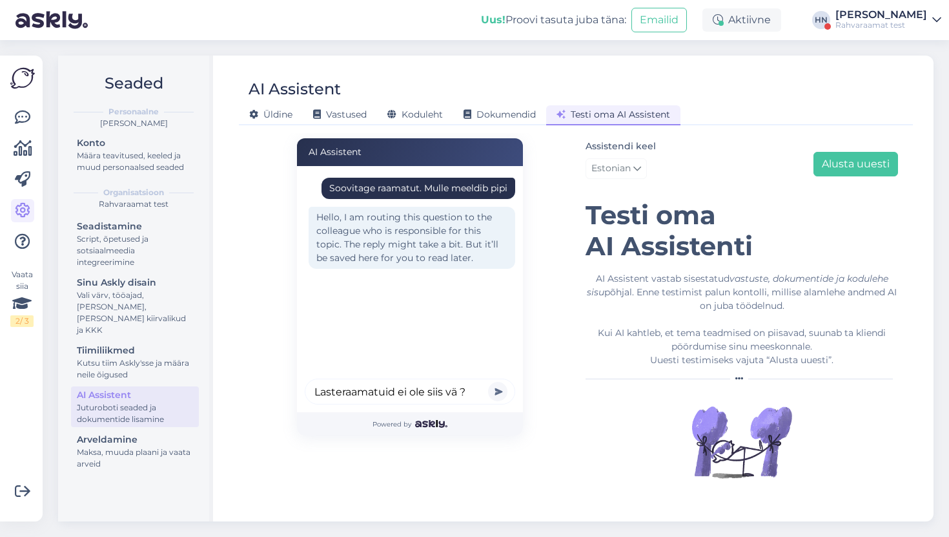
type input "Lasteraamatuid ei ole siis vä ?"
click at [488, 382] on button "submit" at bounding box center [497, 391] width 19 height 19
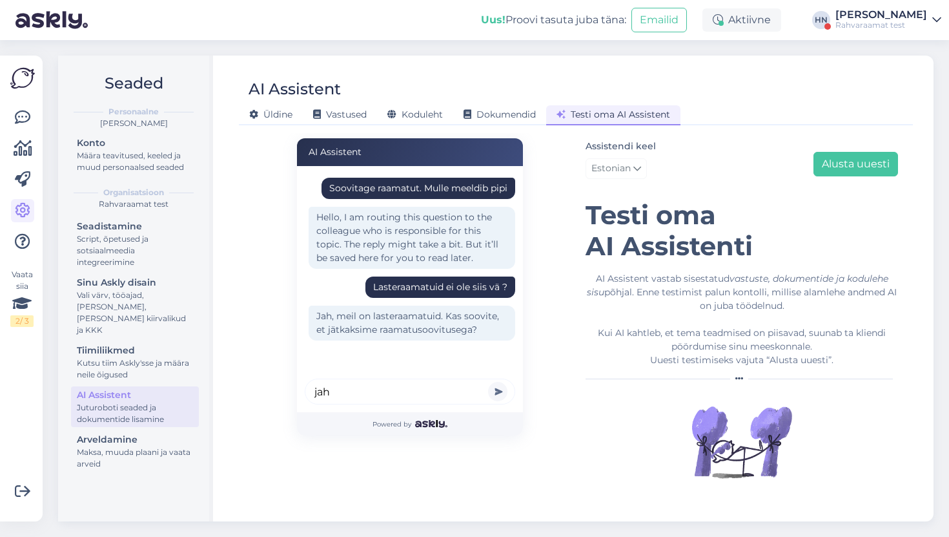
type input "jah"
click at [488, 382] on button "submit" at bounding box center [497, 391] width 19 height 19
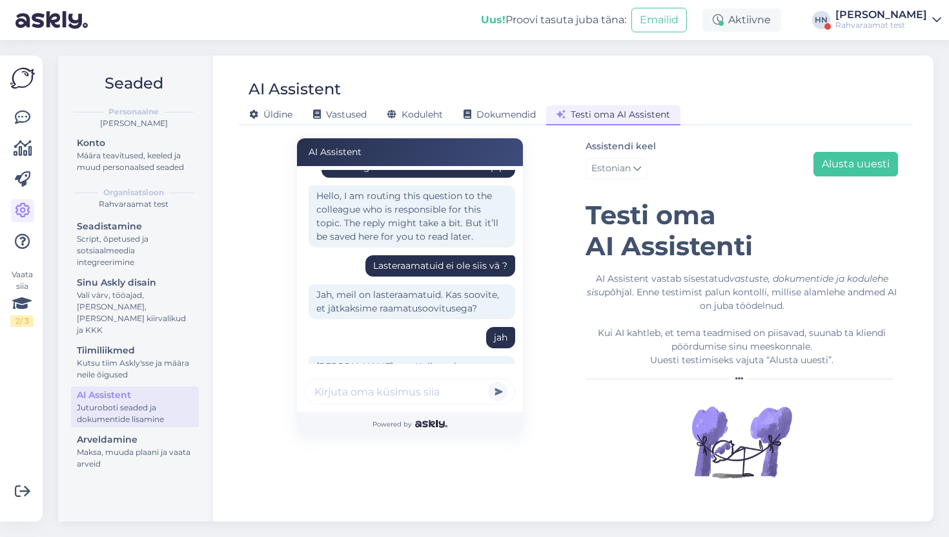
scroll to position [77, 0]
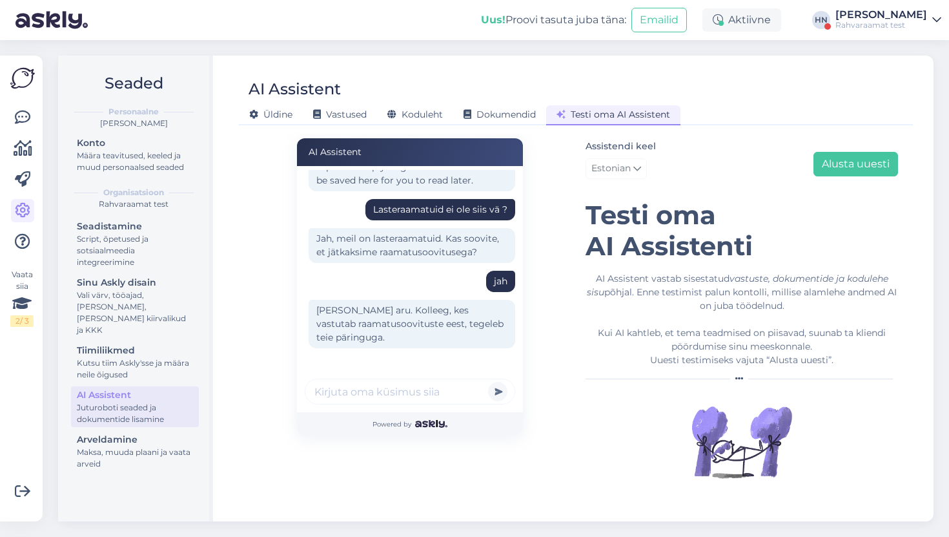
click at [385, 308] on div "[PERSON_NAME] aru. Kolleeg, kes vastutab raamatusoovituste eest, tegeleb teie p…" at bounding box center [412, 324] width 207 height 48
click at [367, 389] on input "text" at bounding box center [410, 391] width 211 height 26
type input "Te ise ei os"
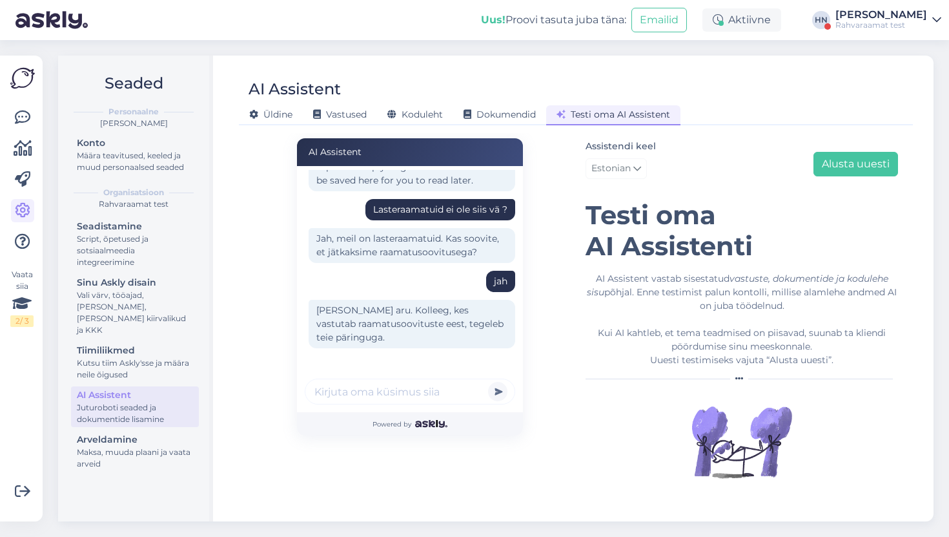
type input "K"
type input "M"
type input "Ü"
type input "Te ise ei tea ühtegi ?"
click at [488, 382] on button "submit" at bounding box center [497, 391] width 19 height 19
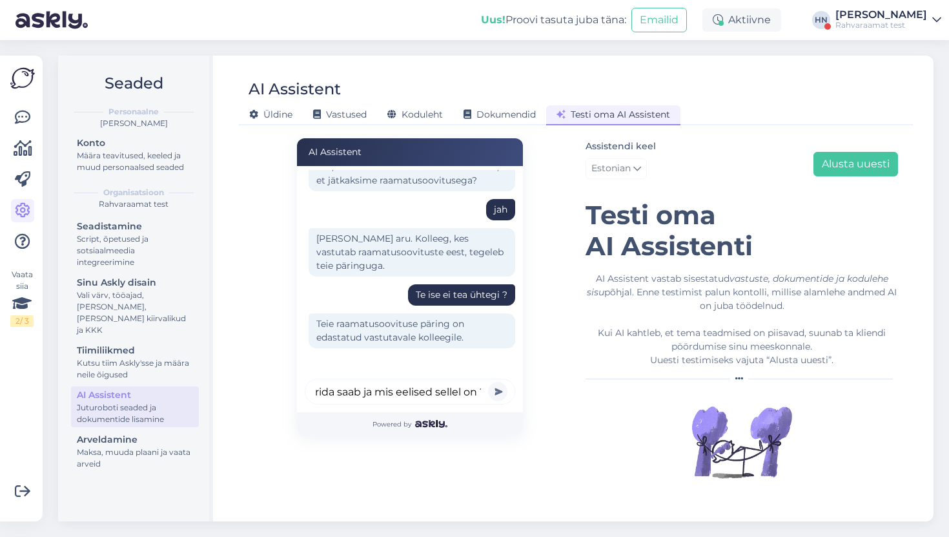
scroll to position [0, 89]
type input "Kuidas registreerida saab ja mis eelised sellel on ?"
click at [488, 382] on button "submit" at bounding box center [497, 391] width 19 height 19
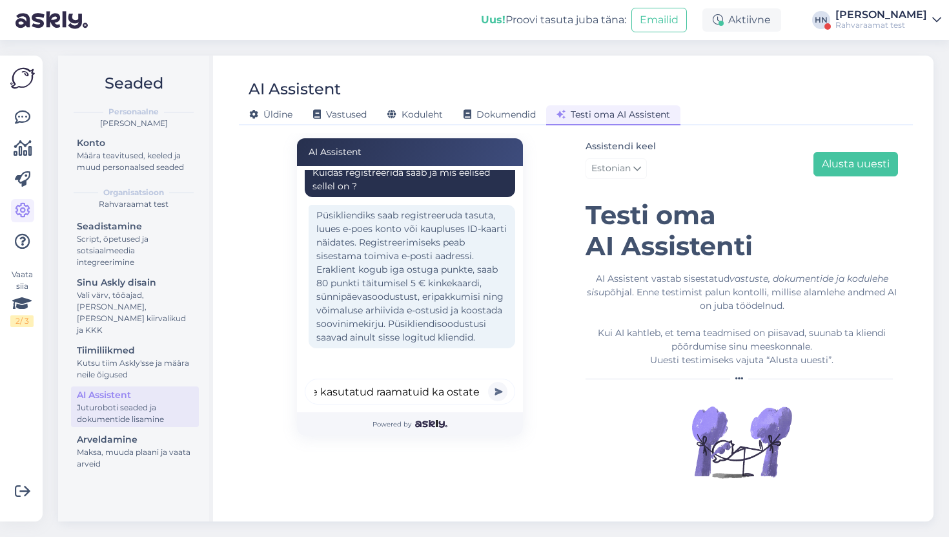
scroll to position [0, 34]
type input "Kas te kasutatud raamatuid ka ostate ?"
click at [488, 382] on button "submit" at bounding box center [497, 391] width 19 height 19
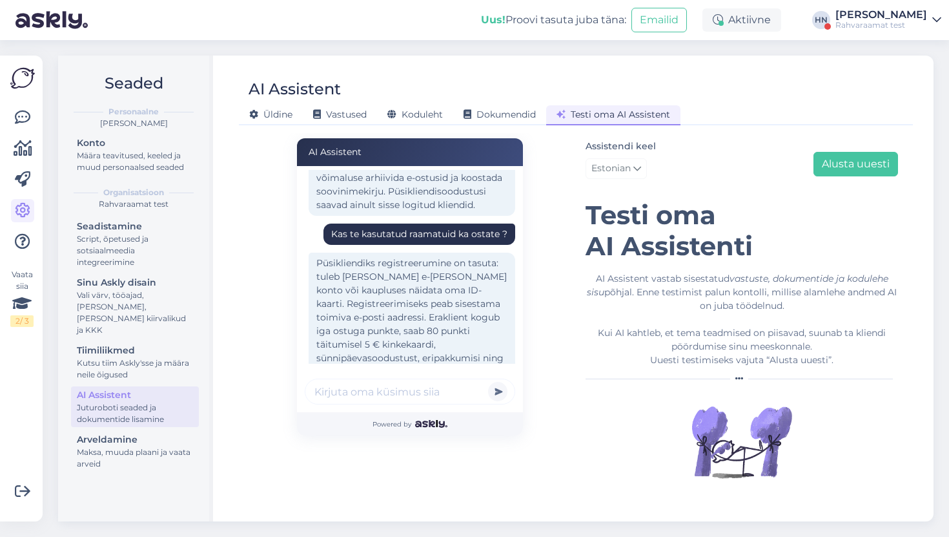
scroll to position [490, 0]
